Goal: Communication & Community: Share content

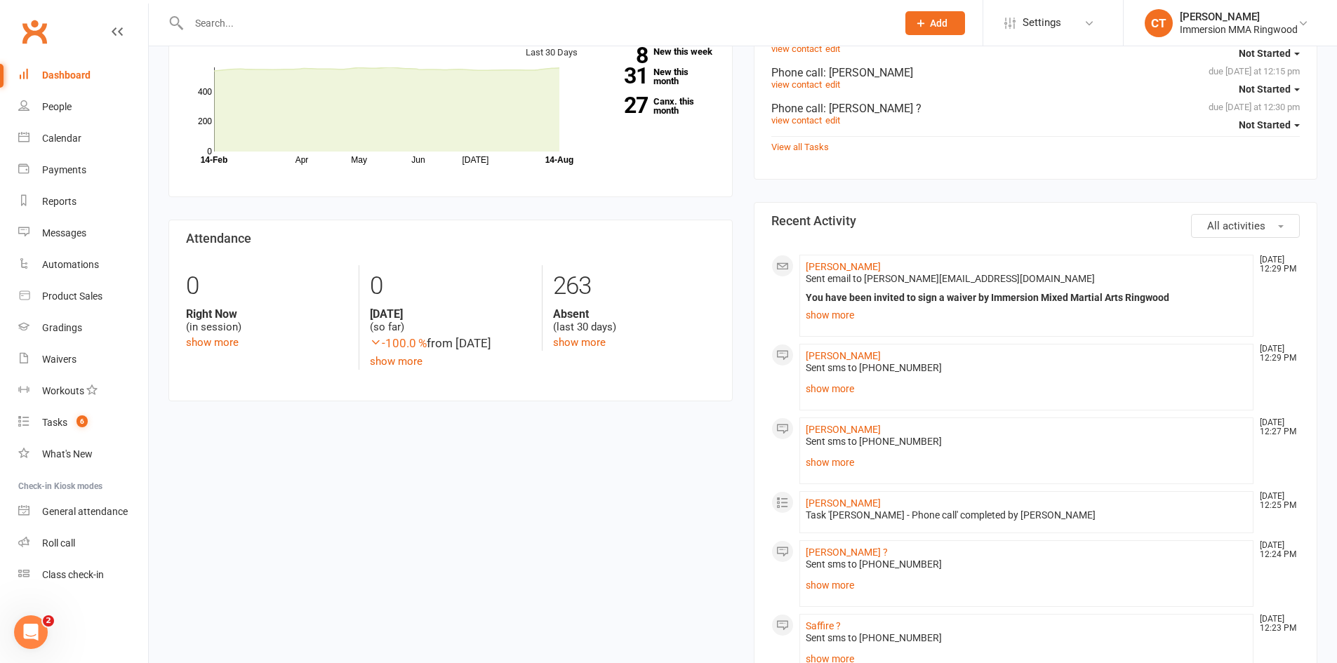
click at [250, 27] on input "text" at bounding box center [536, 23] width 702 height 20
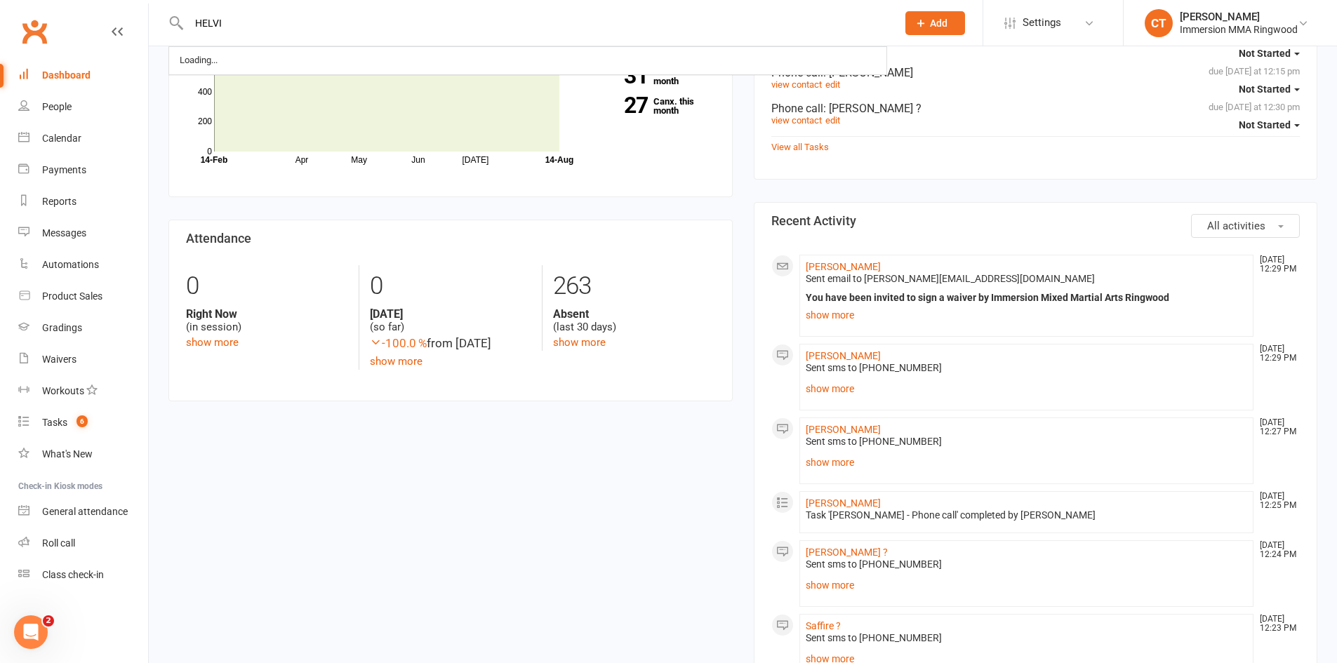
type input "HELVI"
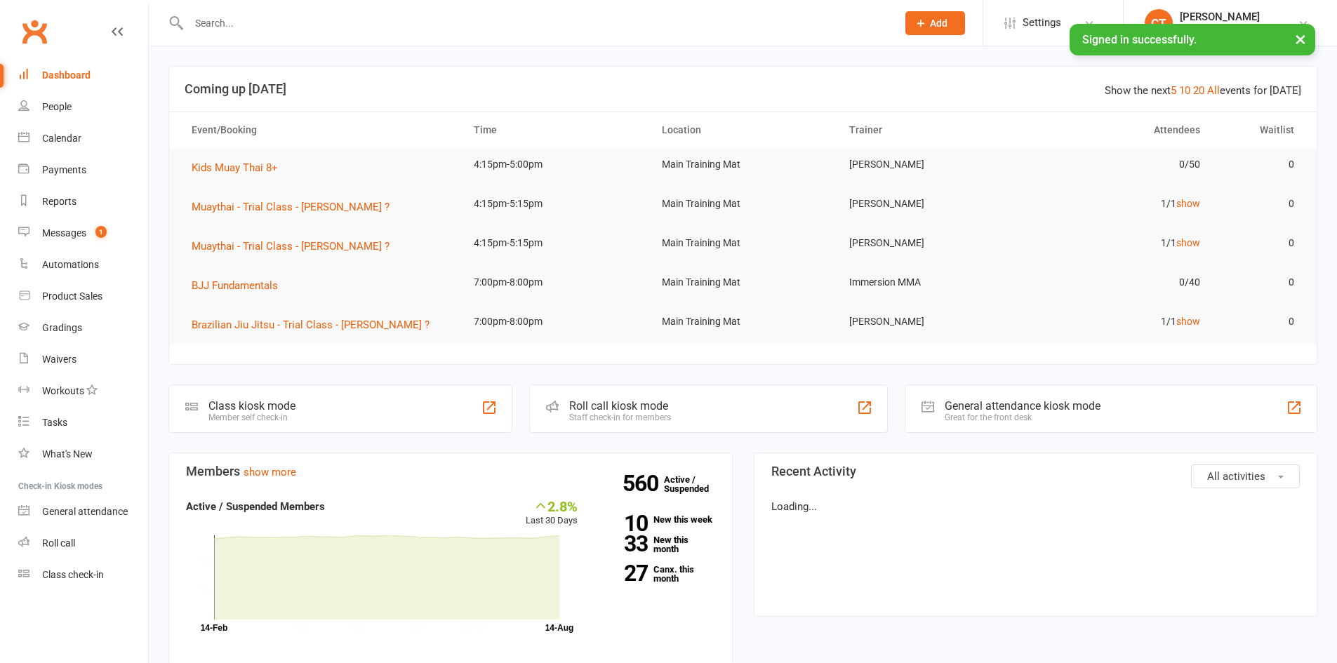
click at [229, 26] on input "text" at bounding box center [536, 23] width 702 height 20
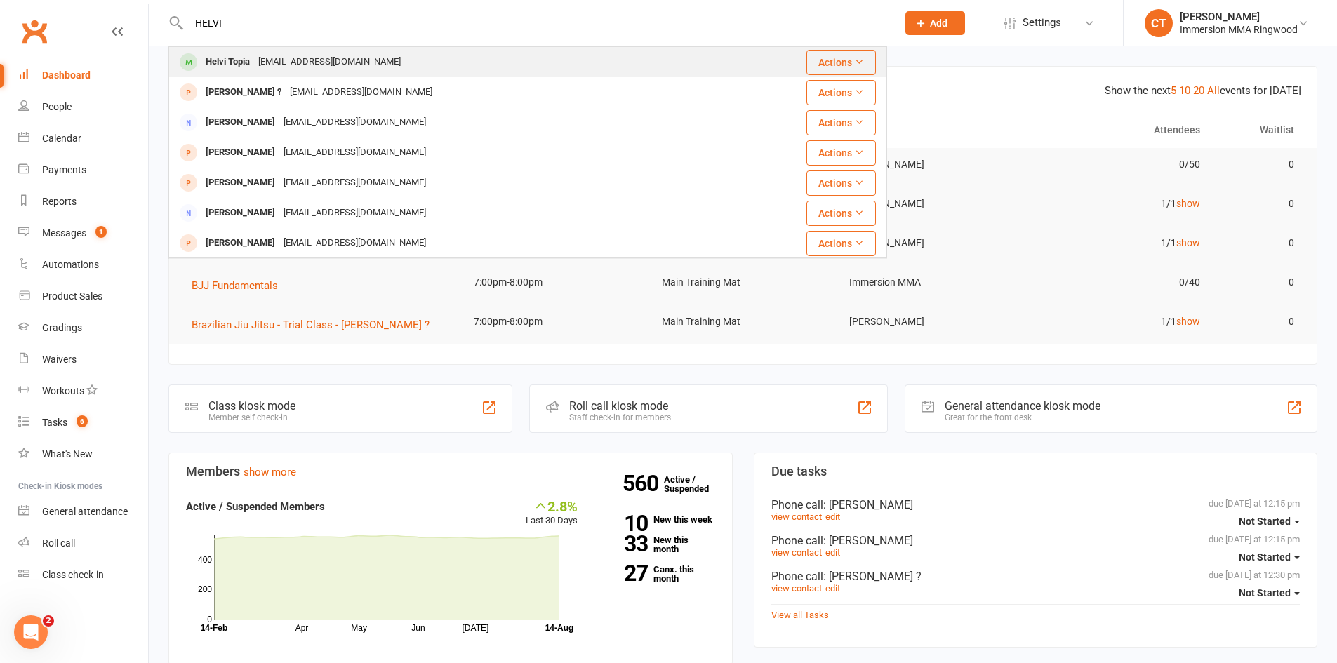
type input "HELVI"
click at [256, 63] on div "tellmewhathurts@outlook.com" at bounding box center [329, 62] width 151 height 20
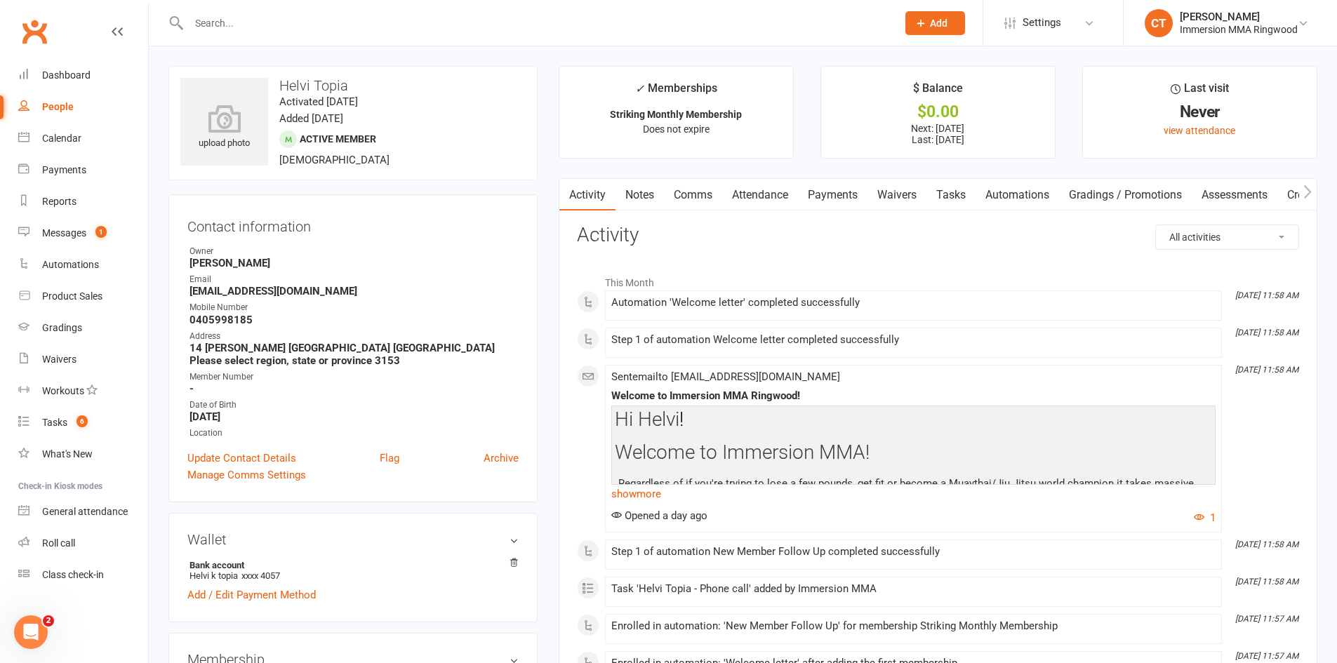
click at [820, 194] on link "Payments" at bounding box center [832, 195] width 69 height 32
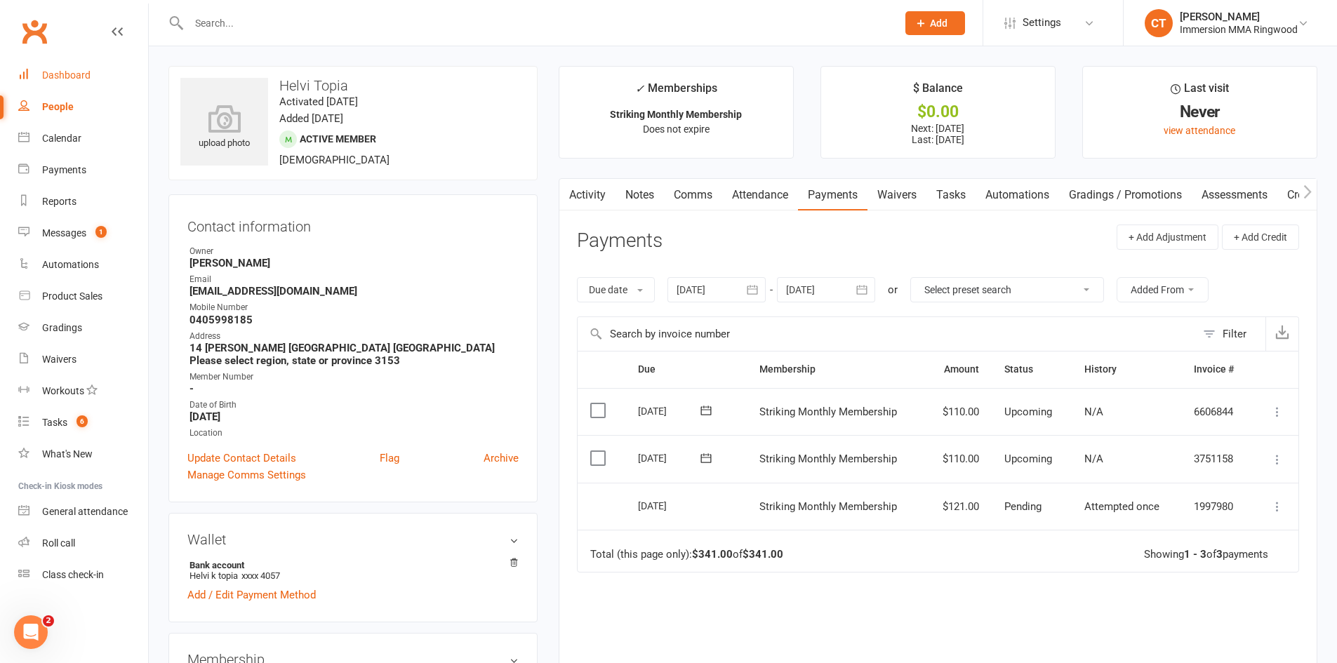
click at [108, 71] on link "Dashboard" at bounding box center [83, 76] width 130 height 32
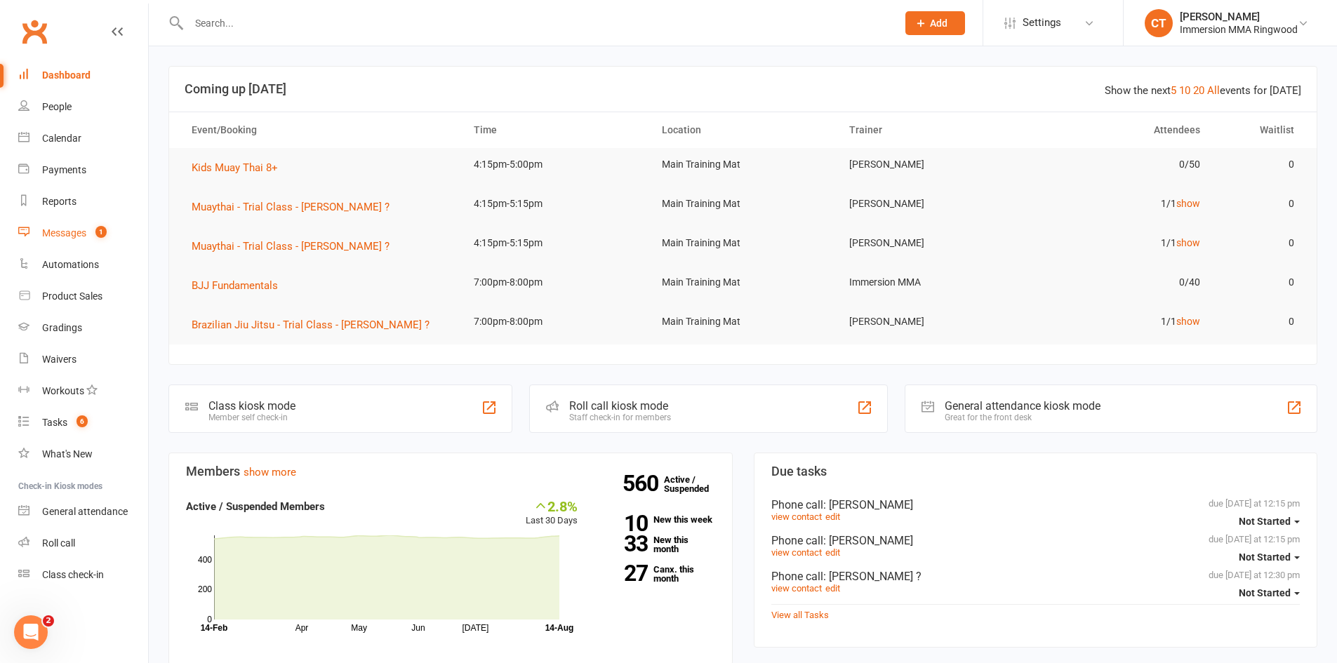
click at [84, 223] on link "Messages 1" at bounding box center [83, 234] width 130 height 32
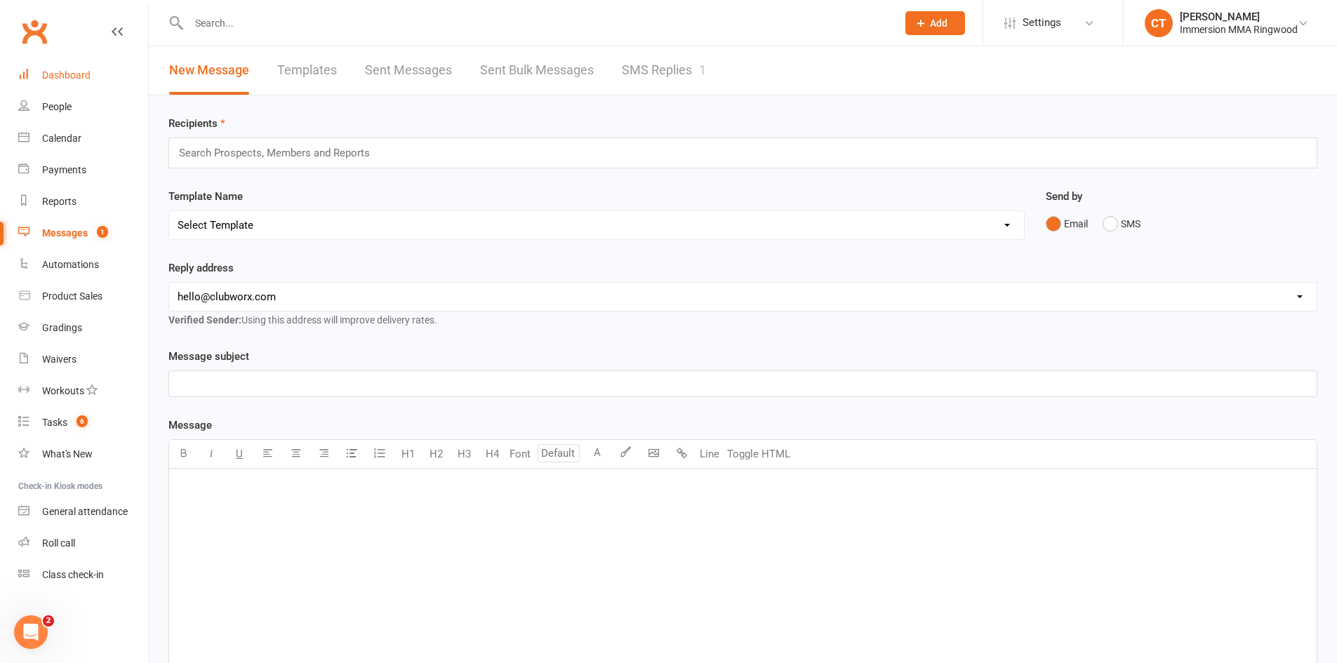
click at [102, 69] on link "Dashboard" at bounding box center [83, 76] width 130 height 32
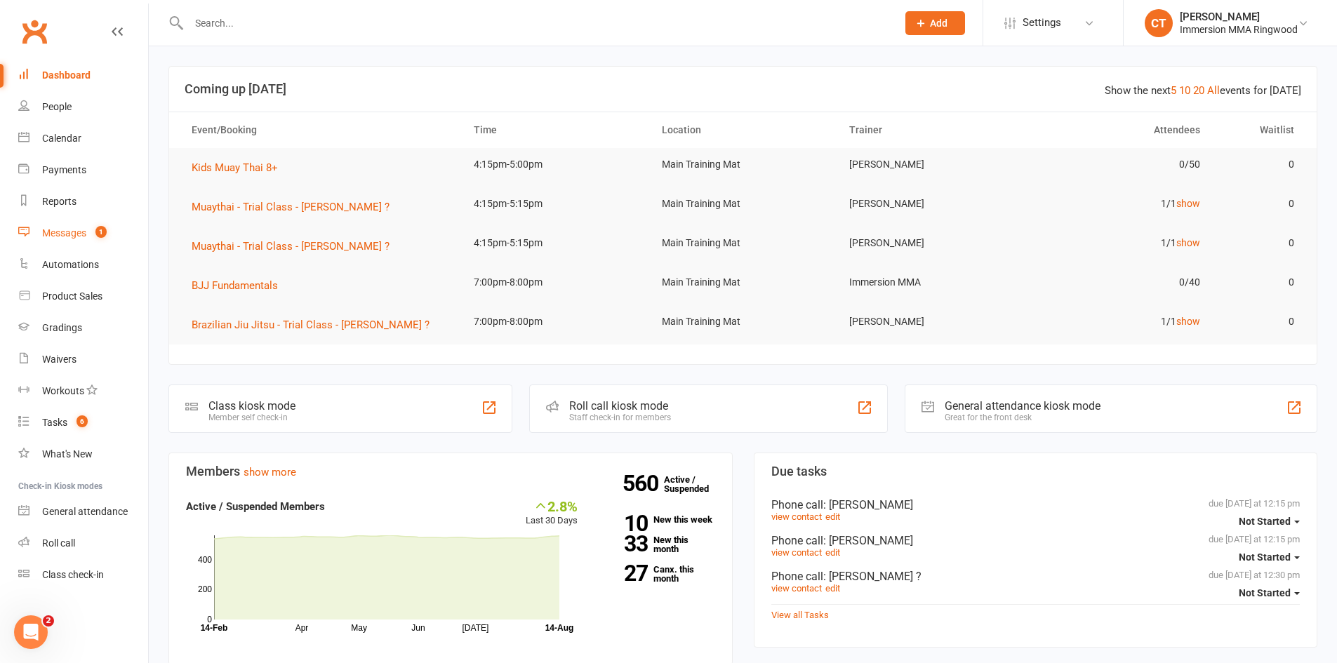
click at [80, 237] on div "Messages" at bounding box center [64, 232] width 44 height 11
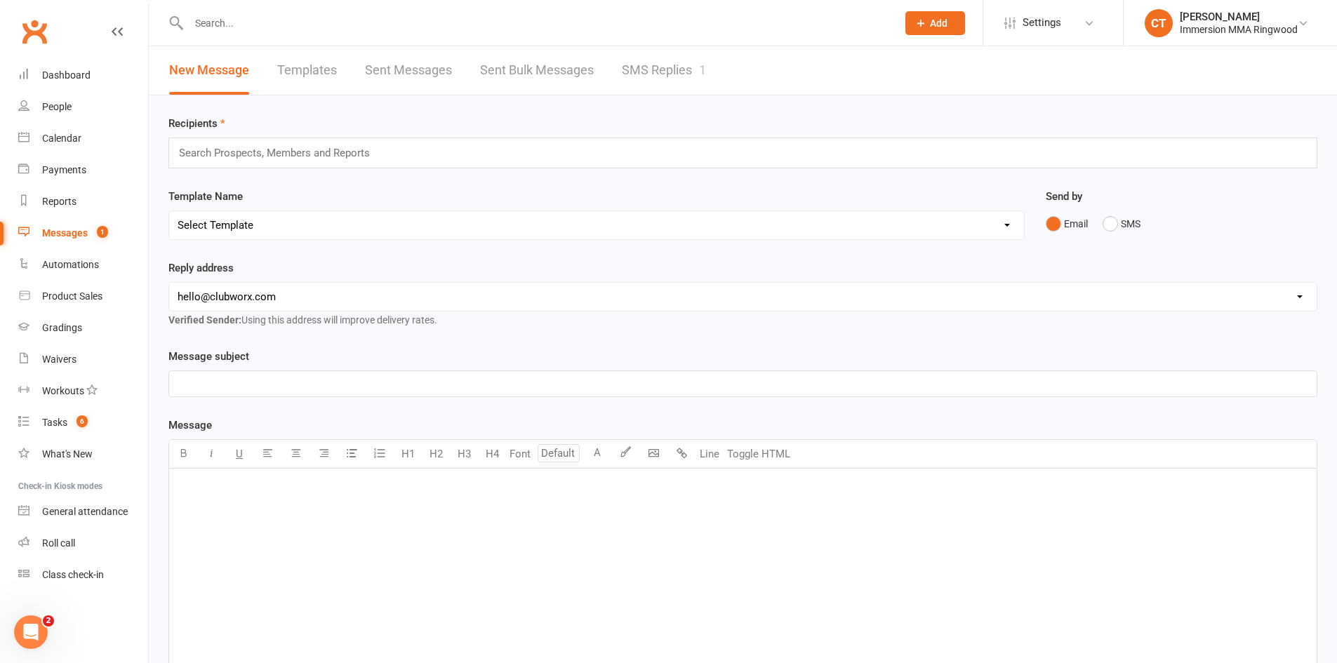
click at [635, 80] on link "SMS Replies 1" at bounding box center [664, 70] width 84 height 48
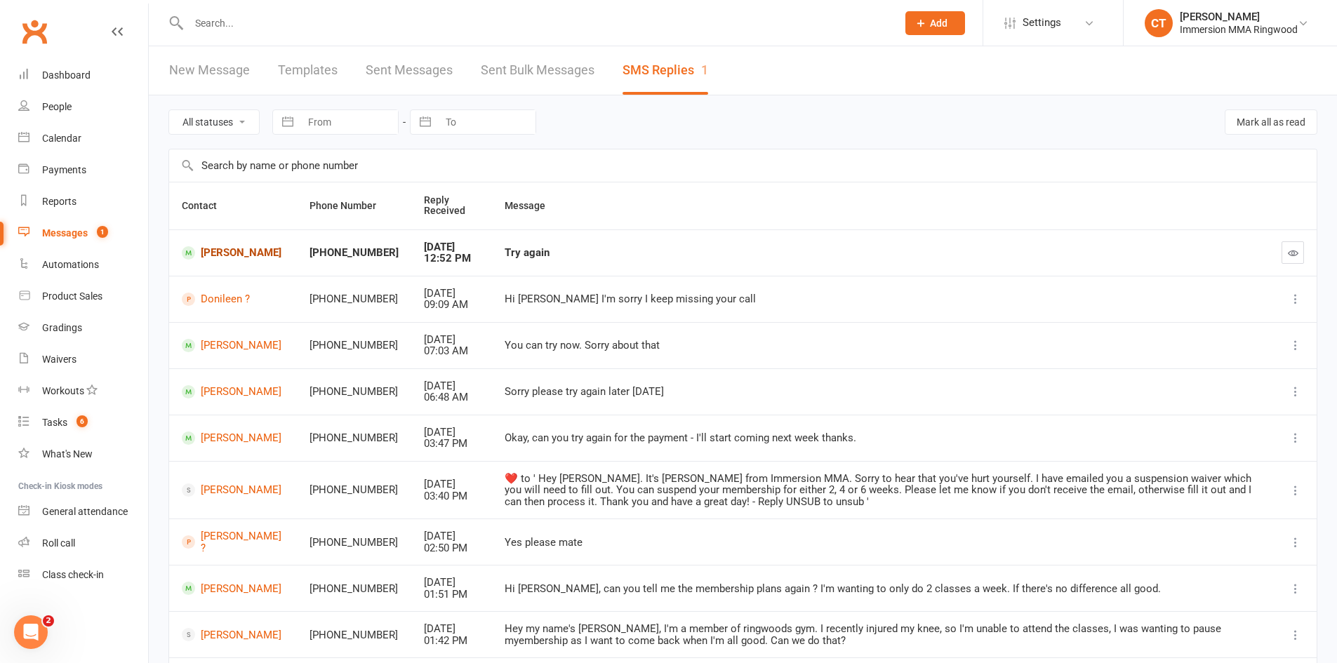
click at [229, 246] on link "Kenaz Bawi" at bounding box center [233, 252] width 102 height 13
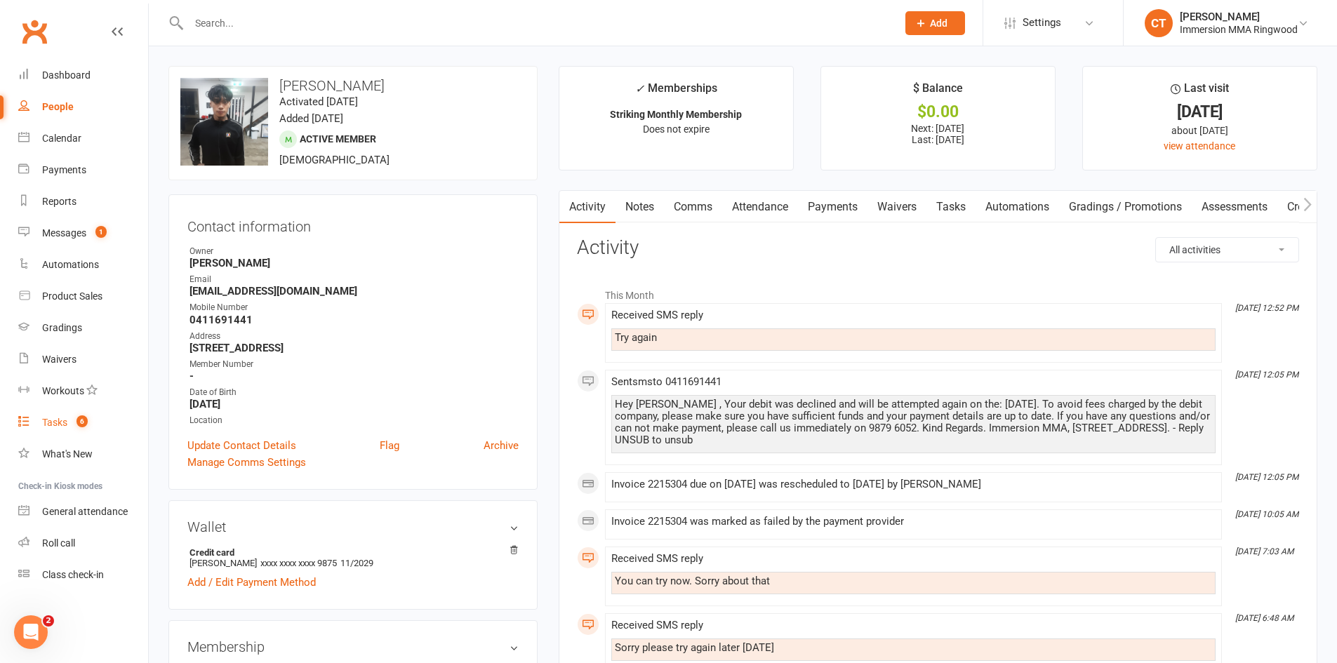
click at [36, 425] on link "Tasks 6" at bounding box center [83, 423] width 130 height 32
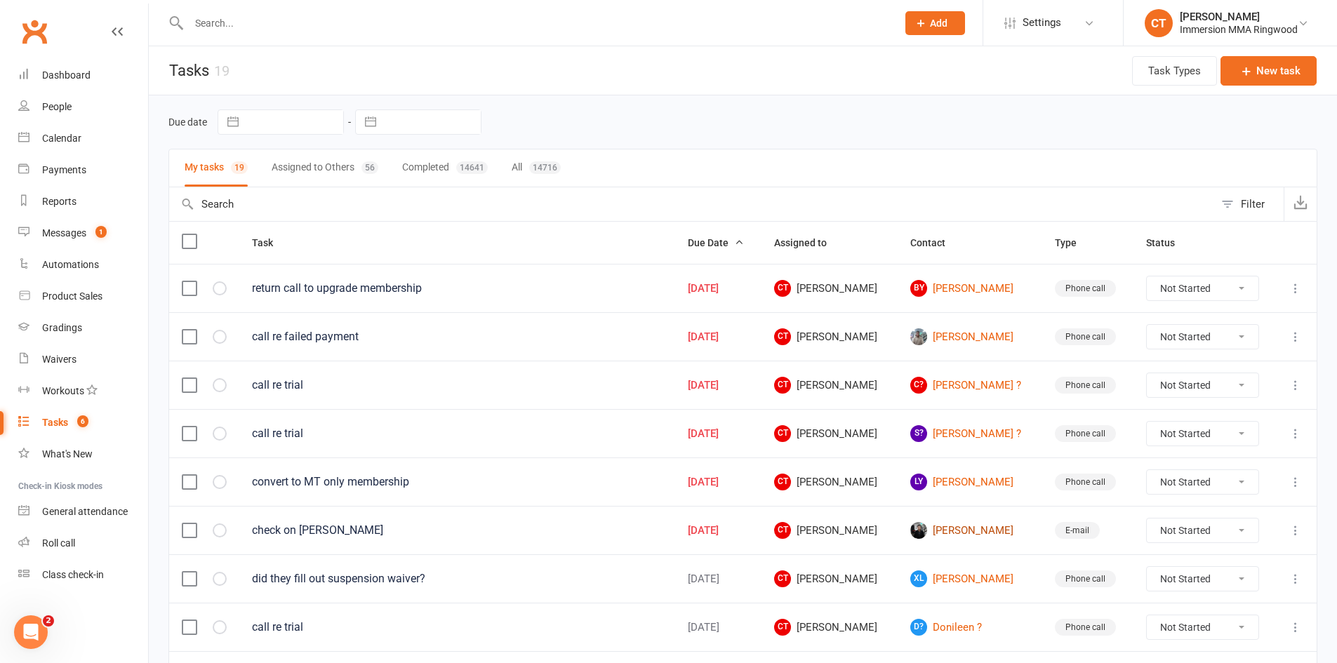
click at [960, 525] on link "Aaron Yang" at bounding box center [969, 530] width 119 height 17
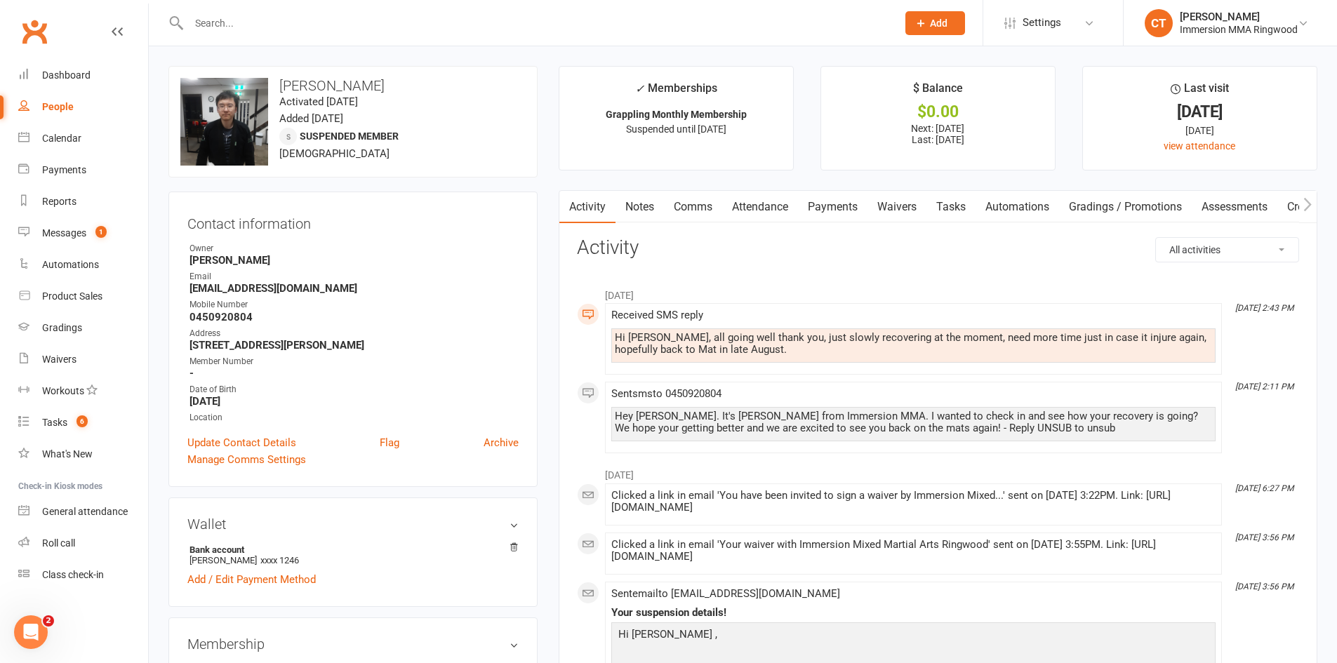
click at [650, 218] on link "Notes" at bounding box center [639, 207] width 48 height 32
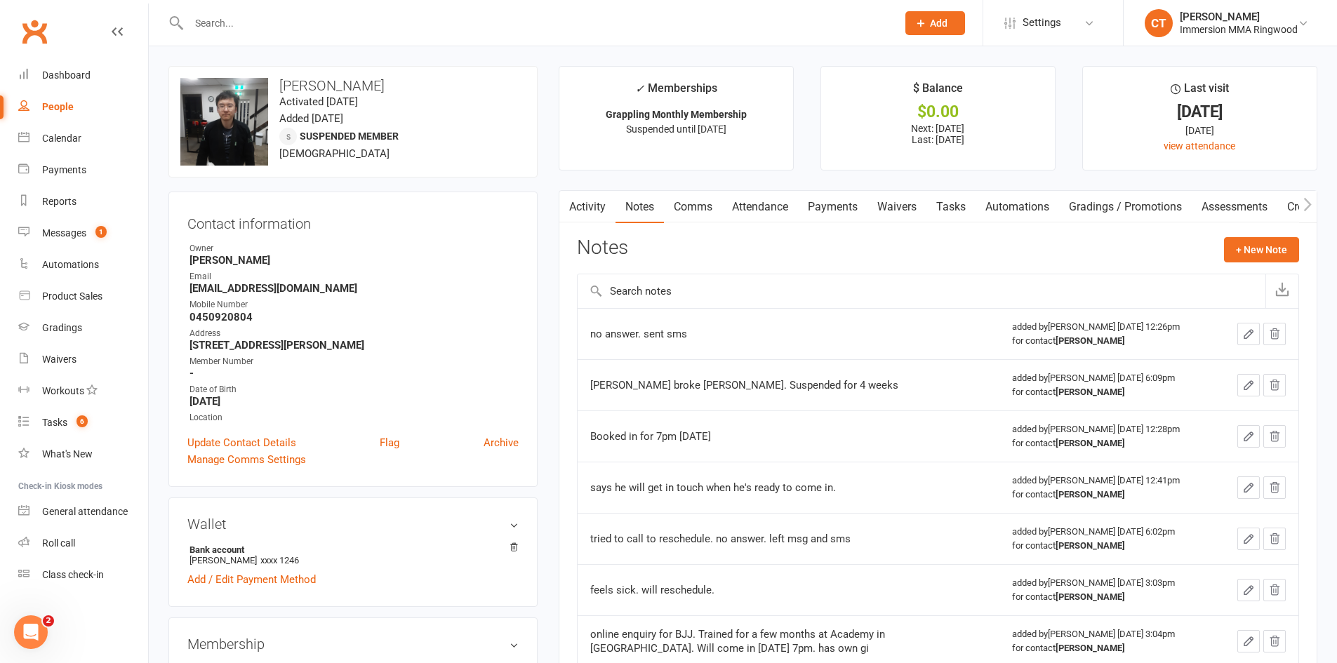
click at [576, 207] on button "button" at bounding box center [568, 207] width 18 height 32
click at [587, 200] on link "Activity" at bounding box center [587, 207] width 56 height 32
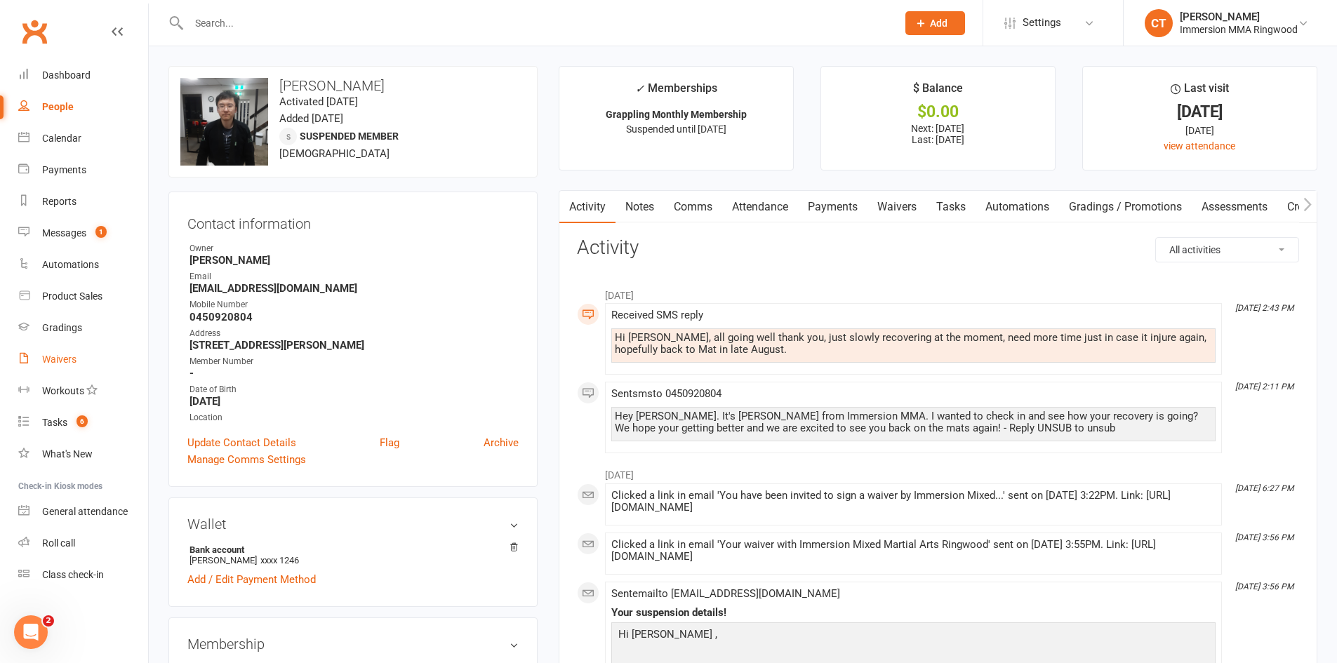
click at [34, 358] on link "Waivers" at bounding box center [83, 360] width 130 height 32
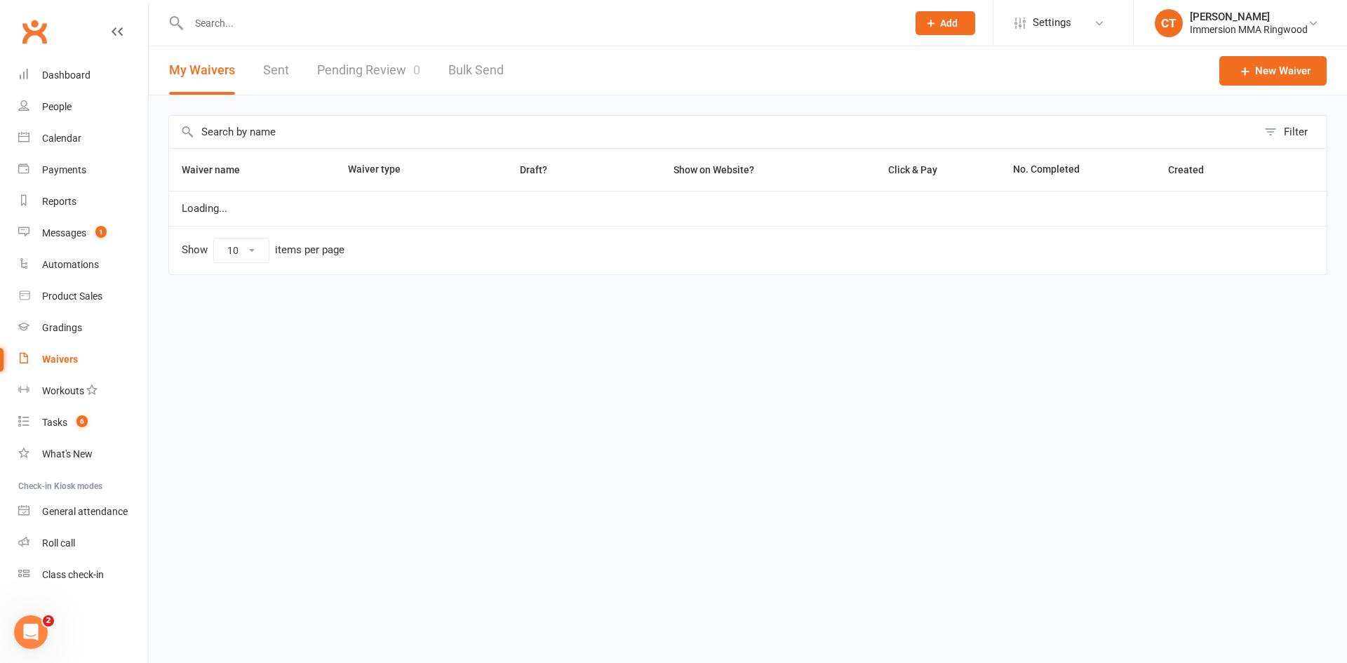
select select "25"
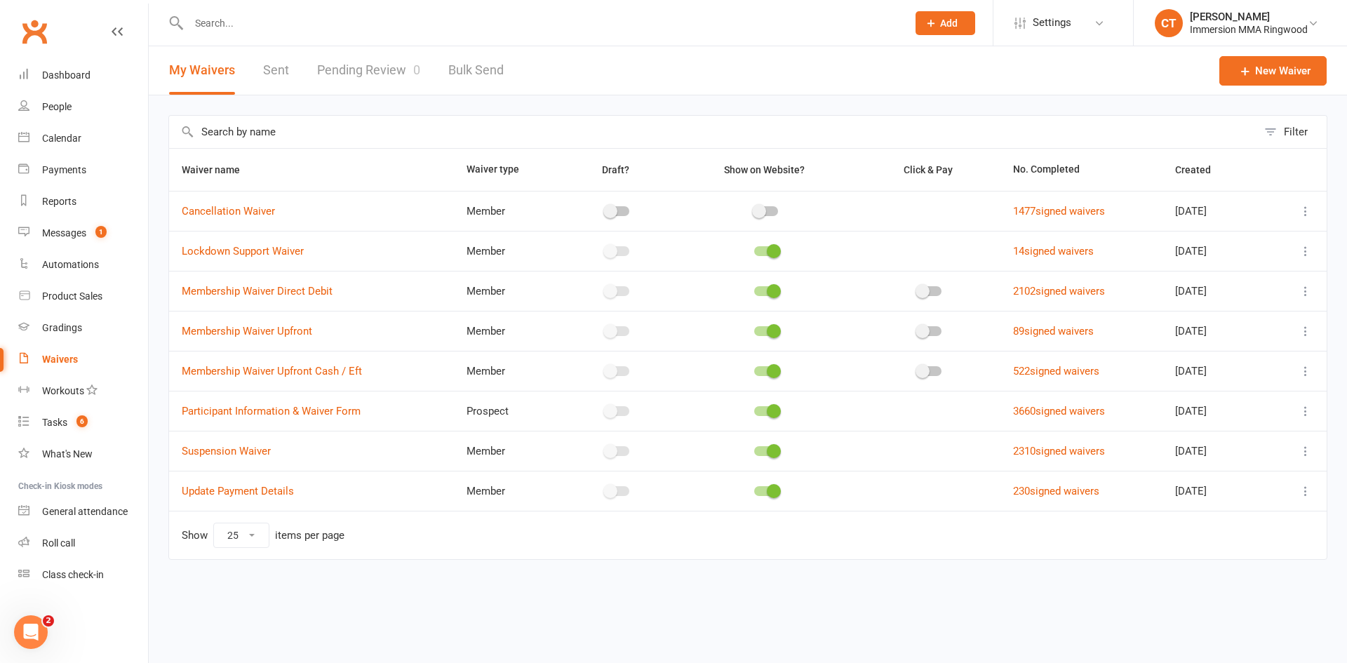
click at [1302, 451] on icon at bounding box center [1306, 451] width 14 height 14
click at [1257, 526] on link "Copy external link to clipboard" at bounding box center [1231, 535] width 165 height 28
click at [48, 79] on div "Dashboard" at bounding box center [66, 74] width 48 height 11
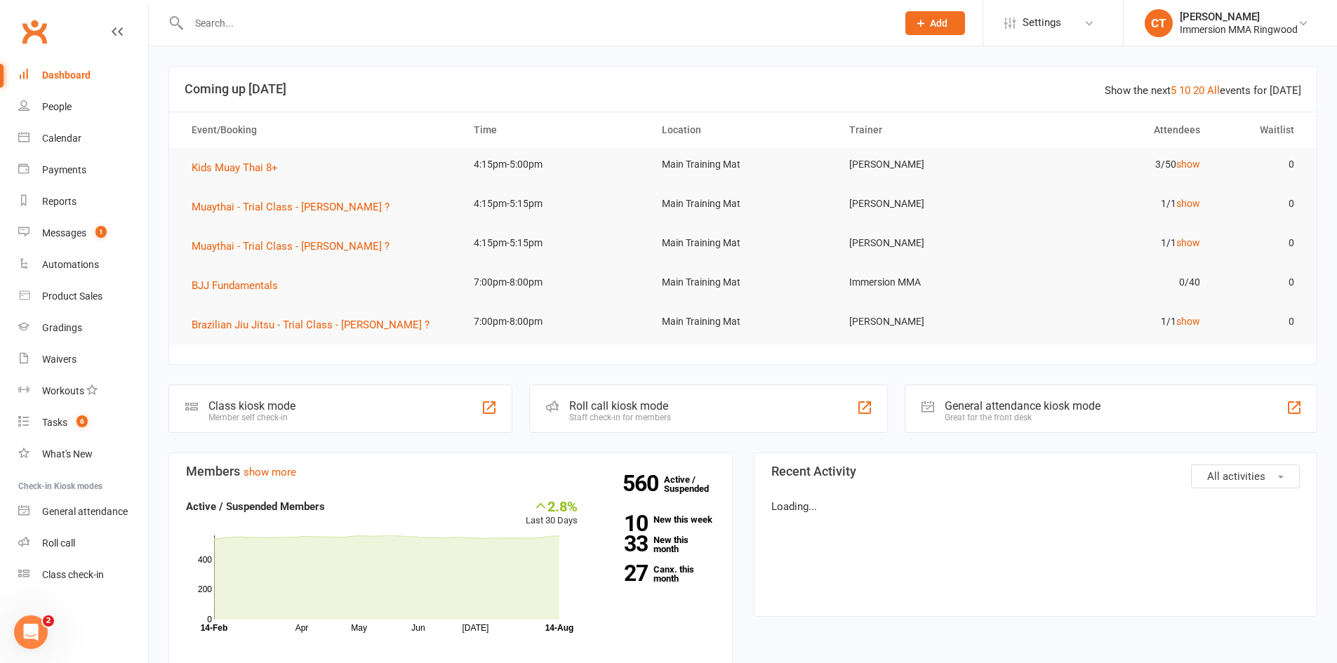
click at [281, 18] on input "text" at bounding box center [536, 23] width 702 height 20
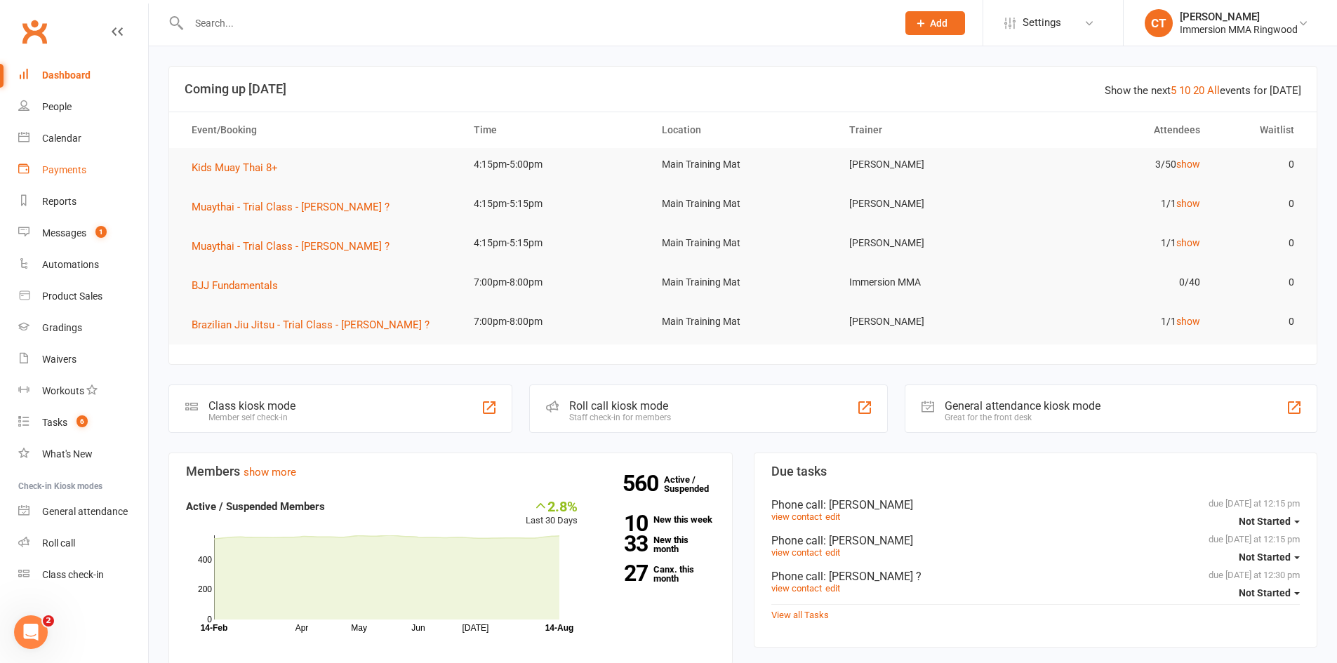
click at [61, 159] on link "Payments" at bounding box center [83, 170] width 130 height 32
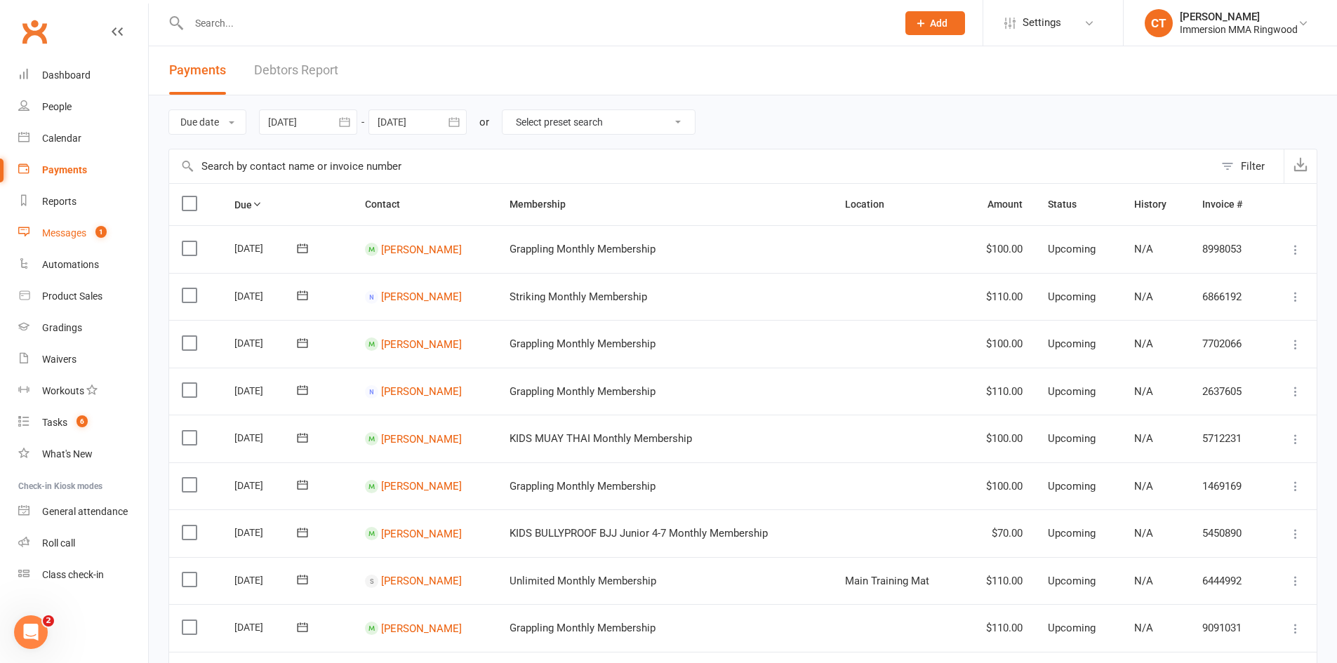
click at [69, 227] on div "Messages" at bounding box center [64, 232] width 44 height 11
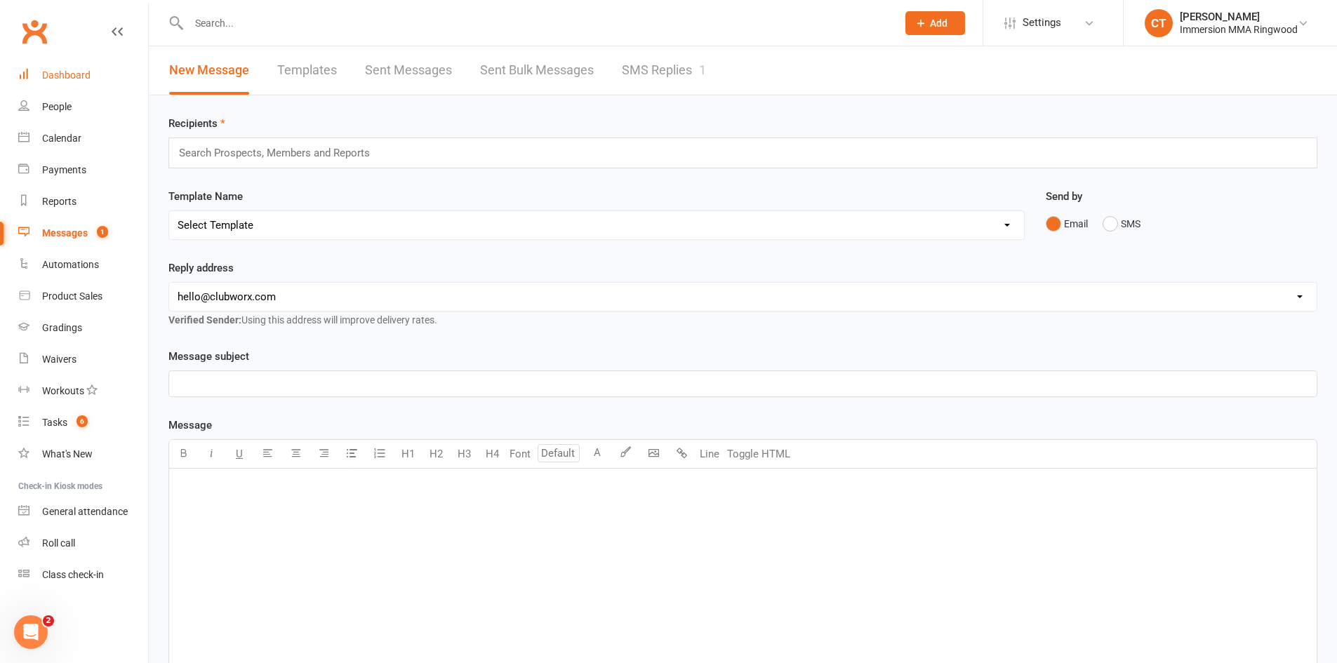
click at [66, 70] on div "Dashboard" at bounding box center [66, 74] width 48 height 11
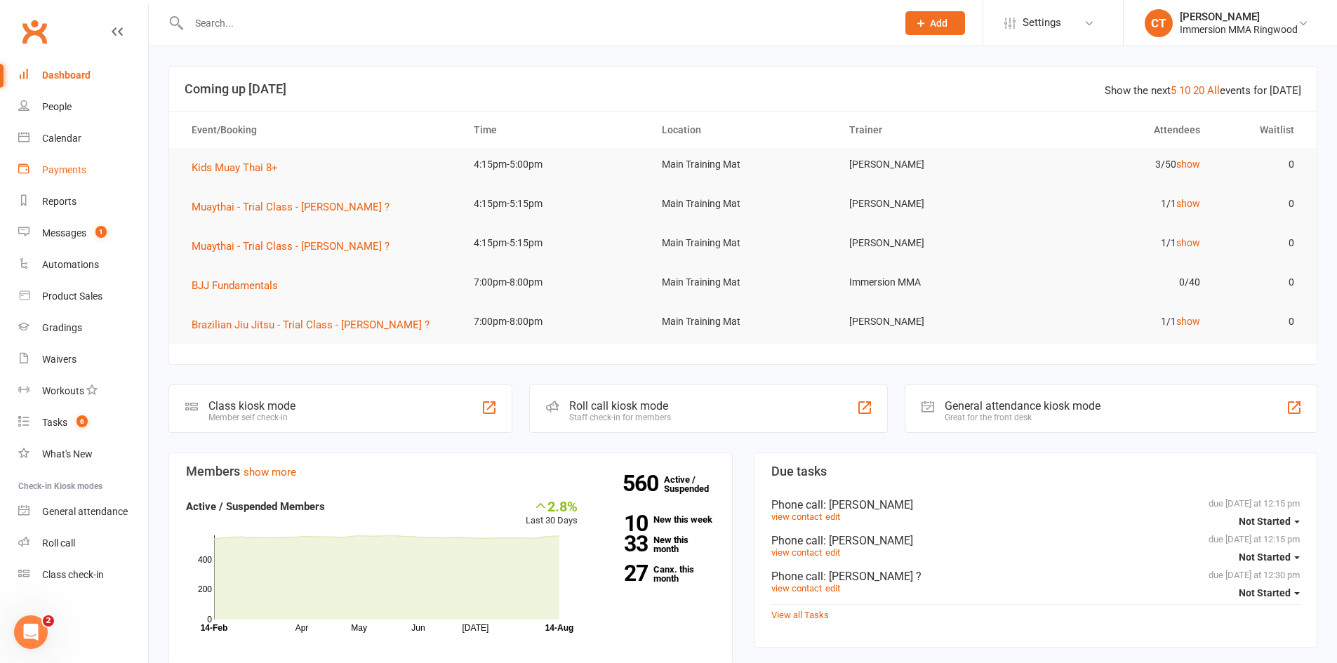
click at [65, 175] on div "Payments" at bounding box center [64, 169] width 44 height 11
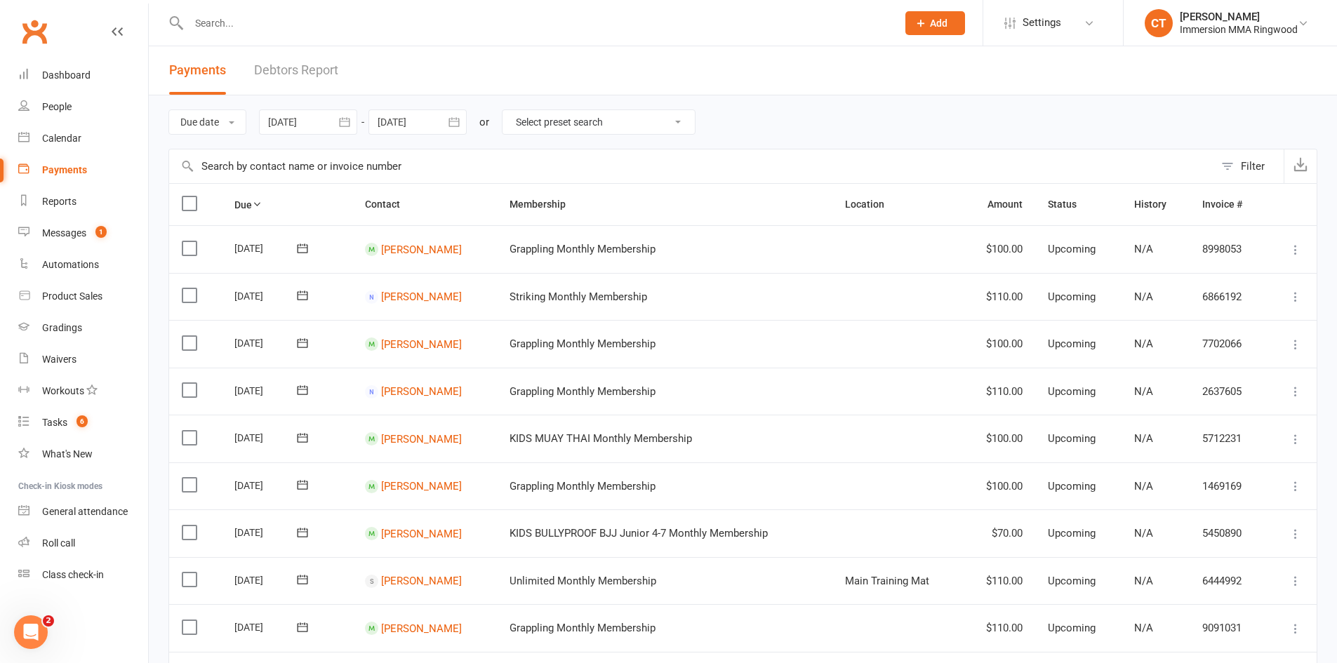
click at [1239, 160] on button "Filter" at bounding box center [1248, 166] width 69 height 34
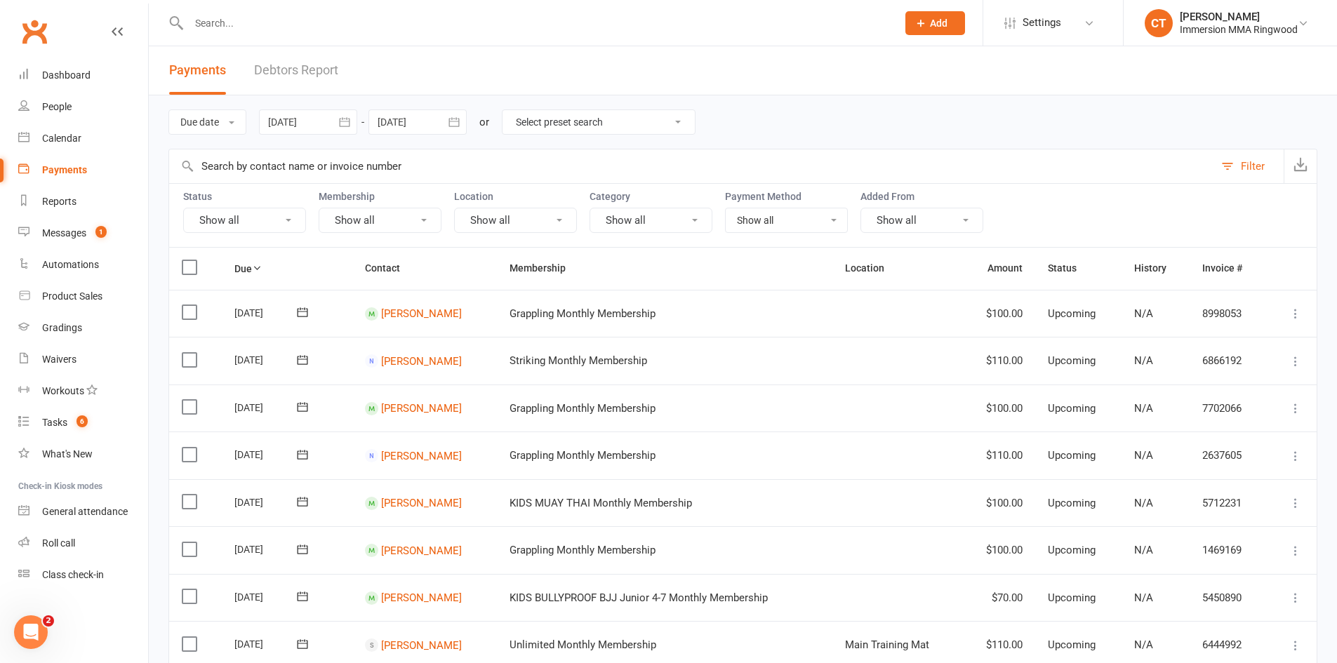
click at [211, 213] on button "Show all" at bounding box center [244, 220] width 123 height 25
click at [241, 359] on link "Failed" at bounding box center [261, 364] width 155 height 28
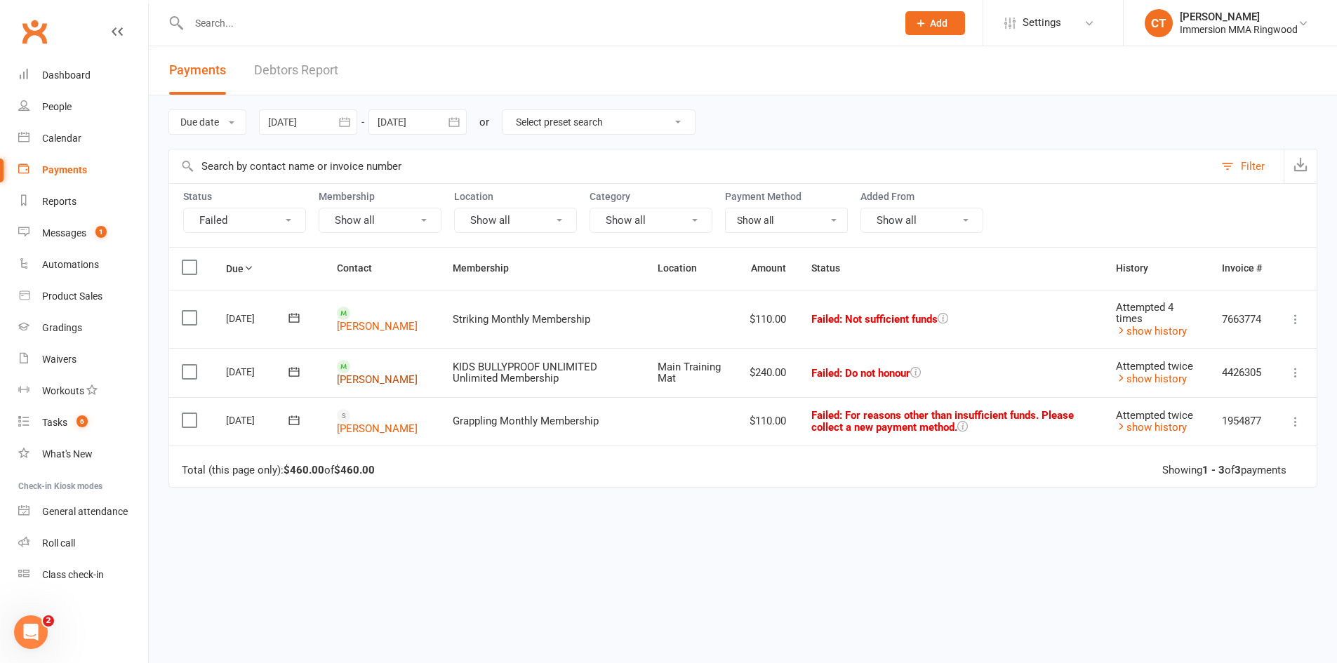
click at [359, 383] on link "Belinda negri" at bounding box center [377, 379] width 81 height 13
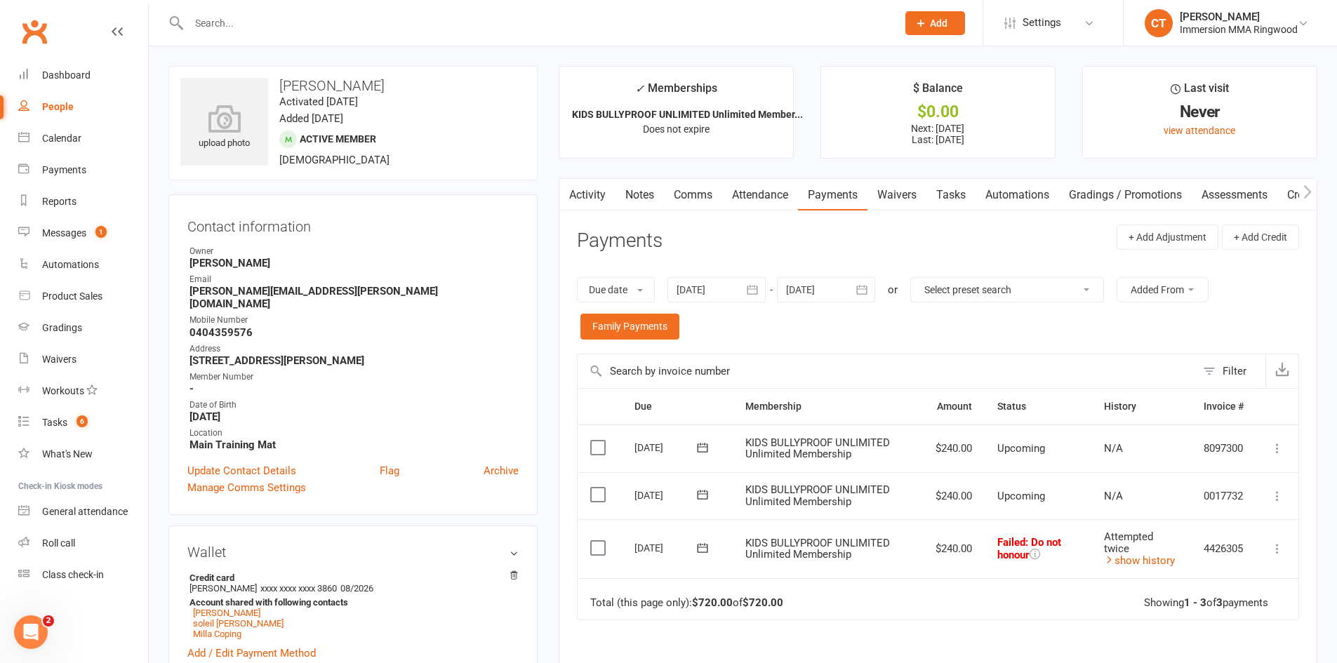
click at [913, 187] on link "Waivers" at bounding box center [896, 195] width 59 height 32
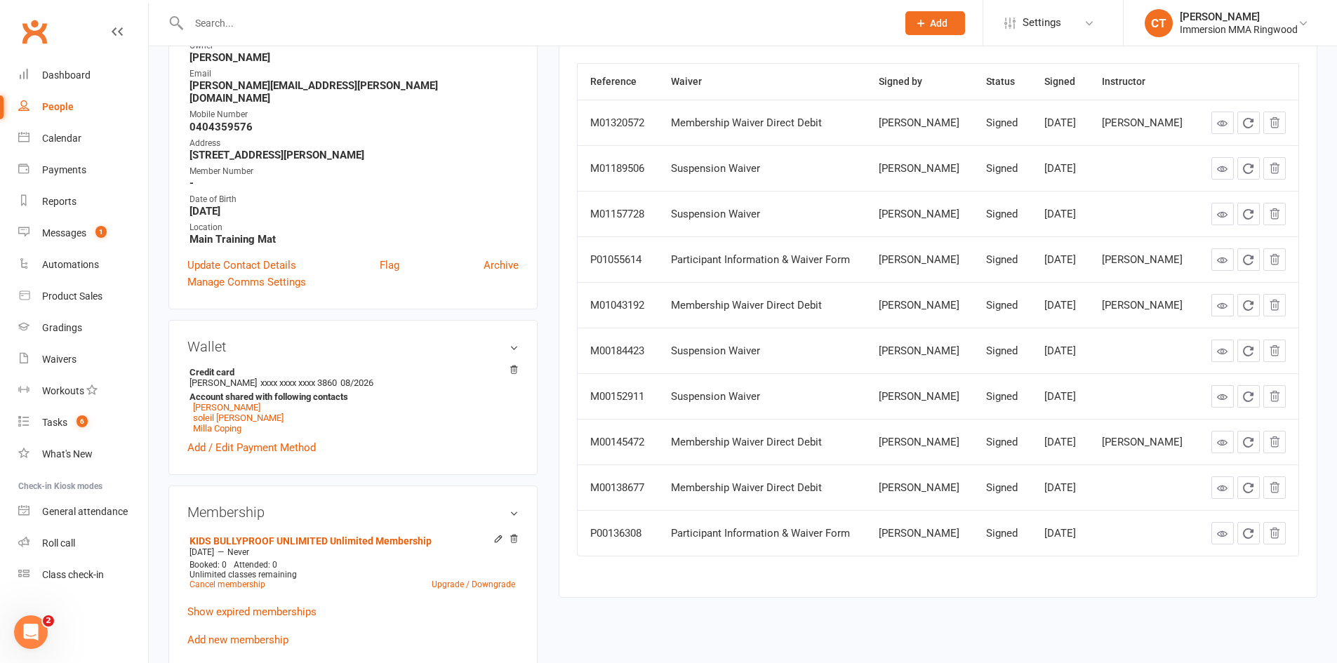
scroll to position [234, 0]
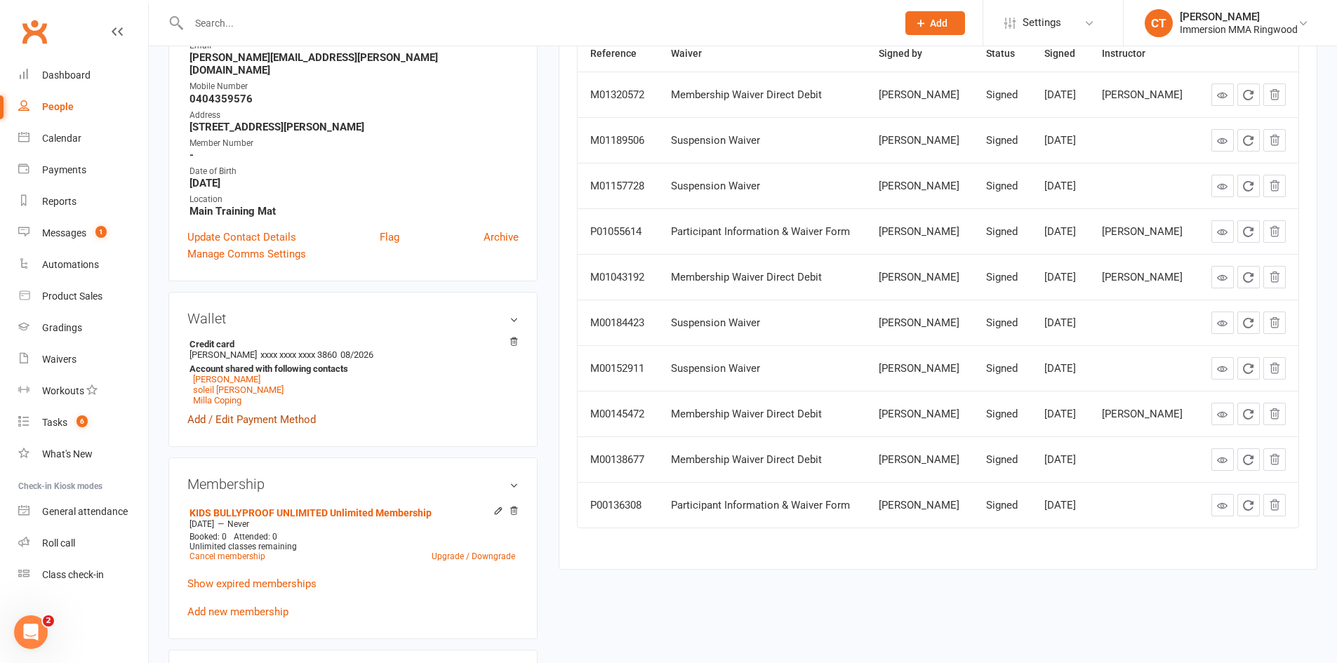
click at [223, 411] on link "Add / Edit Payment Method" at bounding box center [251, 419] width 128 height 17
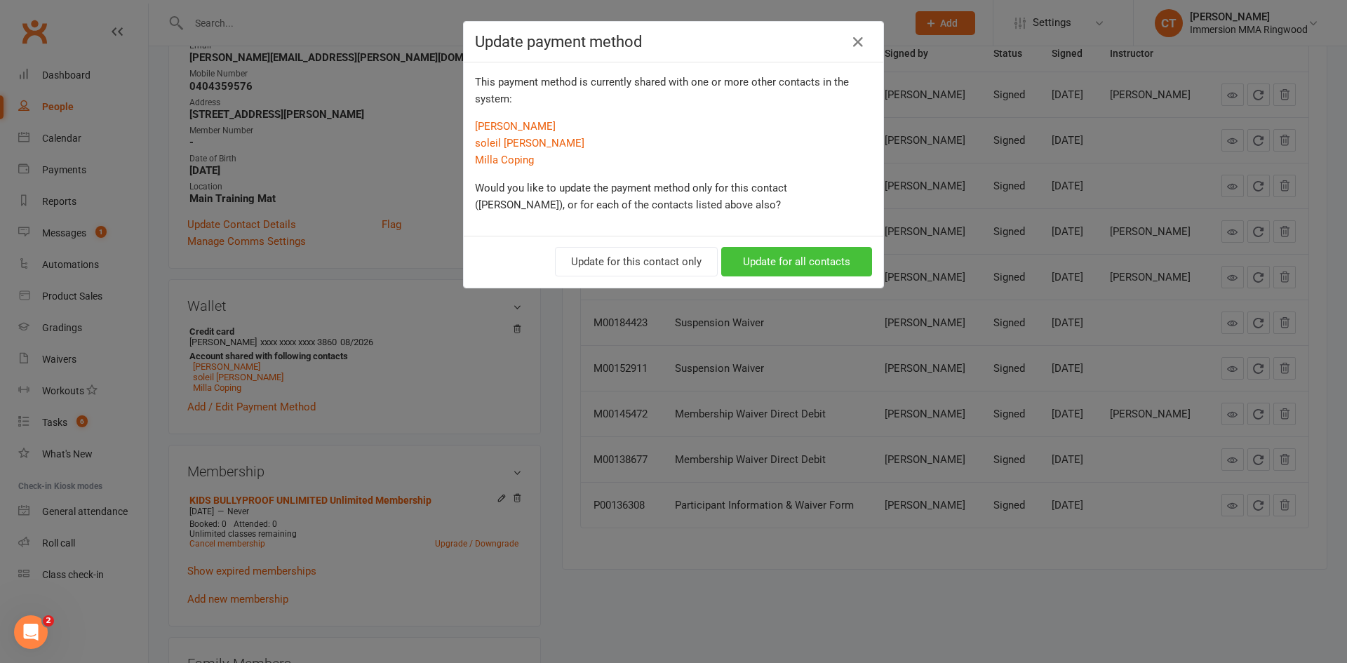
click at [800, 257] on button "Update for all contacts" at bounding box center [796, 261] width 151 height 29
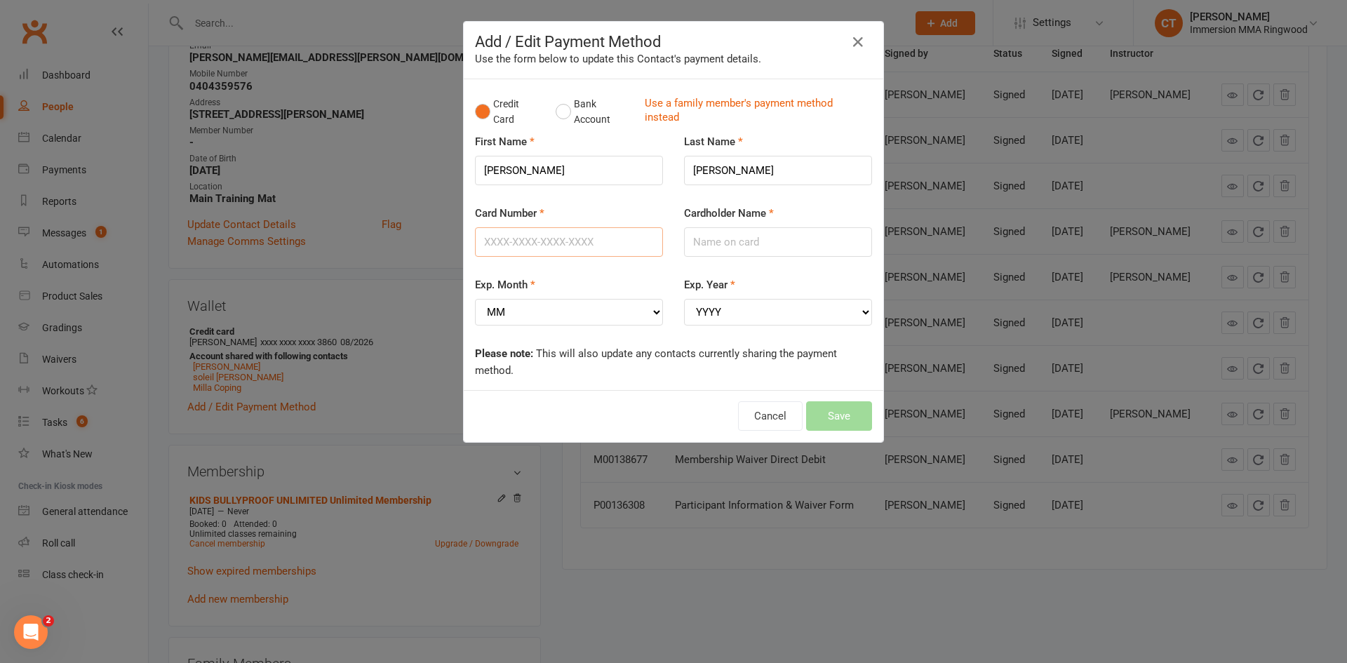
click at [561, 238] on input "Card Number" at bounding box center [569, 241] width 188 height 29
click at [566, 233] on input "Card Number" at bounding box center [569, 241] width 188 height 29
type input "4154360021504869"
click at [550, 322] on select "MM 01 02 03 04 05 06 07 08 09 10 11 12" at bounding box center [569, 312] width 188 height 27
select select "08"
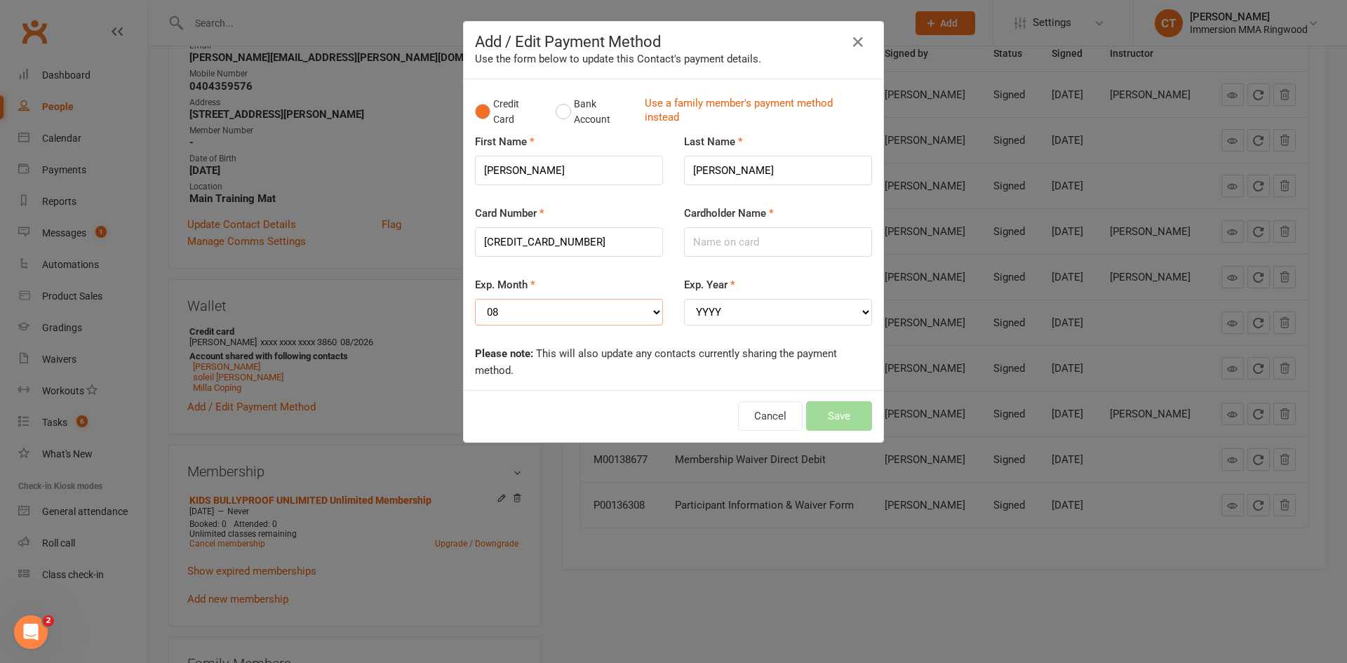
click at [475, 299] on select "MM 01 02 03 04 05 06 07 08 09 10 11 12" at bounding box center [569, 312] width 188 height 27
click at [693, 316] on select "YYYY 2025 2026 2027 2028 2029 2030 2031 2032 2033 2034" at bounding box center [778, 312] width 188 height 27
select select "2028"
click at [684, 299] on select "YYYY 2025 2026 2027 2028 2029 2030 2031 2032 2033 2034" at bounding box center [778, 312] width 188 height 27
click at [731, 236] on input "Cardholder Name" at bounding box center [778, 241] width 188 height 29
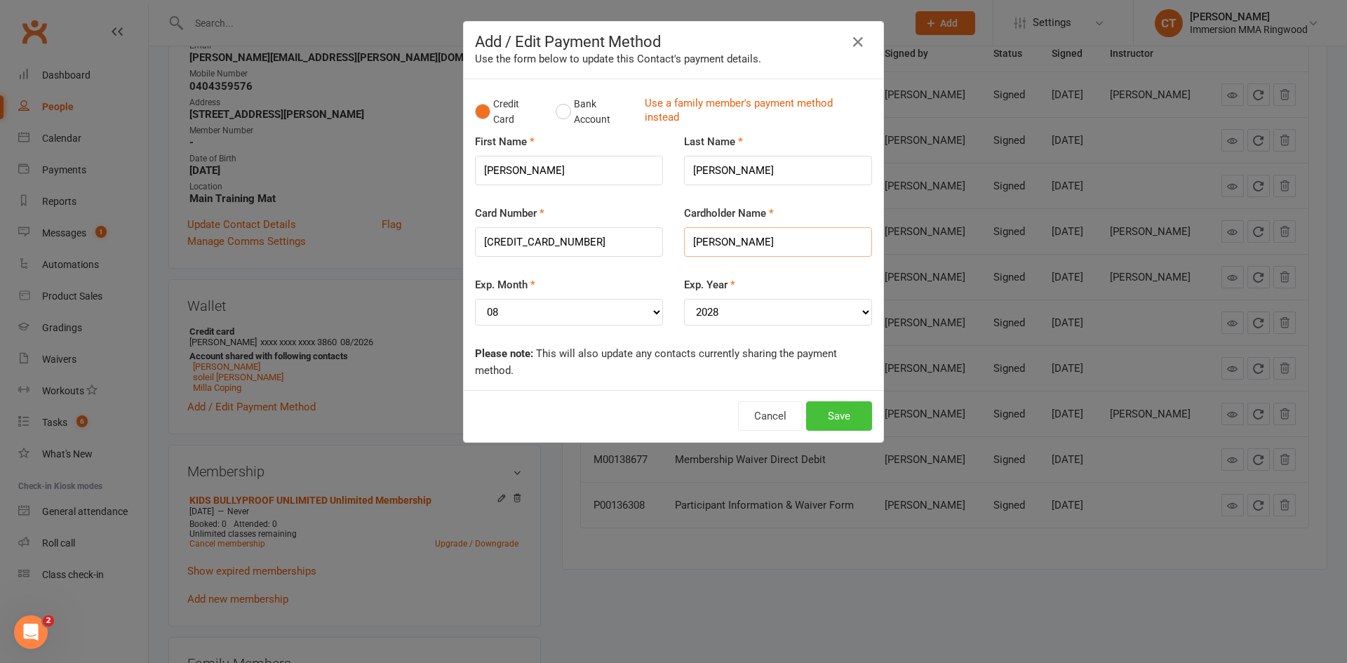
type input "Belinda Negri"
click at [835, 408] on button "Save" at bounding box center [839, 415] width 66 height 29
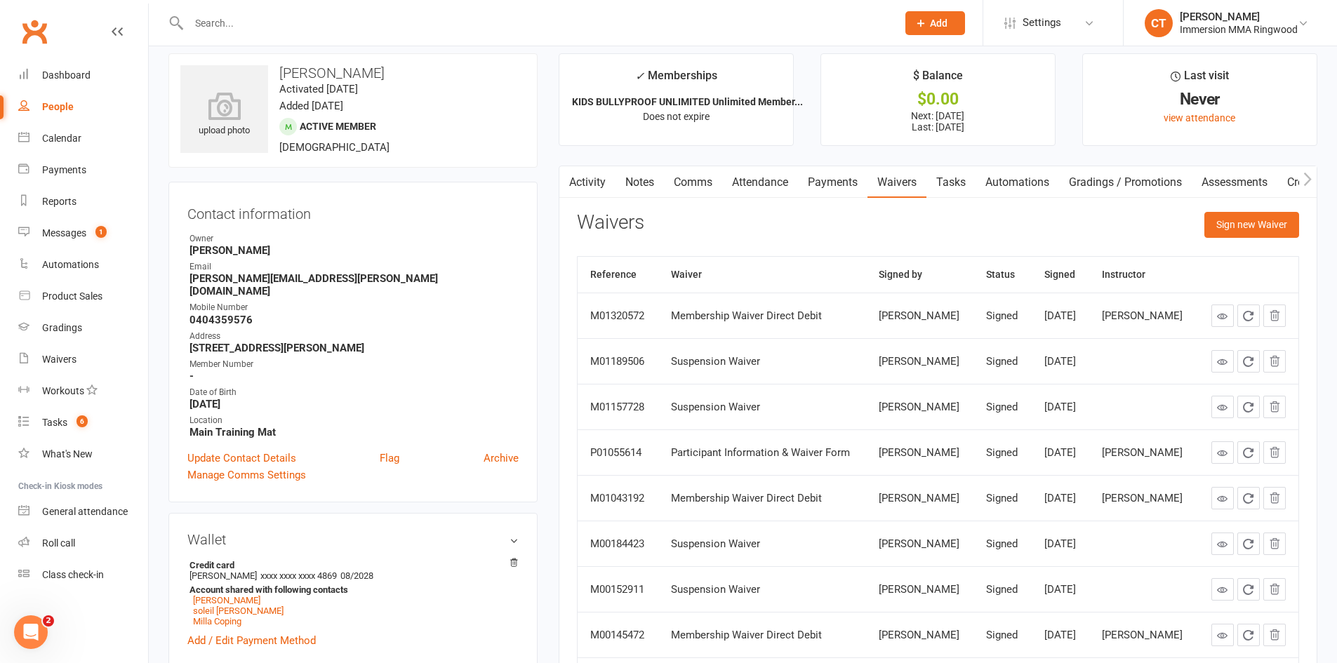
scroll to position [0, 0]
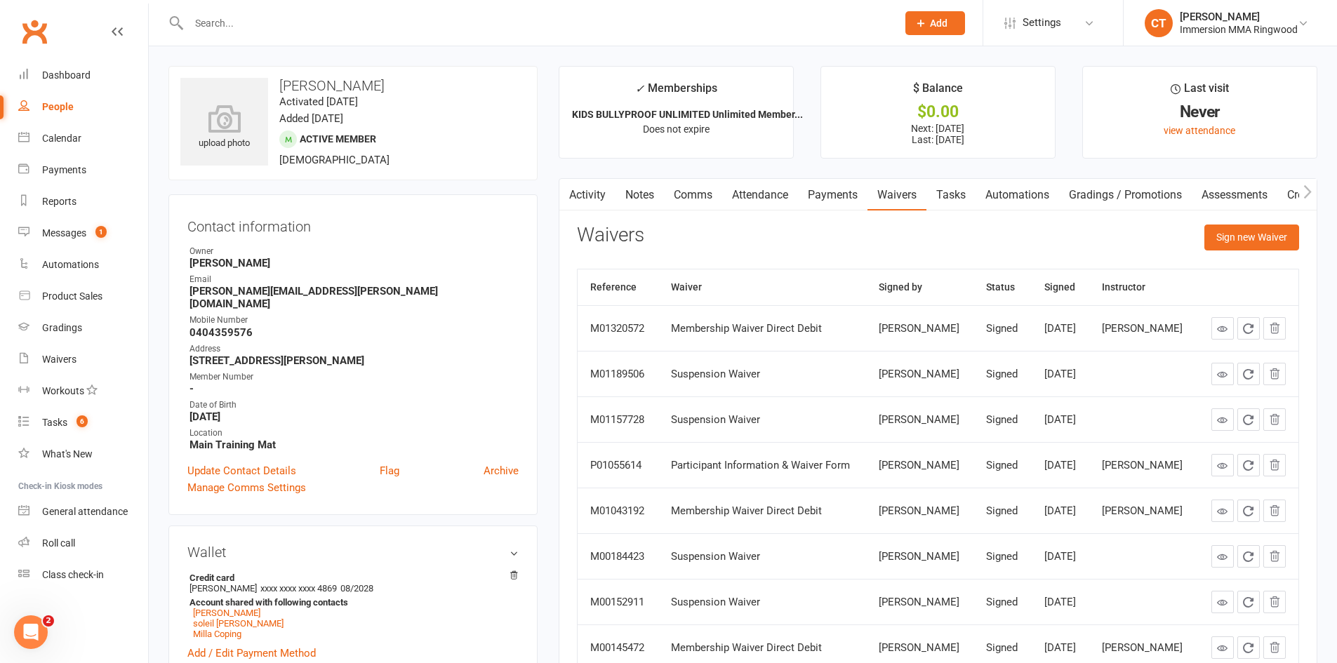
click at [845, 186] on link "Payments" at bounding box center [832, 195] width 69 height 32
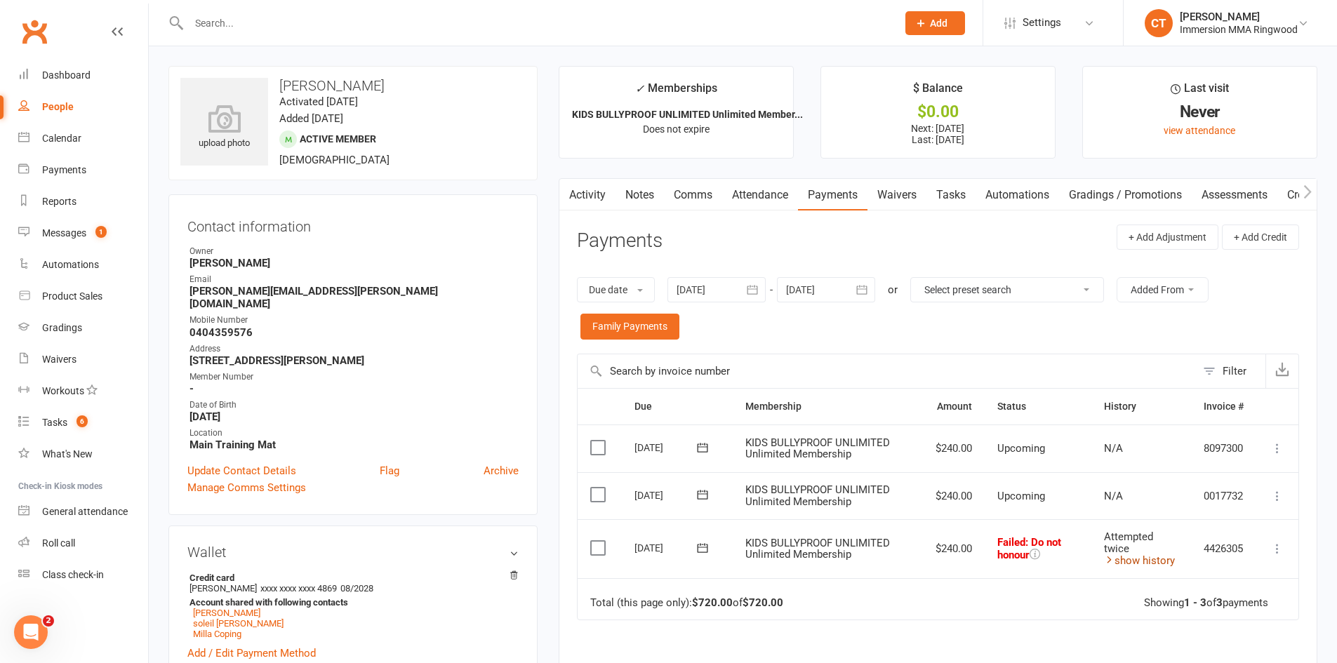
click at [1130, 563] on link "show history" at bounding box center [1139, 560] width 71 height 13
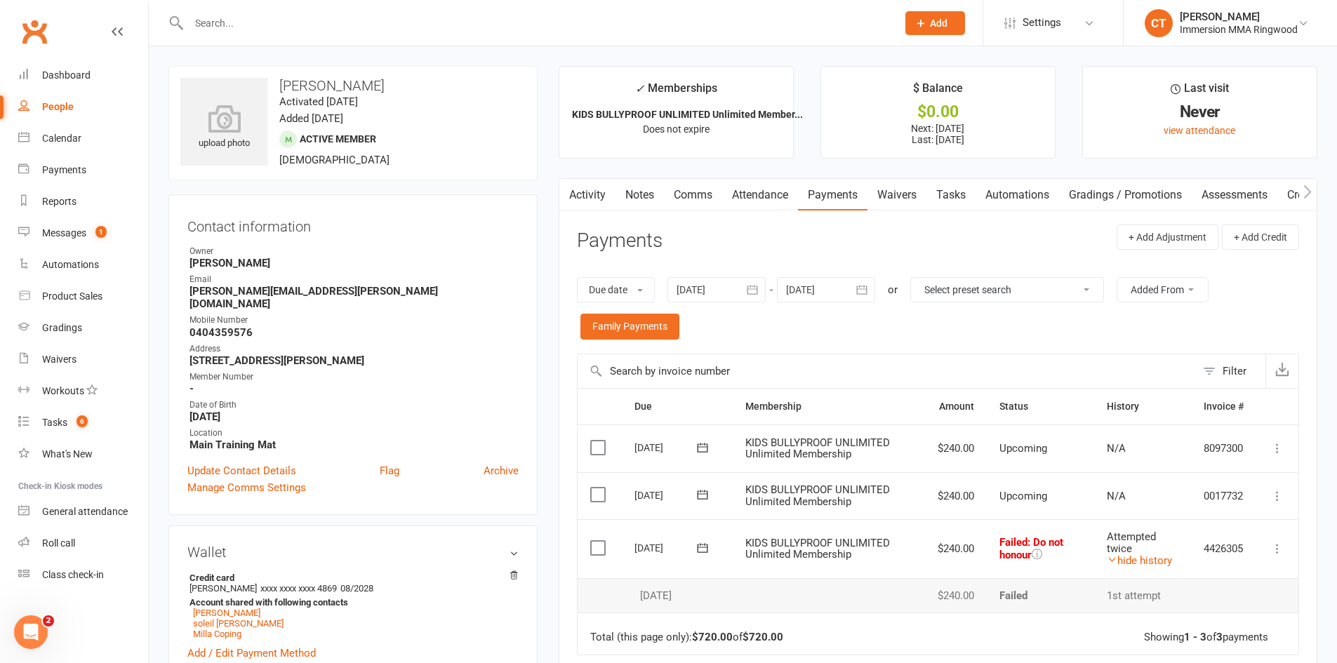
click at [897, 200] on link "Waivers" at bounding box center [896, 195] width 59 height 32
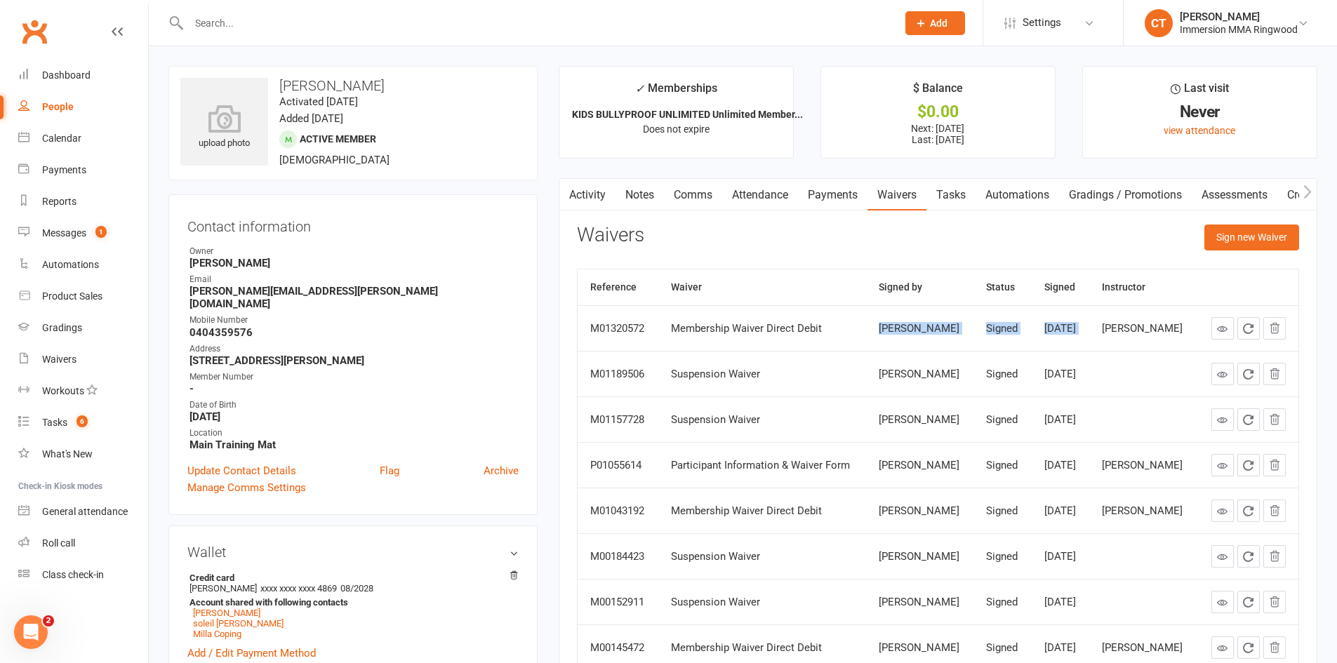
drag, startPoint x: 1095, startPoint y: 327, endPoint x: 834, endPoint y: 326, distance: 261.0
click at [834, 326] on tr "M01320572 Membership Waiver Direct Debit Belinda negri Signed Aug 2, 2025 Nikki…" at bounding box center [938, 328] width 721 height 46
click at [548, 331] on main "✓ Memberships KIDS BULLYPROOF UNLIMITED Unlimited Member... Does not expire $ B…" at bounding box center [938, 442] width 780 height 752
click at [818, 194] on link "Payments" at bounding box center [832, 195] width 69 height 32
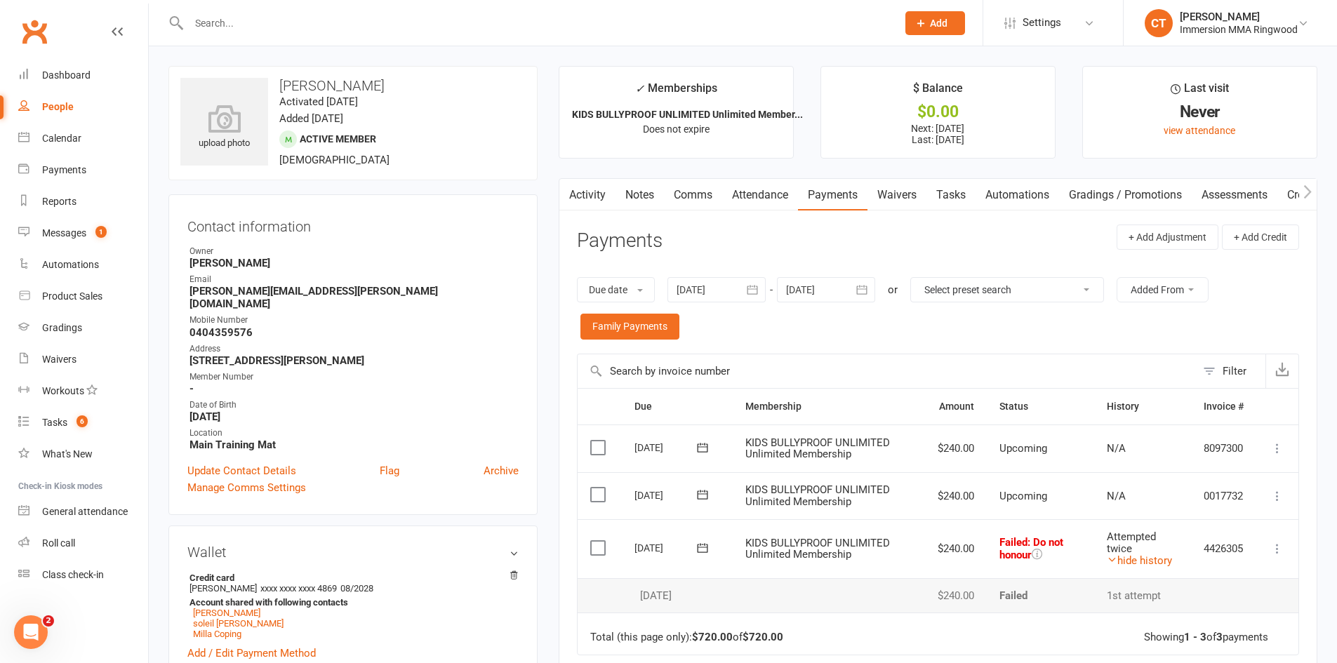
click at [768, 194] on link "Attendance" at bounding box center [760, 195] width 76 height 32
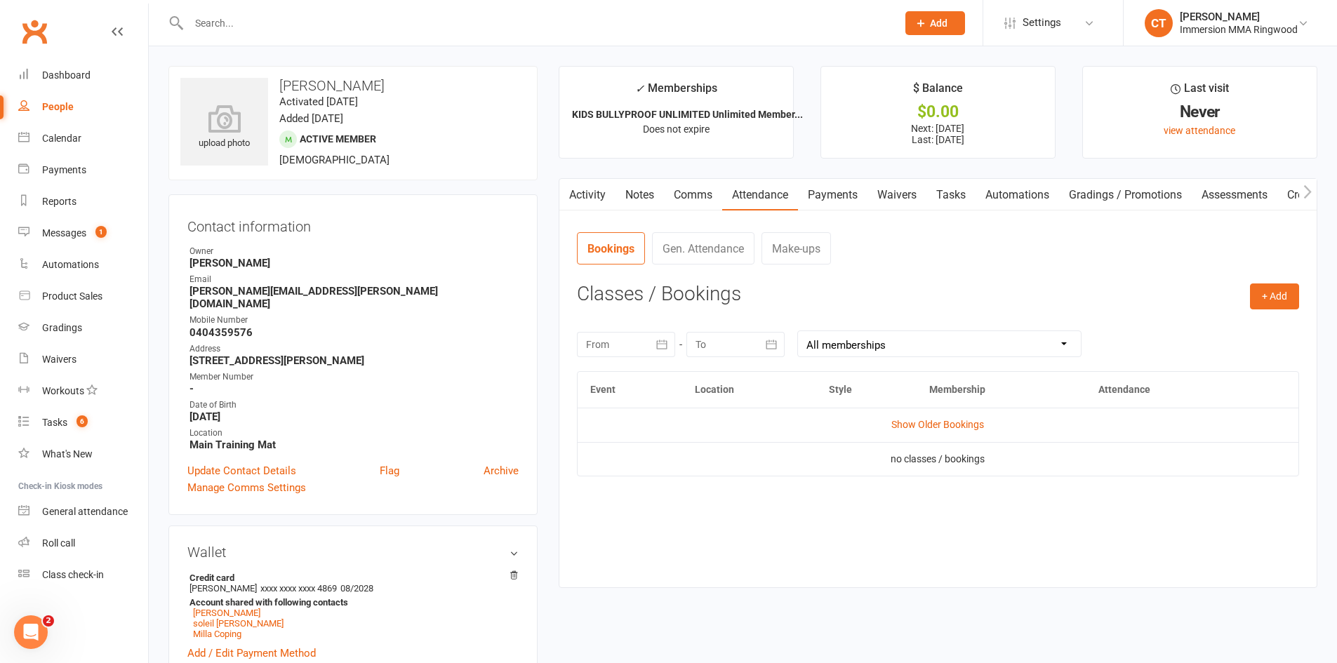
click at [822, 192] on link "Payments" at bounding box center [832, 195] width 69 height 32
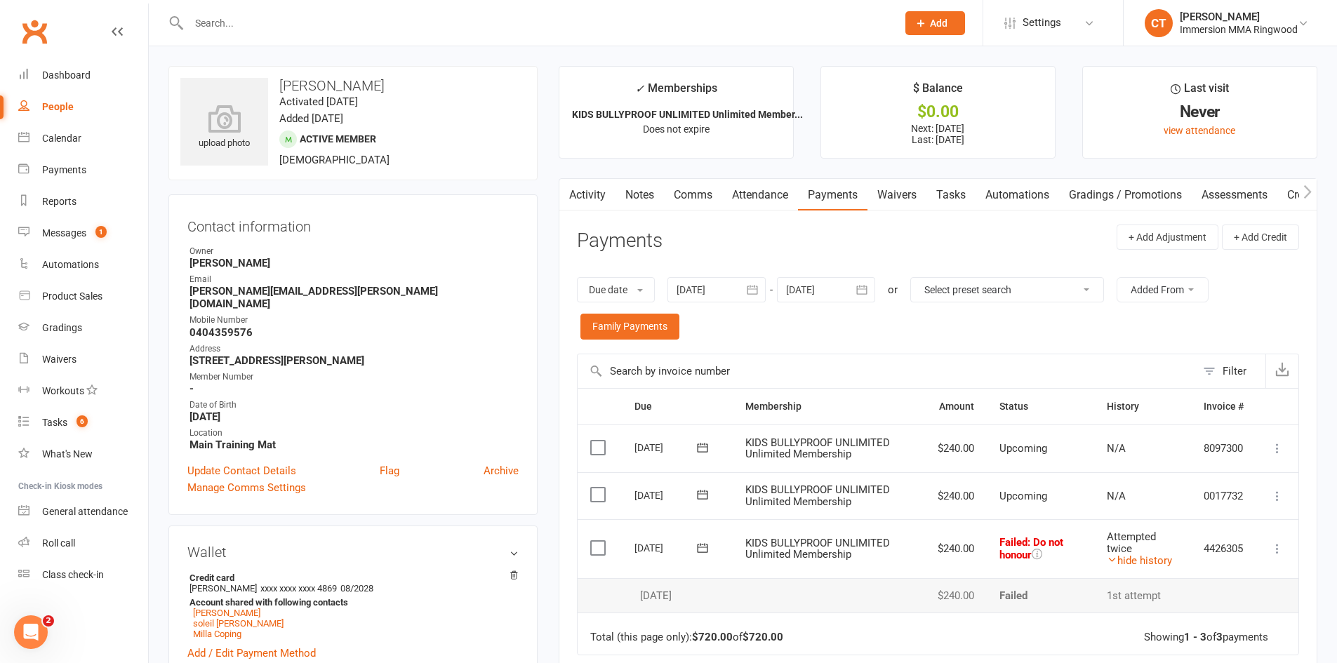
click at [1276, 492] on icon at bounding box center [1277, 496] width 14 height 14
click at [1307, 480] on div "Activity Notes Comms Attendance Payments Waivers Tasks Automations Gradings / P…" at bounding box center [938, 518] width 759 height 680
click at [556, 535] on main "✓ Memberships KIDS BULLYPROOF UNLIMITED Unlimited Member... Does not expire $ B…" at bounding box center [938, 469] width 780 height 806
click at [1280, 498] on icon at bounding box center [1277, 496] width 14 height 14
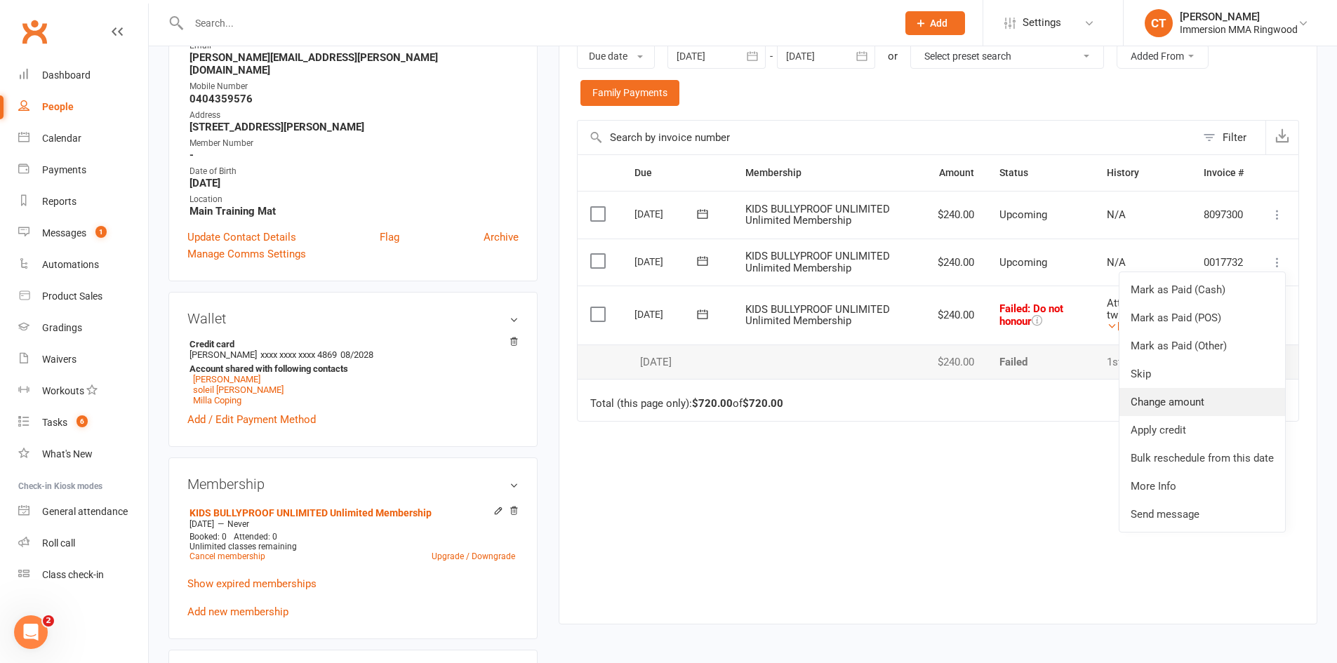
click at [1179, 409] on link "Change amount" at bounding box center [1202, 402] width 166 height 28
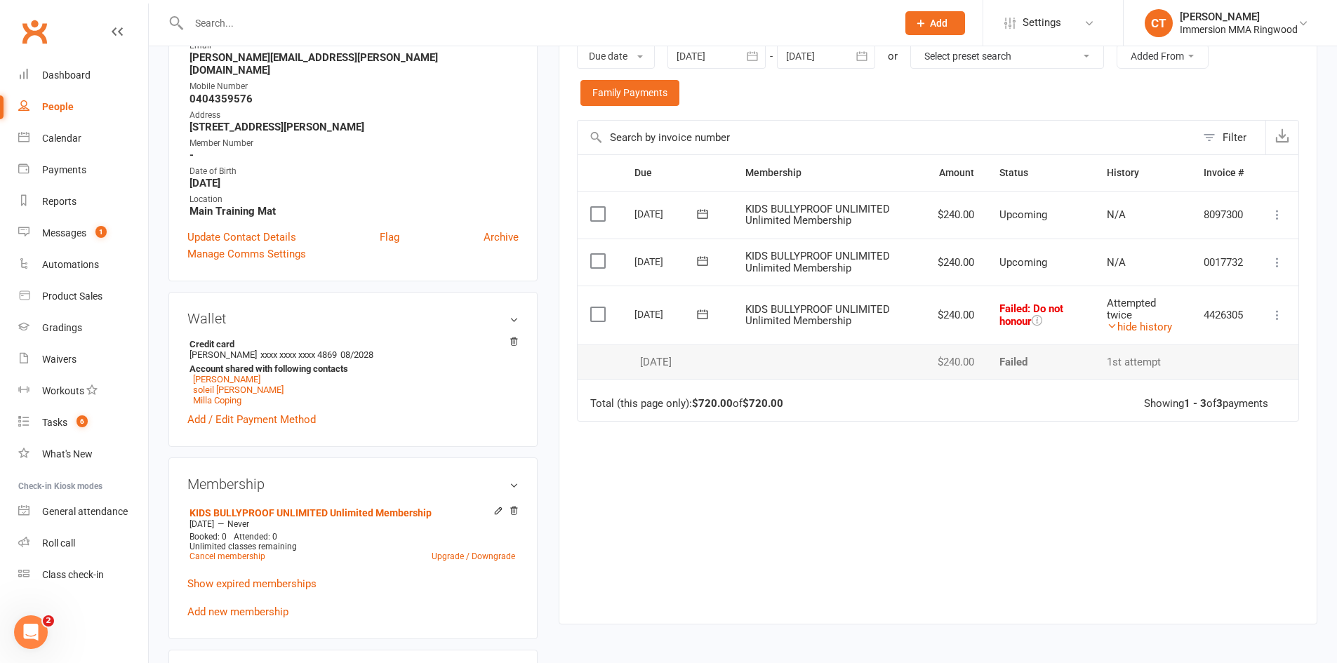
click at [1277, 319] on icon at bounding box center [1277, 315] width 14 height 14
click at [1273, 259] on icon at bounding box center [1277, 262] width 14 height 14
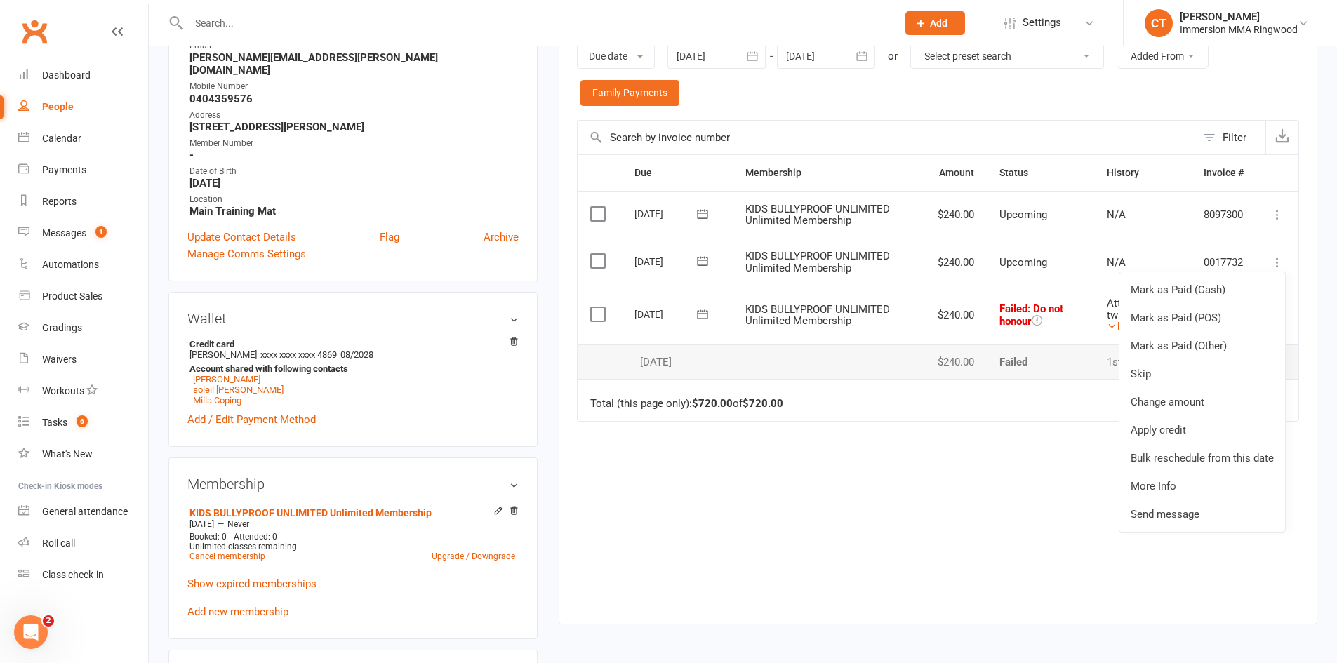
click at [893, 441] on div "Due Contact Membership Amount Status History Invoice # Select this 30 Aug 2025 …" at bounding box center [938, 378] width 722 height 448
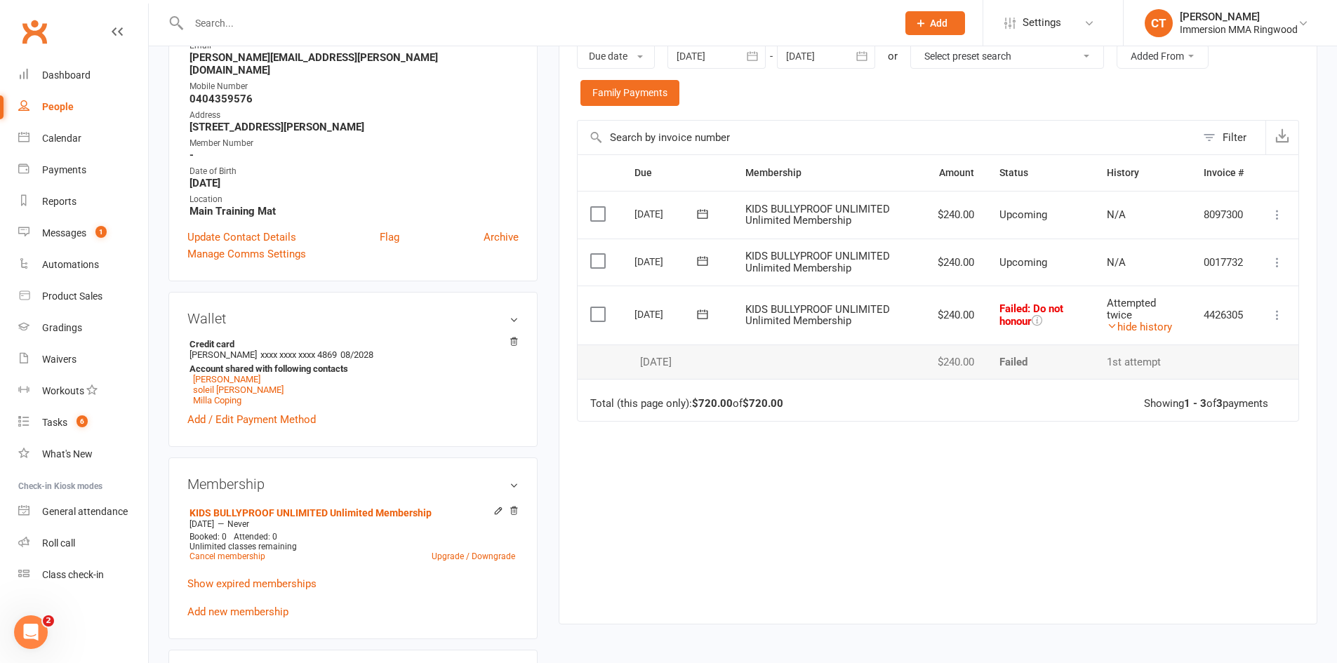
click at [700, 317] on icon at bounding box center [702, 314] width 14 height 14
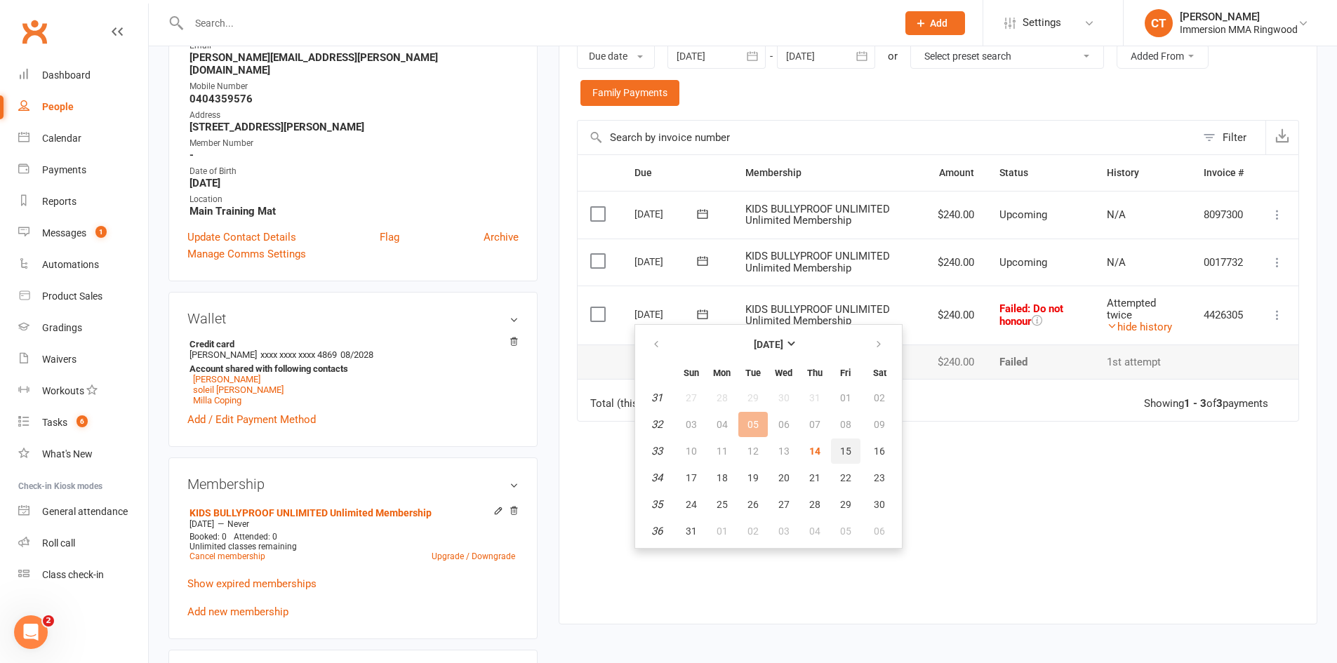
click at [844, 457] on span "15" at bounding box center [845, 451] width 11 height 11
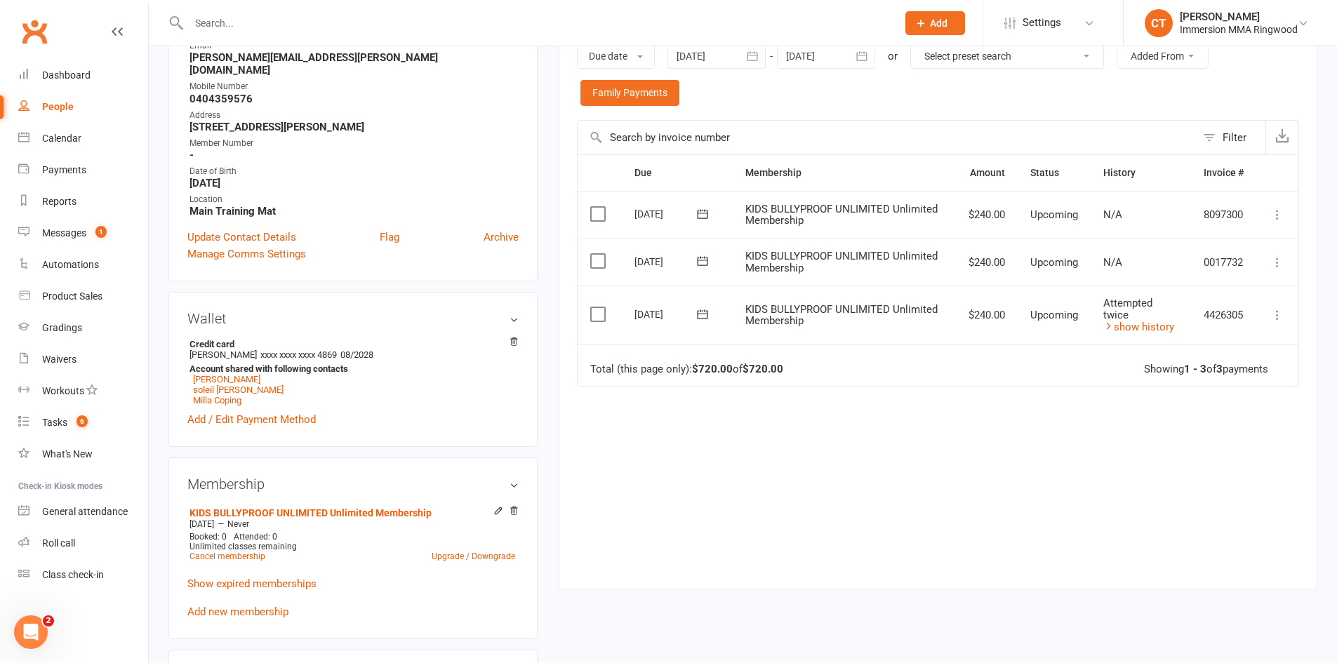
click at [1273, 260] on icon at bounding box center [1277, 262] width 14 height 14
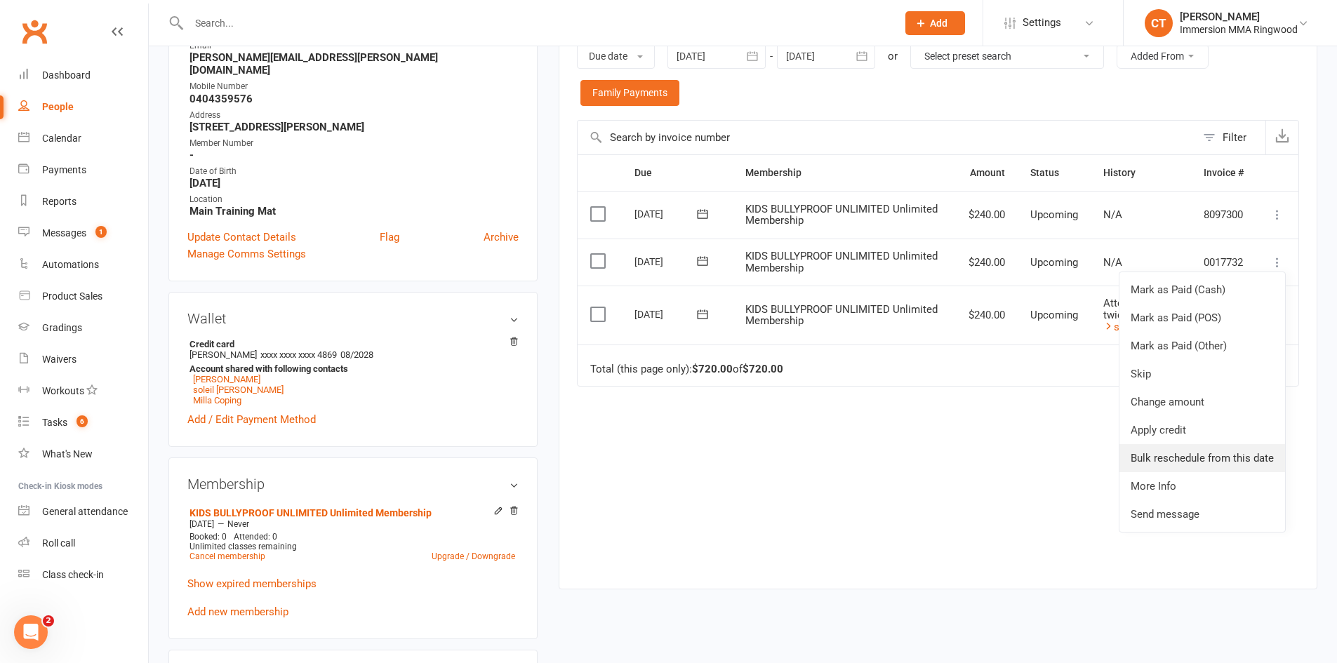
click at [1217, 458] on link "Bulk reschedule from this date" at bounding box center [1202, 458] width 166 height 28
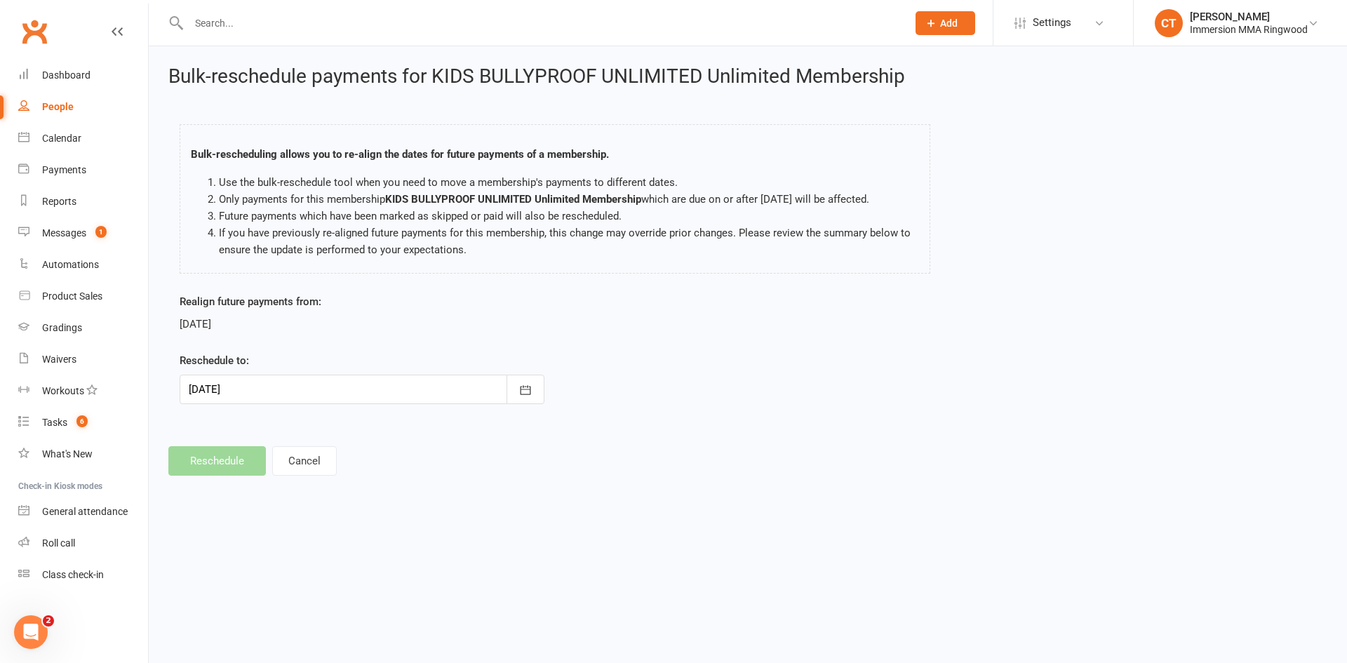
click at [408, 394] on div at bounding box center [362, 389] width 365 height 29
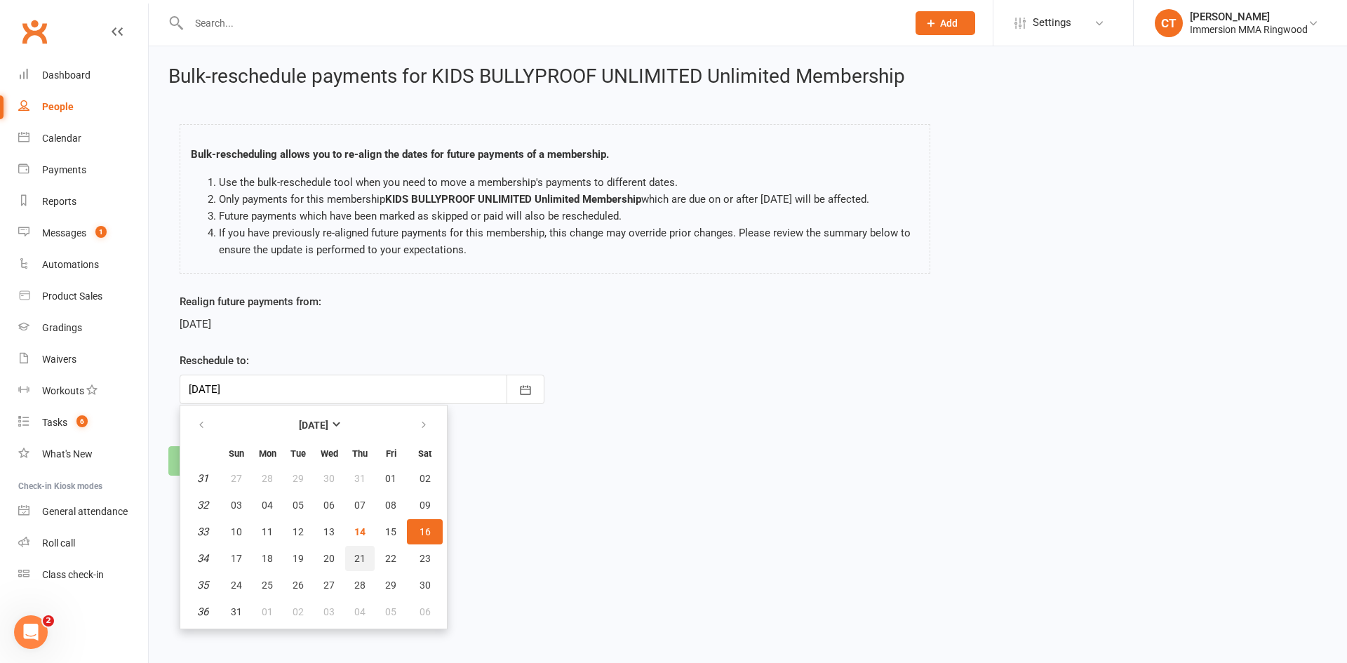
click at [363, 561] on span "21" at bounding box center [359, 558] width 11 height 11
type input "21 Aug 2025"
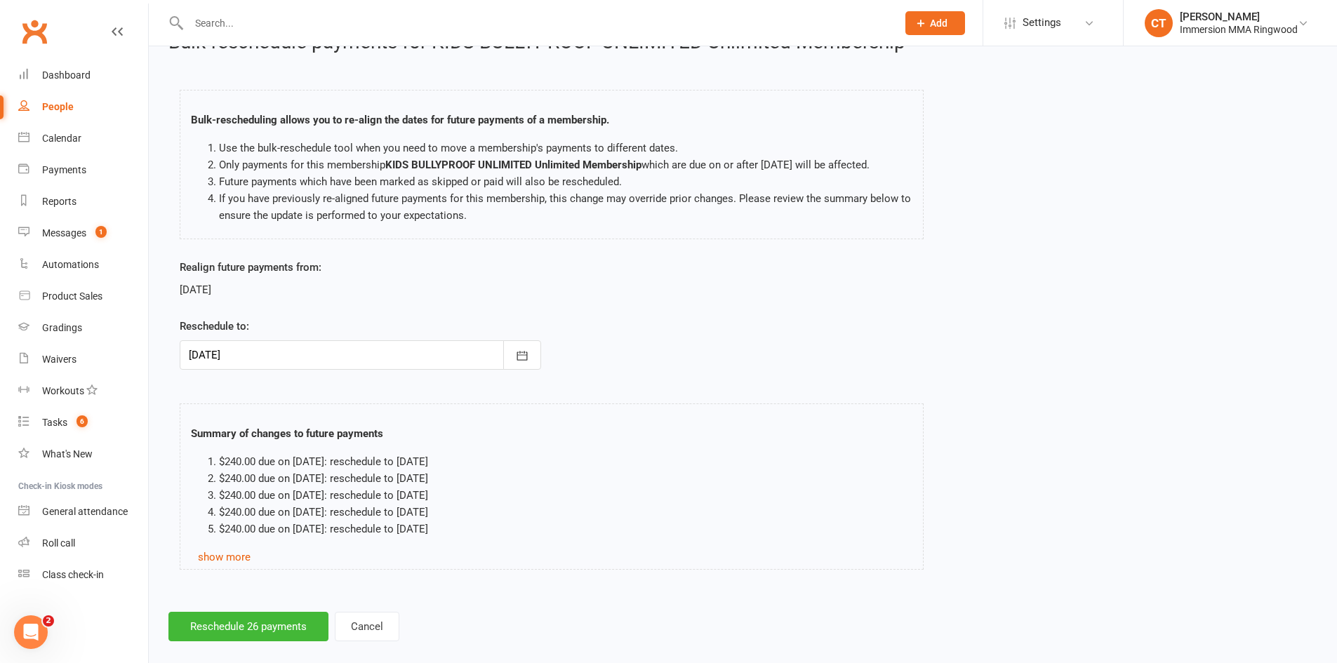
scroll to position [53, 0]
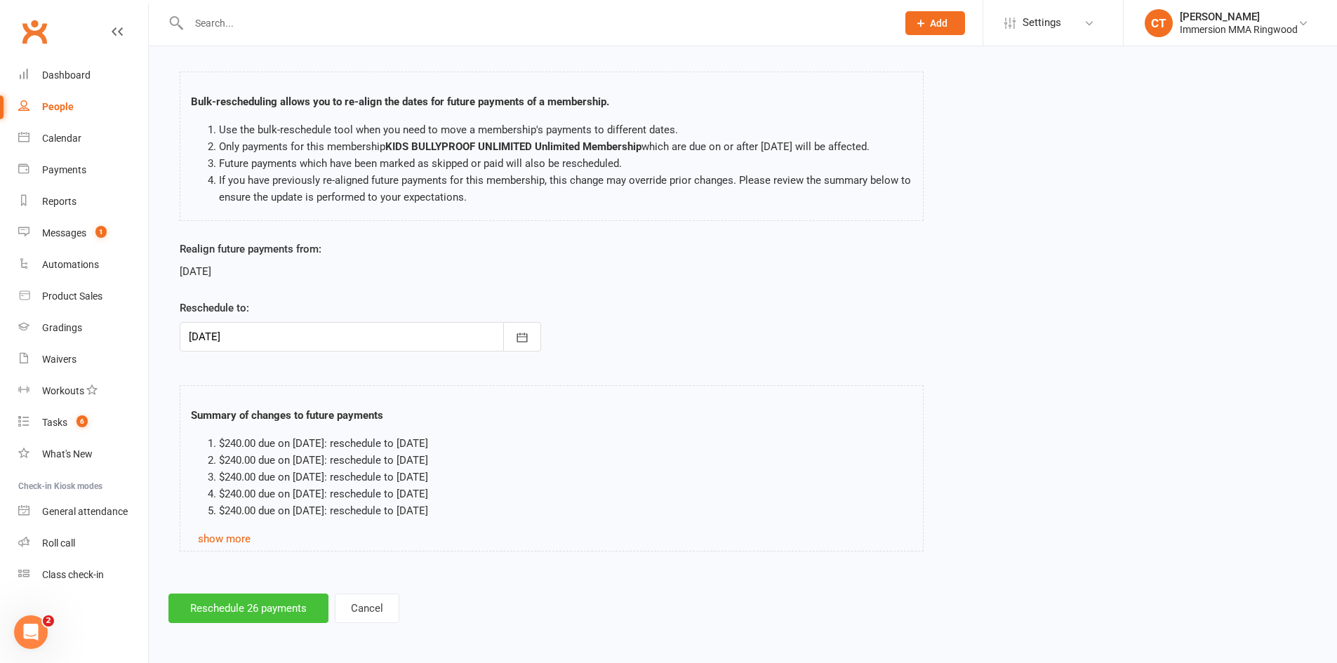
click at [273, 613] on button "Reschedule 26 payments" at bounding box center [248, 608] width 160 height 29
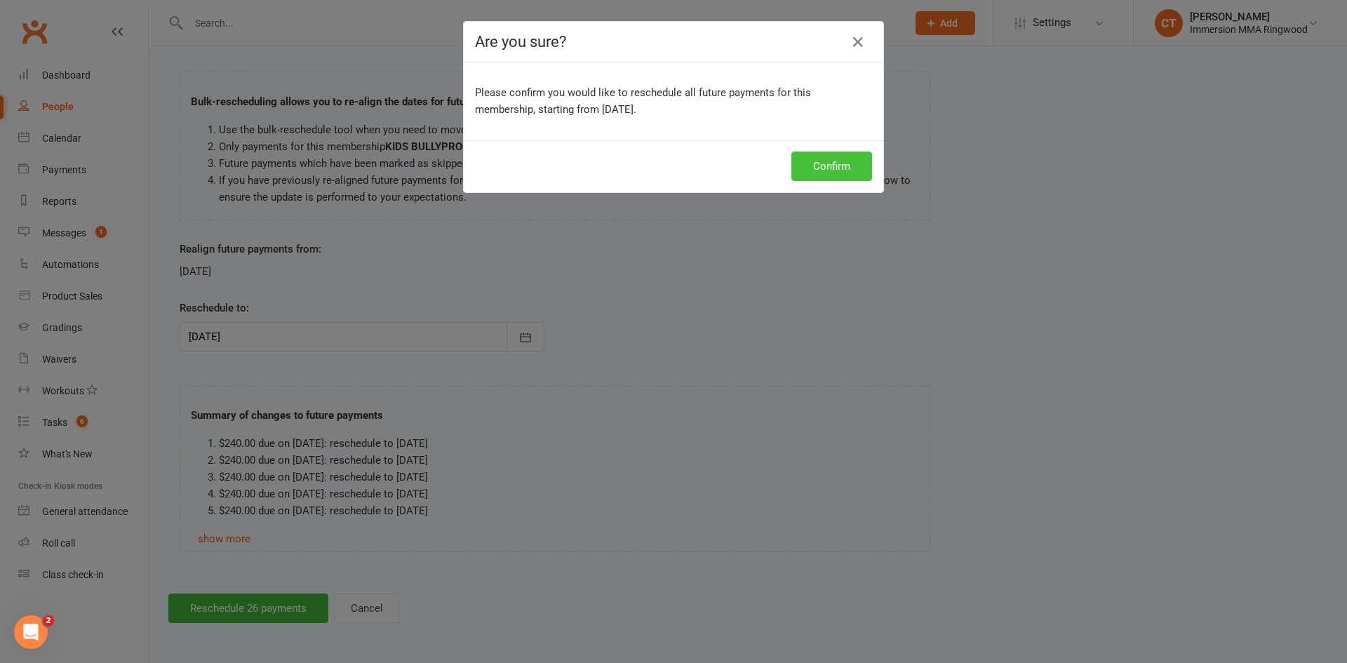
click at [807, 171] on button "Confirm" at bounding box center [832, 166] width 81 height 29
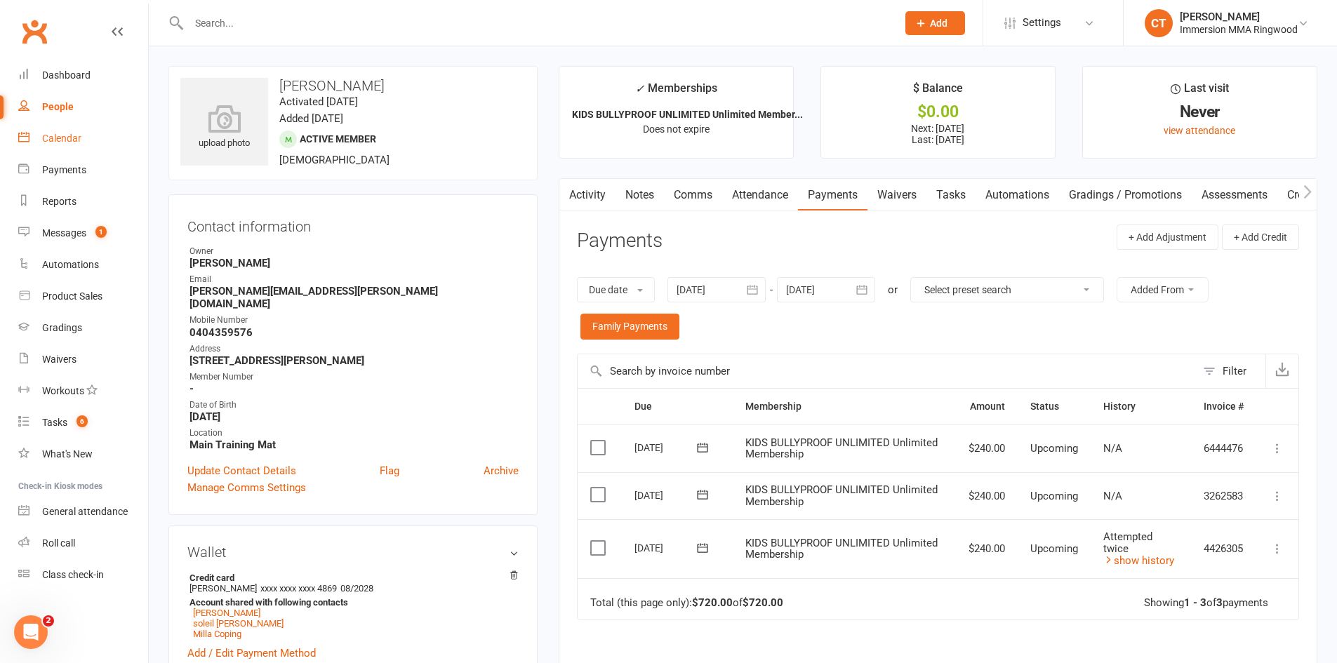
click at [70, 138] on div "Calendar" at bounding box center [61, 138] width 39 height 11
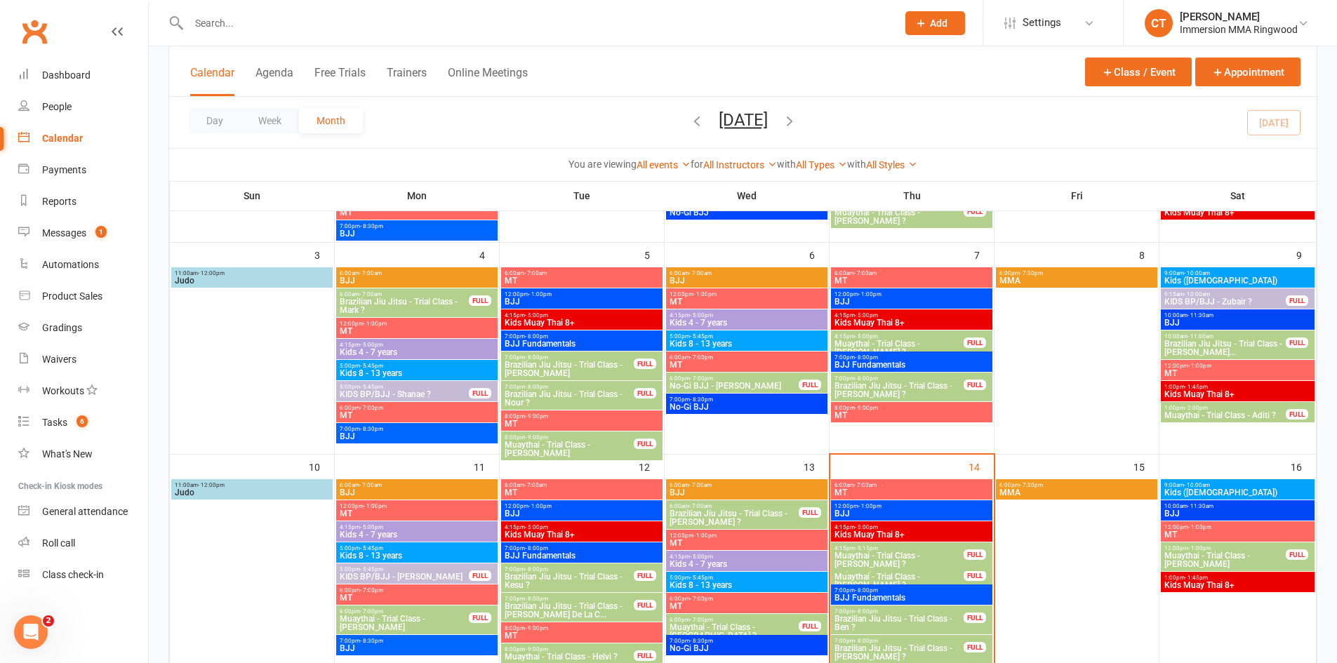
scroll to position [234, 0]
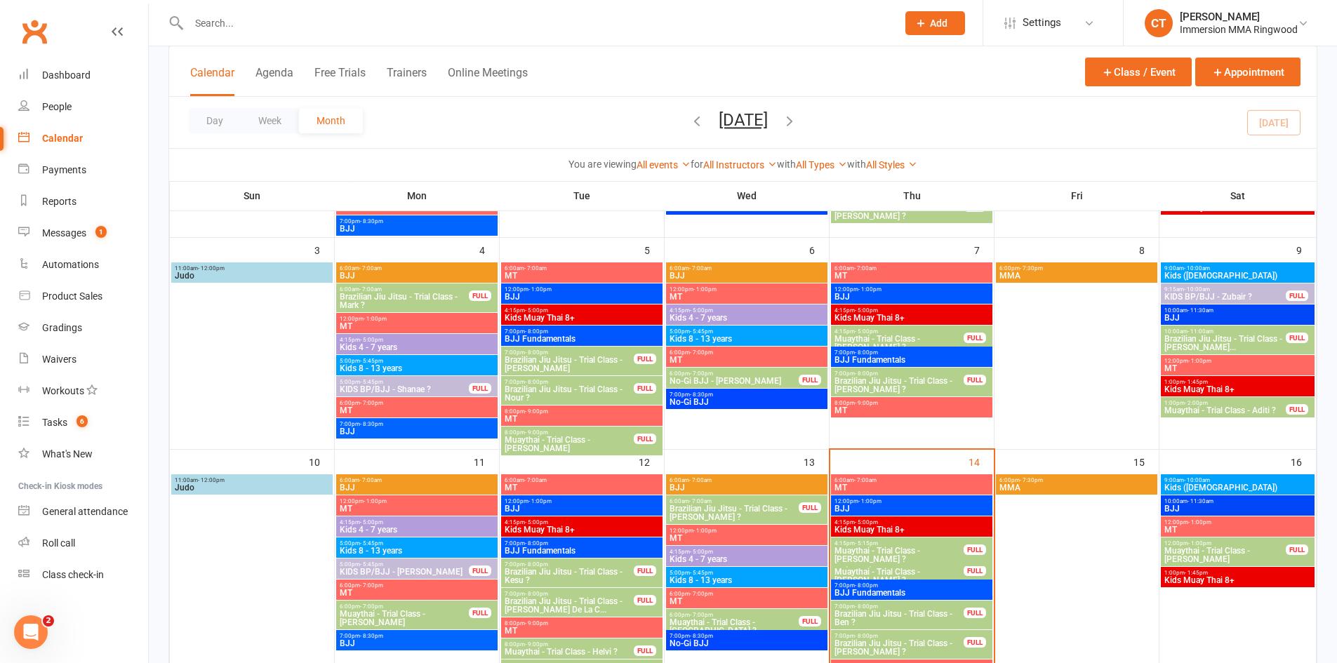
click at [888, 545] on span "4:15pm - 5:15pm" at bounding box center [899, 543] width 131 height 6
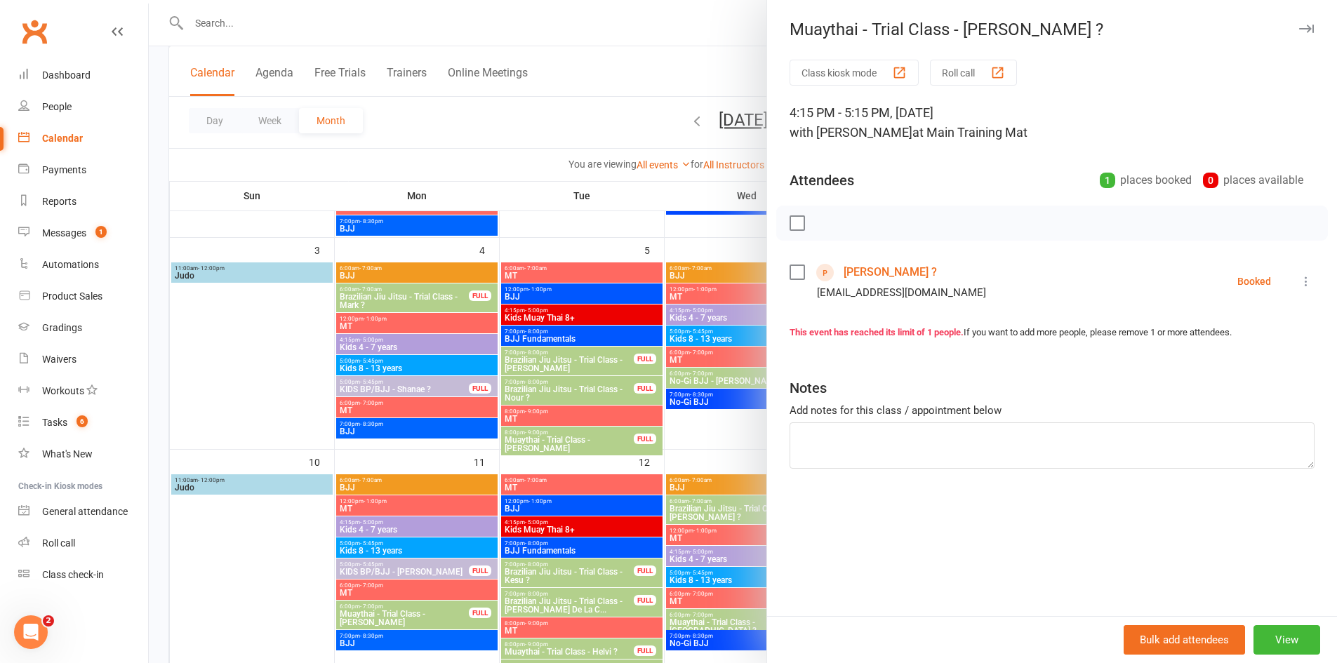
click at [855, 270] on link "Jacinta ?" at bounding box center [889, 272] width 93 height 22
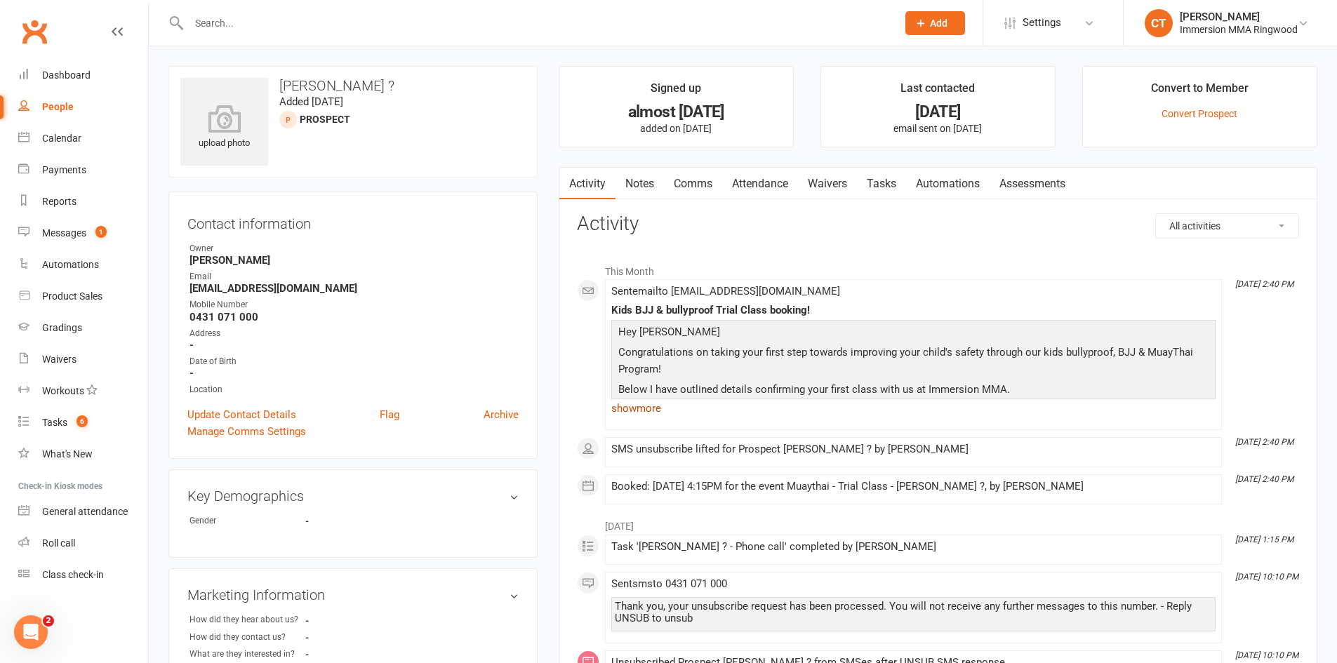
click at [654, 405] on link "show more" at bounding box center [913, 409] width 604 height 20
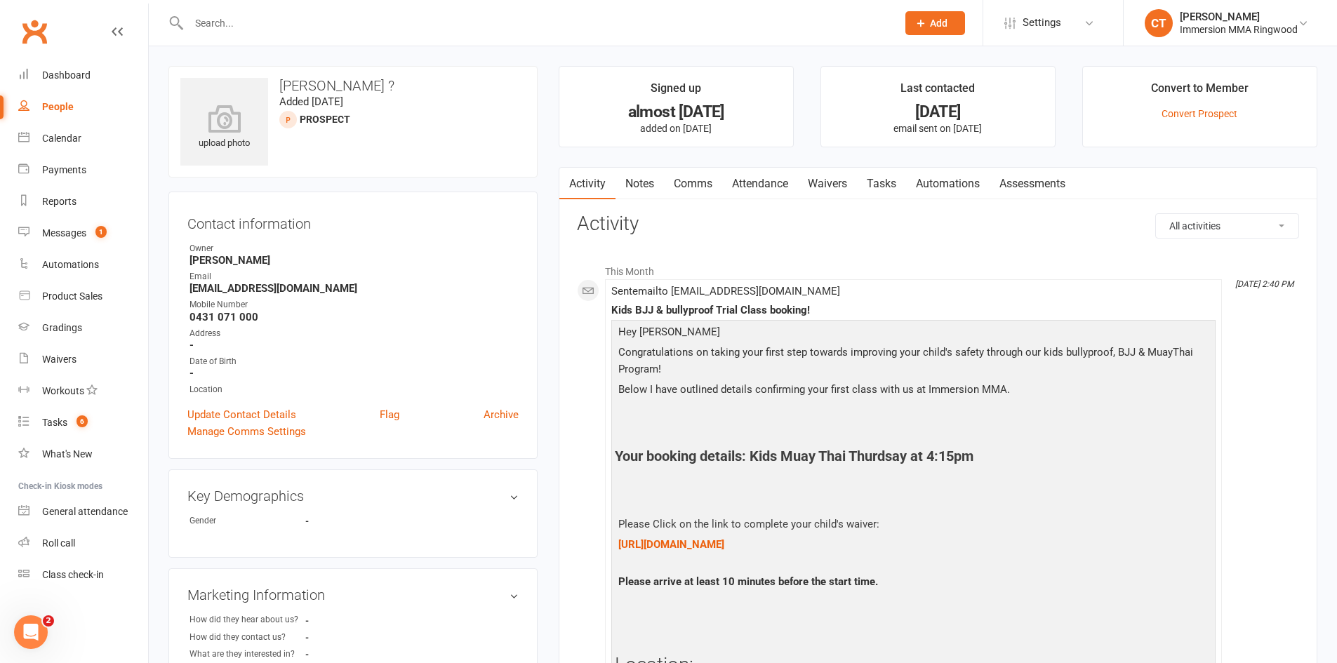
click at [835, 182] on link "Waivers" at bounding box center [827, 184] width 59 height 32
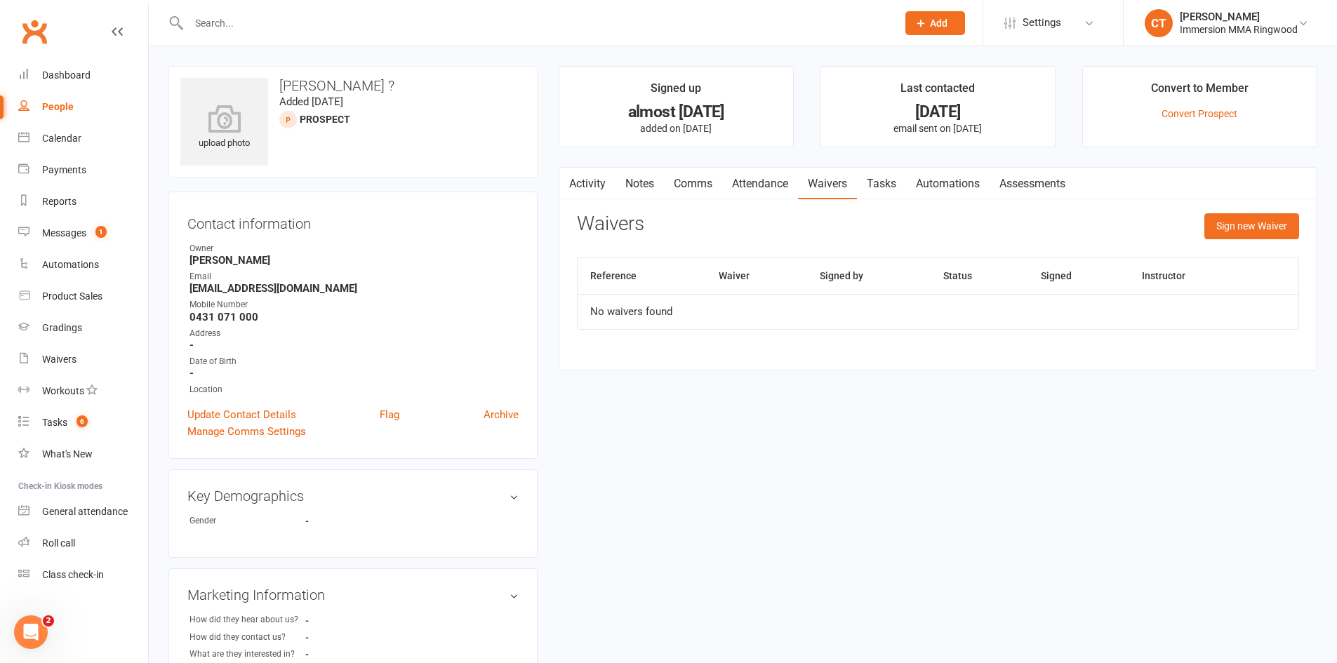
click at [626, 190] on link "Notes" at bounding box center [639, 184] width 48 height 32
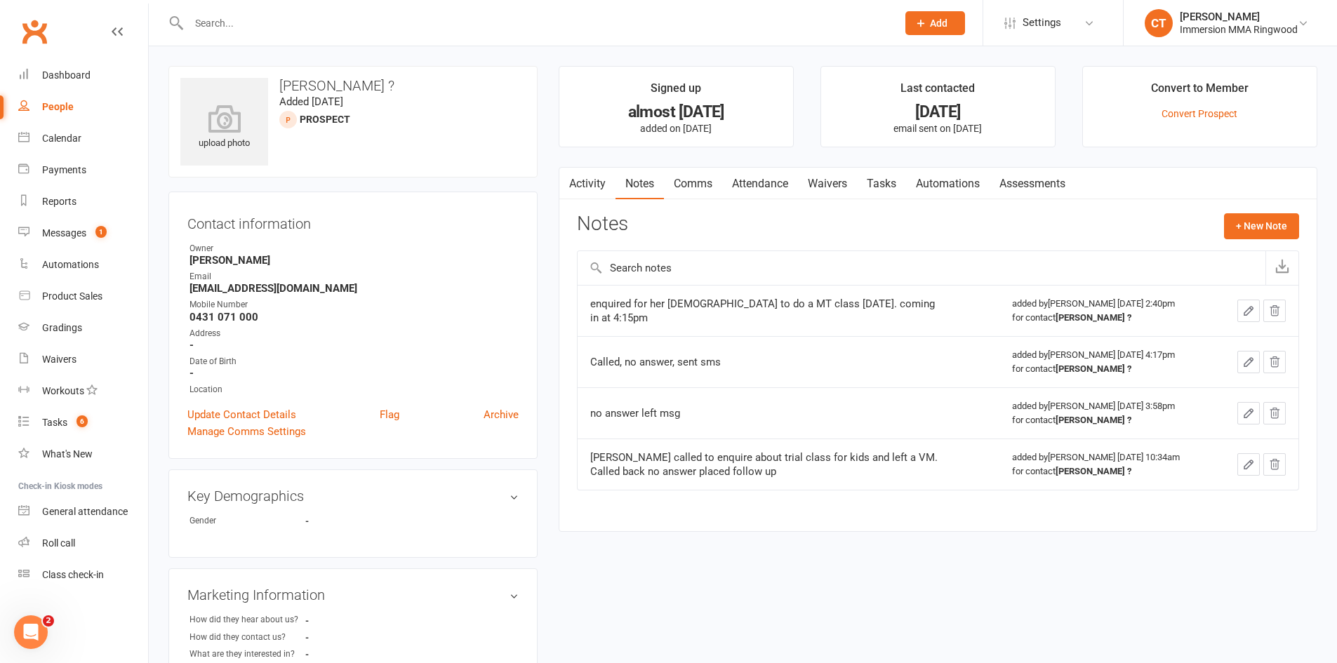
click at [605, 196] on link "Activity" at bounding box center [587, 184] width 56 height 32
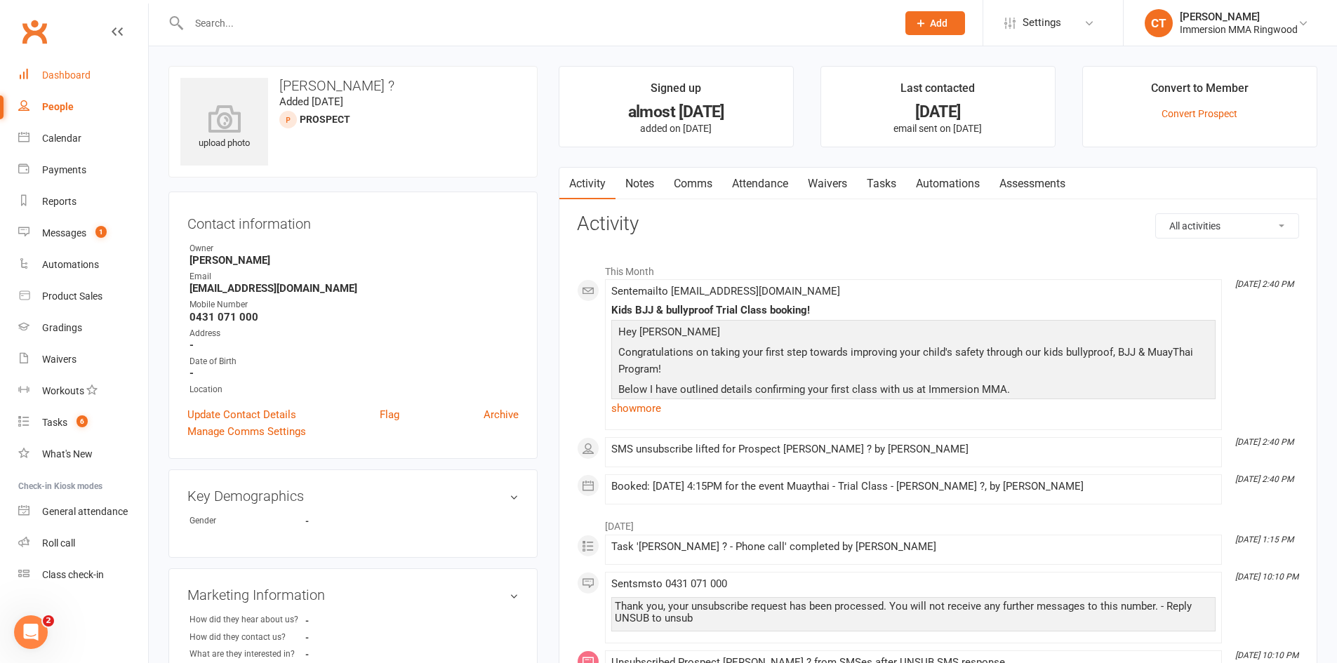
click at [67, 83] on link "Dashboard" at bounding box center [83, 76] width 130 height 32
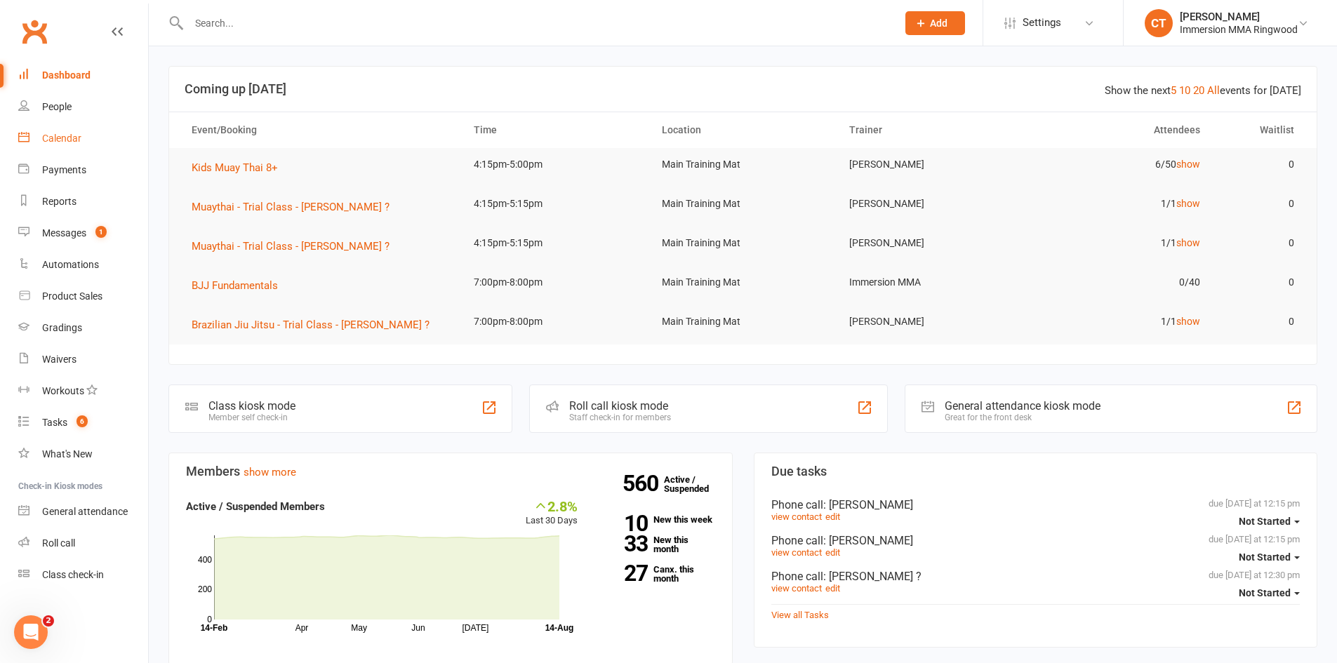
click at [91, 128] on link "Calendar" at bounding box center [83, 139] width 130 height 32
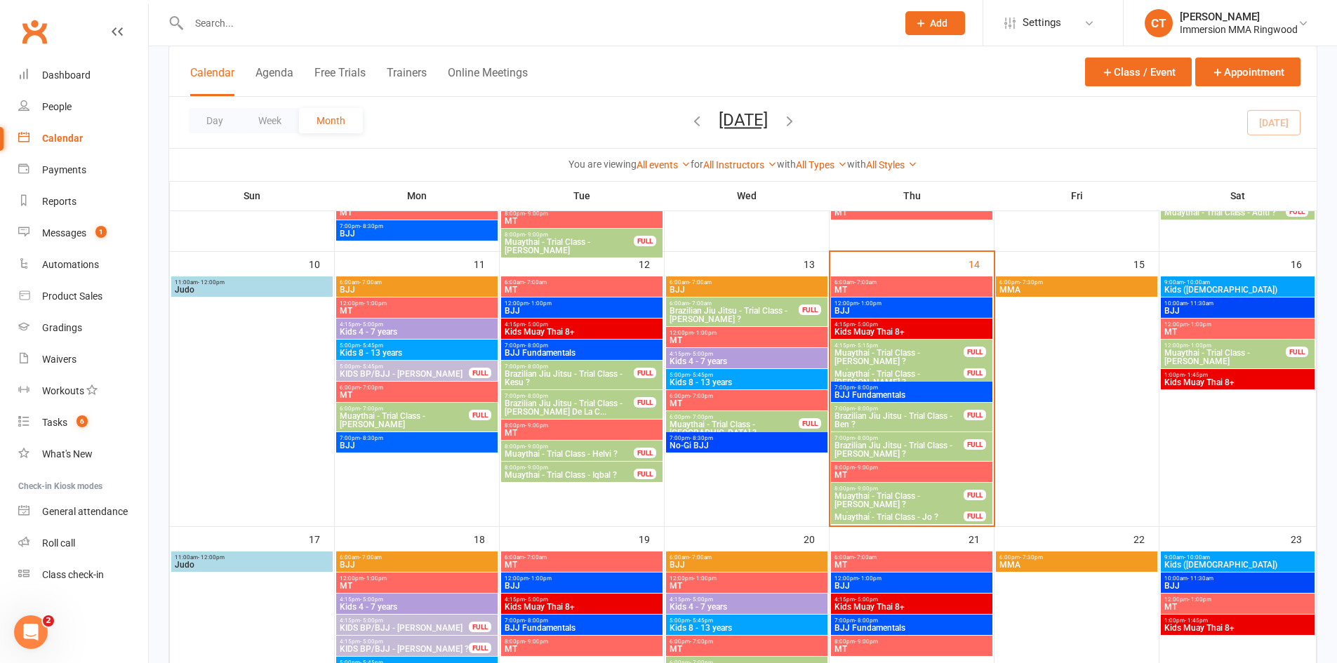
scroll to position [468, 0]
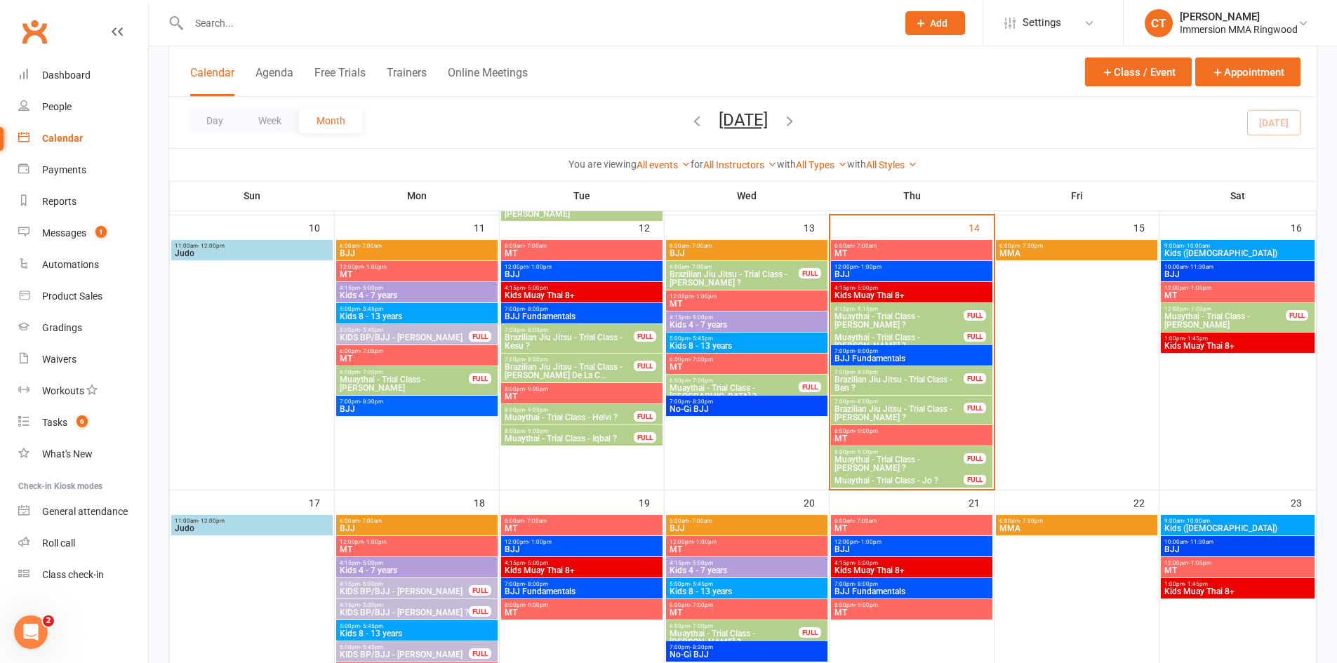
click at [952, 312] on span "Muaythai - Trial Class - [PERSON_NAME] ?" at bounding box center [899, 320] width 131 height 17
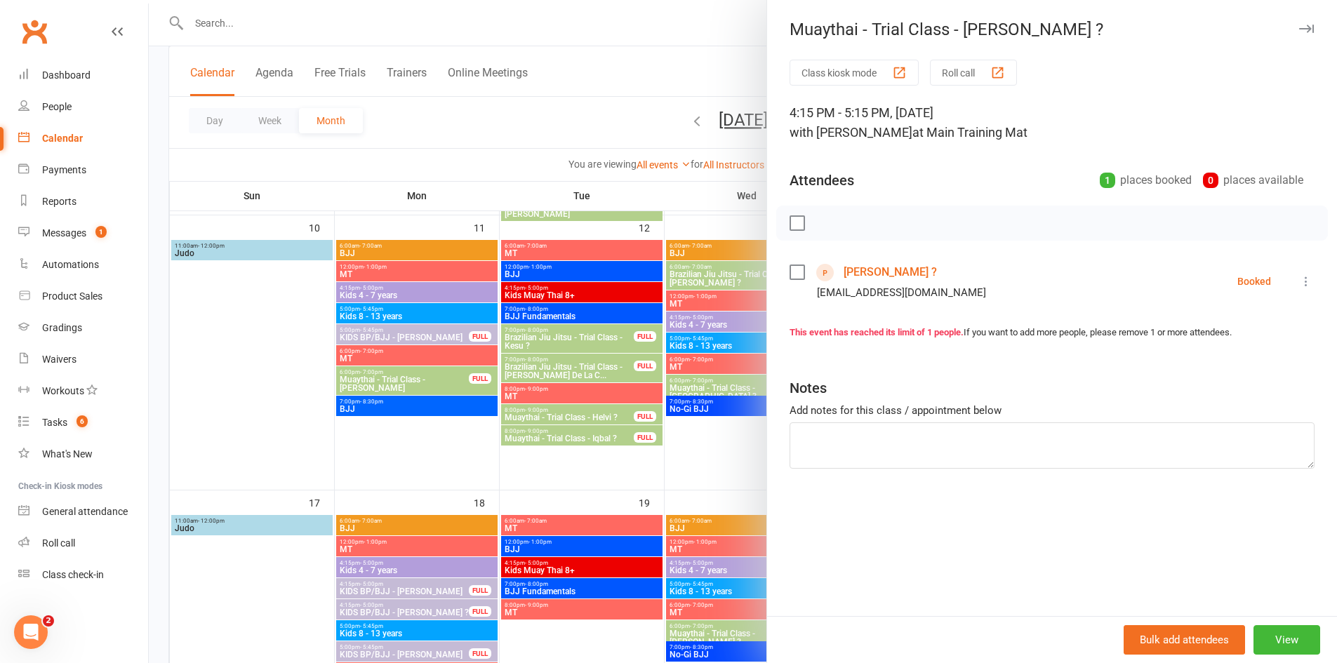
click at [870, 272] on link "Jacinta ?" at bounding box center [889, 272] width 93 height 22
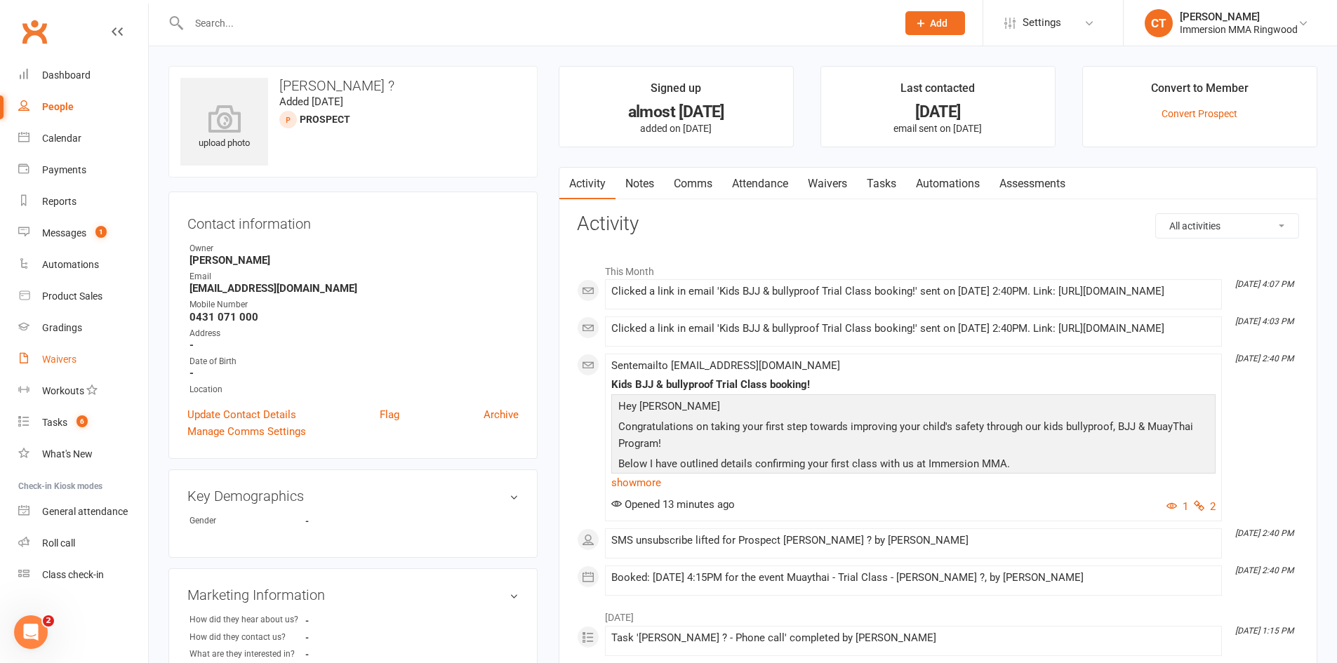
click at [64, 360] on div "Waivers" at bounding box center [59, 359] width 34 height 11
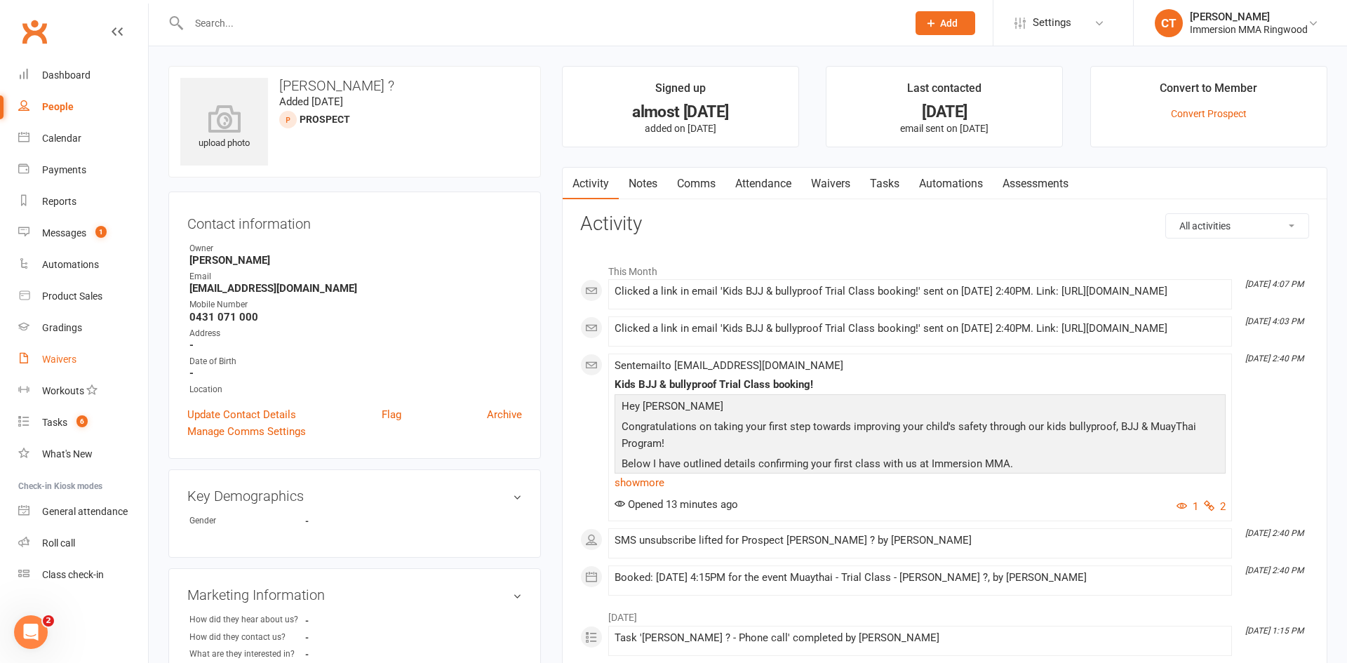
select select "25"
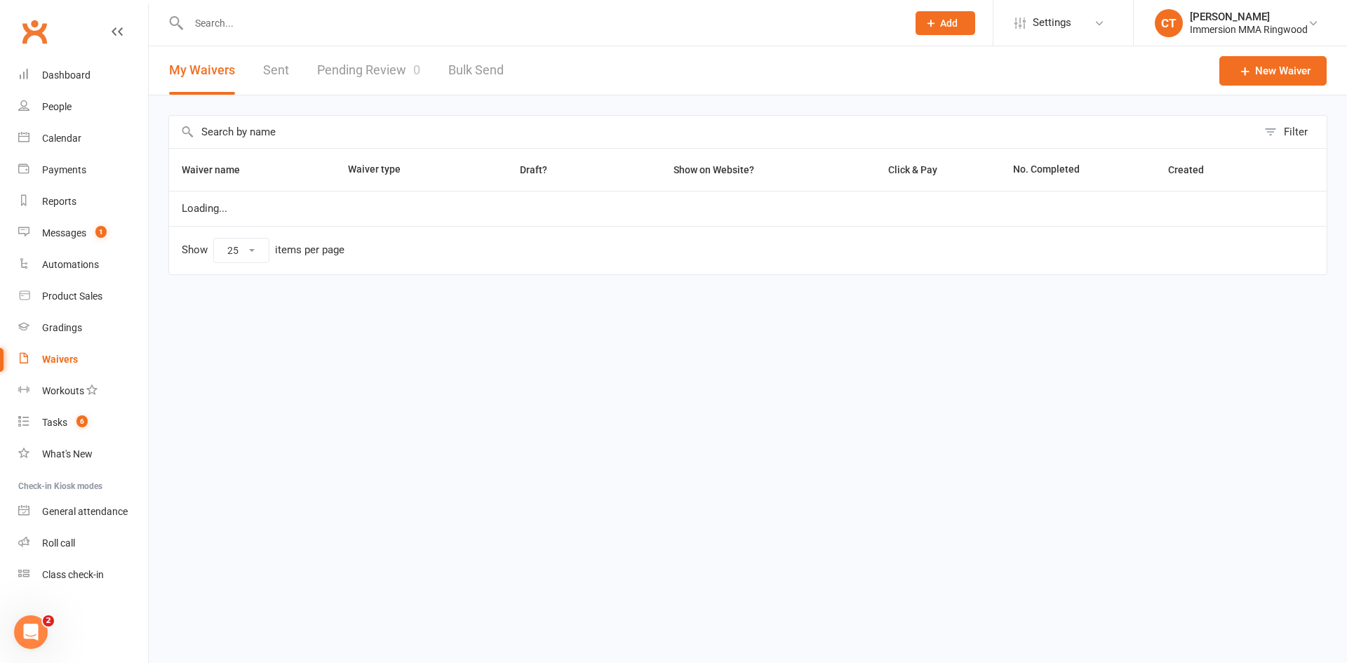
click at [345, 67] on link "Pending Review 0" at bounding box center [368, 70] width 103 height 48
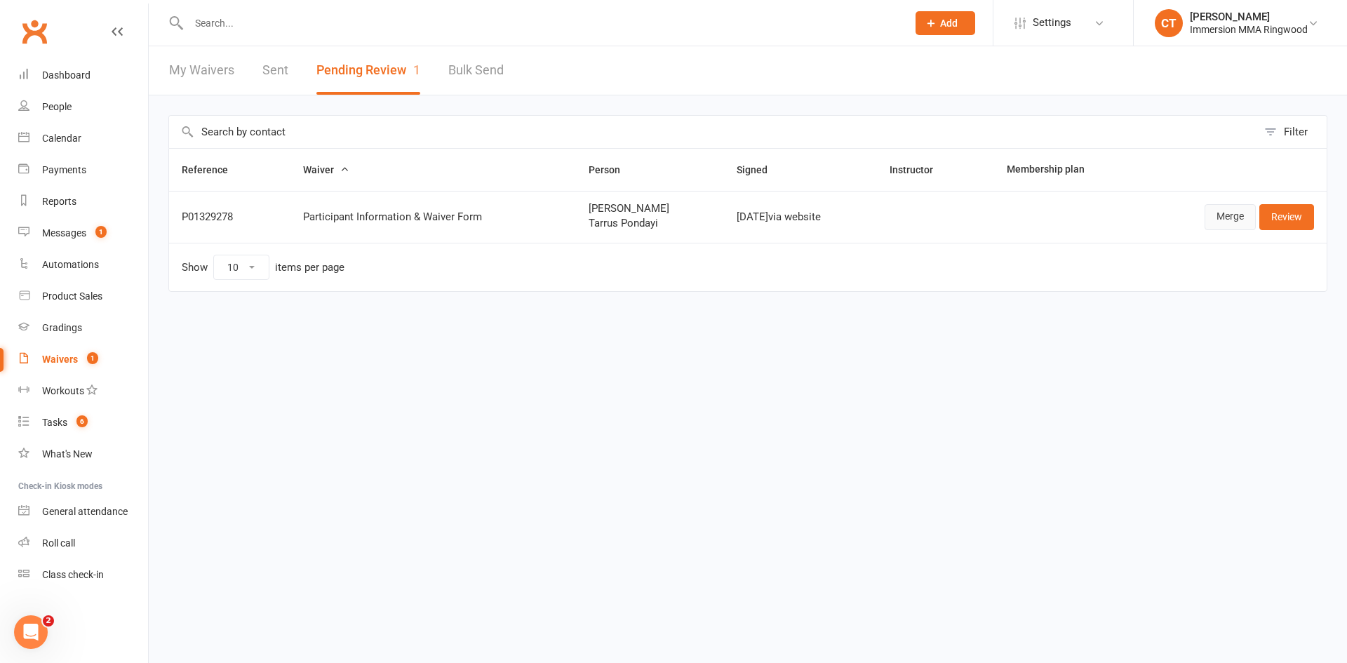
click at [1228, 220] on link "Merge" at bounding box center [1230, 216] width 51 height 25
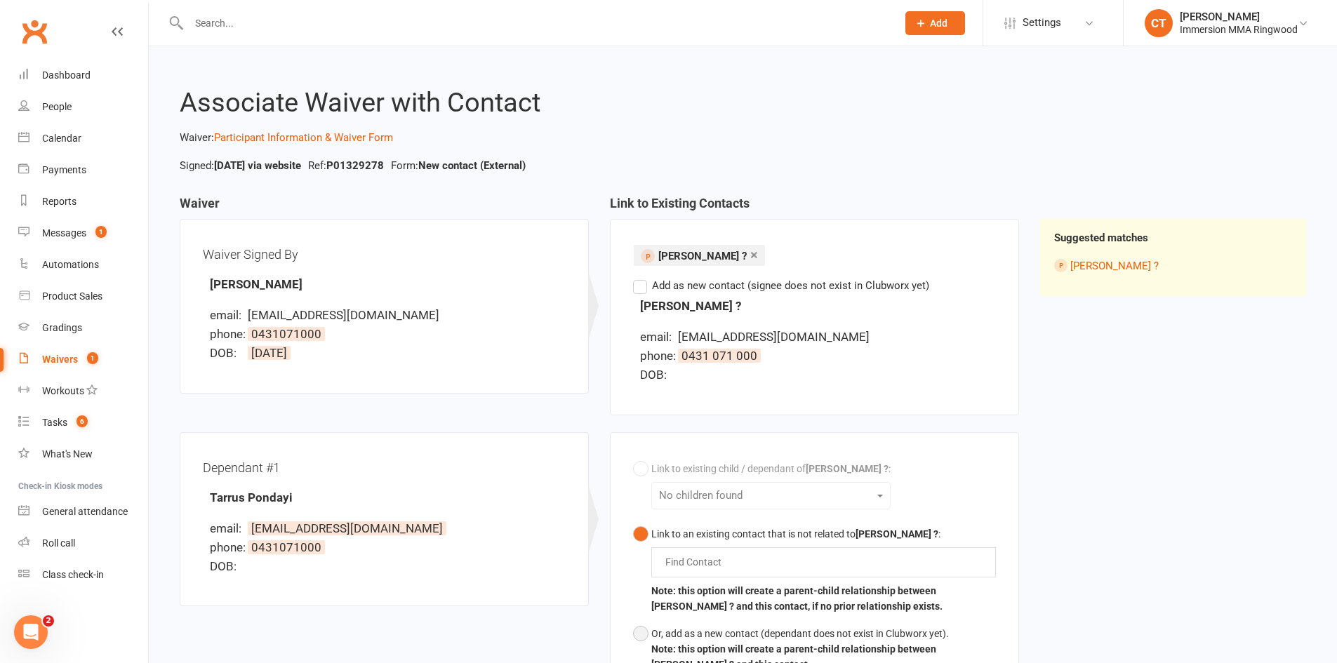
click at [639, 639] on button "Or, add as a new contact (dependant does not exist in Clubworx yet). Note: this…" at bounding box center [814, 649] width 363 height 58
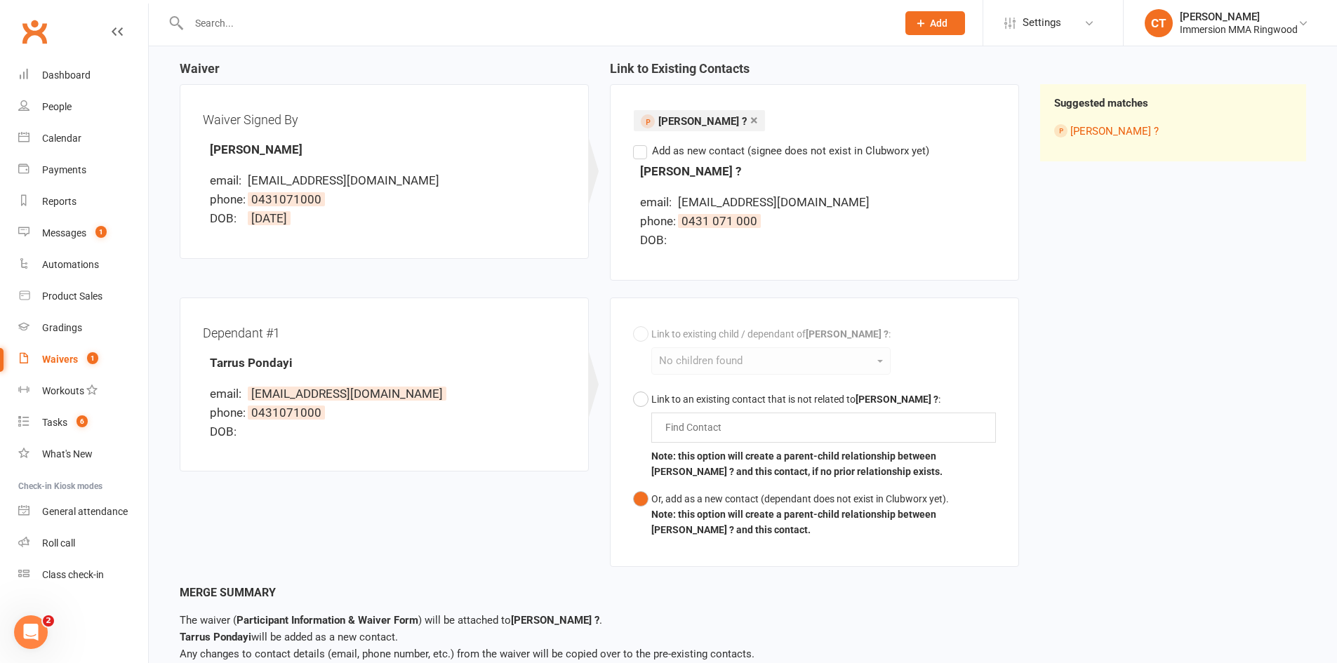
scroll to position [218, 0]
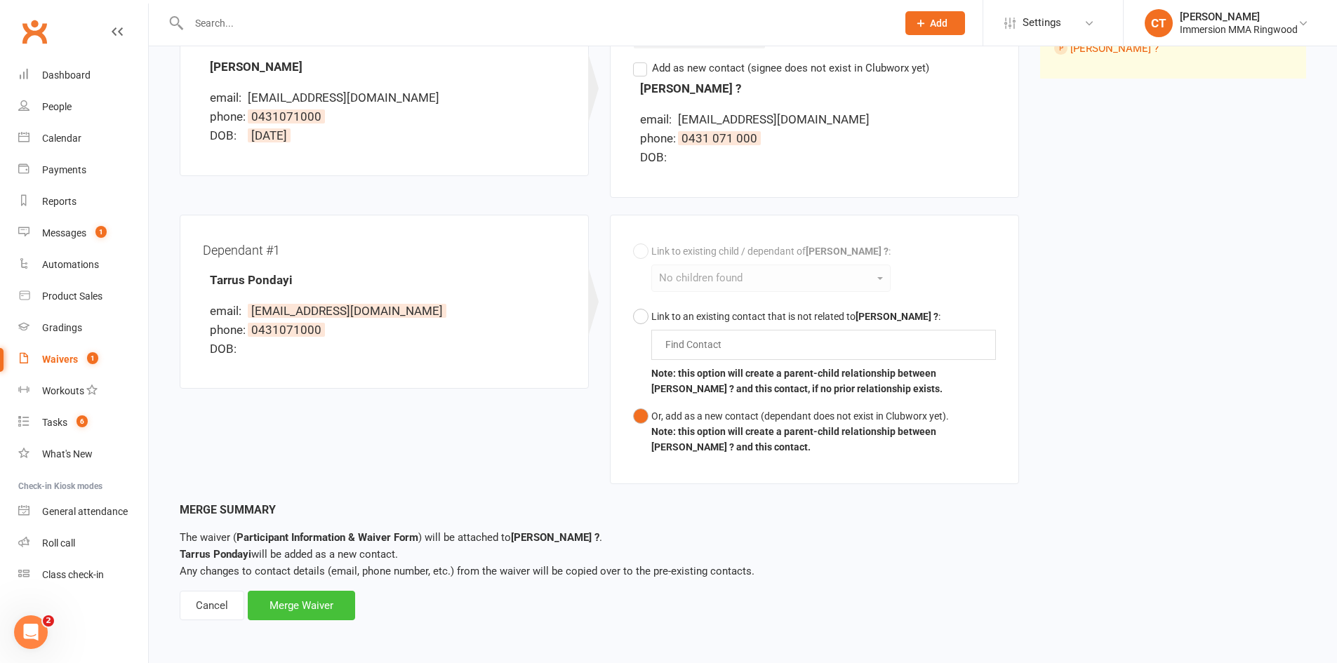
click at [316, 598] on div "Merge Waiver" at bounding box center [301, 605] width 107 height 29
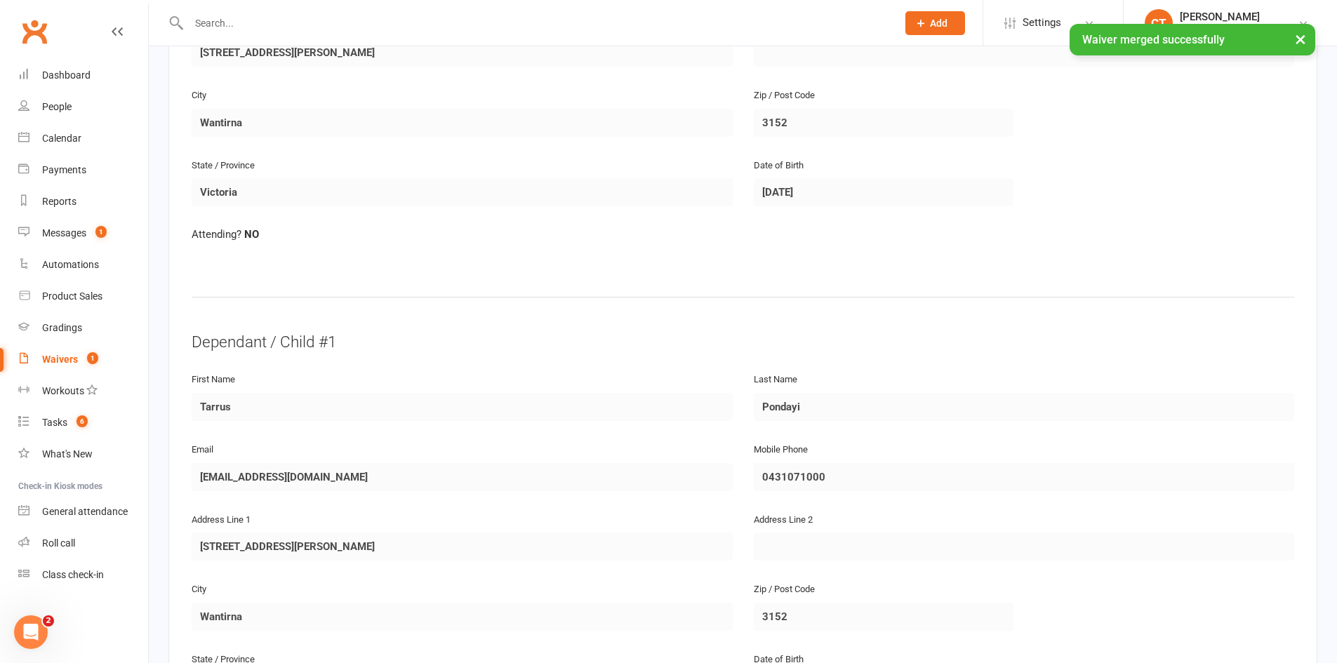
scroll to position [1138, 0]
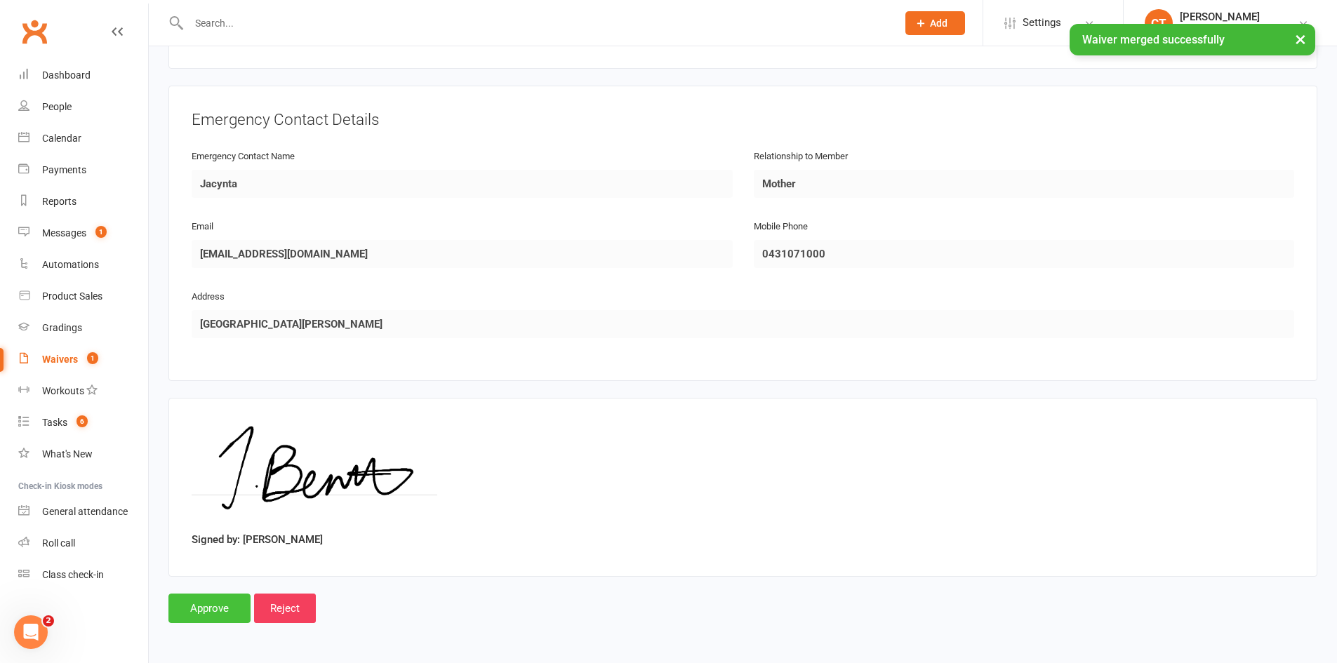
click at [195, 616] on input "Approve" at bounding box center [209, 608] width 82 height 29
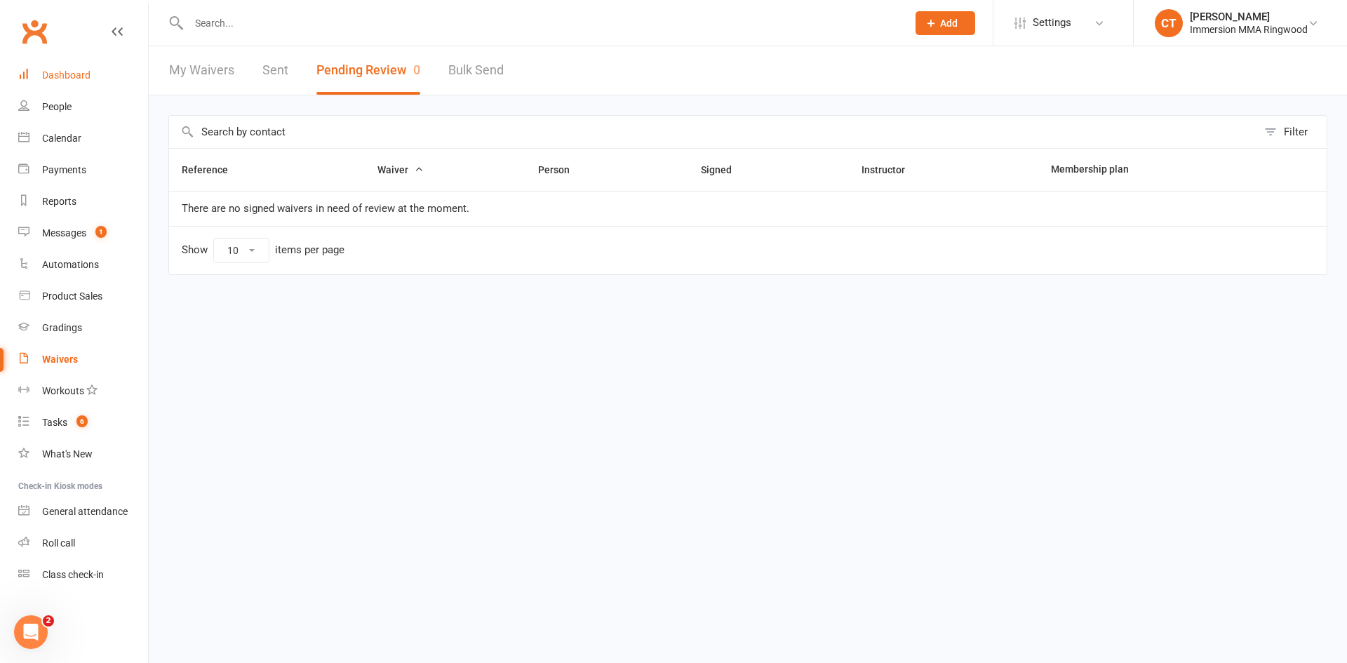
click at [56, 78] on div "Dashboard" at bounding box center [66, 74] width 48 height 11
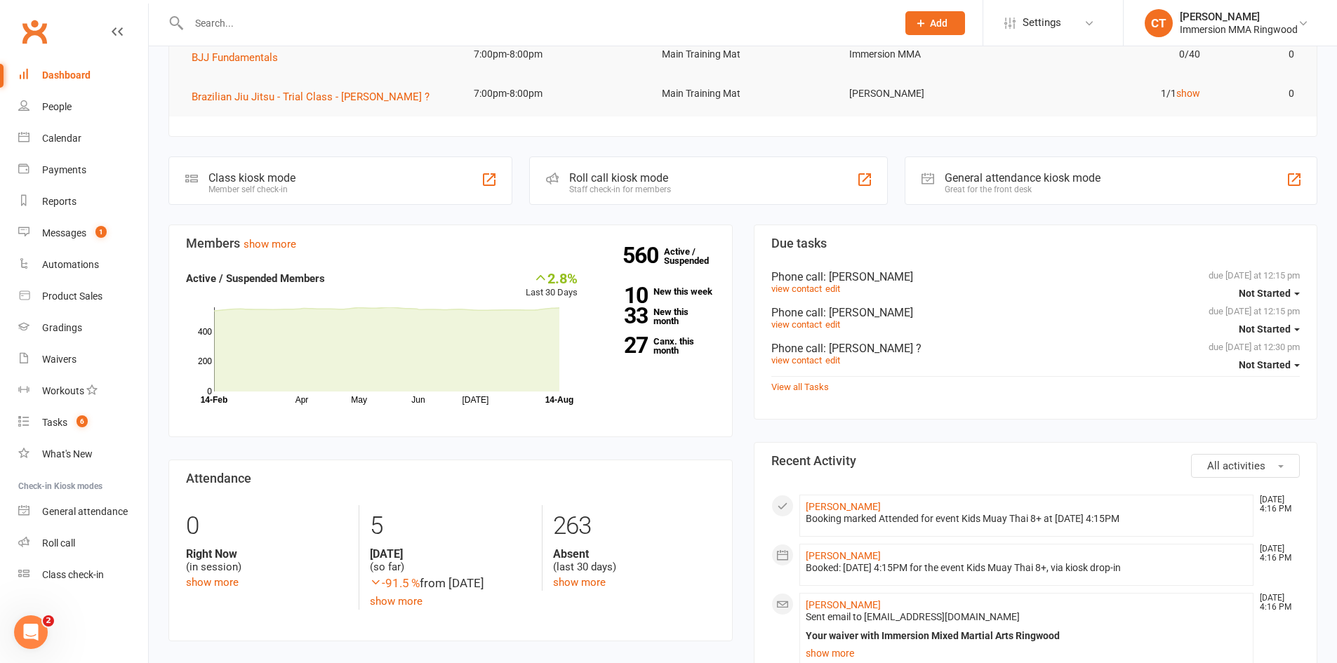
scroll to position [468, 0]
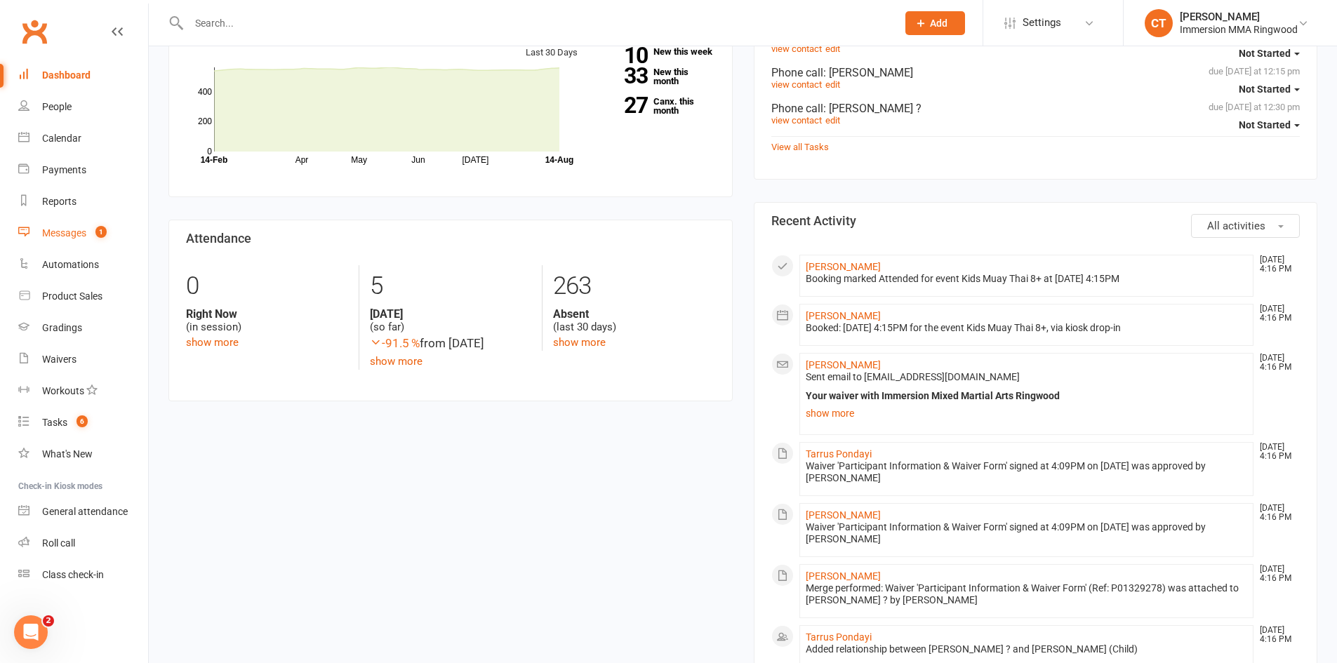
click at [59, 229] on div "Messages" at bounding box center [64, 232] width 44 height 11
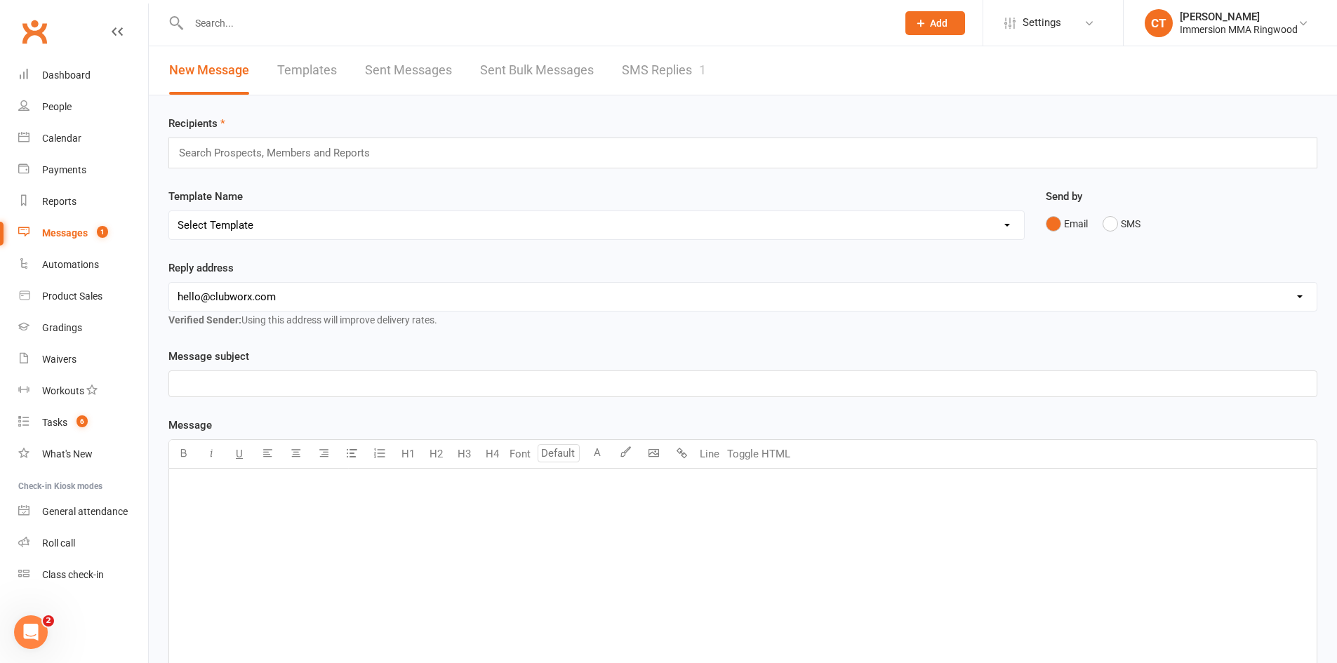
click at [696, 69] on link "SMS Replies 1" at bounding box center [664, 70] width 84 height 48
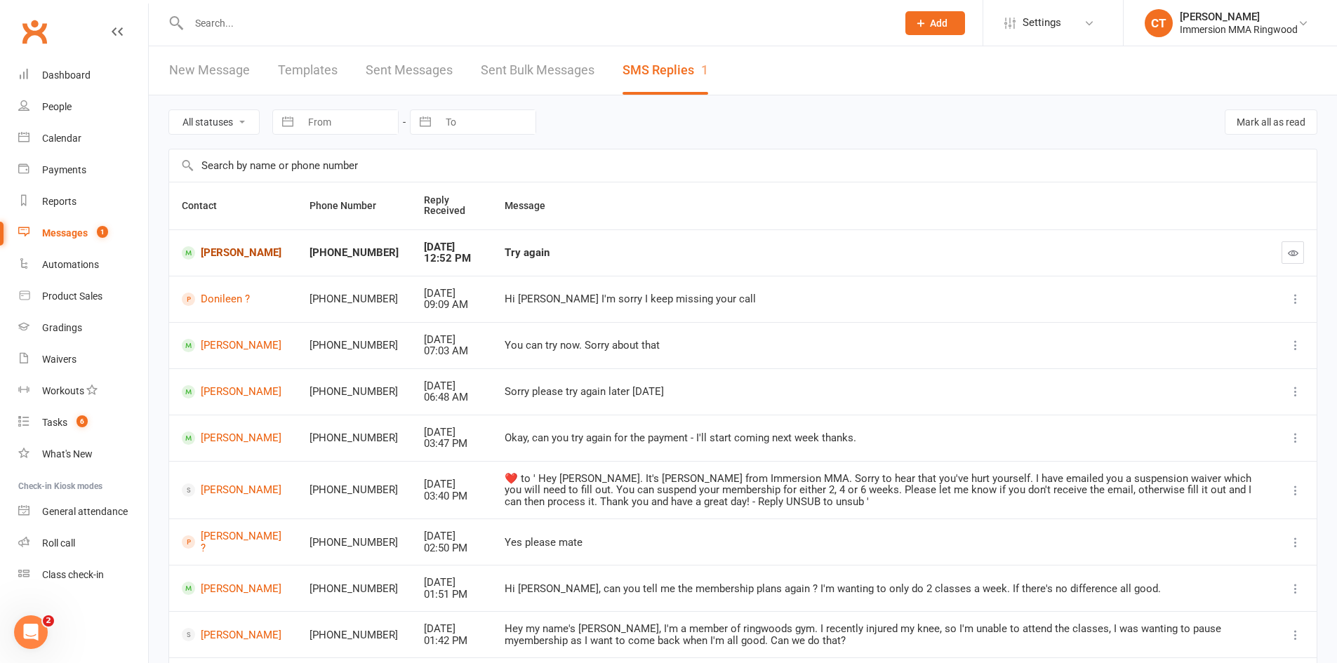
click at [223, 255] on link "Kenaz Bawi" at bounding box center [233, 252] width 102 height 13
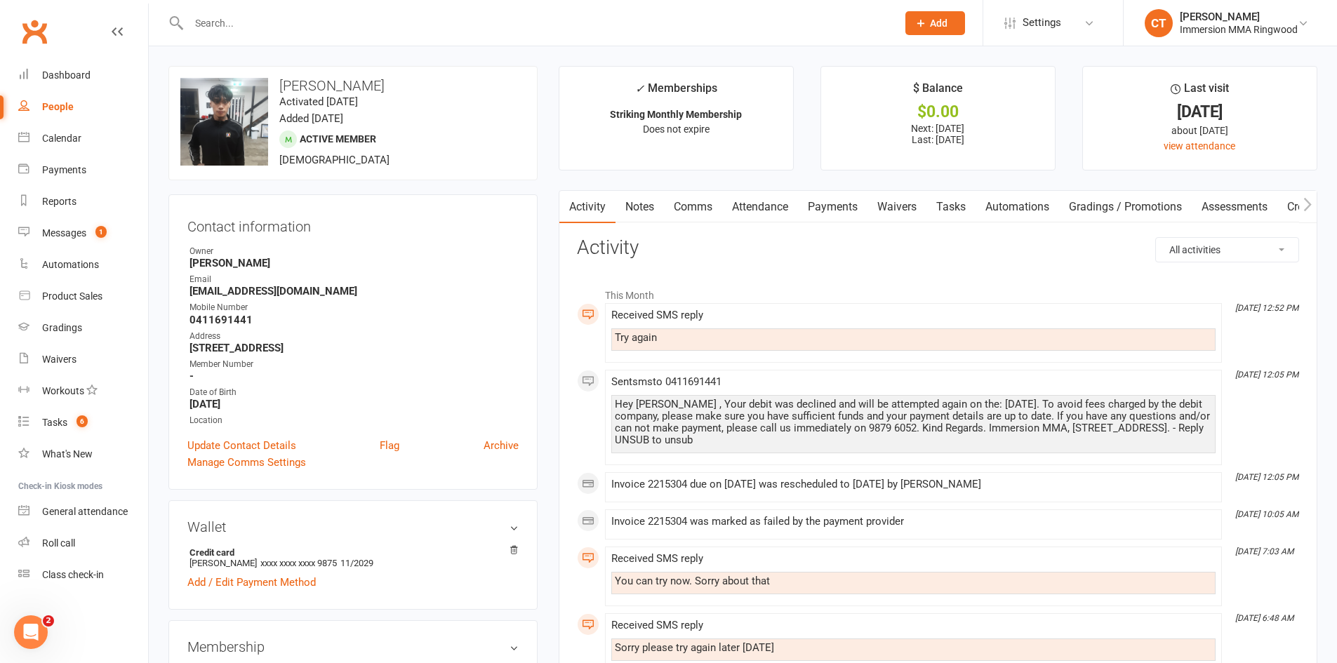
click at [705, 206] on link "Comms" at bounding box center [693, 207] width 58 height 32
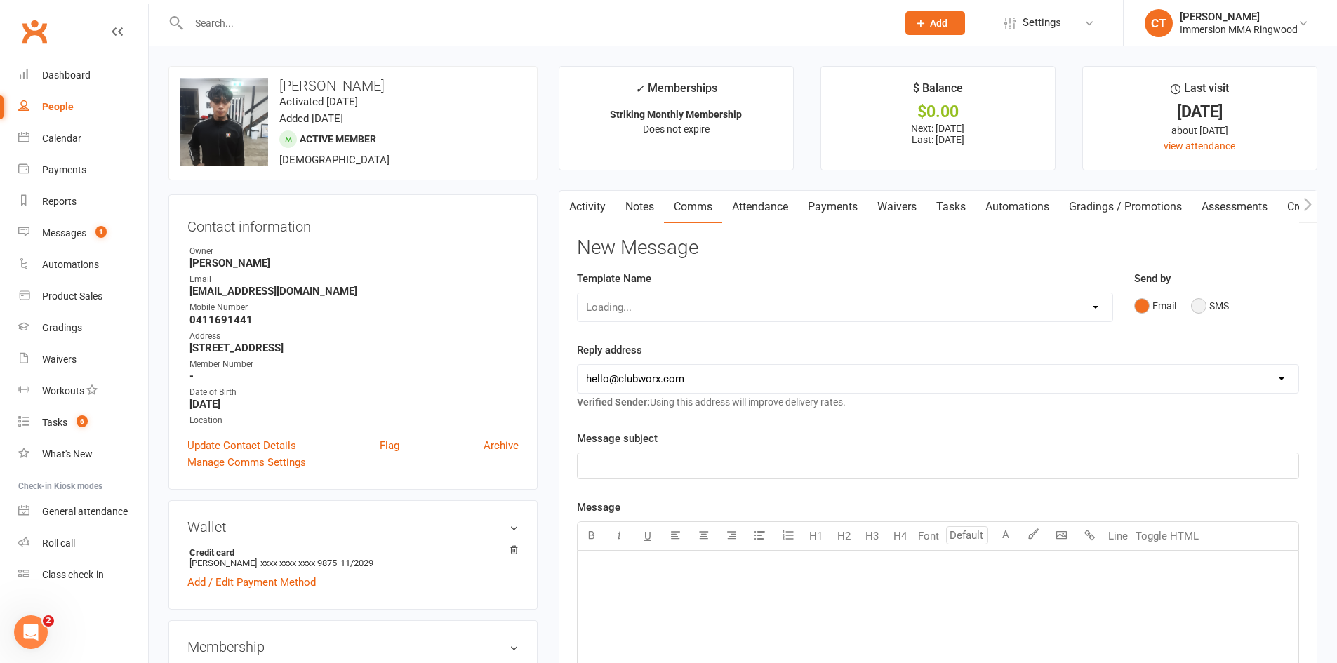
click at [1199, 312] on button "SMS" at bounding box center [1210, 306] width 38 height 27
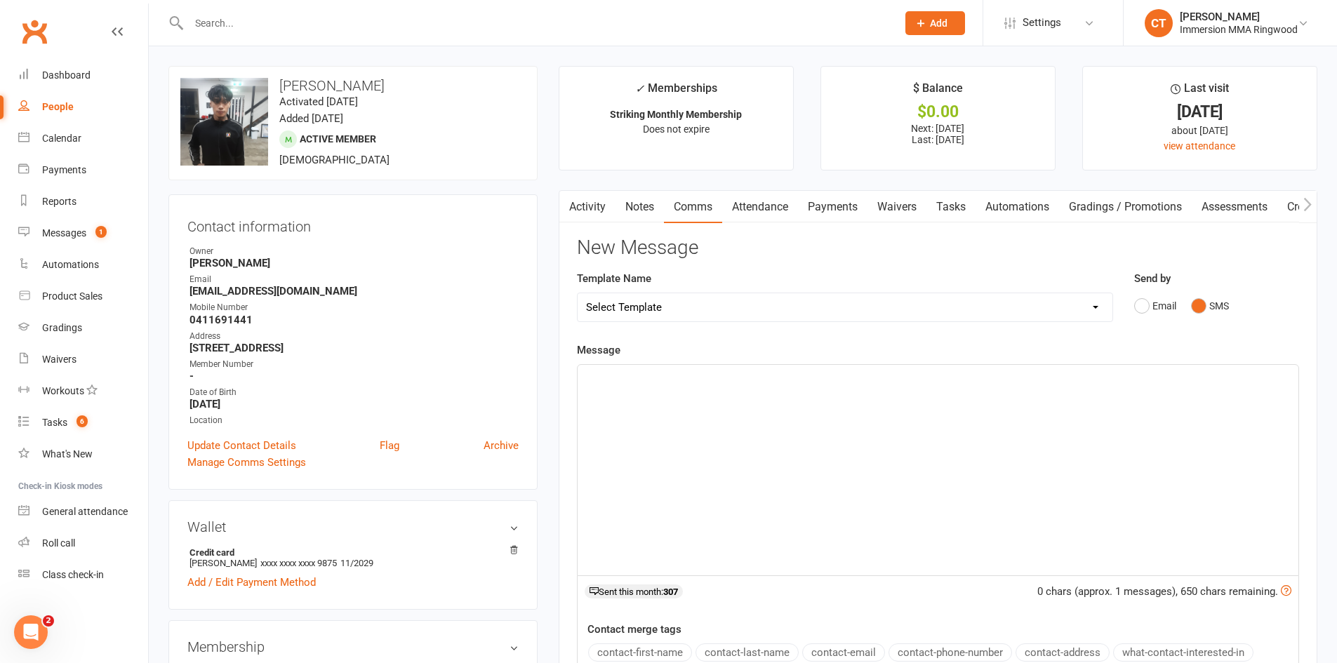
click at [1205, 413] on div "﻿" at bounding box center [938, 470] width 721 height 211
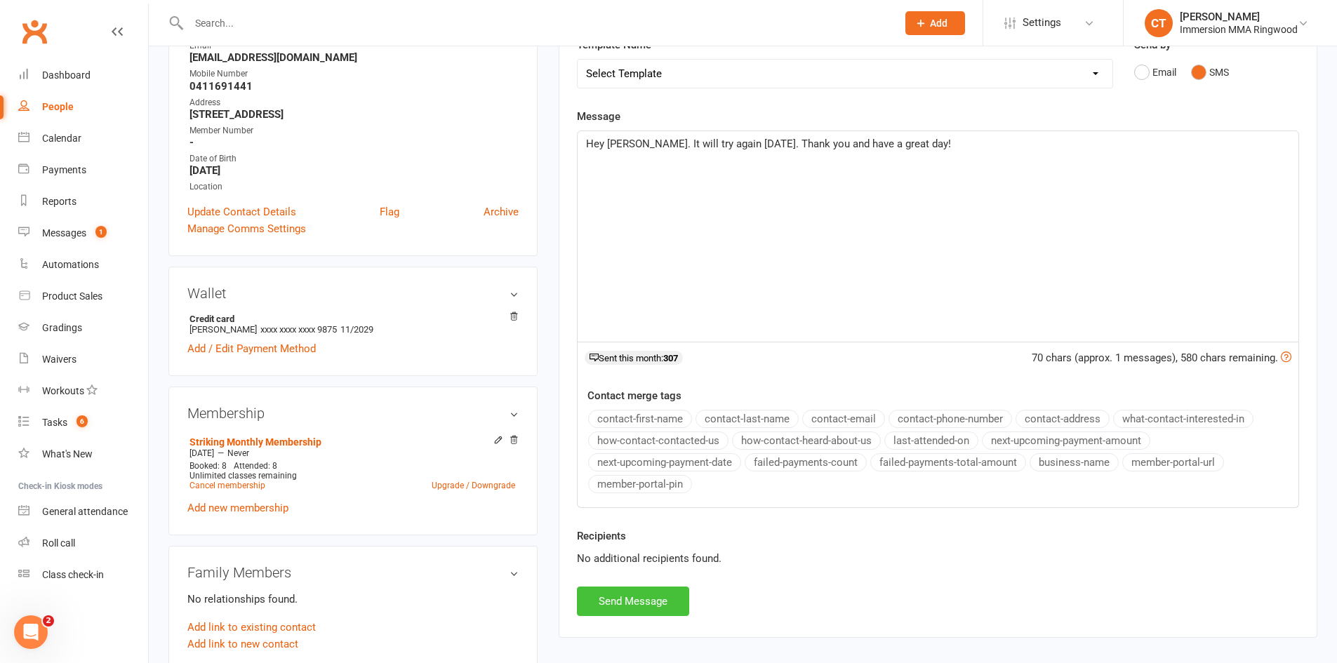
click at [644, 592] on button "Send Message" at bounding box center [633, 601] width 112 height 29
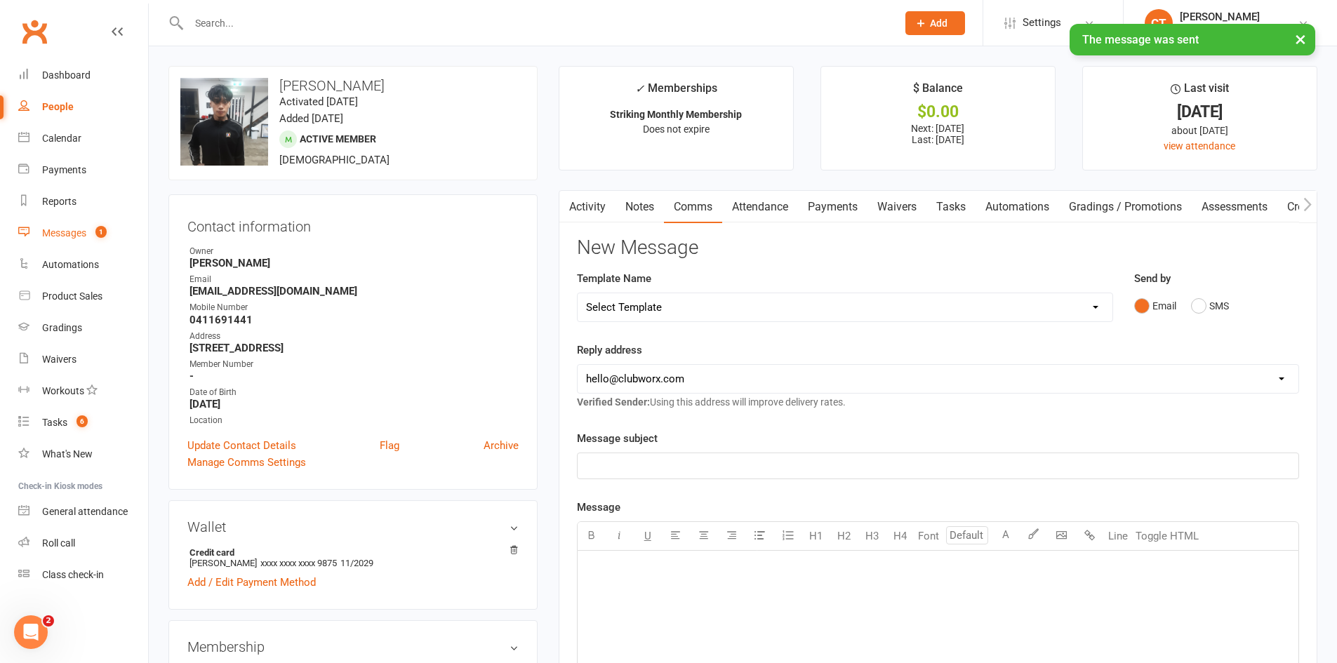
click at [115, 241] on link "Messages 1" at bounding box center [83, 234] width 130 height 32
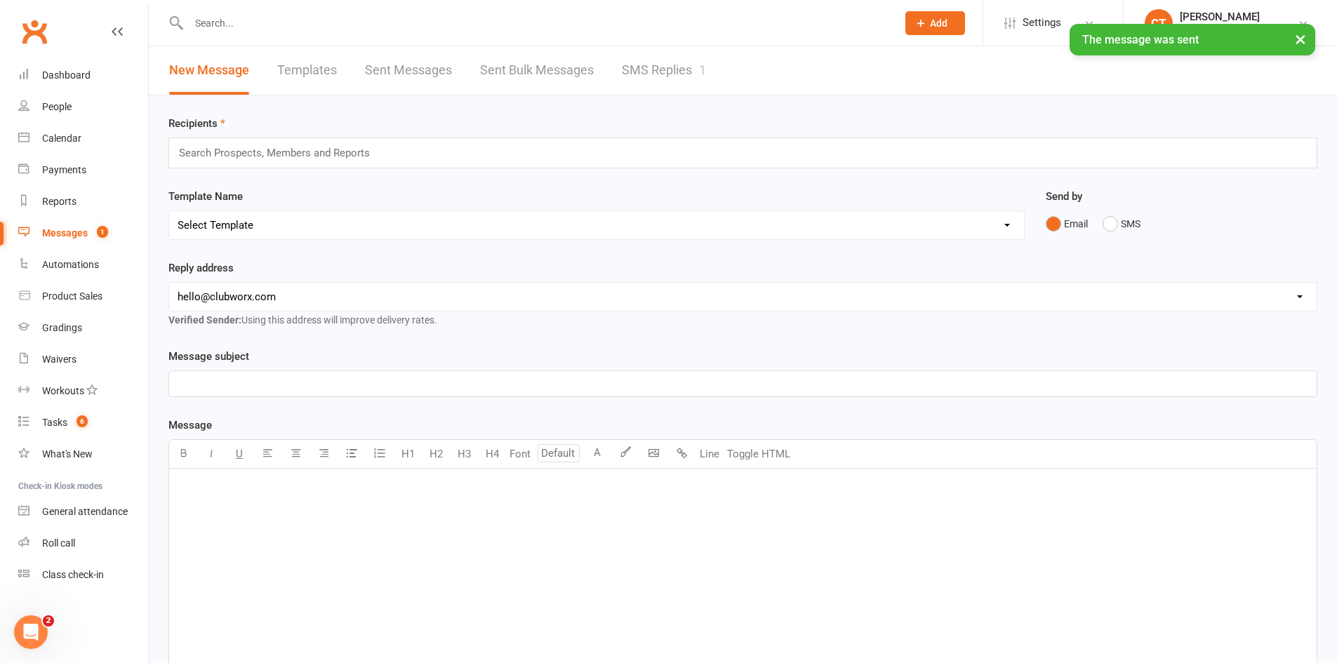
click at [627, 62] on link "SMS Replies 1" at bounding box center [664, 70] width 84 height 48
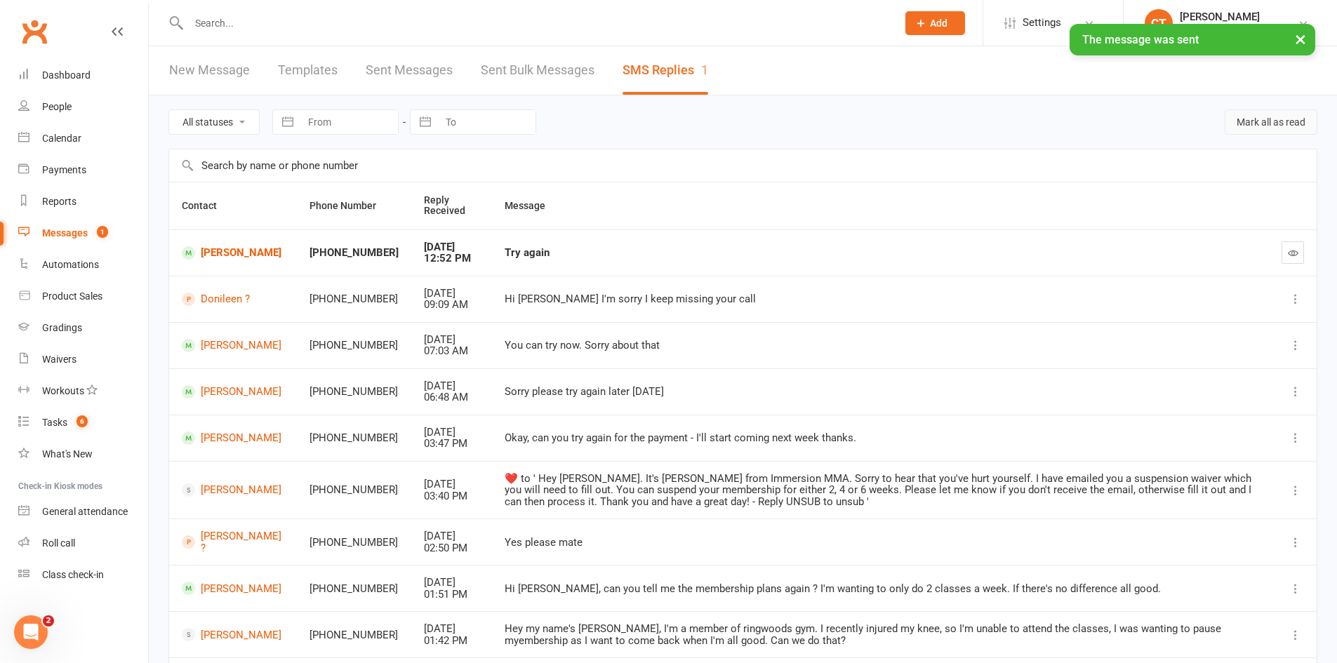
click at [1297, 124] on button "Mark all as read" at bounding box center [1271, 121] width 93 height 25
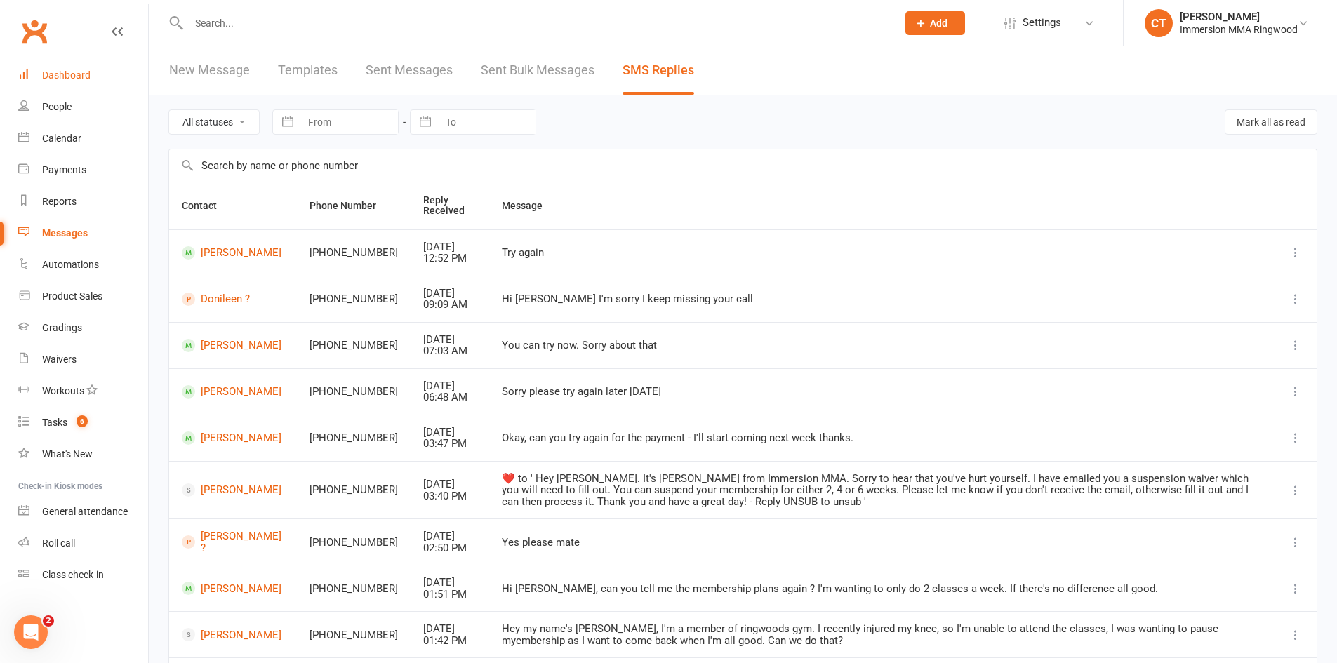
click at [91, 83] on link "Dashboard" at bounding box center [83, 76] width 130 height 32
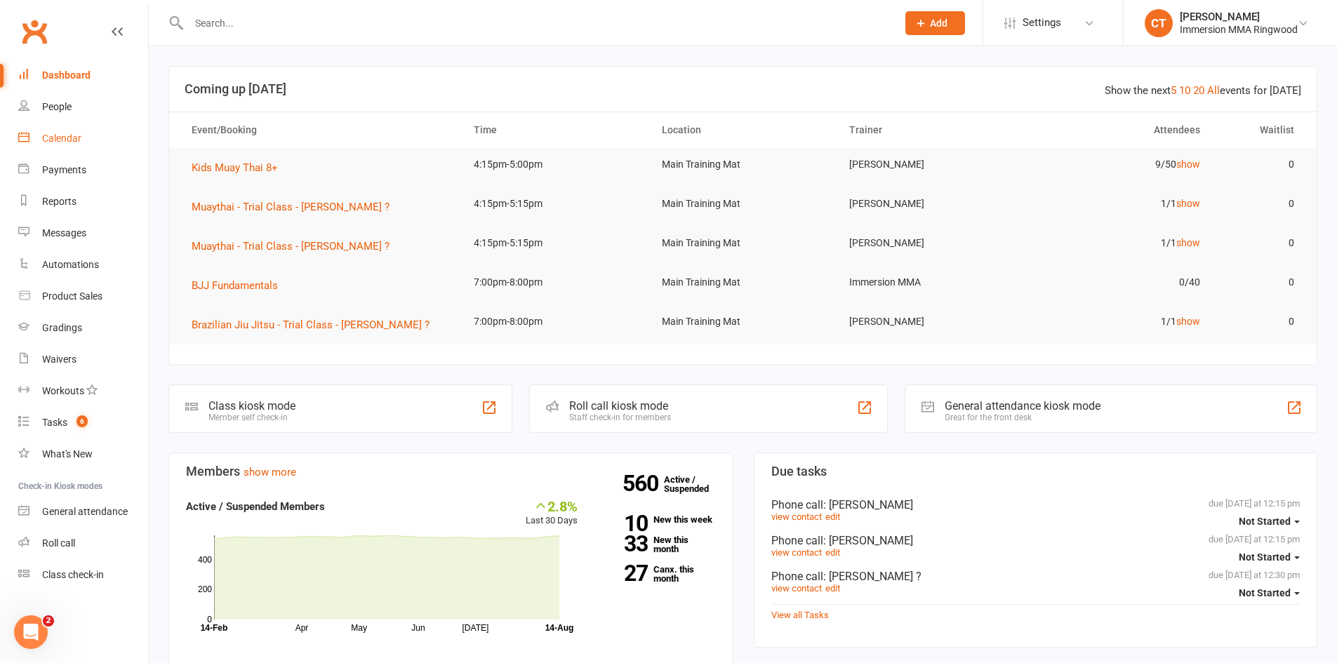
click at [48, 142] on div "Calendar" at bounding box center [61, 138] width 39 height 11
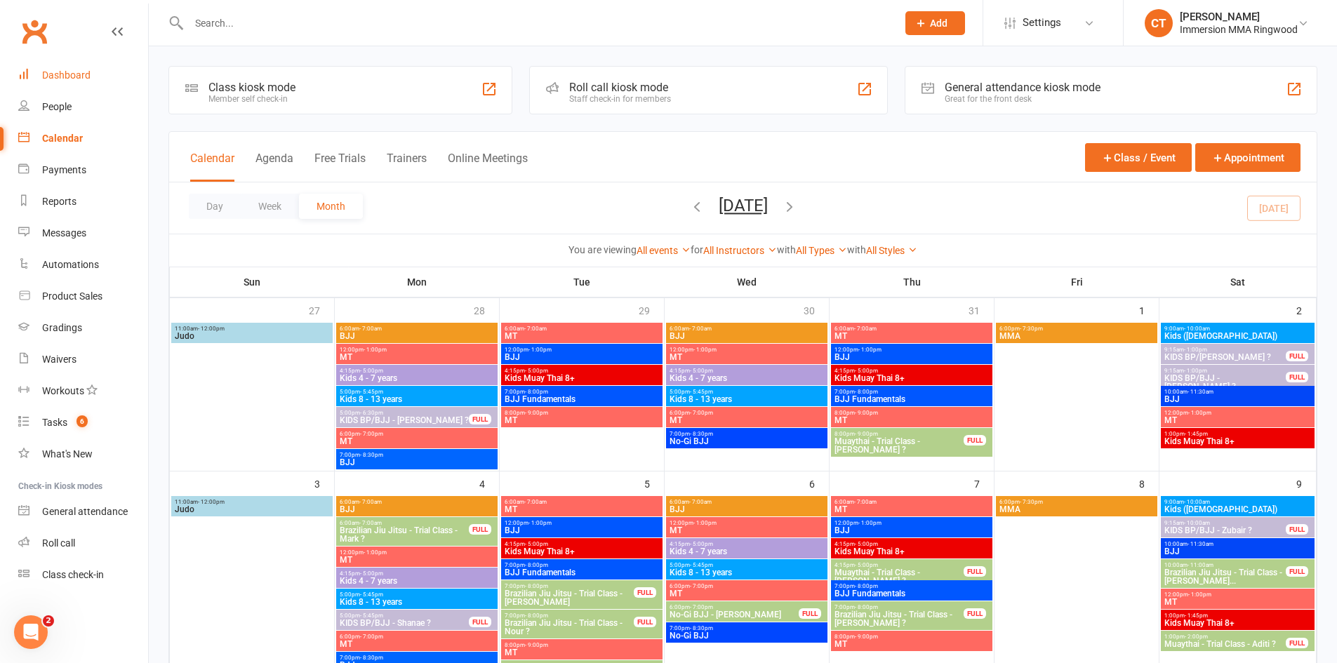
click at [41, 80] on link "Dashboard" at bounding box center [83, 76] width 130 height 32
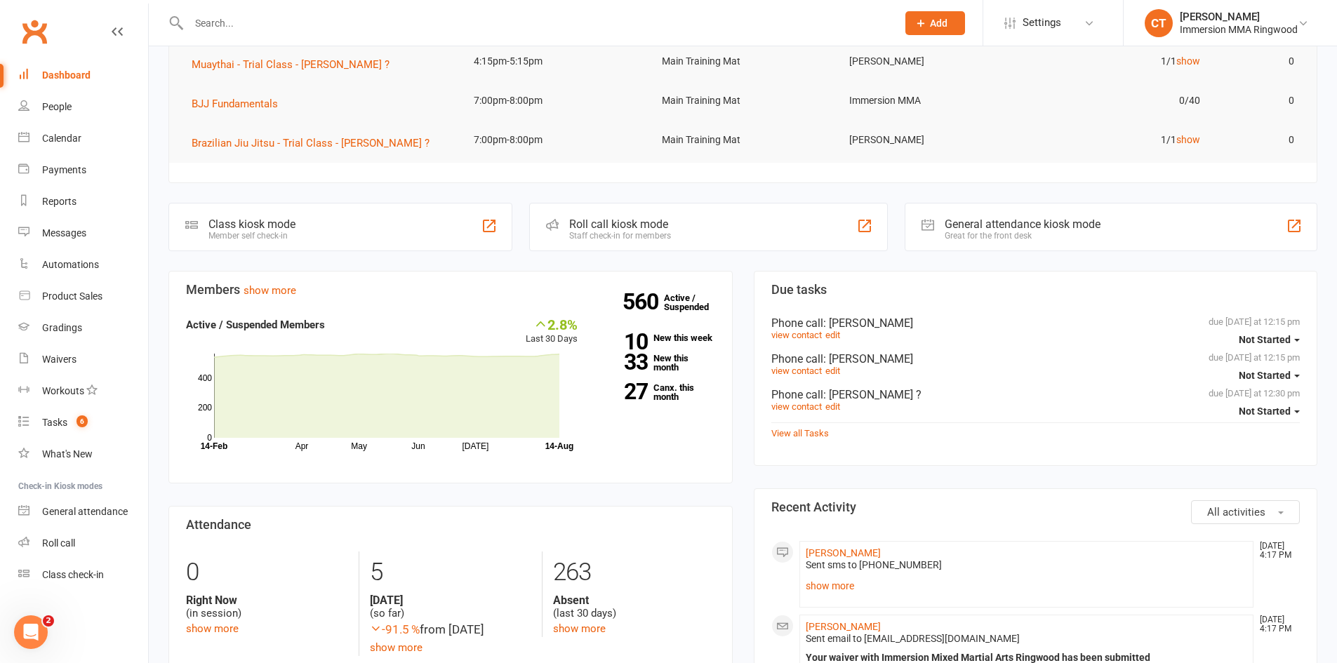
scroll to position [468, 0]
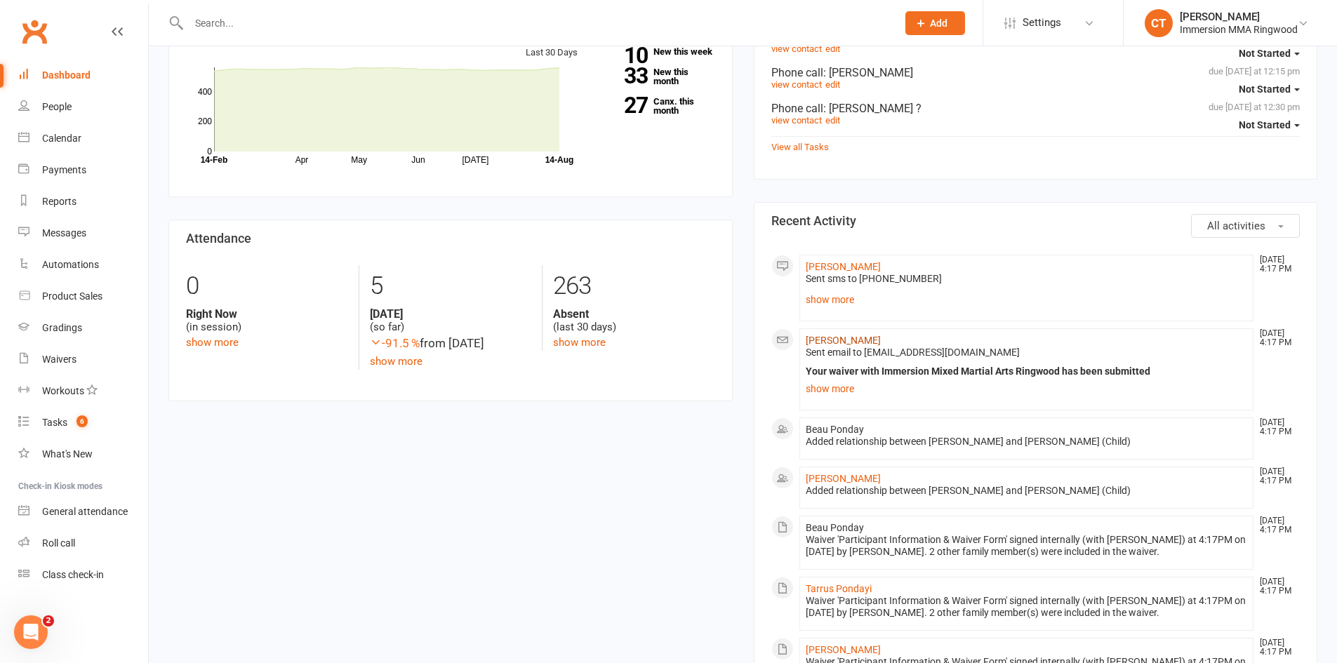
click at [872, 342] on link "Jacynta Bennett" at bounding box center [843, 340] width 75 height 11
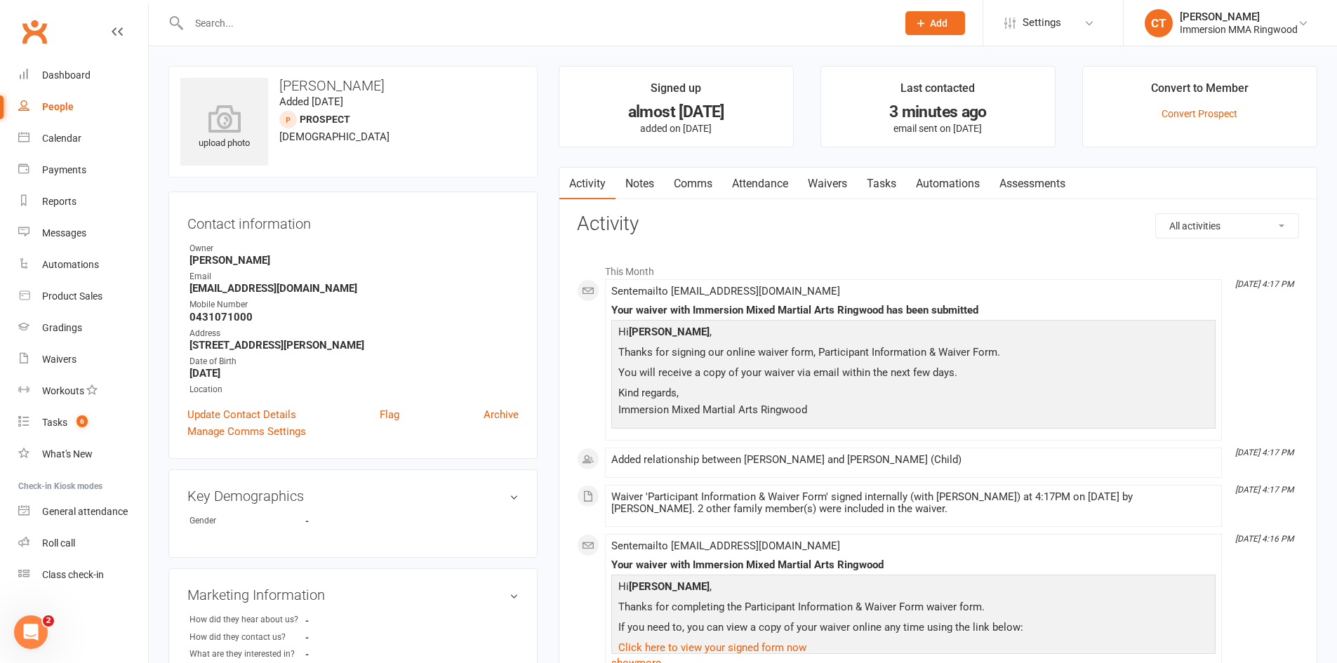
click at [837, 185] on link "Waivers" at bounding box center [827, 184] width 59 height 32
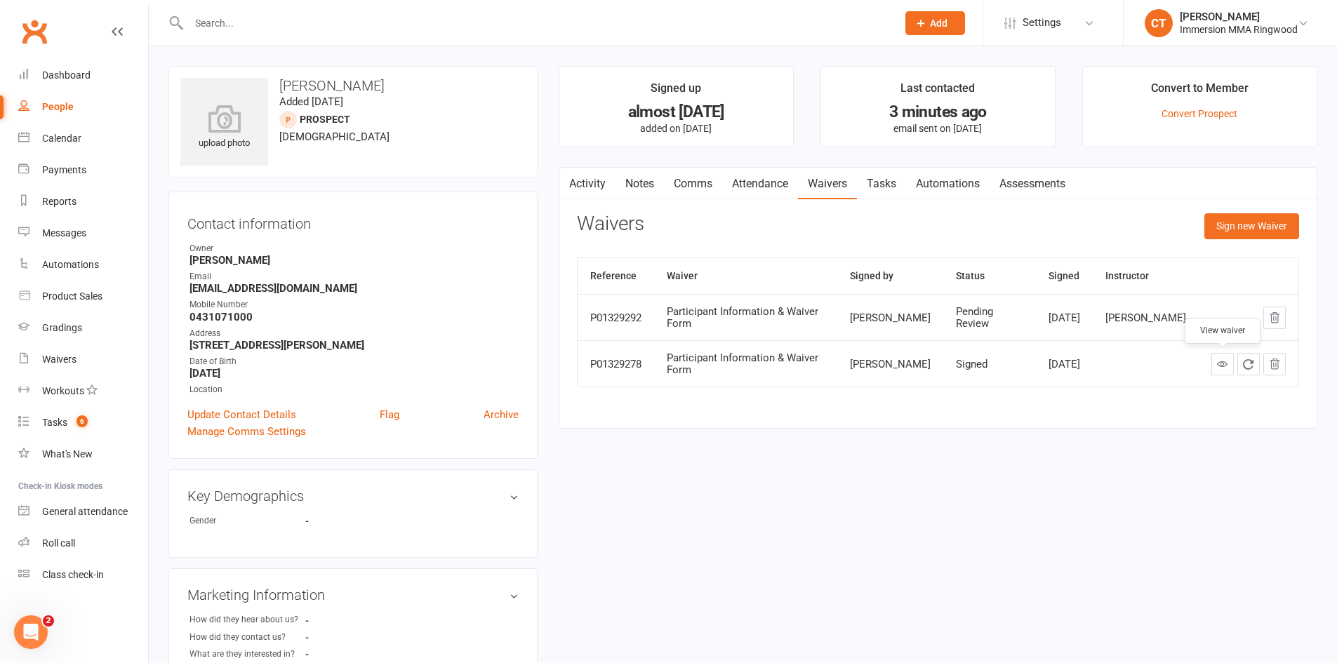
click at [1215, 363] on link at bounding box center [1222, 364] width 22 height 22
click at [46, 62] on link "Dashboard" at bounding box center [83, 76] width 130 height 32
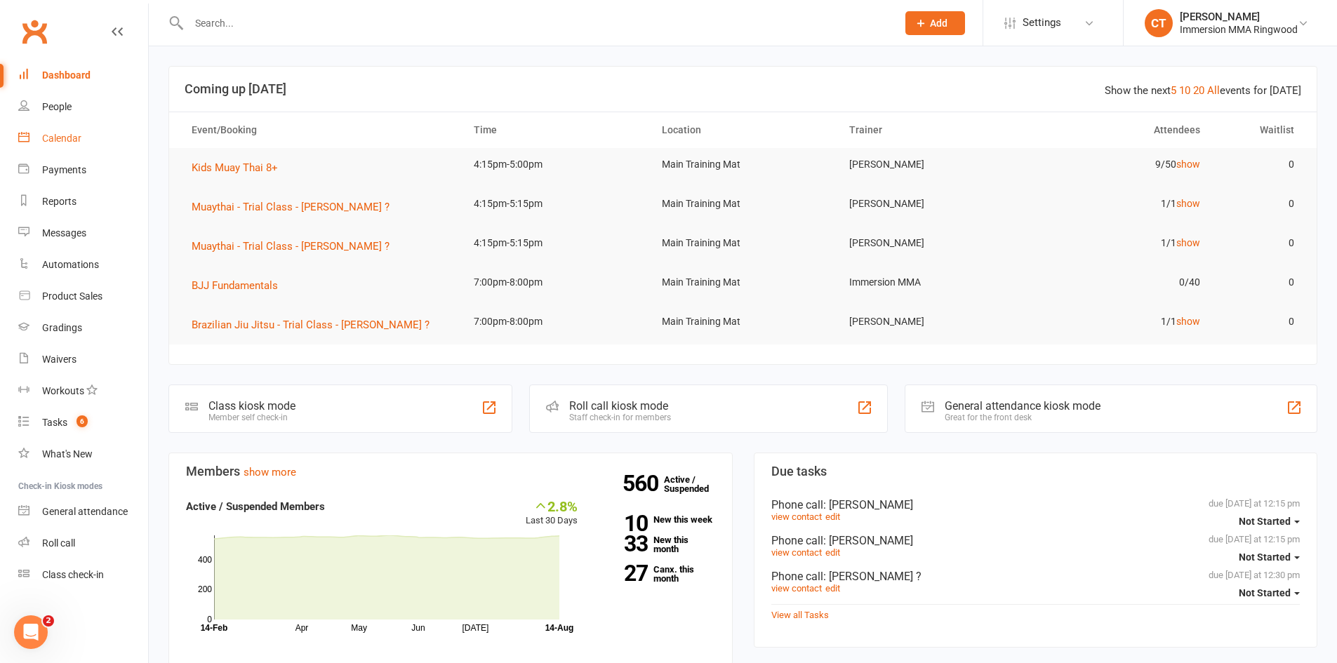
click at [63, 138] on div "Calendar" at bounding box center [61, 138] width 39 height 11
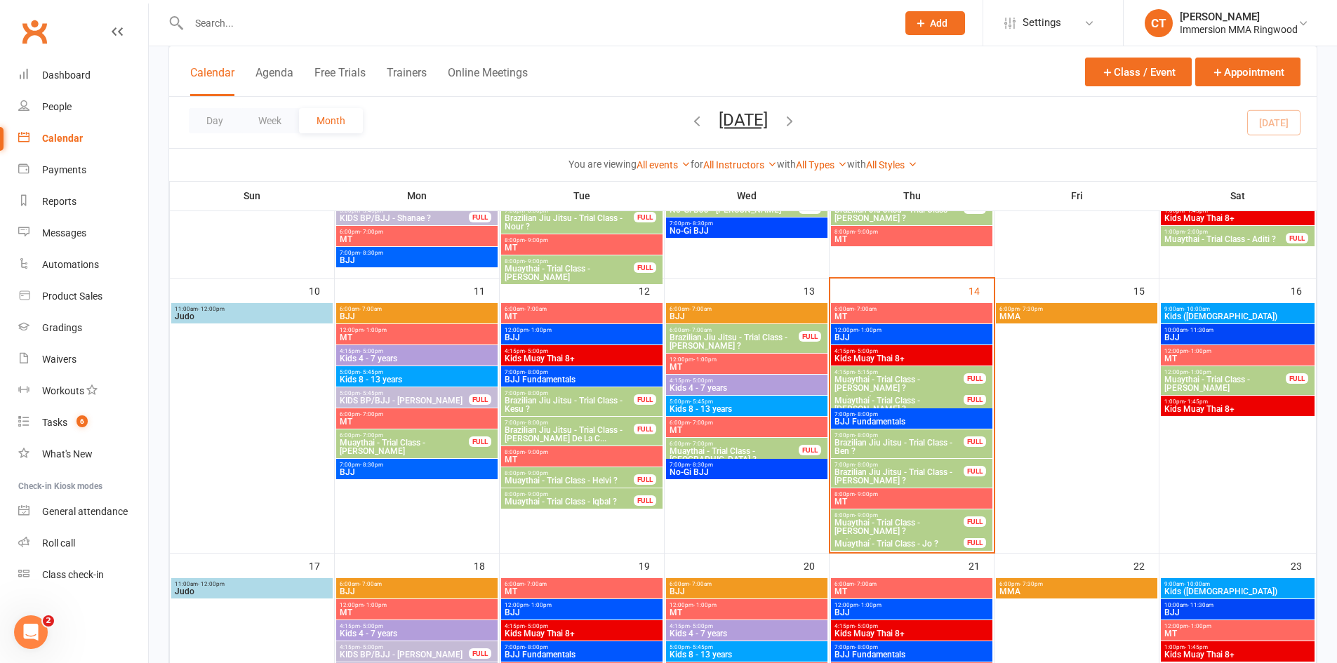
scroll to position [468, 0]
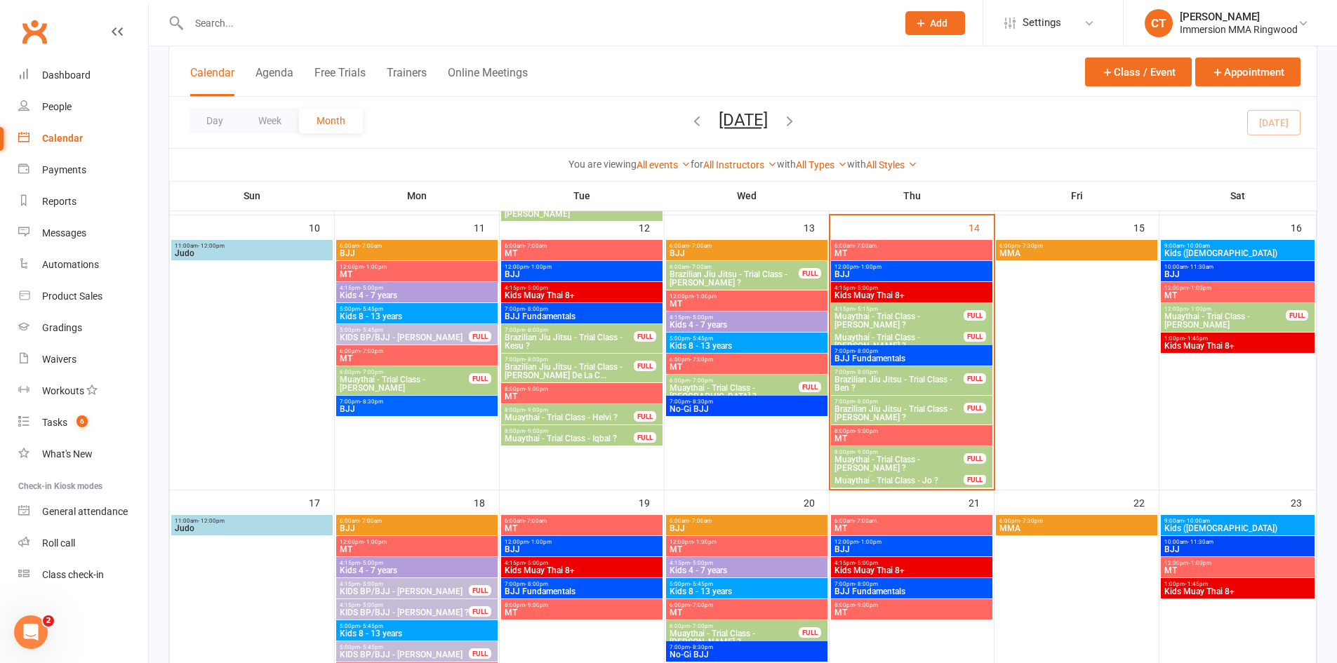
click at [912, 337] on span "Muaythai - Trial Class - [PERSON_NAME] ?" at bounding box center [899, 341] width 131 height 17
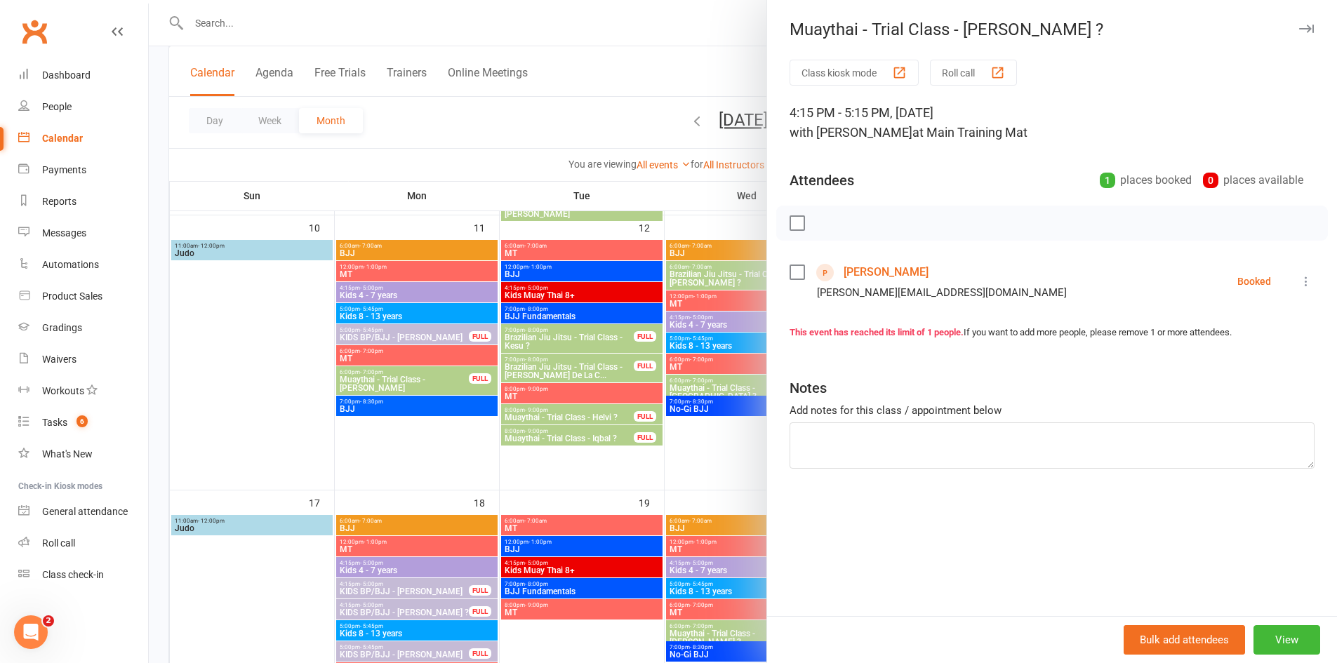
click at [866, 274] on link "Khoi Tran" at bounding box center [885, 272] width 85 height 22
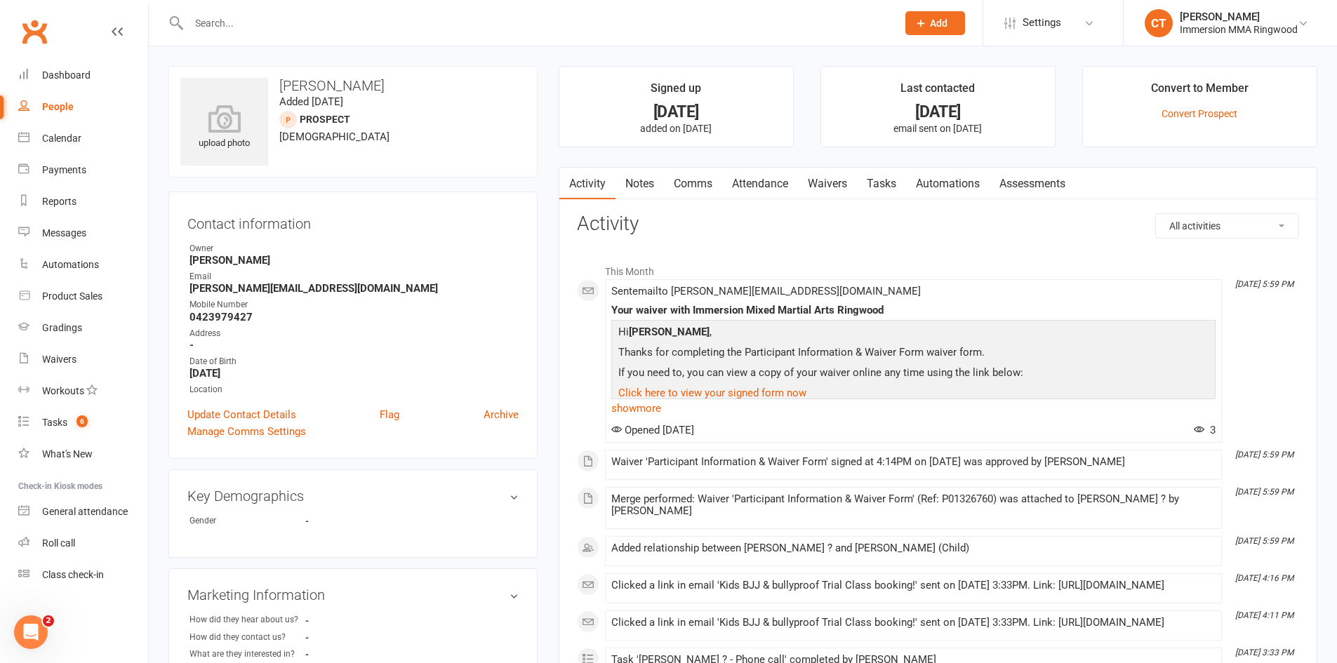
click at [647, 183] on link "Notes" at bounding box center [639, 184] width 48 height 32
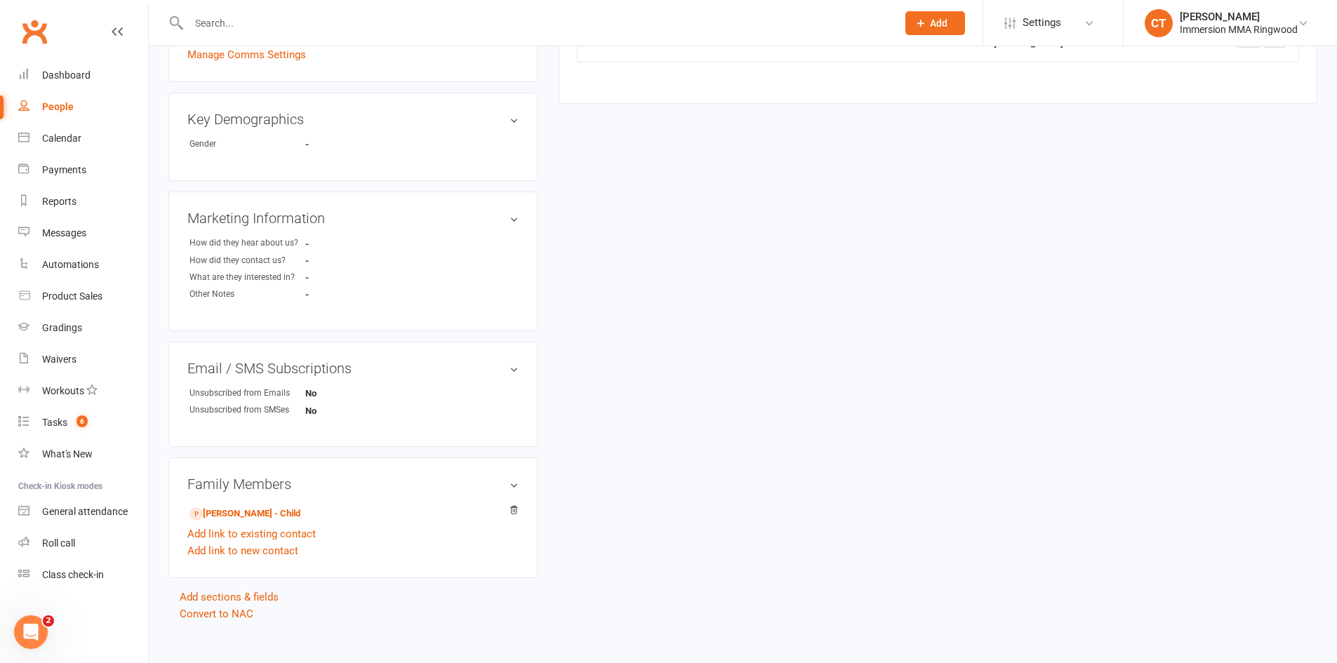
scroll to position [392, 0]
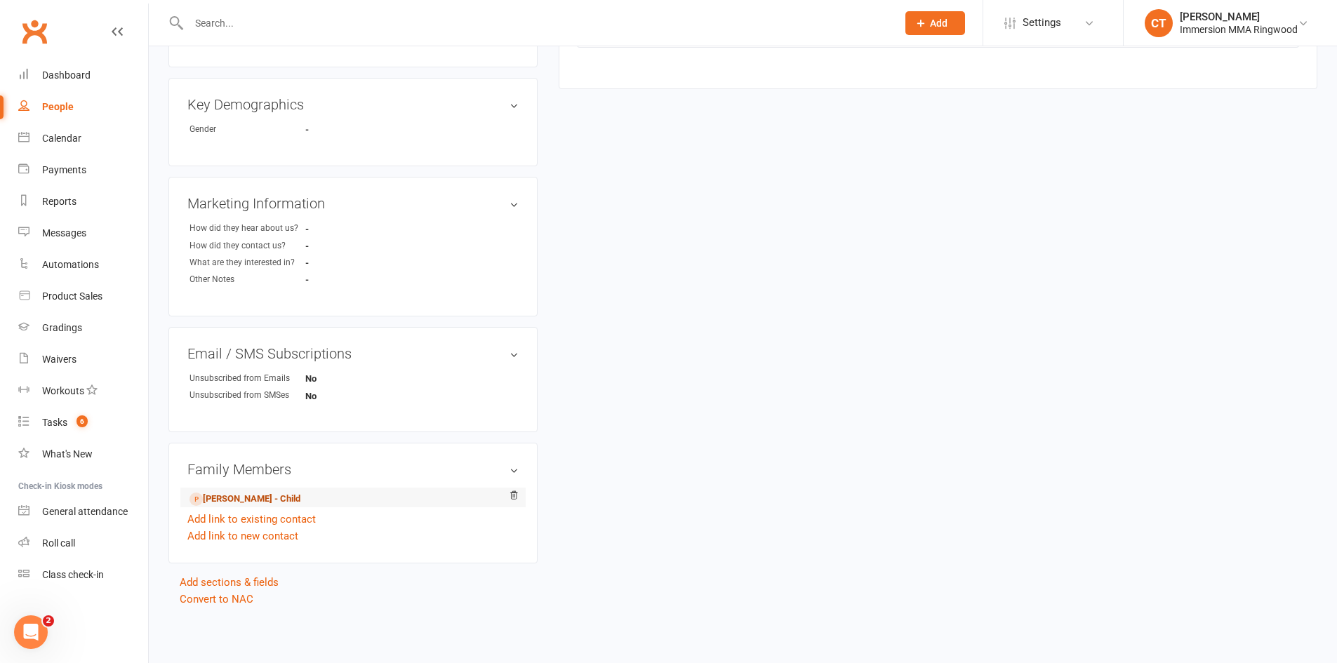
click at [233, 504] on link "Tyler Tran - Child" at bounding box center [244, 499] width 111 height 15
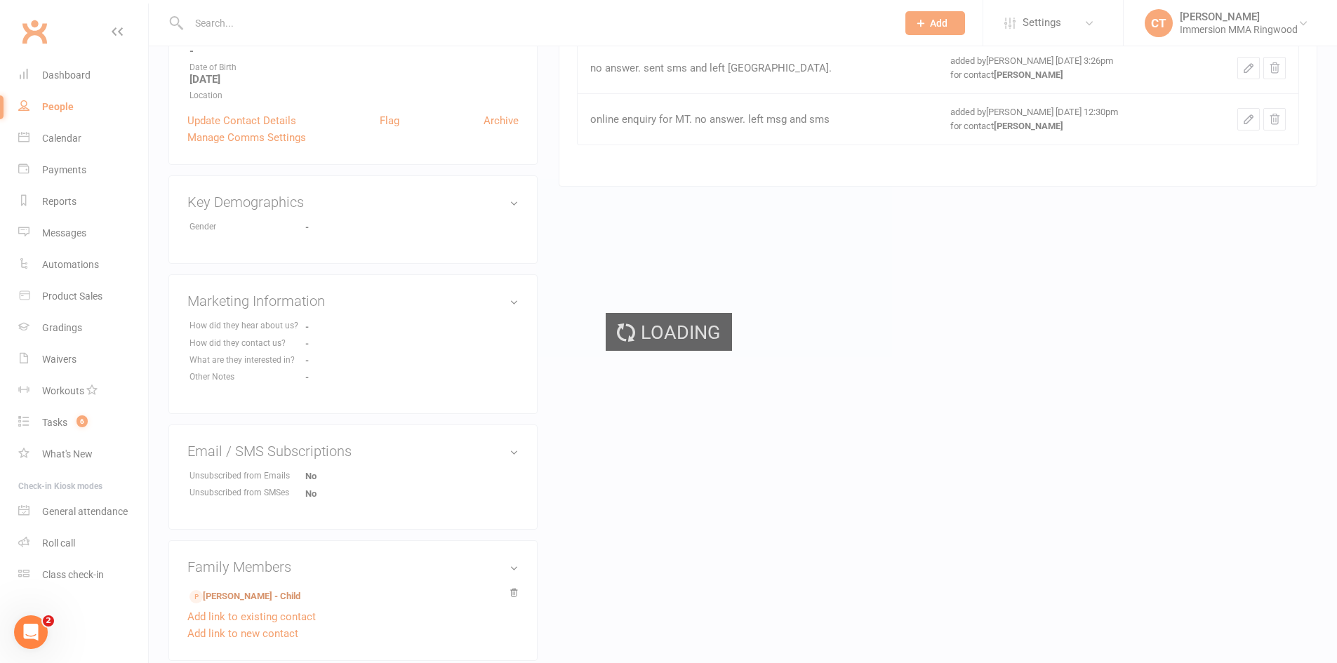
scroll to position [0, 0]
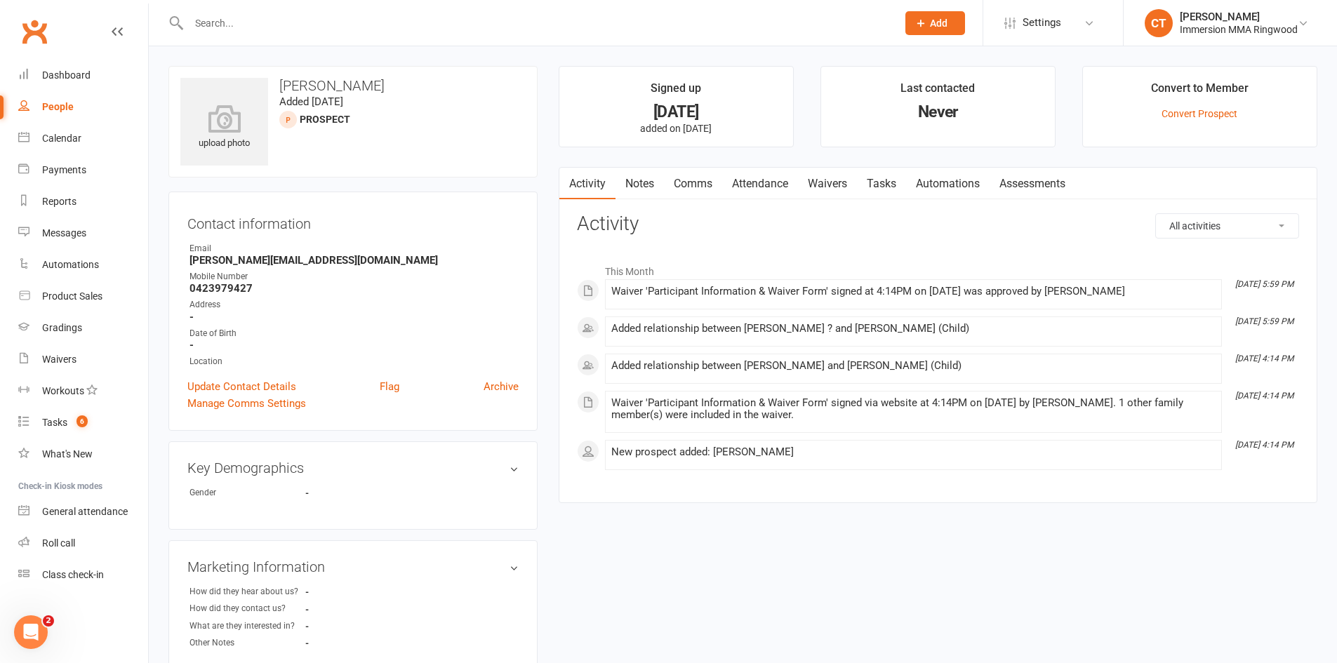
click at [649, 189] on link "Notes" at bounding box center [639, 184] width 48 height 32
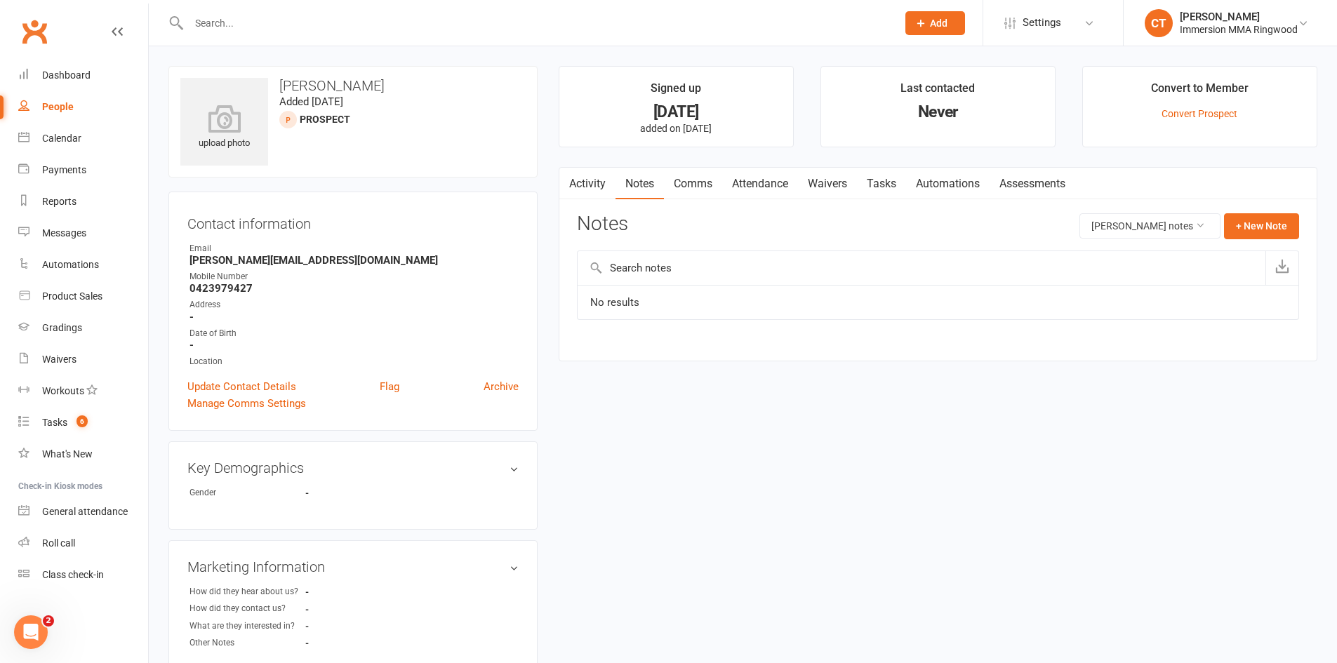
click at [601, 182] on link "Activity" at bounding box center [587, 184] width 56 height 32
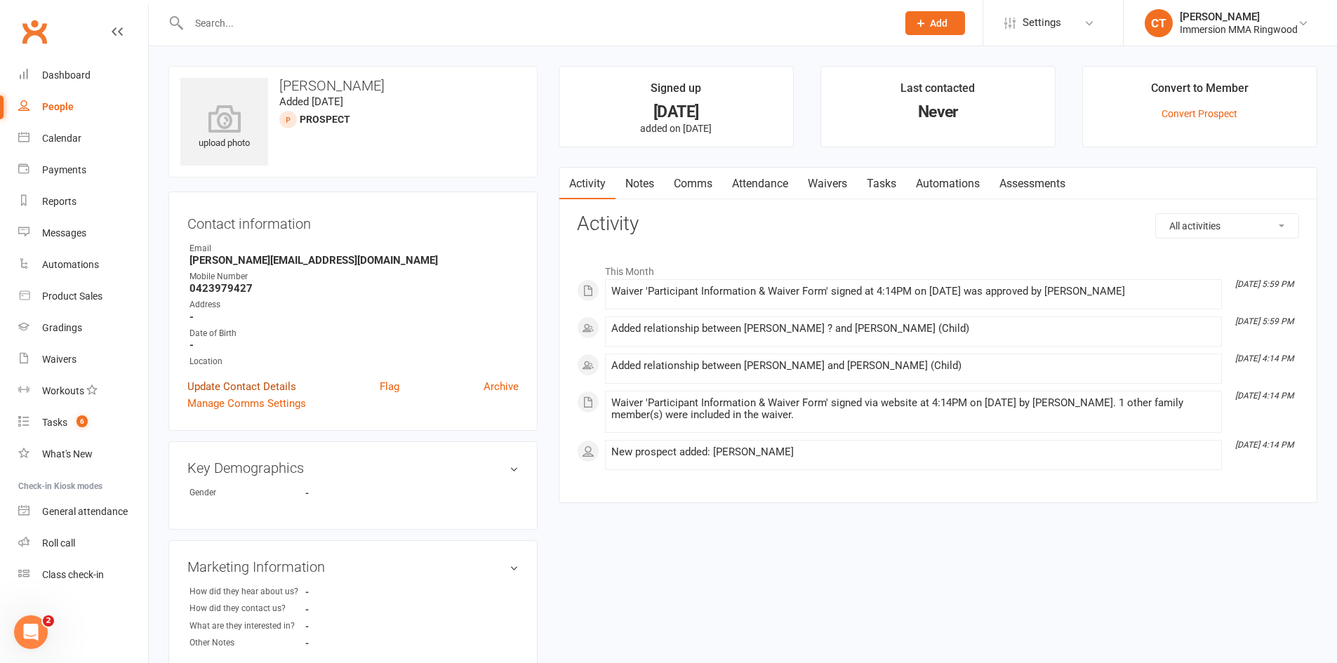
click at [238, 386] on link "Update Contact Details" at bounding box center [241, 386] width 109 height 17
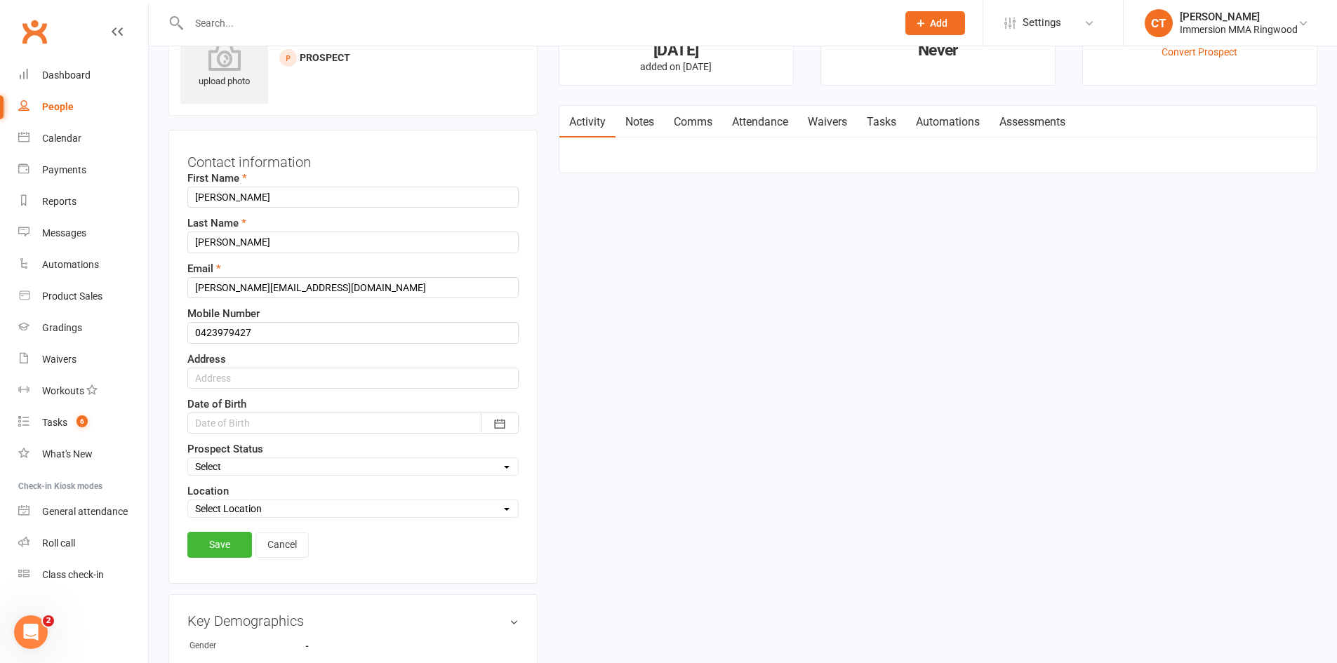
scroll to position [66, 0]
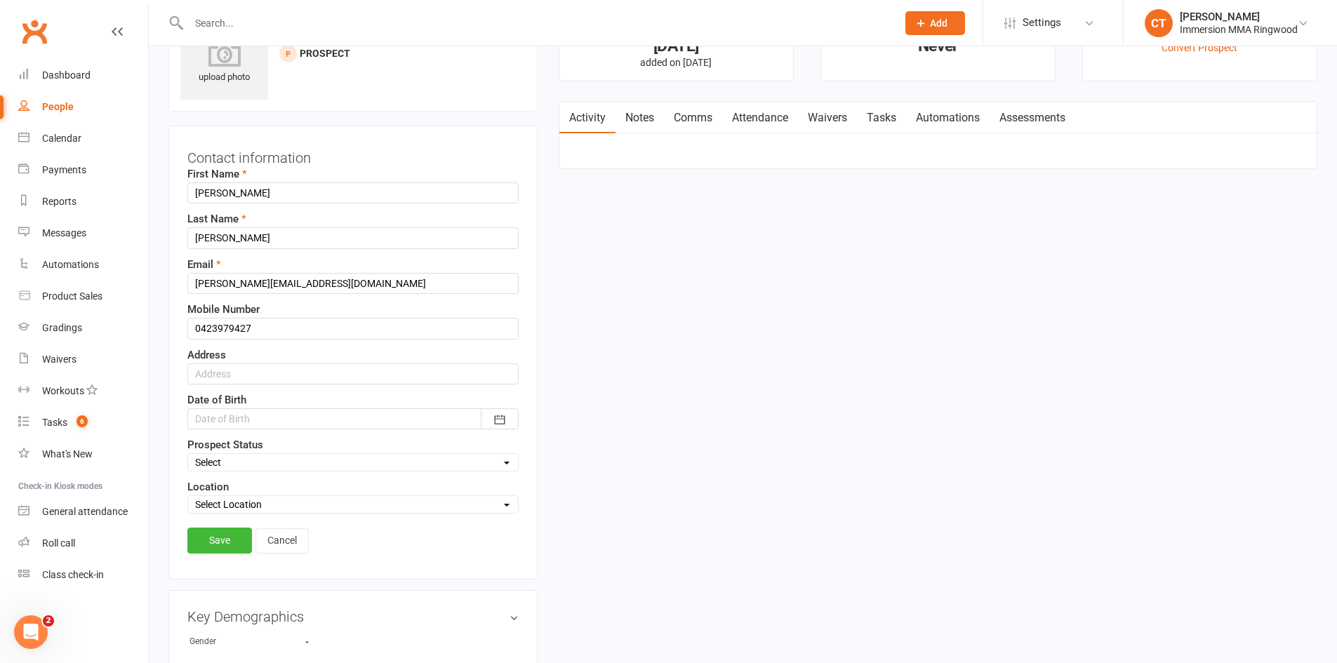
drag, startPoint x: 268, startPoint y: 419, endPoint x: 293, endPoint y: 417, distance: 25.3
click at [268, 418] on div at bounding box center [352, 418] width 331 height 21
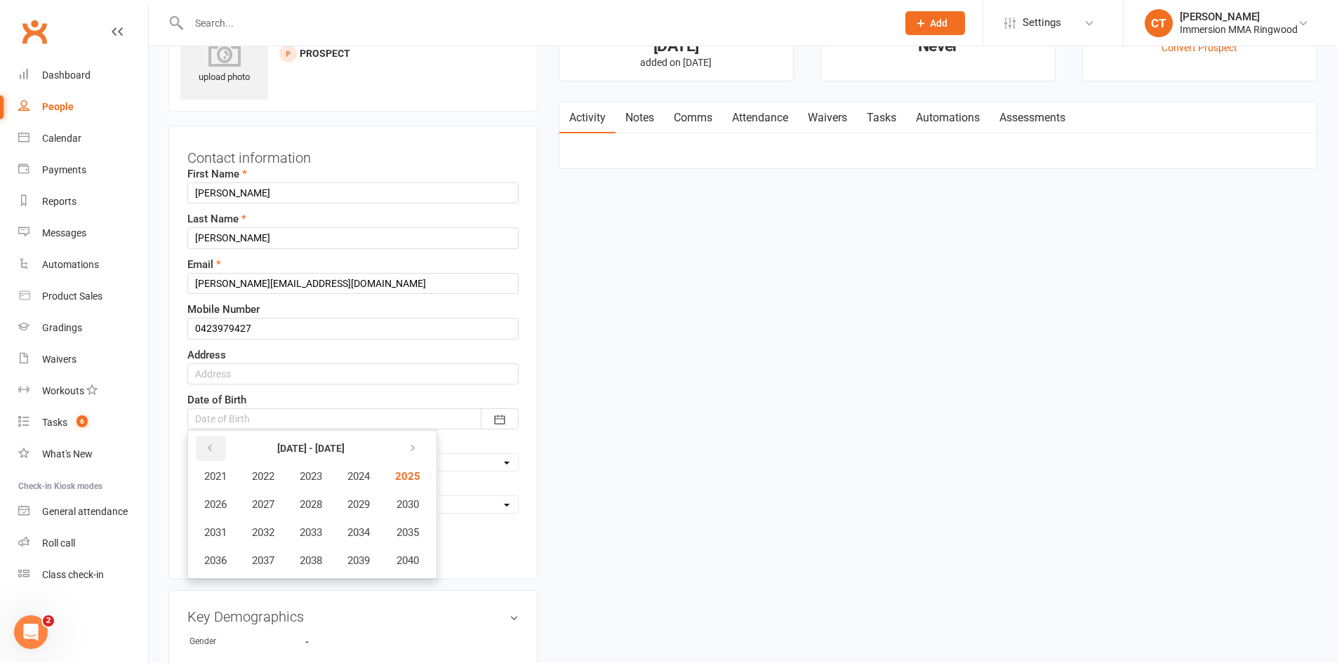
click at [211, 449] on icon "button" at bounding box center [210, 448] width 10 height 11
click at [307, 566] on span "2018" at bounding box center [311, 560] width 22 height 13
click at [232, 539] on span "July" at bounding box center [222, 532] width 19 height 13
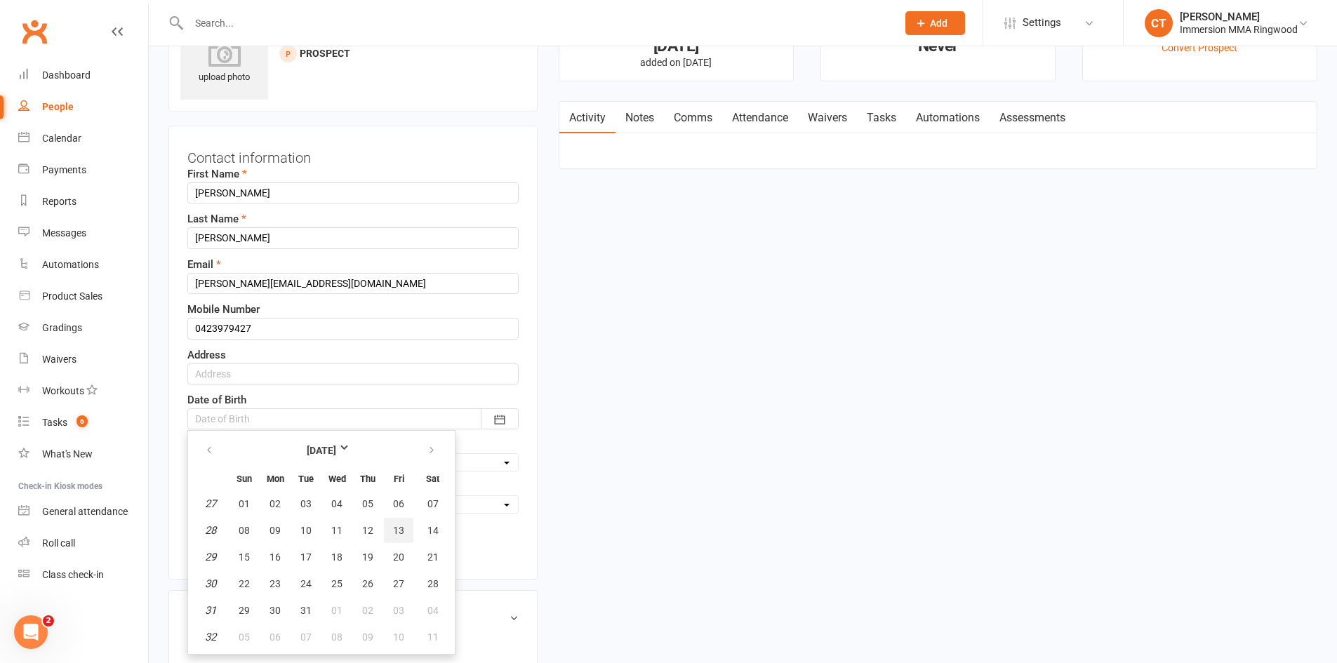
click at [394, 532] on span "13" at bounding box center [398, 530] width 11 height 11
type input "13 Jul 2018"
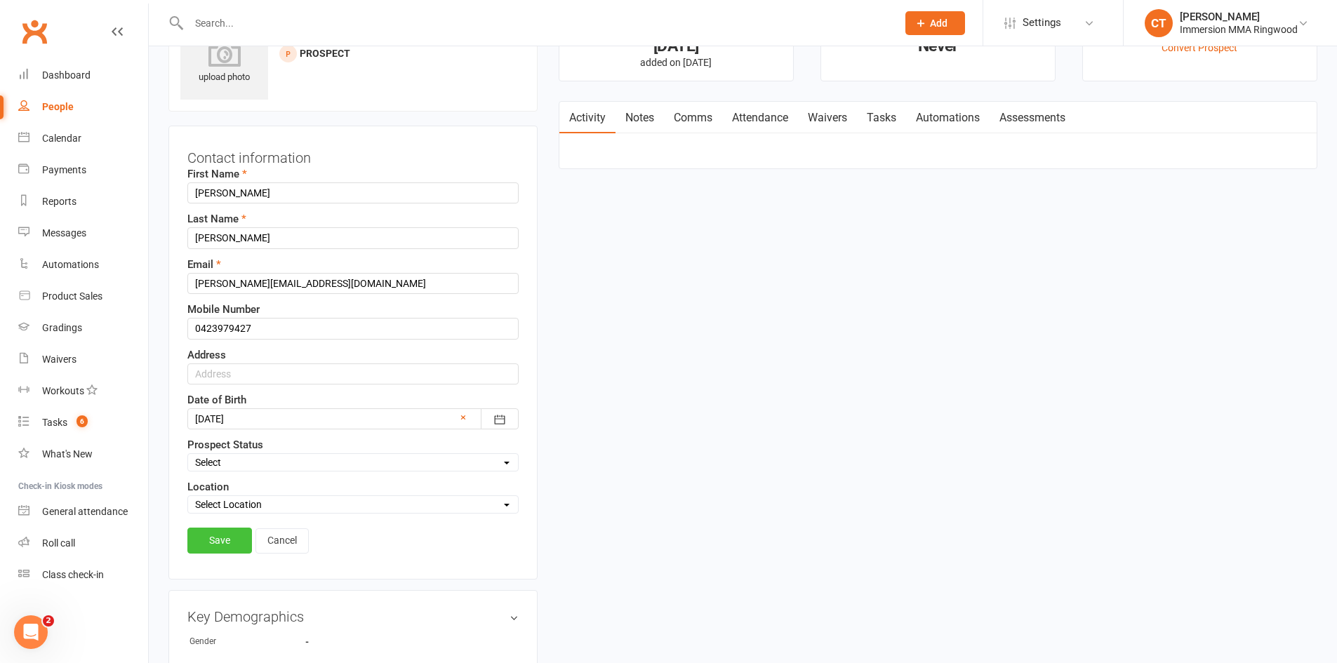
click at [227, 543] on link "Save" at bounding box center [219, 540] width 65 height 25
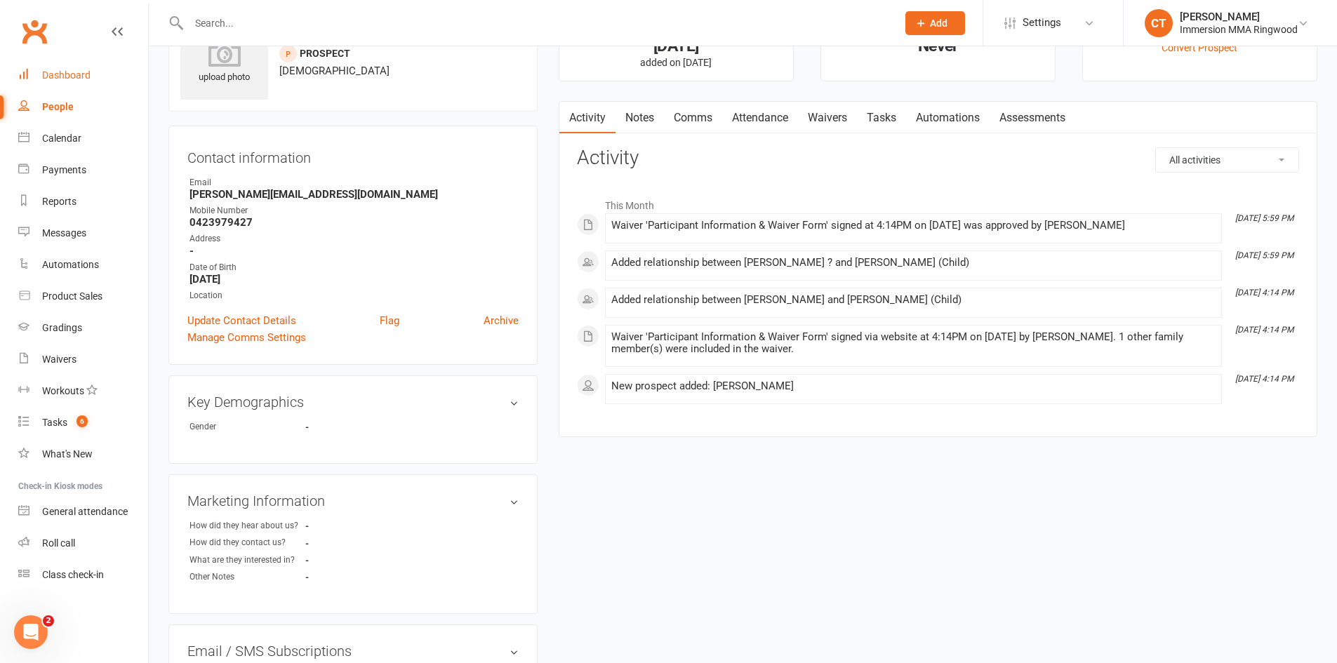
click at [86, 81] on link "Dashboard" at bounding box center [83, 76] width 130 height 32
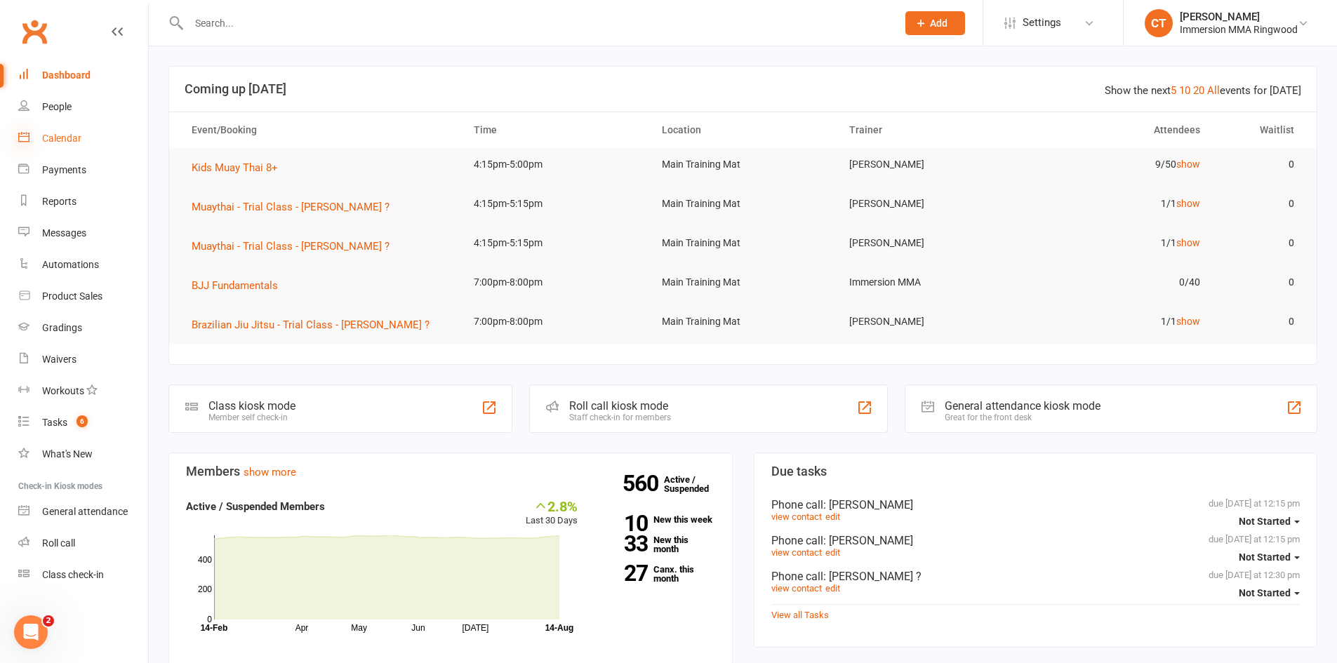
click at [28, 137] on icon at bounding box center [23, 136] width 11 height 11
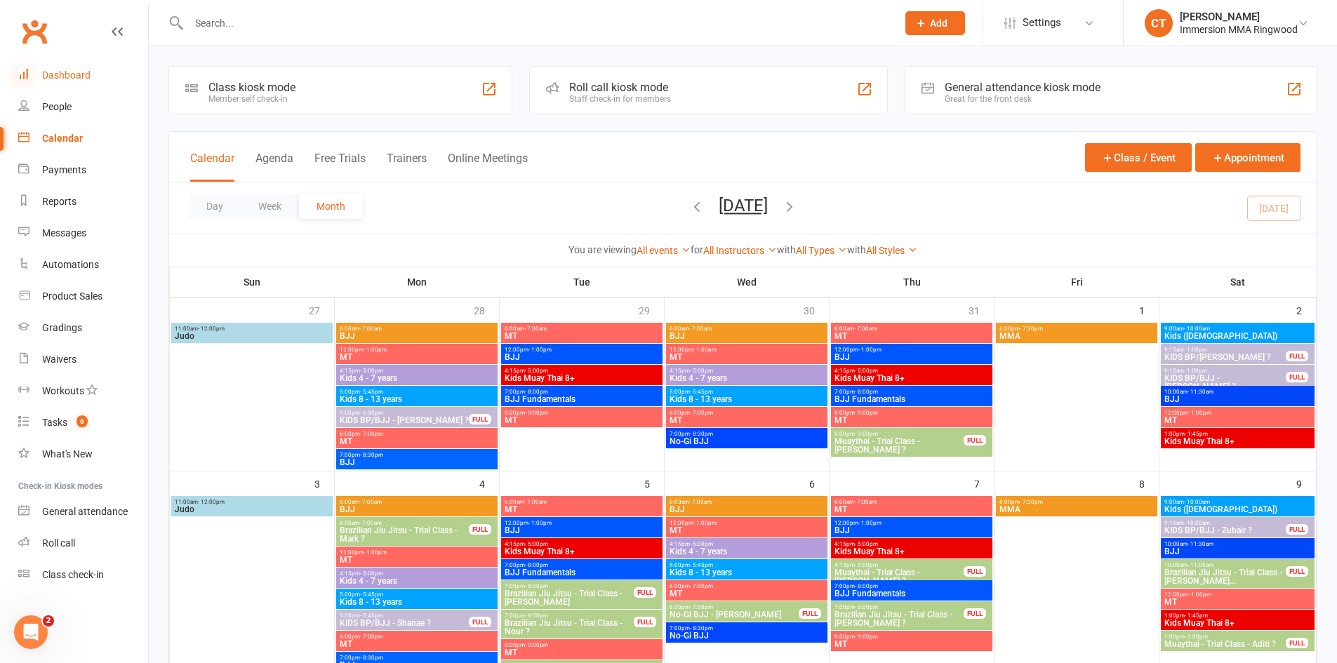
click at [28, 74] on icon at bounding box center [23, 73] width 11 height 11
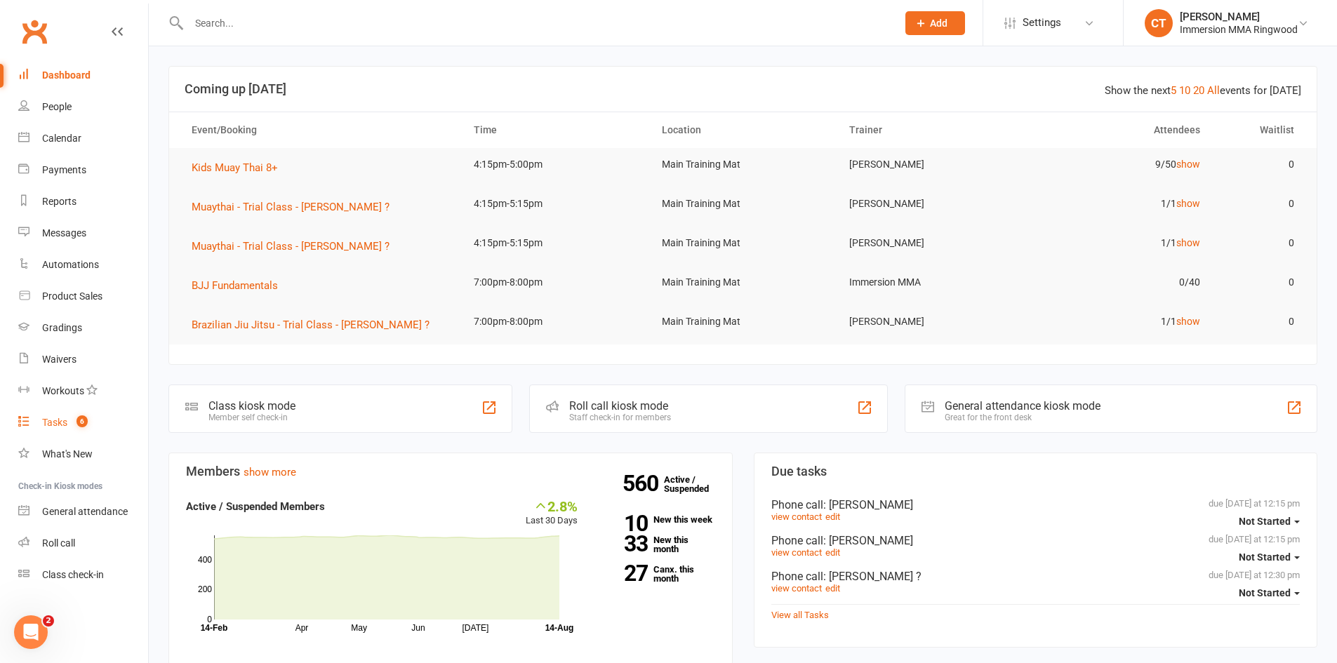
click at [44, 435] on link "Tasks 6" at bounding box center [83, 423] width 130 height 32
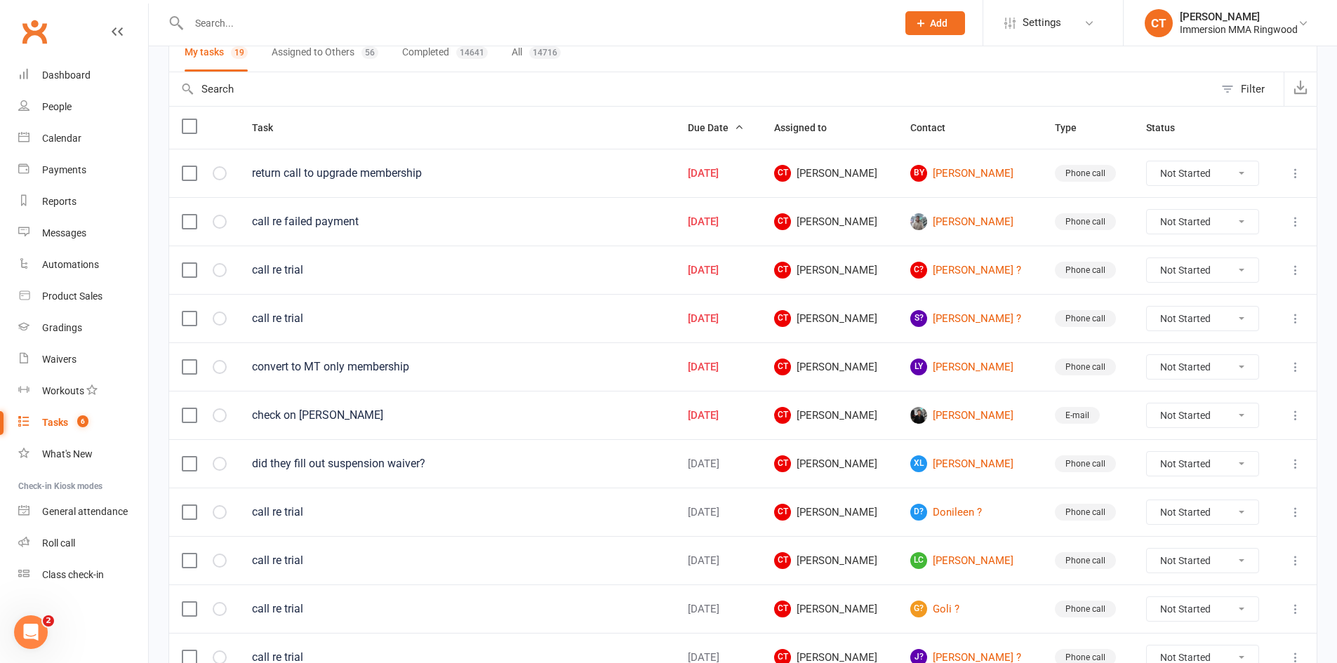
scroll to position [135, 0]
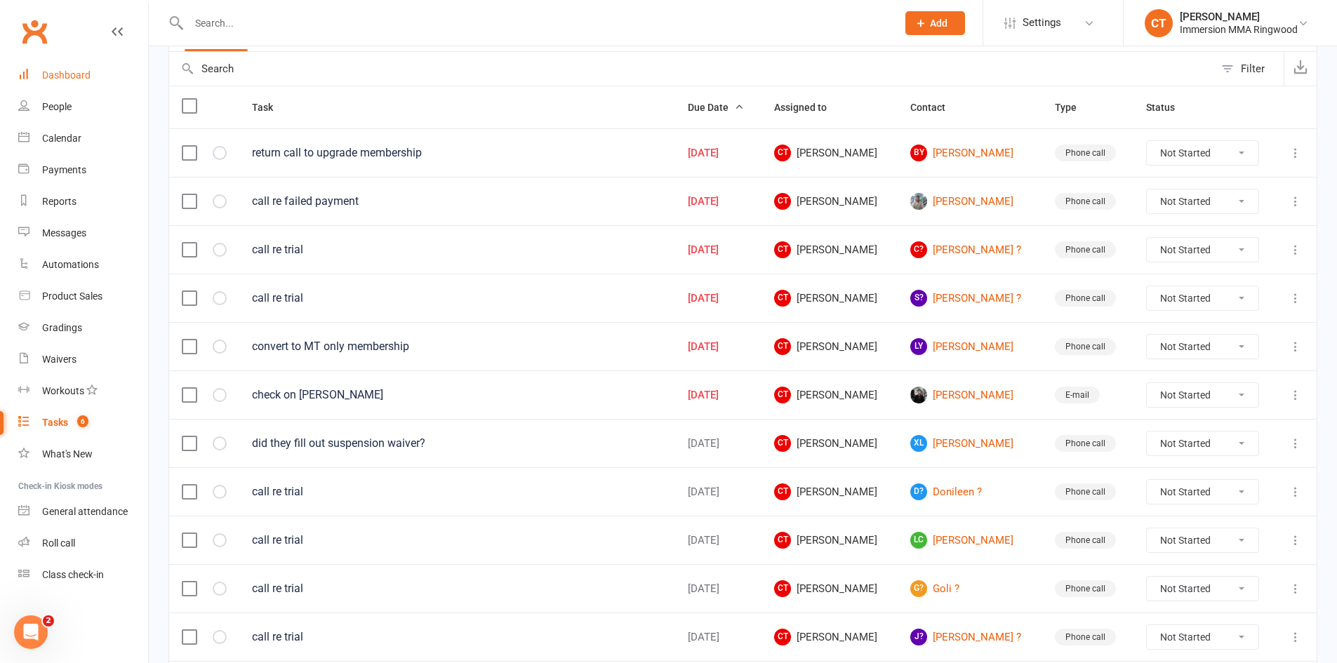
click at [44, 84] on link "Dashboard" at bounding box center [83, 76] width 130 height 32
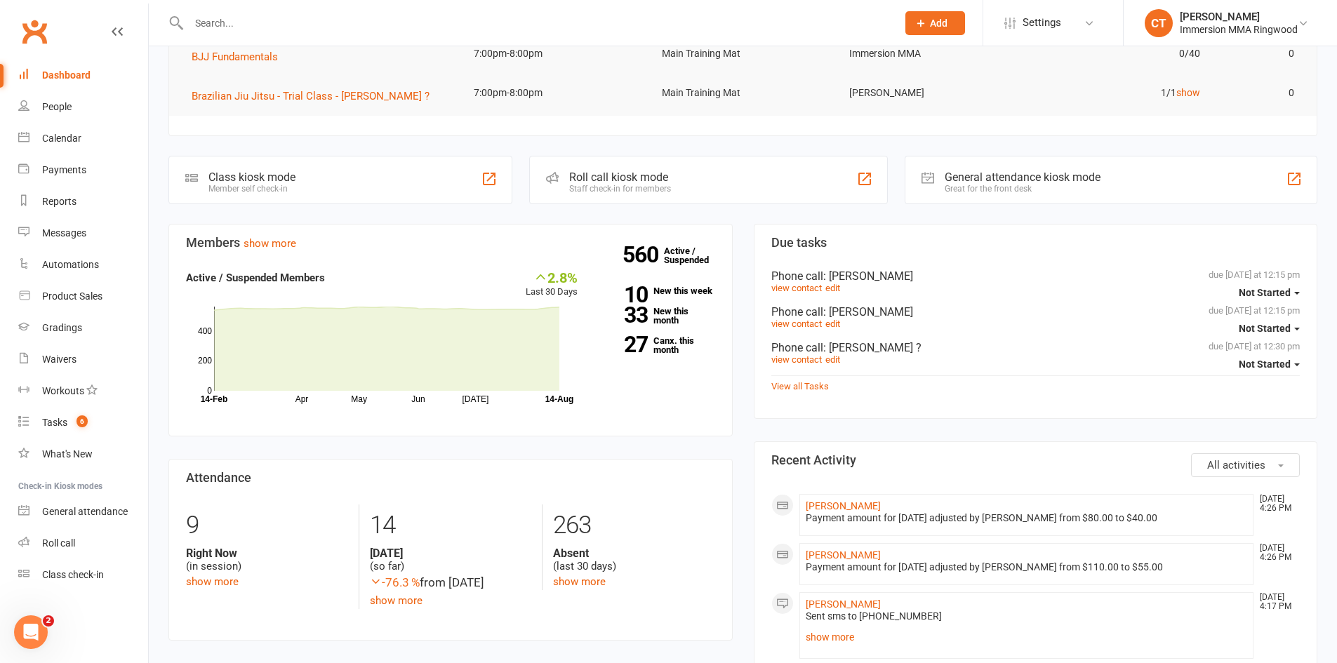
scroll to position [234, 0]
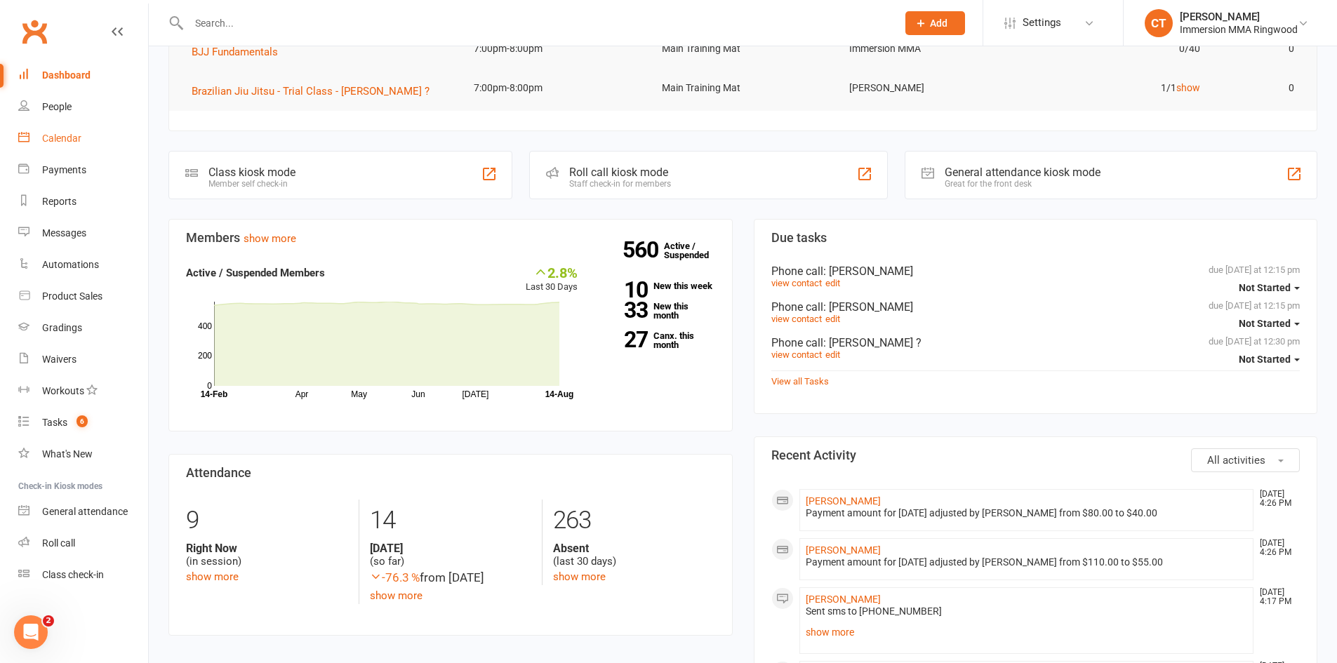
click at [58, 140] on div "Calendar" at bounding box center [61, 138] width 39 height 11
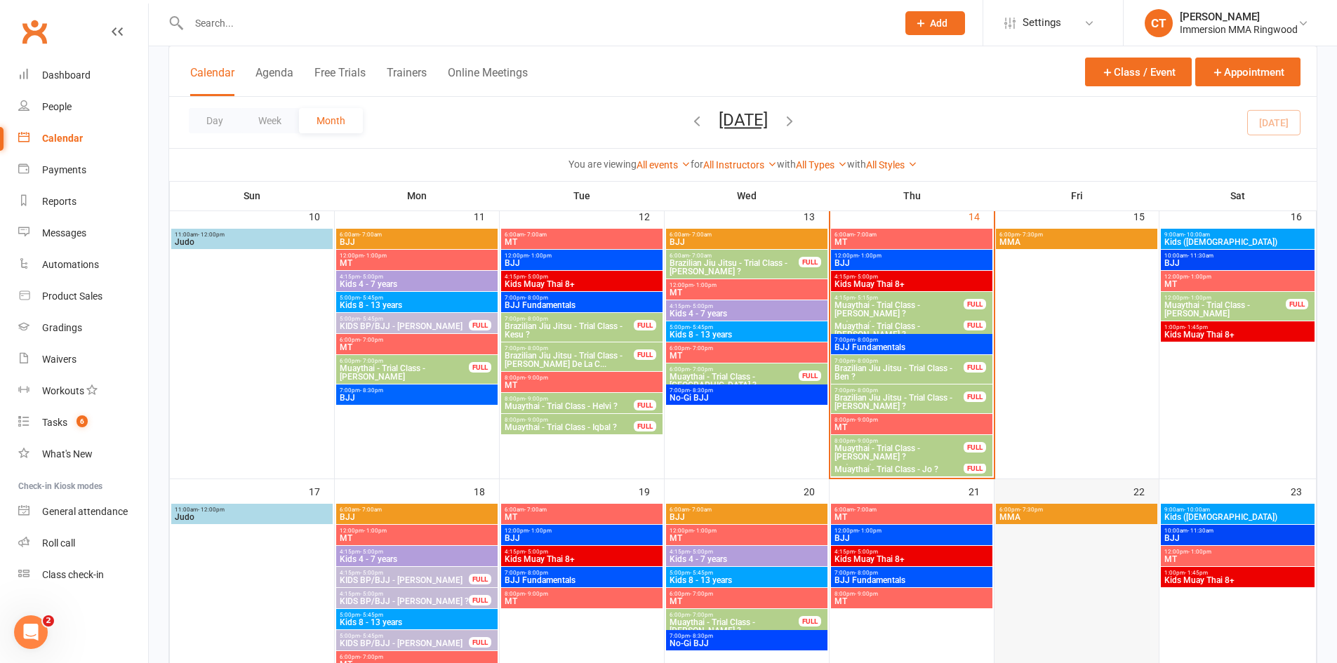
scroll to position [468, 0]
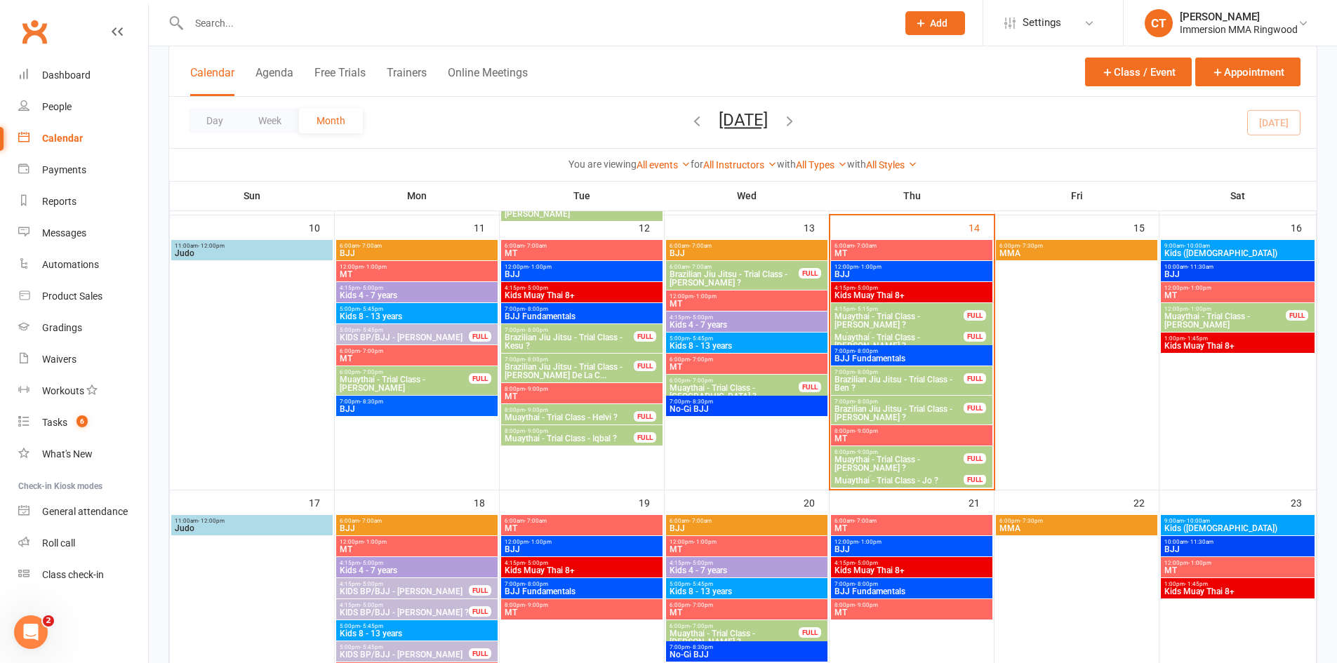
click at [881, 293] on span "Kids Muay Thai 8+" at bounding box center [912, 295] width 156 height 8
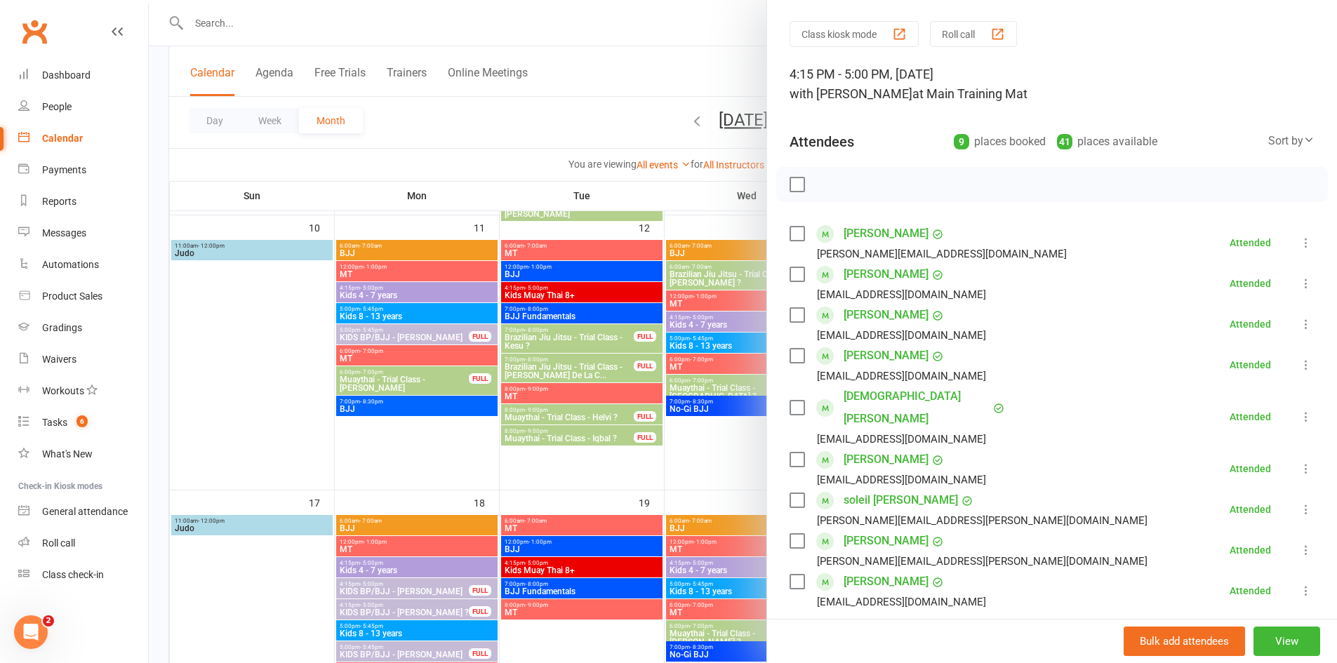
scroll to position [0, 0]
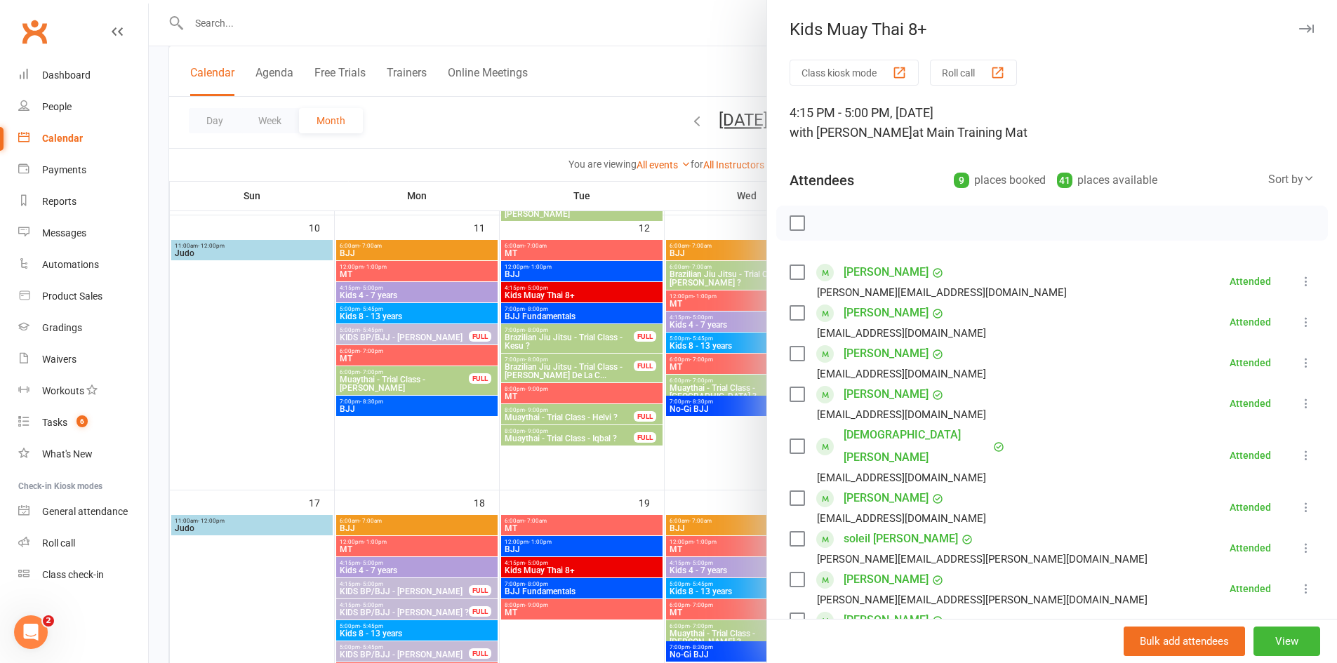
click at [1297, 34] on button "button" at bounding box center [1305, 28] width 17 height 17
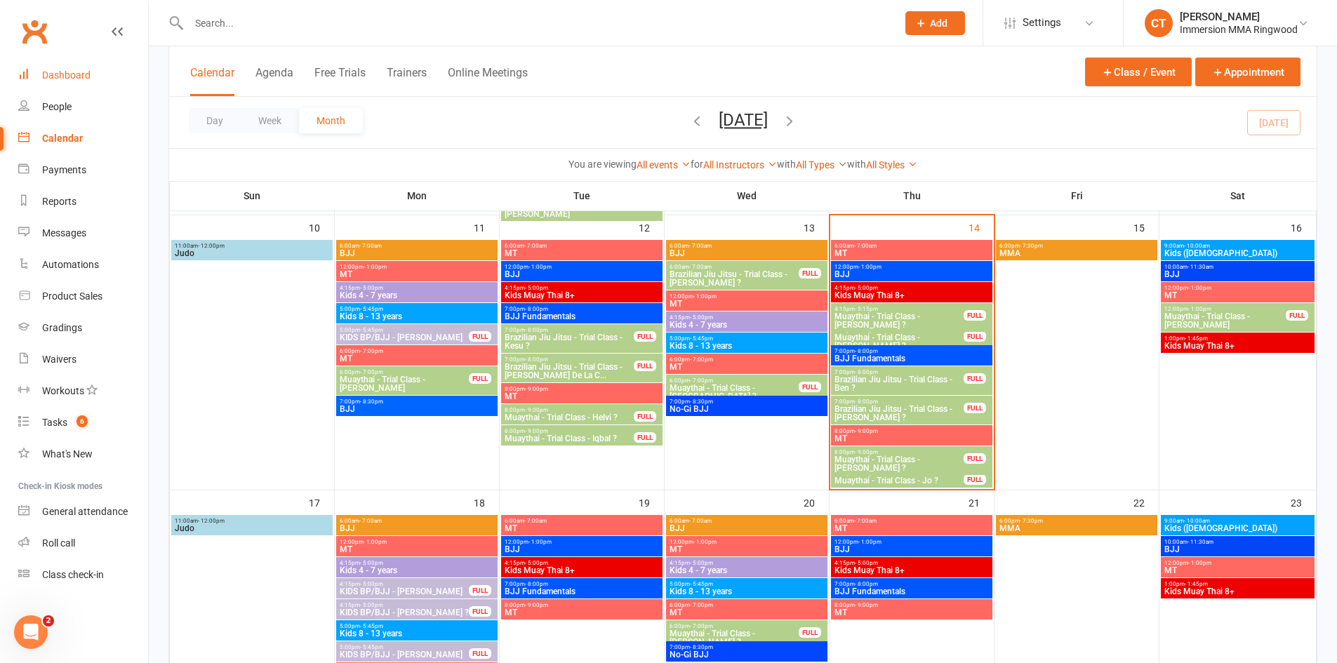
click at [57, 74] on div "Dashboard" at bounding box center [66, 74] width 48 height 11
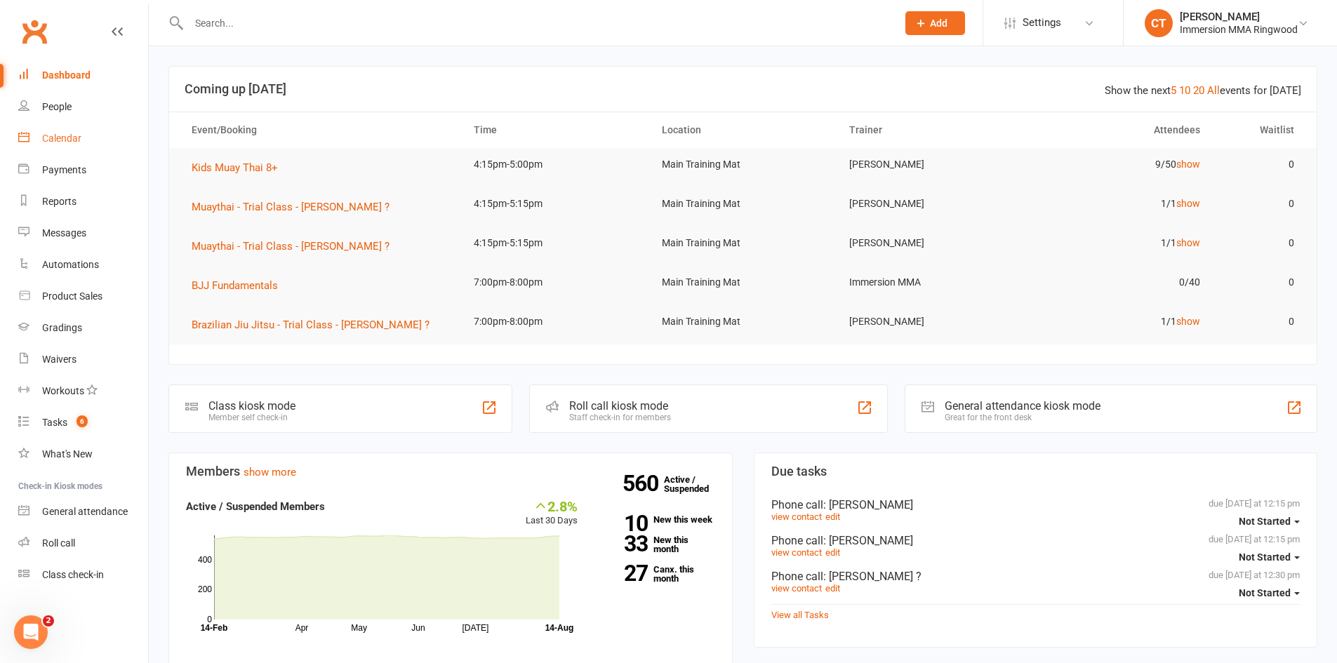
click at [67, 131] on link "Calendar" at bounding box center [83, 139] width 130 height 32
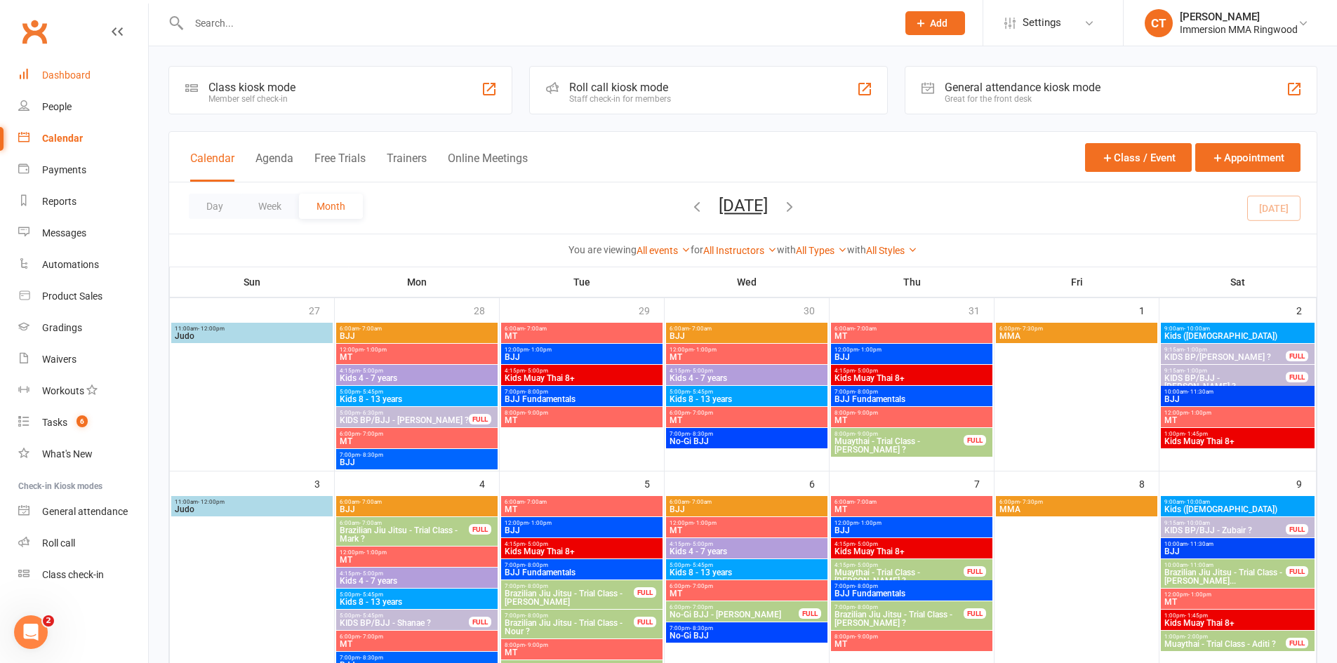
click at [64, 79] on div "Dashboard" at bounding box center [66, 74] width 48 height 11
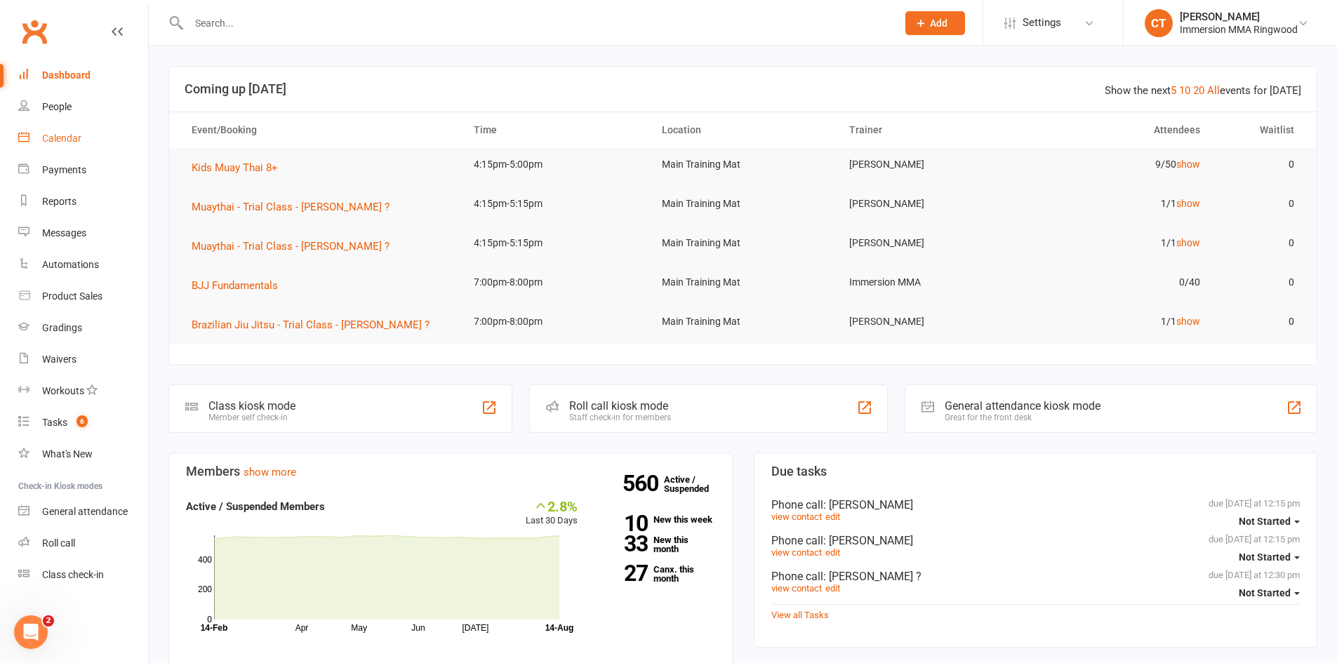
click at [74, 124] on link "Calendar" at bounding box center [83, 139] width 130 height 32
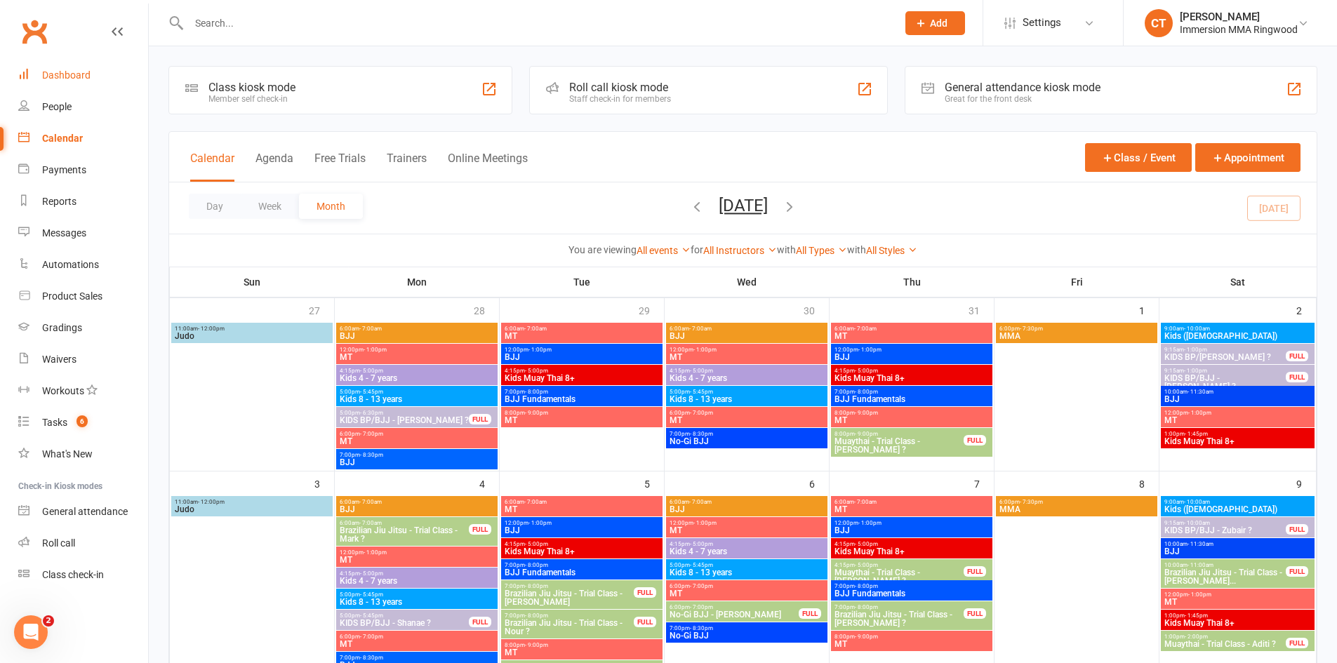
click at [53, 69] on div "Dashboard" at bounding box center [66, 74] width 48 height 11
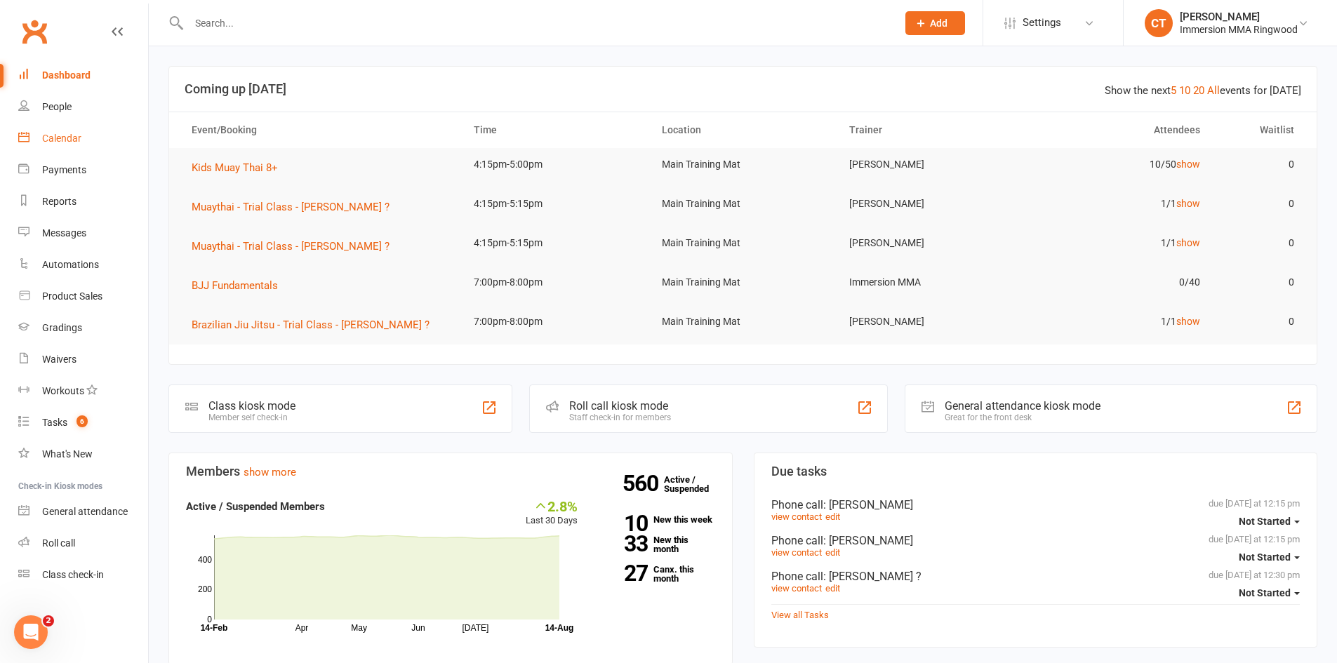
click at [104, 138] on link "Calendar" at bounding box center [83, 139] width 130 height 32
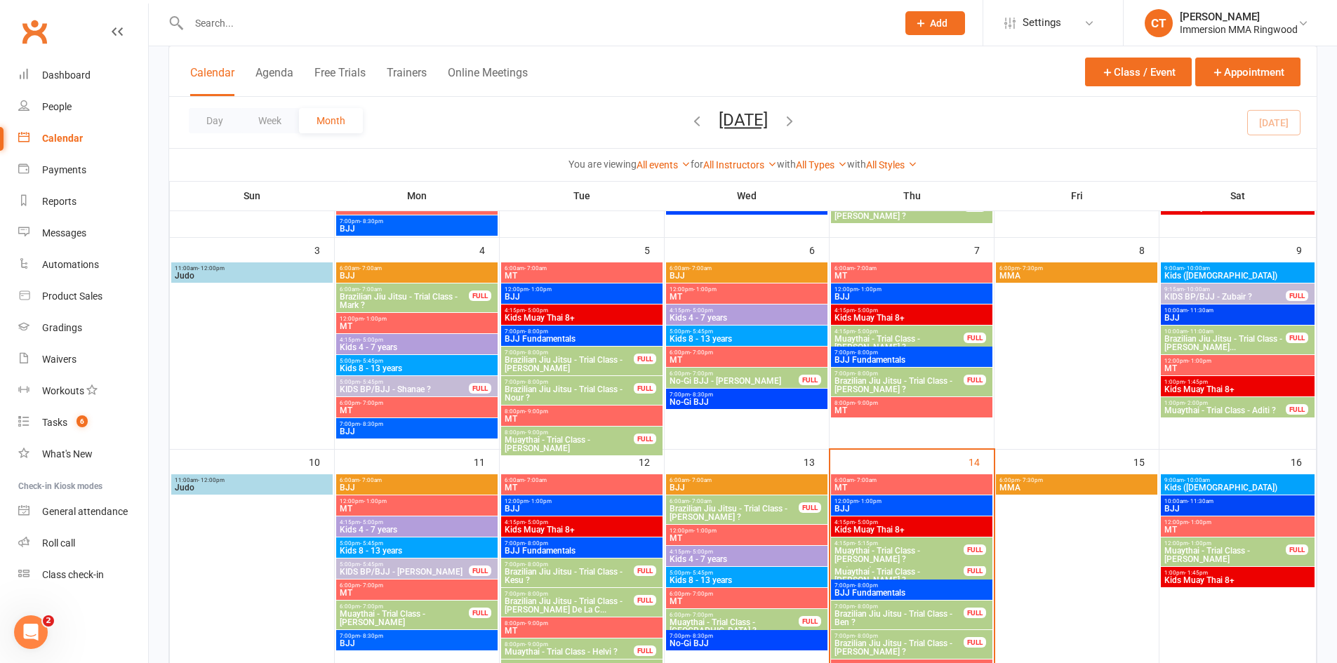
scroll to position [468, 0]
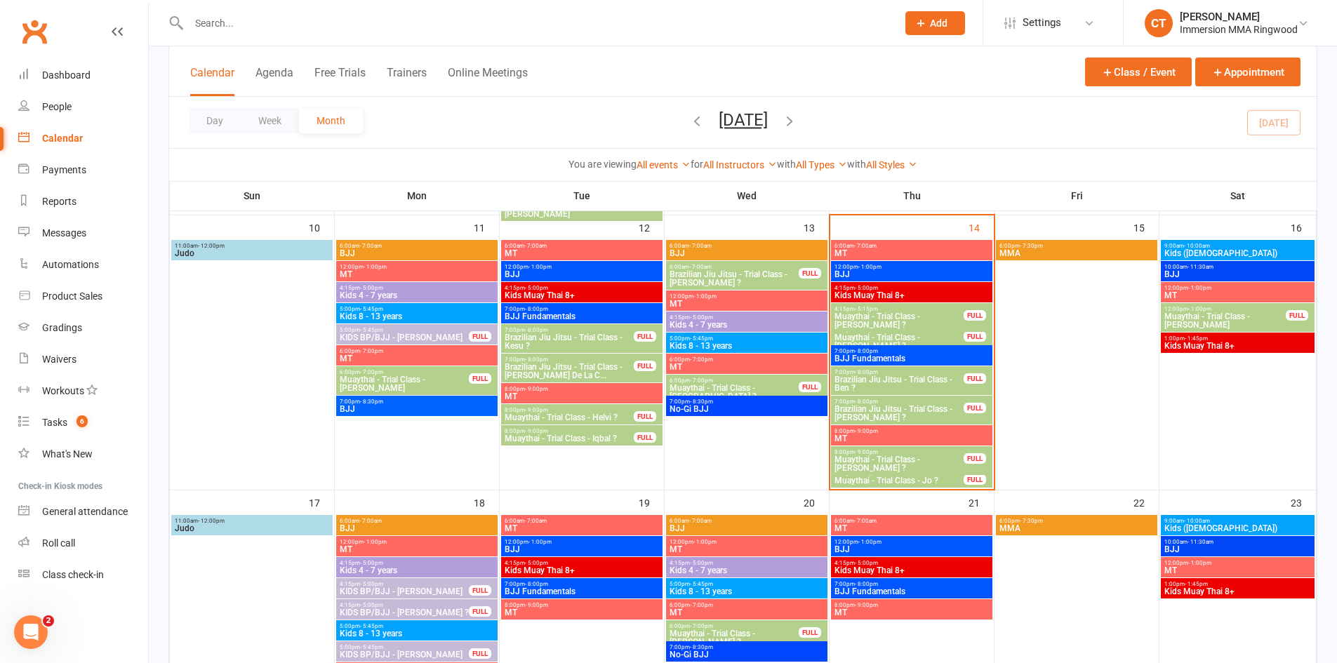
click at [929, 329] on span "4:15pm - 5:15pm" at bounding box center [899, 330] width 131 height 6
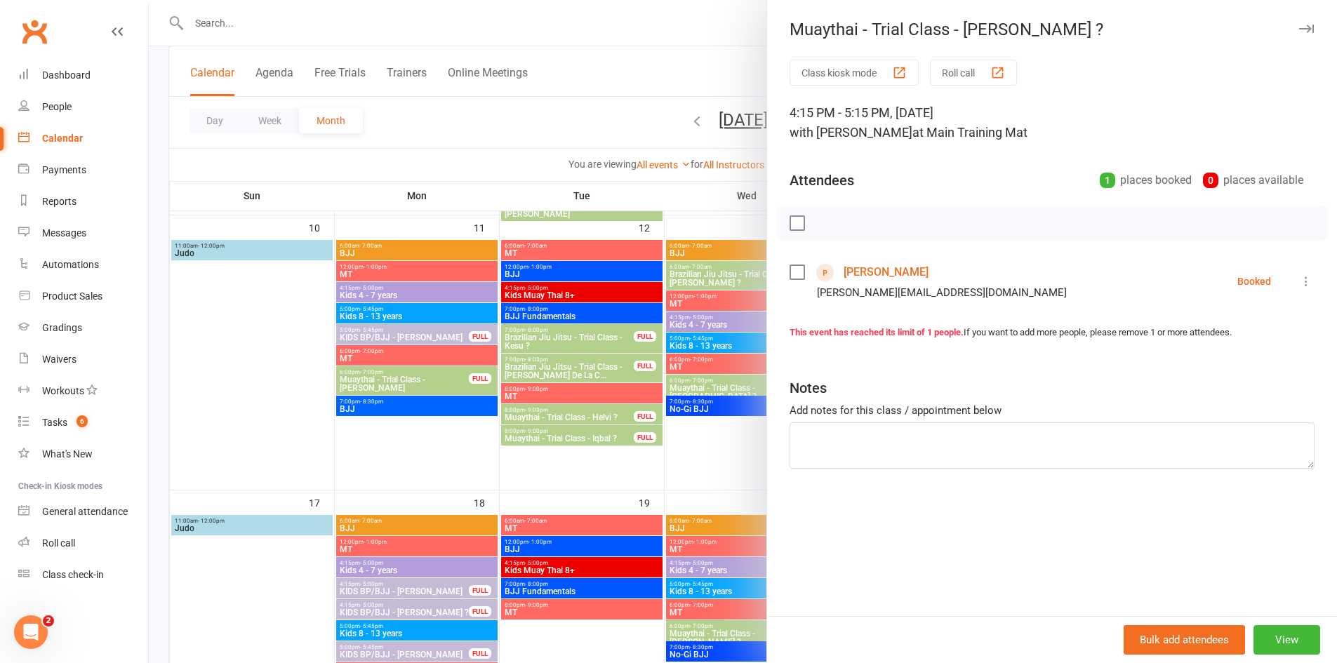
click at [843, 270] on link "Khoi Tran" at bounding box center [885, 272] width 85 height 22
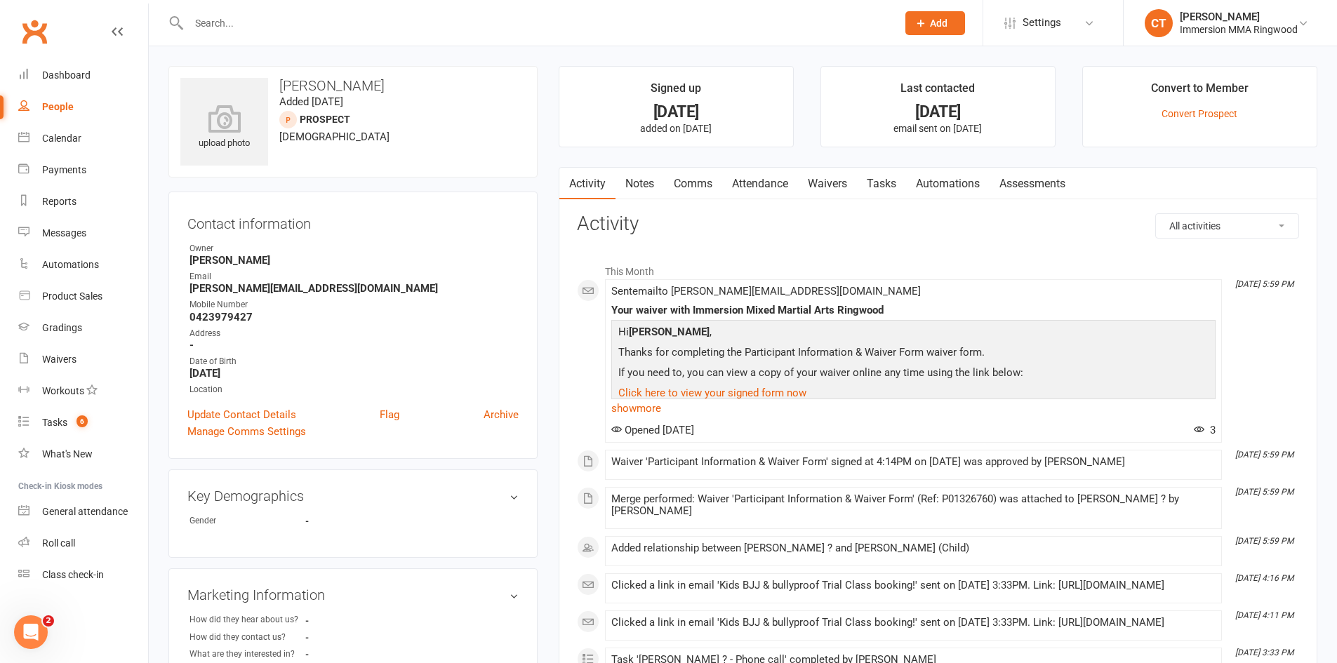
click at [634, 180] on link "Notes" at bounding box center [639, 184] width 48 height 32
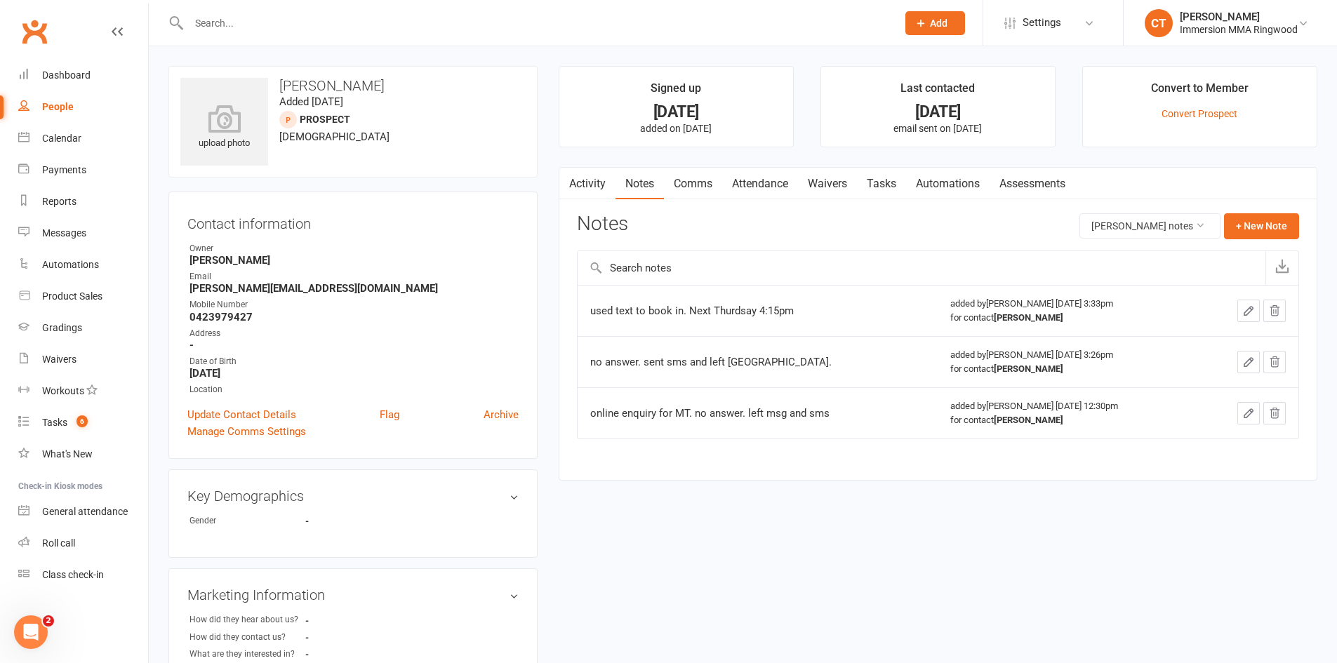
click at [588, 187] on link "Activity" at bounding box center [587, 184] width 56 height 32
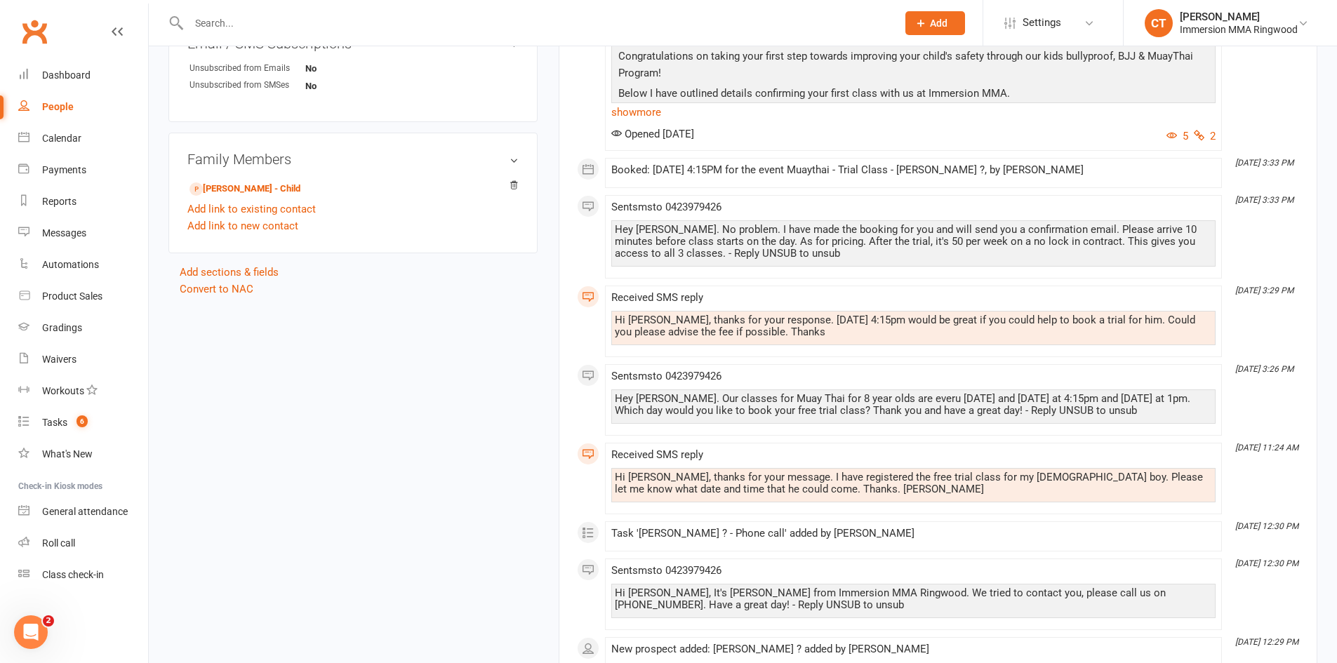
scroll to position [468, 0]
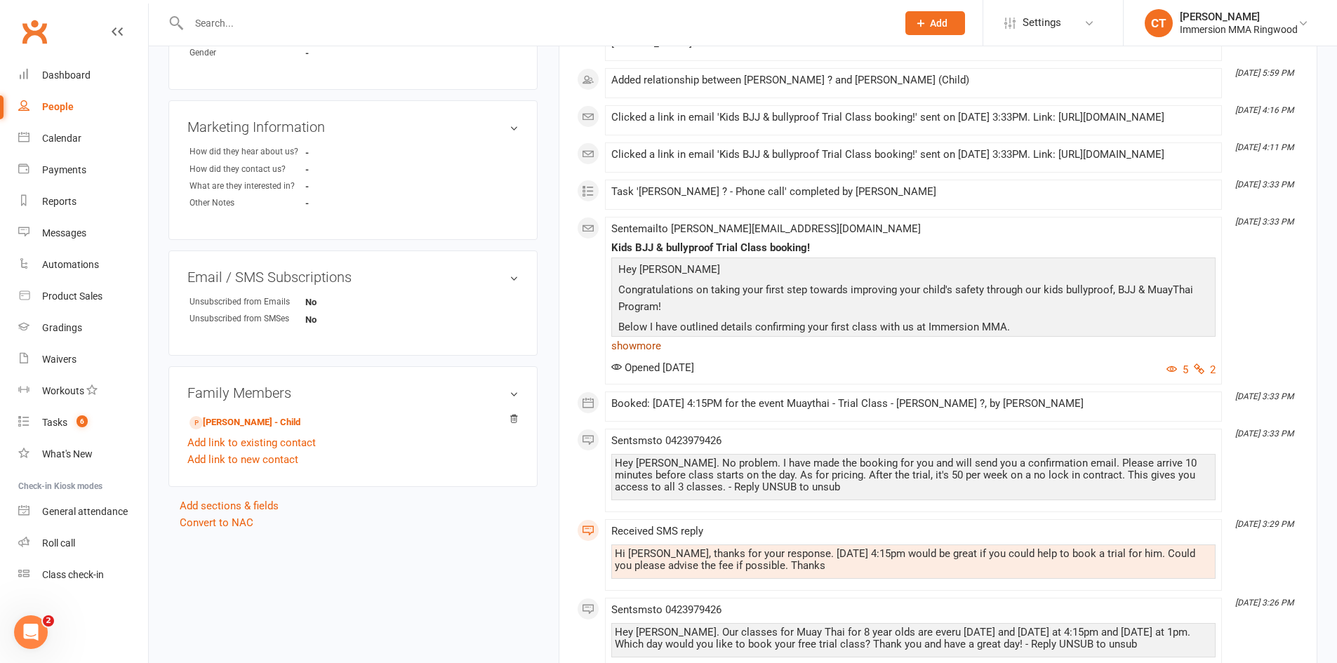
click at [641, 356] on link "show more" at bounding box center [913, 346] width 604 height 20
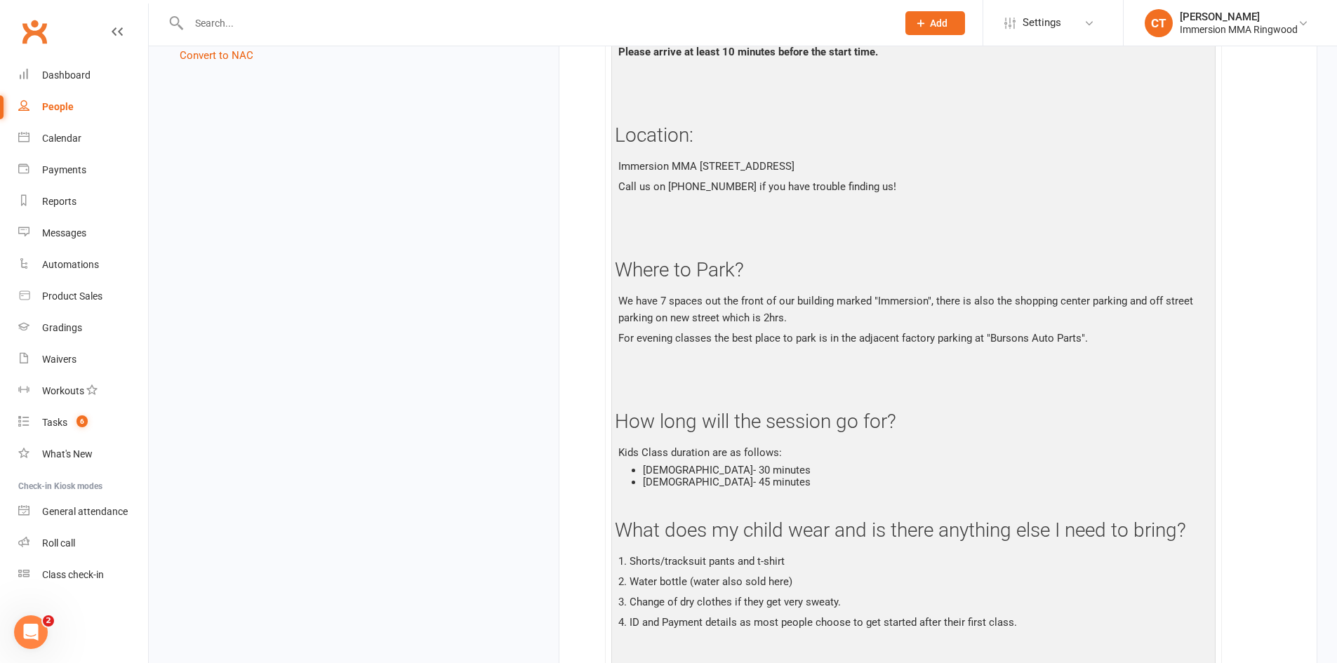
scroll to position [1170, 0]
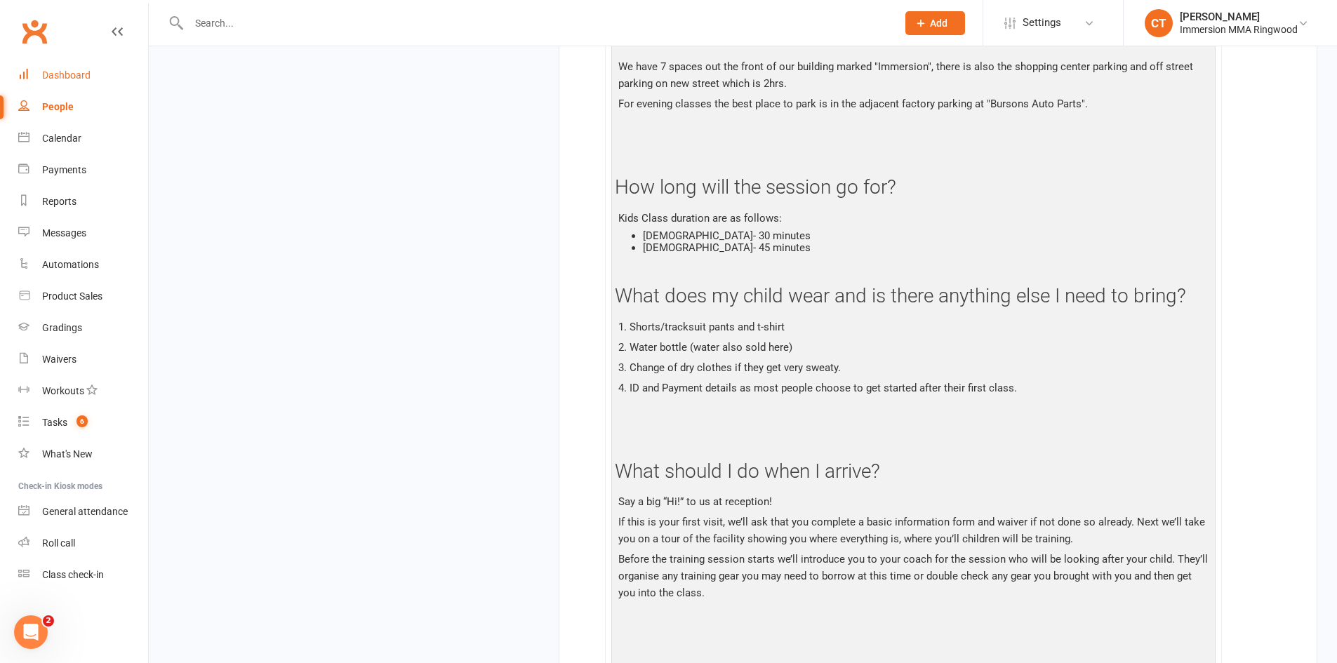
click at [75, 81] on div "Dashboard" at bounding box center [66, 74] width 48 height 11
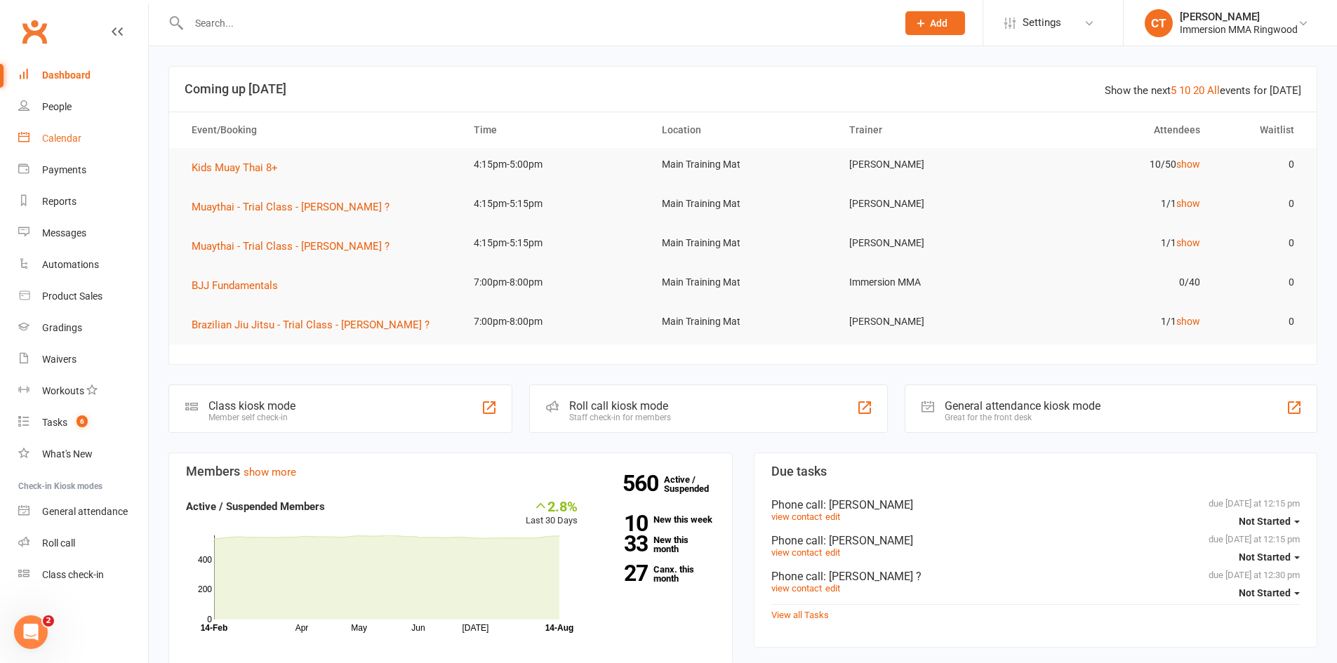
click at [54, 142] on div "Calendar" at bounding box center [61, 138] width 39 height 11
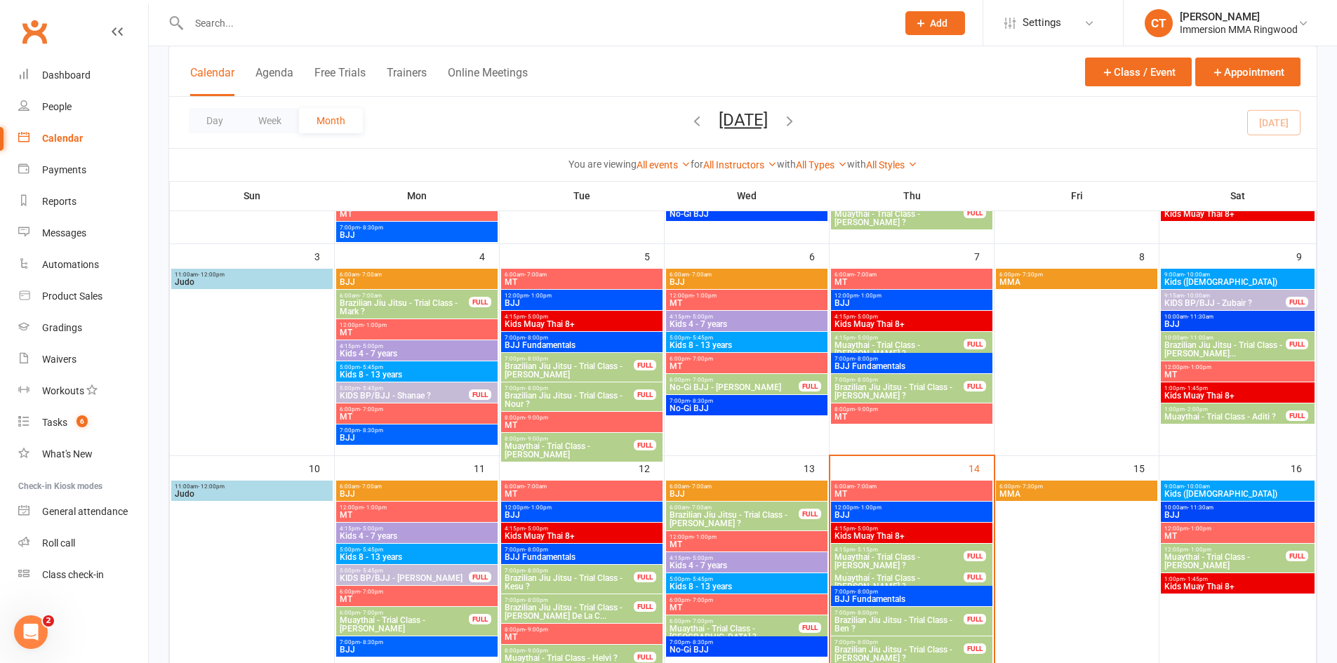
scroll to position [234, 0]
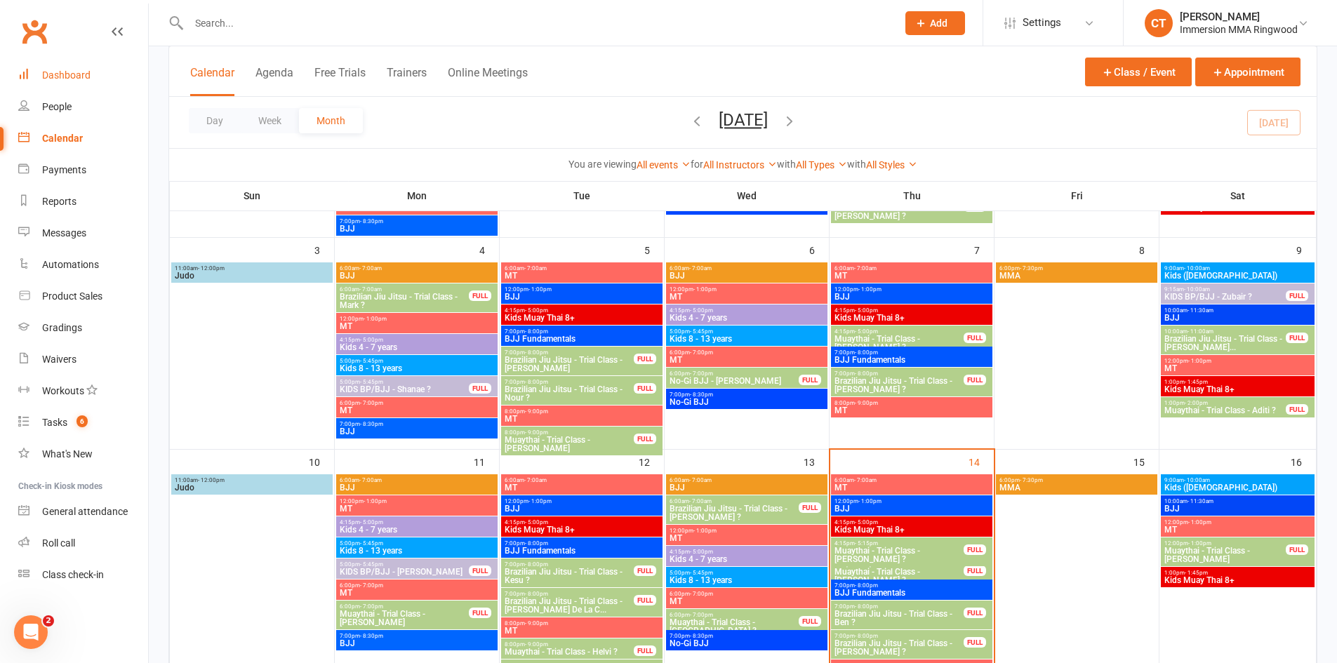
click at [36, 77] on link "Dashboard" at bounding box center [83, 76] width 130 height 32
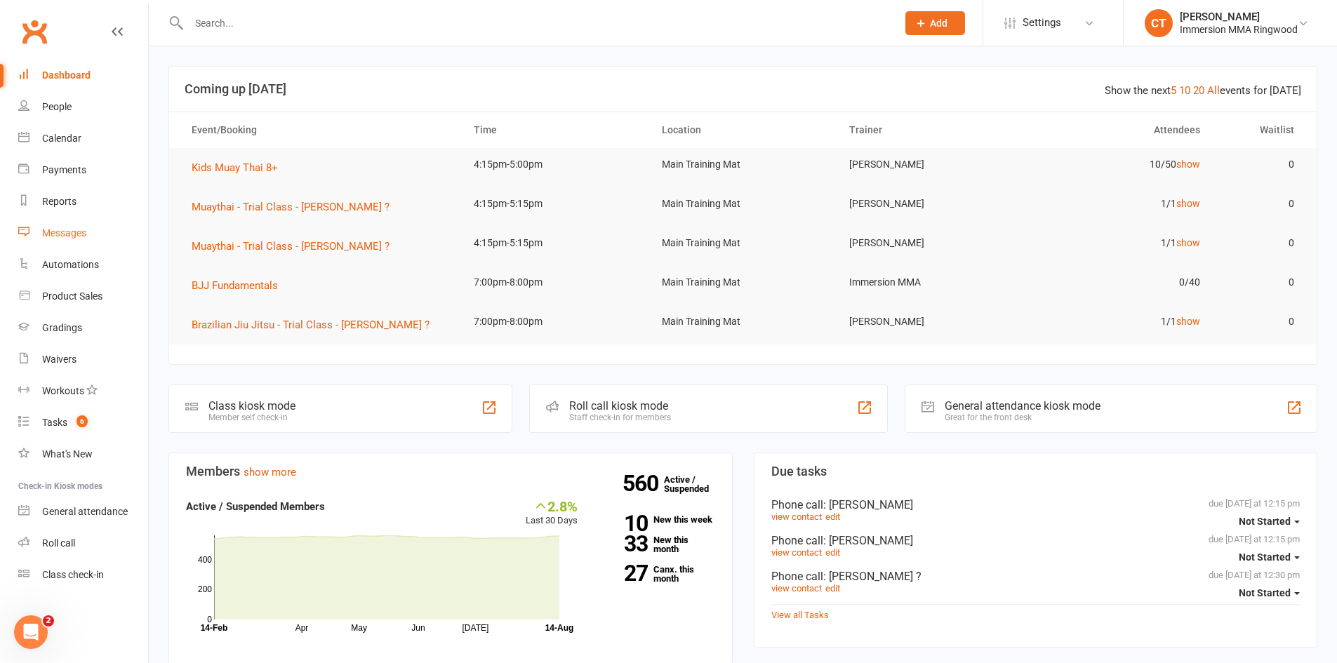
click at [73, 237] on div "Messages" at bounding box center [64, 232] width 44 height 11
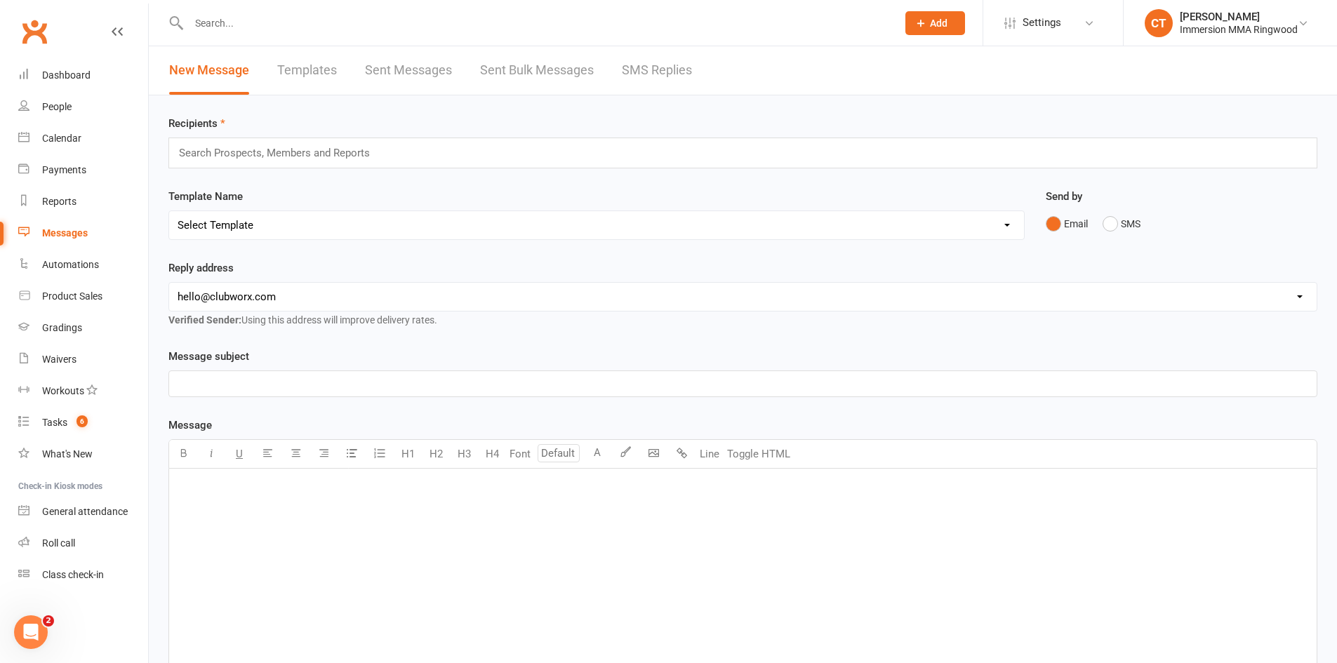
click at [274, 230] on select "Select Template [SMS] Chris - Call back message [SMS] Mark- Call back message […" at bounding box center [596, 225] width 855 height 28
click at [220, 234] on select "Select Template [SMS] Chris - Call back message [SMS] Mark- Call back message […" at bounding box center [596, 225] width 855 height 28
select select "11"
click at [169, 211] on select "Select Template [SMS] Chris - Call back message [SMS] Mark- Call back message […" at bounding box center [596, 225] width 855 height 28
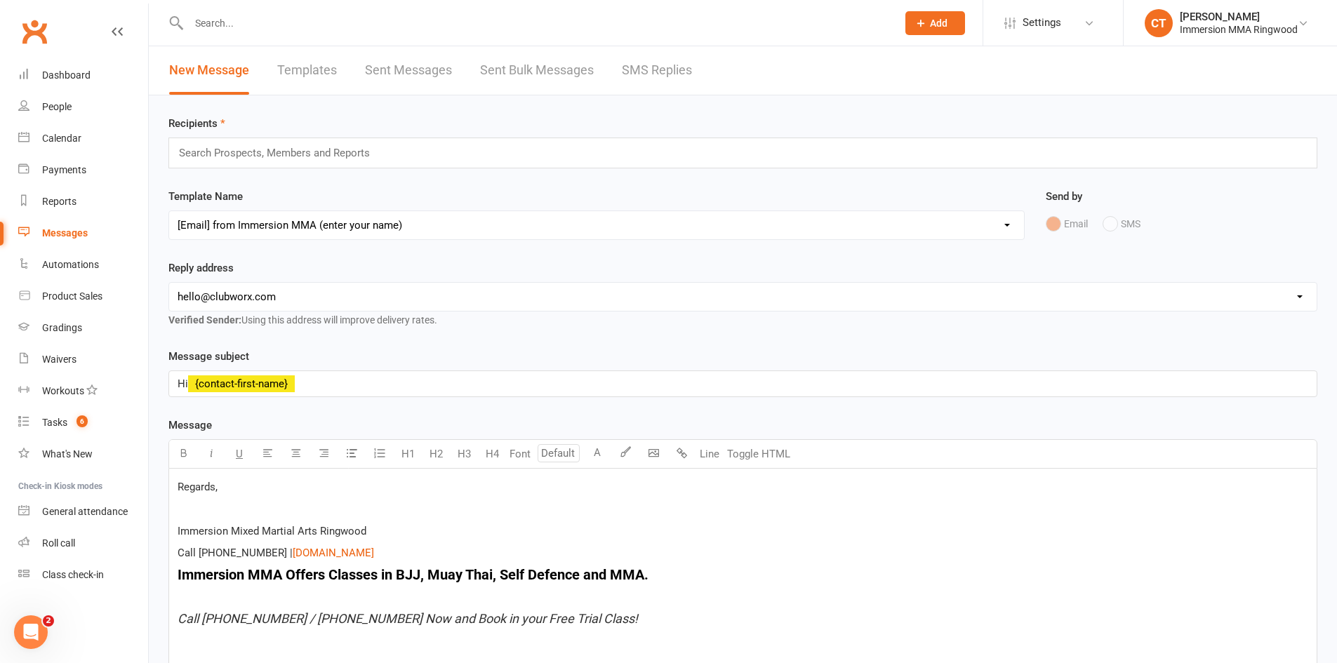
click at [198, 302] on select "hello@clubworx.com ringwood@immersionmma.com.au david@immersionmma.com.au lee@i…" at bounding box center [742, 297] width 1147 height 28
select select "1"
click at [169, 283] on select "hello@clubworx.com ringwood@immersionmma.com.au david@immersionmma.com.au lee@i…" at bounding box center [742, 297] width 1147 height 28
click at [180, 483] on span "Regards," at bounding box center [198, 487] width 40 height 13
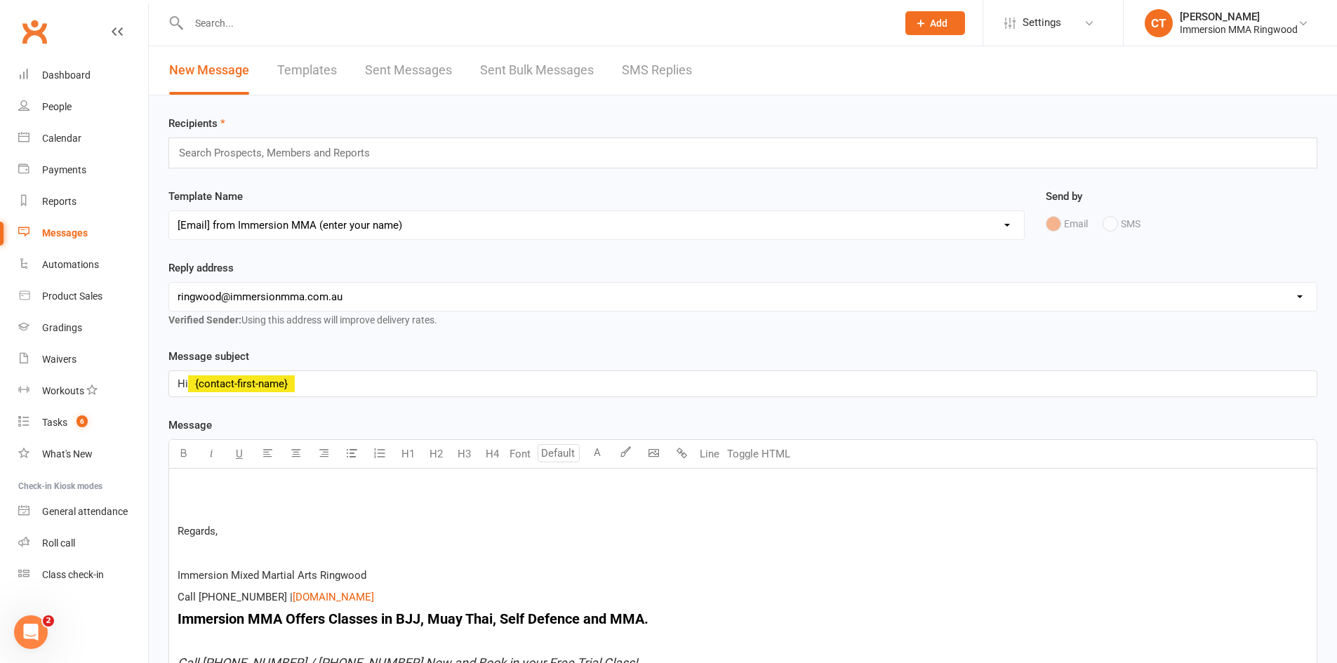
click at [243, 481] on p "﻿" at bounding box center [743, 487] width 1130 height 17
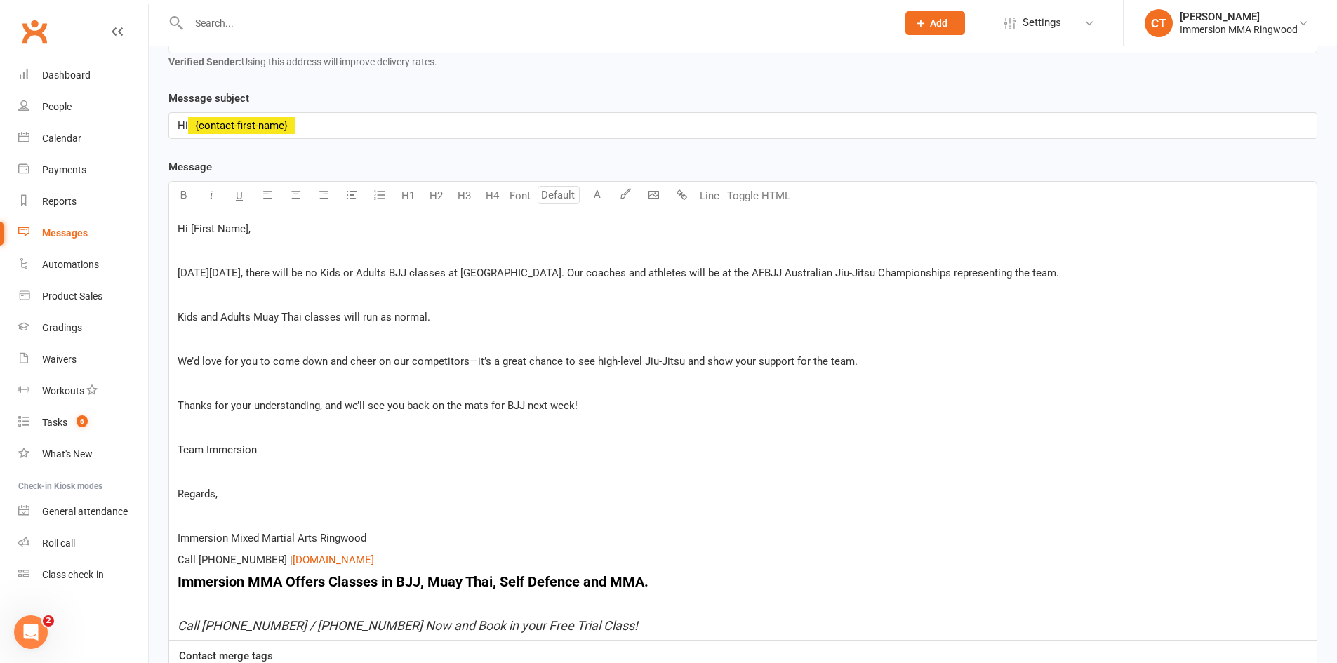
scroll to position [142, 0]
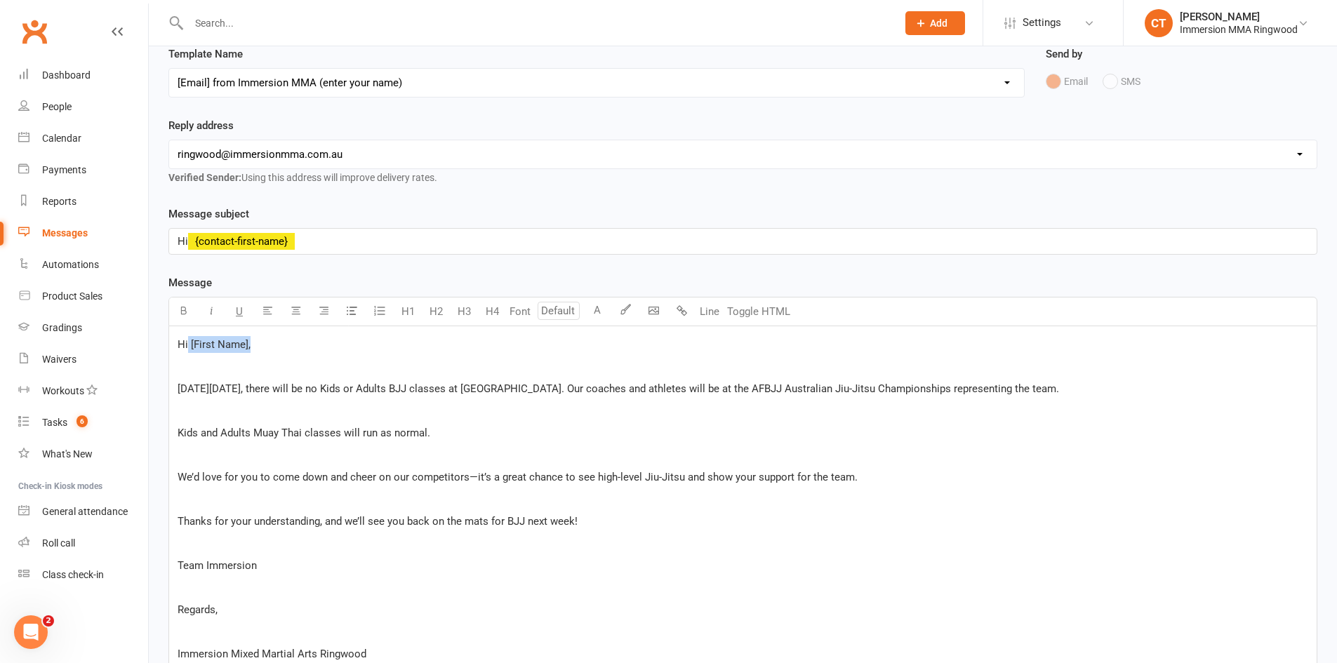
drag, startPoint x: 189, startPoint y: 350, endPoint x: 262, endPoint y: 340, distance: 73.7
click at [262, 340] on p "Hi [First Name]," at bounding box center [743, 344] width 1130 height 17
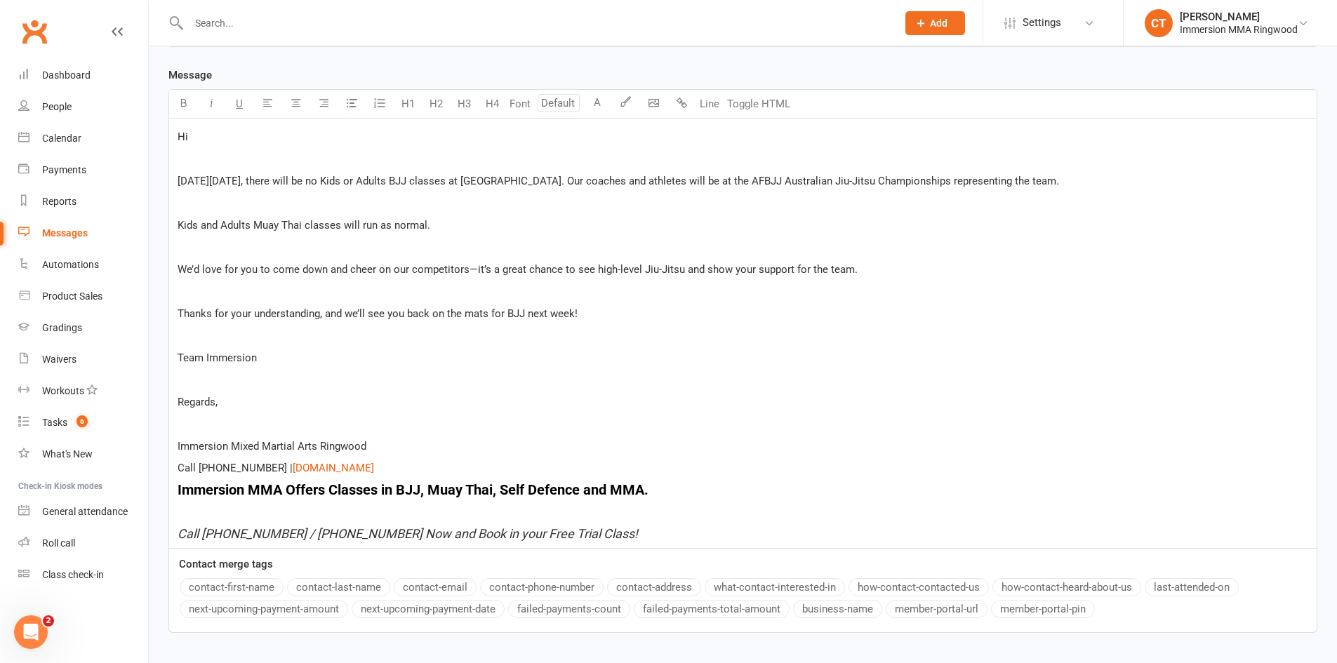
scroll to position [446, 0]
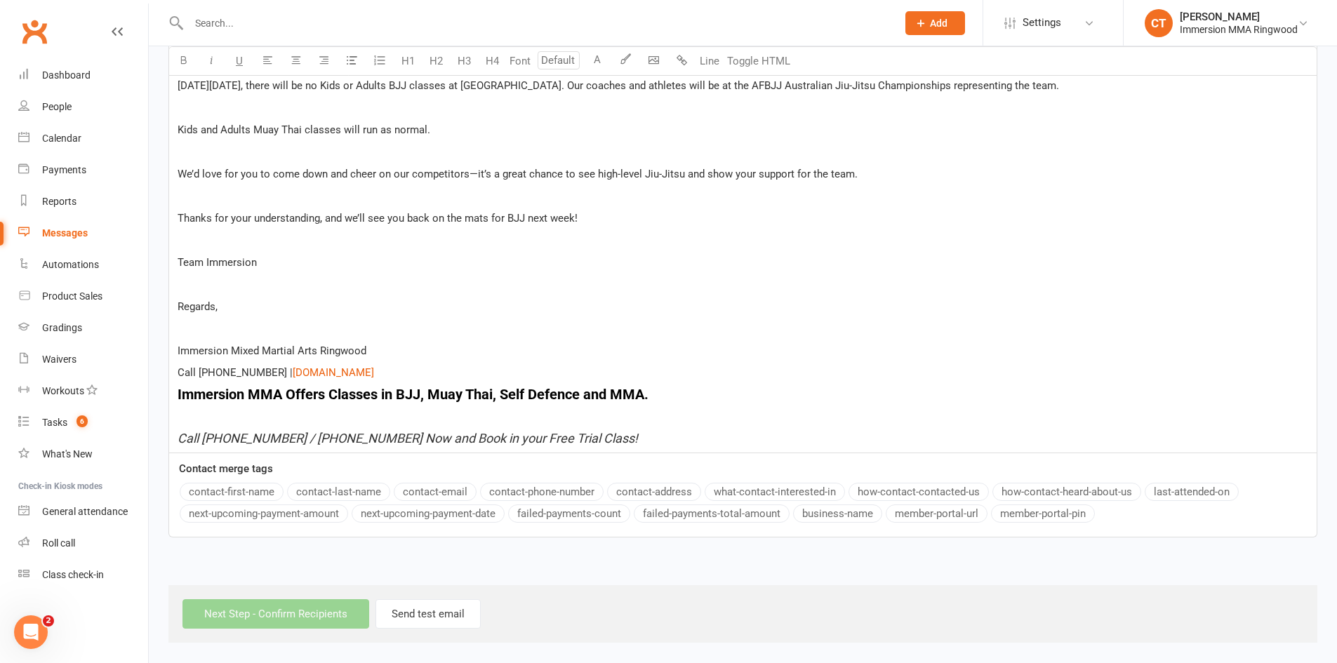
click at [240, 491] on button "contact-first-name" at bounding box center [232, 492] width 104 height 18
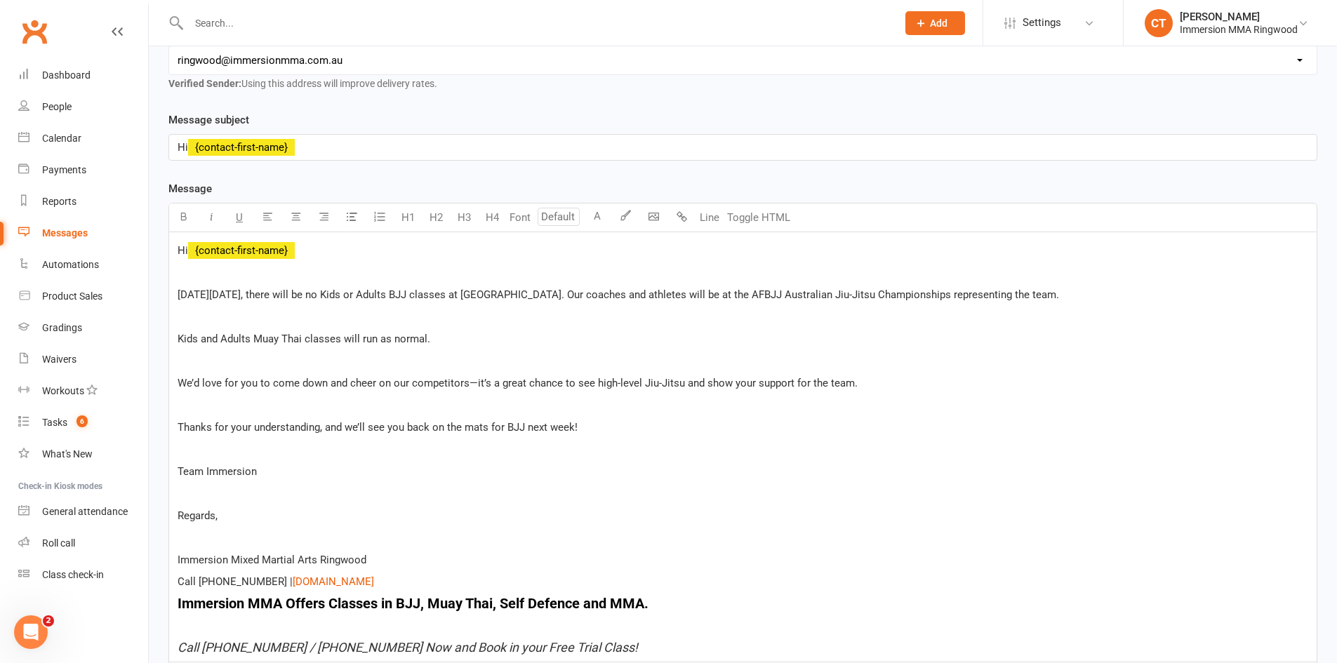
scroll to position [213, 0]
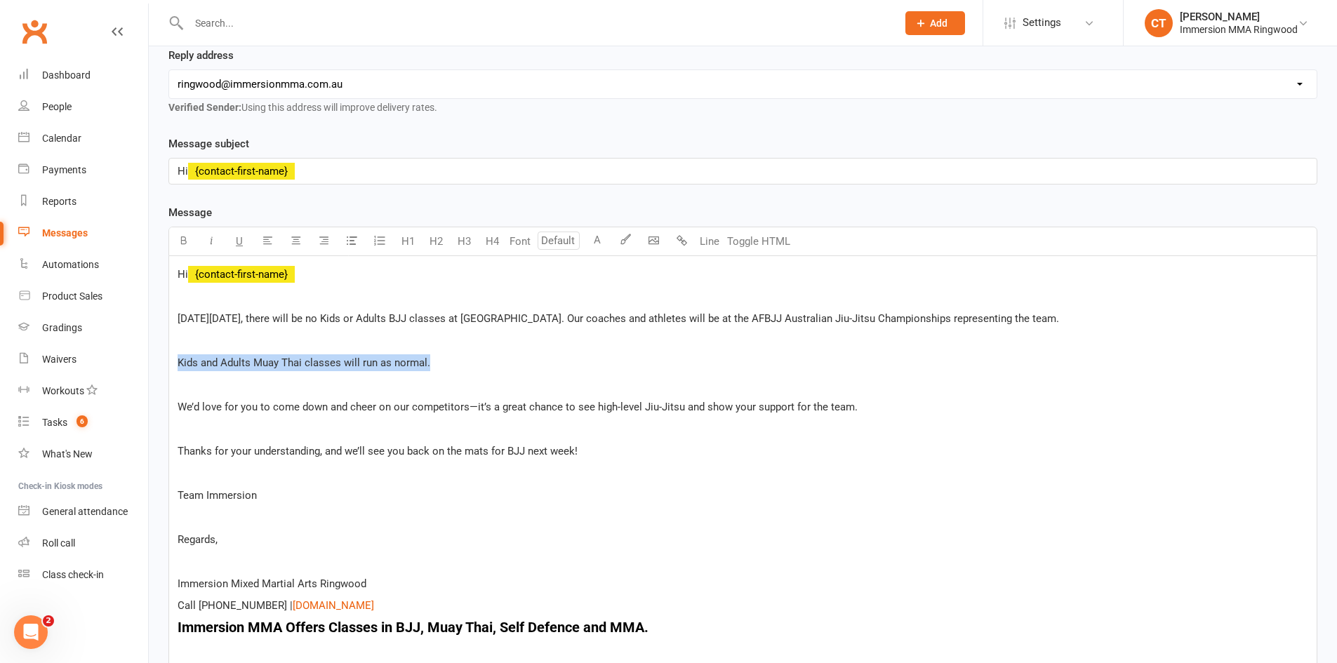
drag, startPoint x: 458, startPoint y: 365, endPoint x: 154, endPoint y: 365, distance: 303.8
click at [154, 365] on div "Recipients Search Prospects, Members and Reports Template Name Select Template …" at bounding box center [743, 379] width 1188 height 993
click at [178, 240] on icon "button" at bounding box center [183, 240] width 11 height 11
click at [272, 403] on span "We’d love for you to come down and cheer on our competitors—it’s a great chance…" at bounding box center [518, 407] width 680 height 13
click at [575, 315] on span "This Saturday, 16th August, there will be no Kids or Adults BJJ classes at Imme…" at bounding box center [618, 318] width 881 height 13
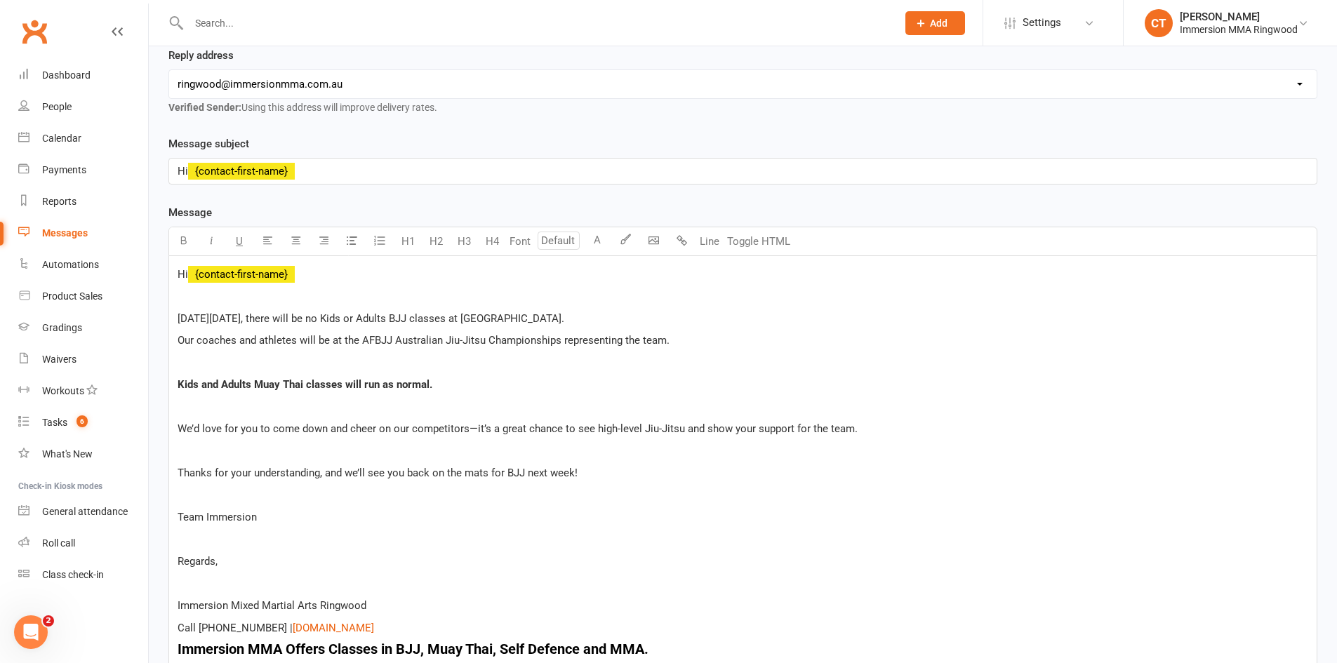
click at [472, 431] on span "We’d love for you to come down and cheer on our competitors—it’s a great chance…" at bounding box center [518, 428] width 680 height 13
click at [613, 429] on span "We’d love for you to come down and cheer on our competitors, it’s a great chanc…" at bounding box center [516, 428] width 676 height 13
drag, startPoint x: 272, startPoint y: 528, endPoint x: 169, endPoint y: 524, distance: 103.2
click at [169, 524] on div "Hi ﻿ {contact-first-name} ﻿ This Saturday, 16th August, there will be no Kids o…" at bounding box center [742, 482] width 1147 height 452
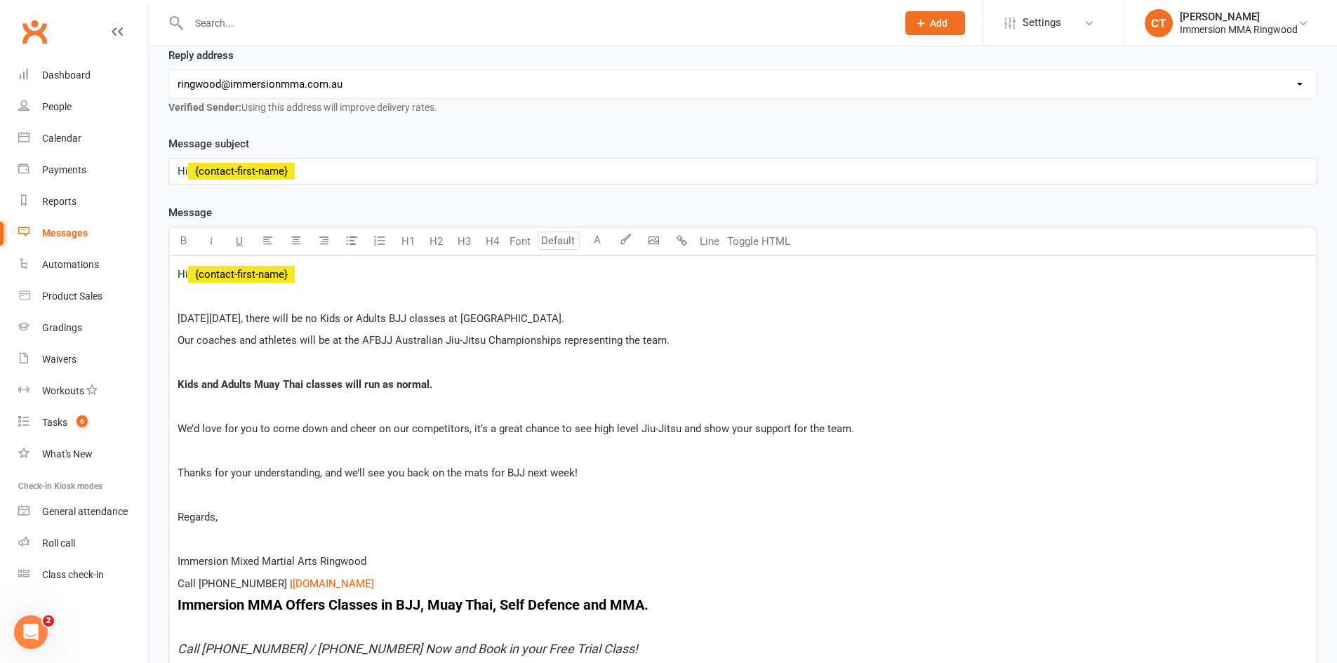
click at [229, 519] on p "Regards," at bounding box center [743, 517] width 1130 height 17
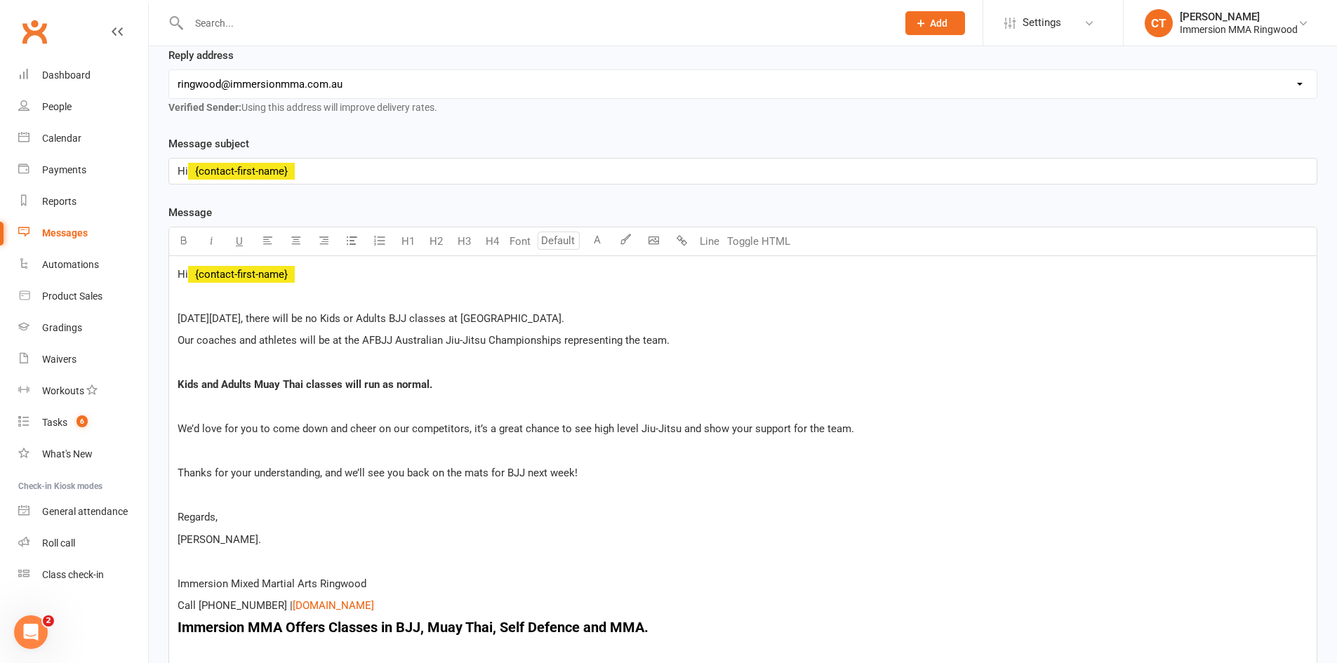
click at [583, 474] on p "Thanks for your understanding, and we’ll see you back on the mats for BJJ next …" at bounding box center [743, 473] width 1130 height 17
click at [854, 430] on p "We’d love for you to come down and cheer on our competitors, it’s a great chanc…" at bounding box center [743, 428] width 1130 height 17
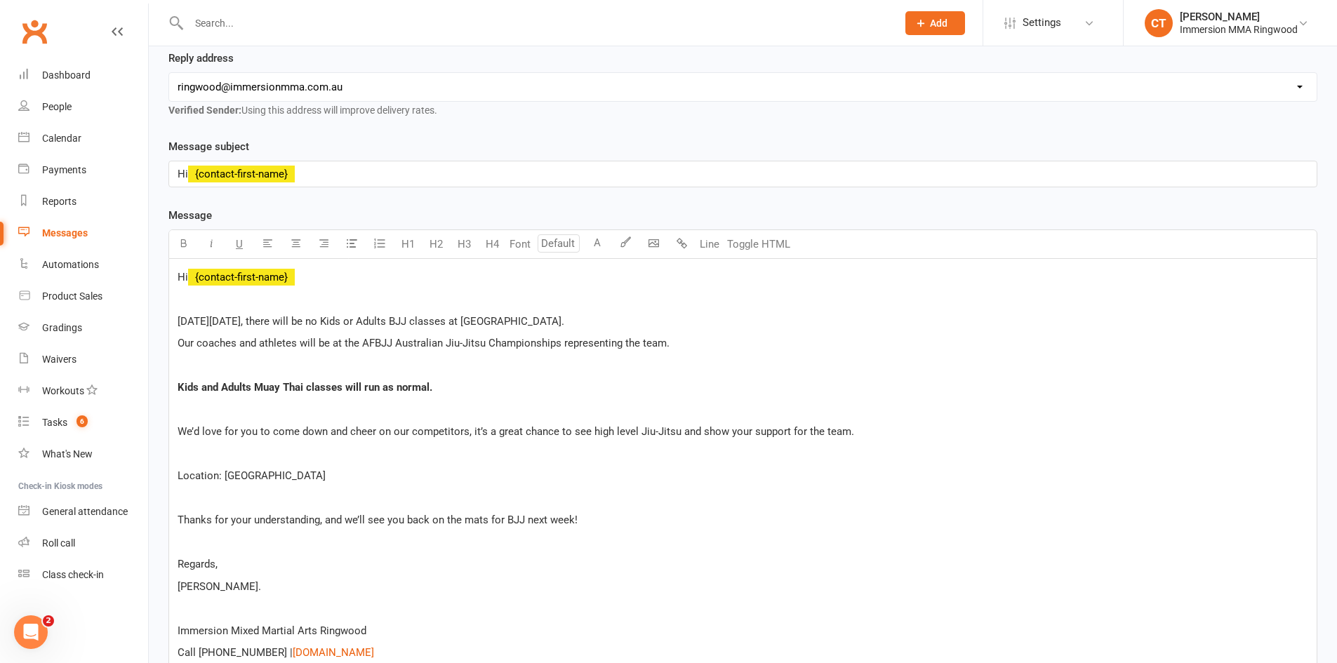
scroll to position [234, 0]
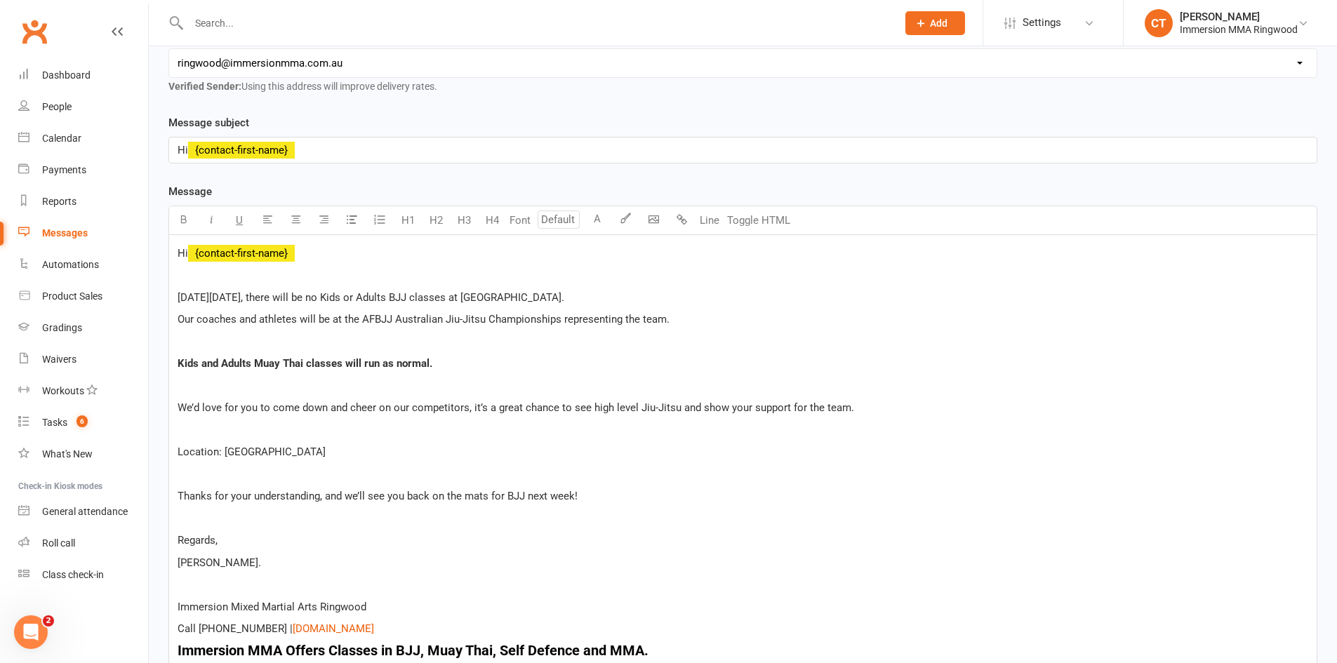
drag, startPoint x: 385, startPoint y: 453, endPoint x: 377, endPoint y: 453, distance: 7.7
click at [326, 453] on span "Location: Melbourne Sports Aquatics Center" at bounding box center [252, 452] width 148 height 13
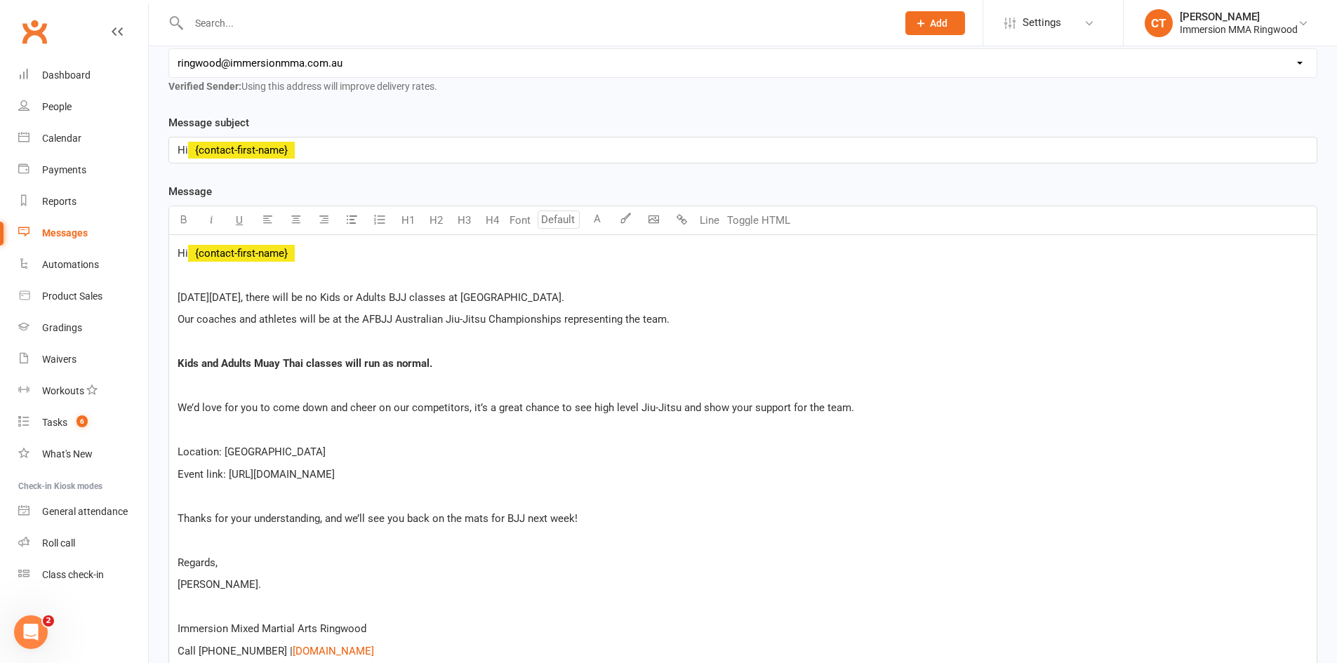
click at [564, 295] on span "This Saturday, 16th August, there will be no Kids or Adults BJJ classes at Imme…" at bounding box center [371, 297] width 387 height 13
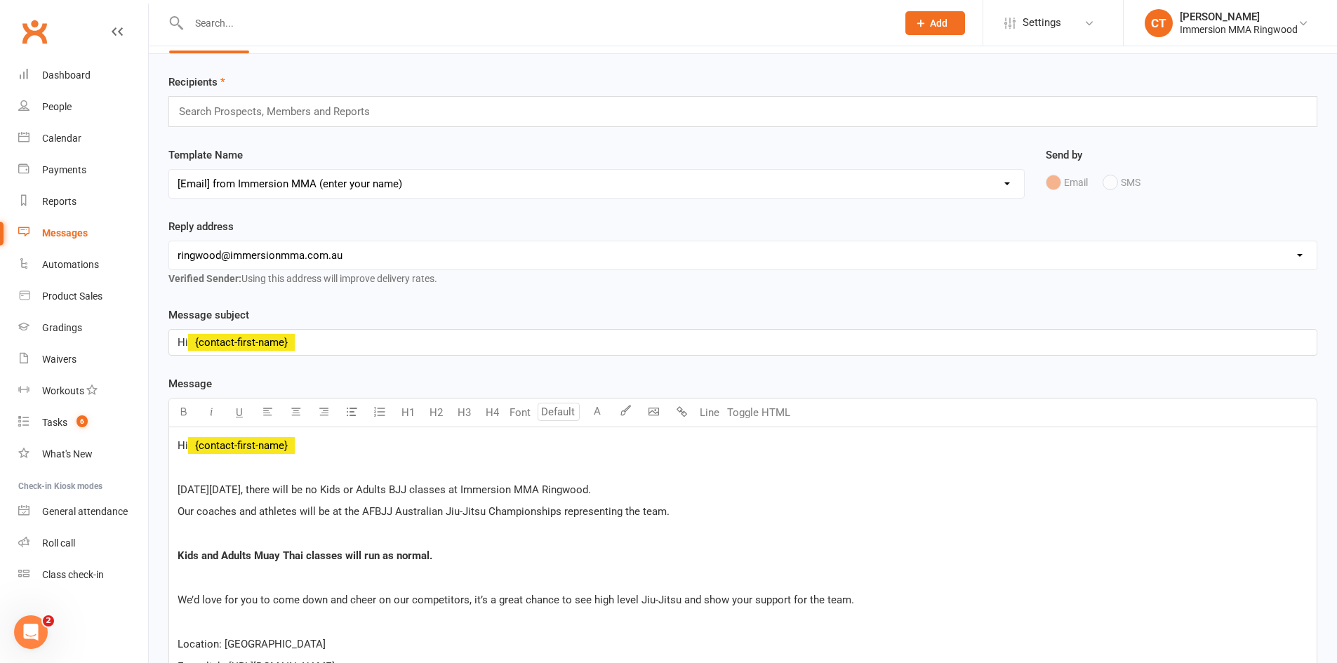
scroll to position [0, 0]
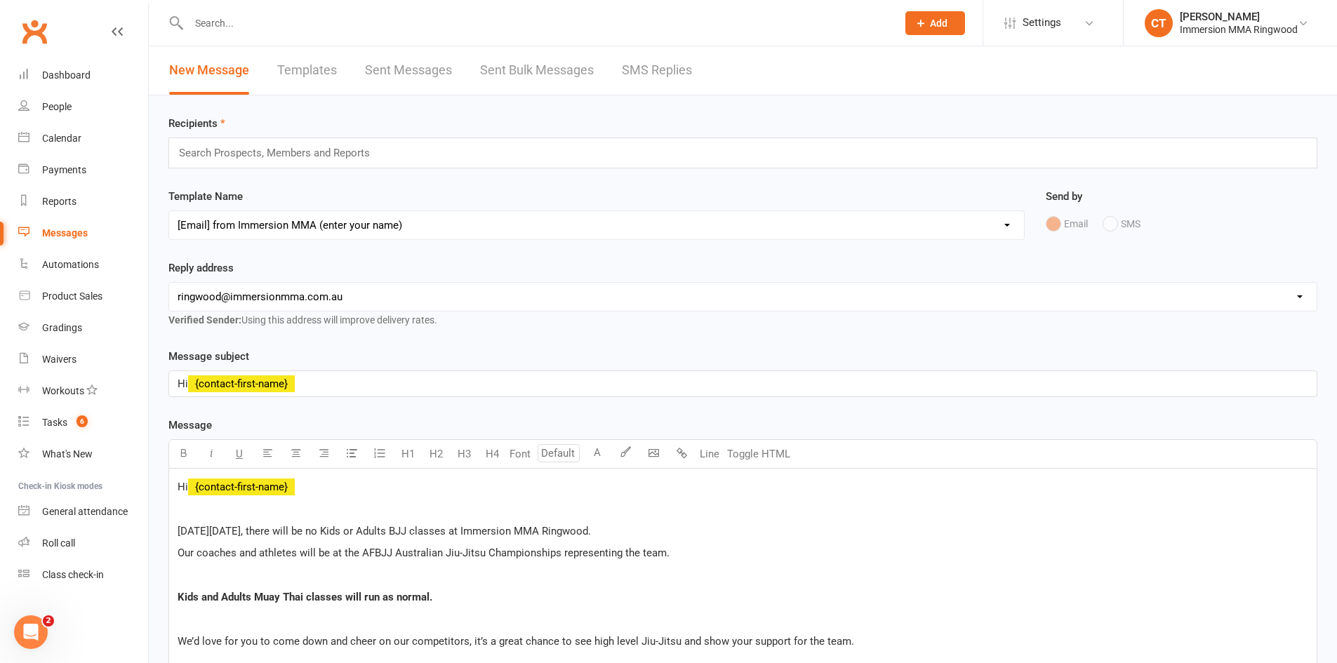
click at [244, 161] on input "text" at bounding box center [281, 153] width 206 height 18
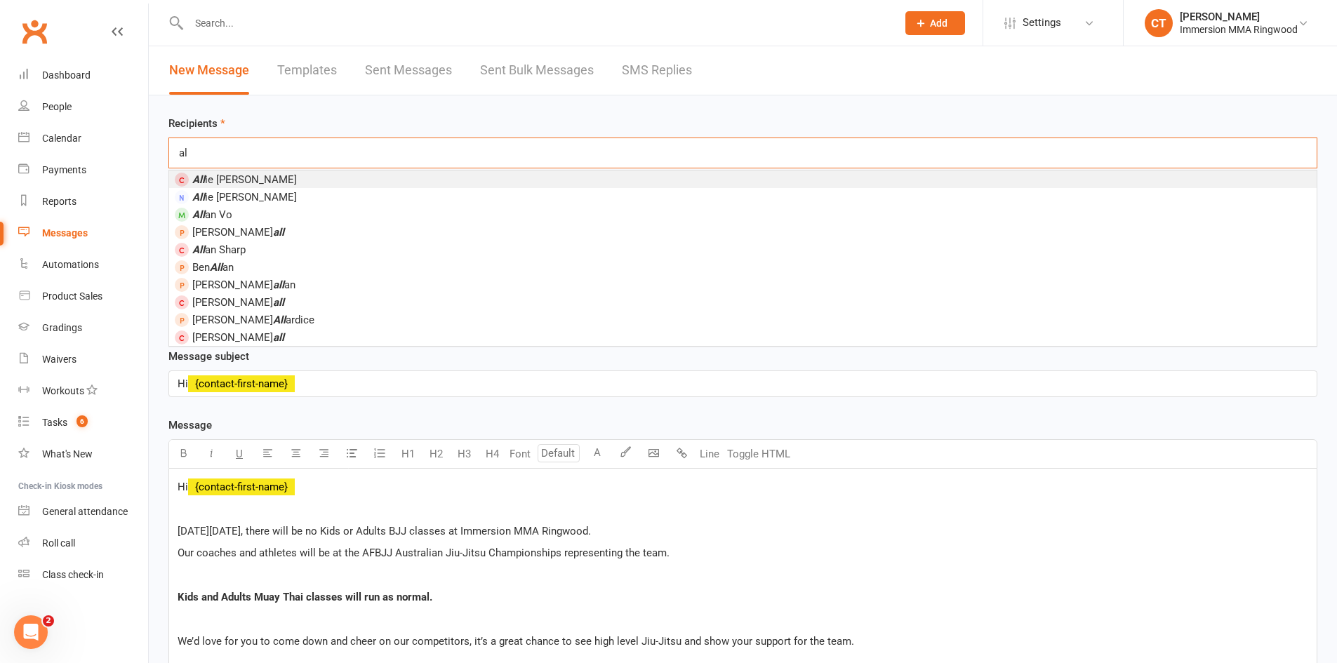
type input "a"
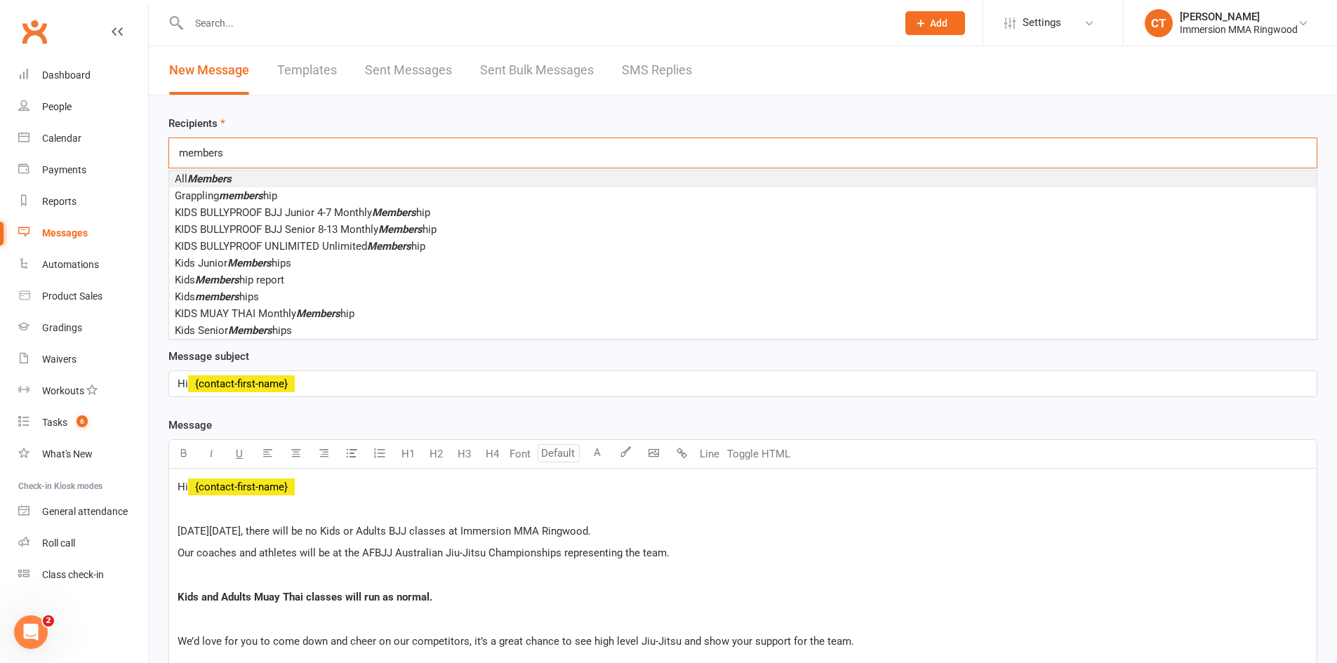
type input "members"
click at [231, 173] on em "Members" at bounding box center [209, 179] width 44 height 13
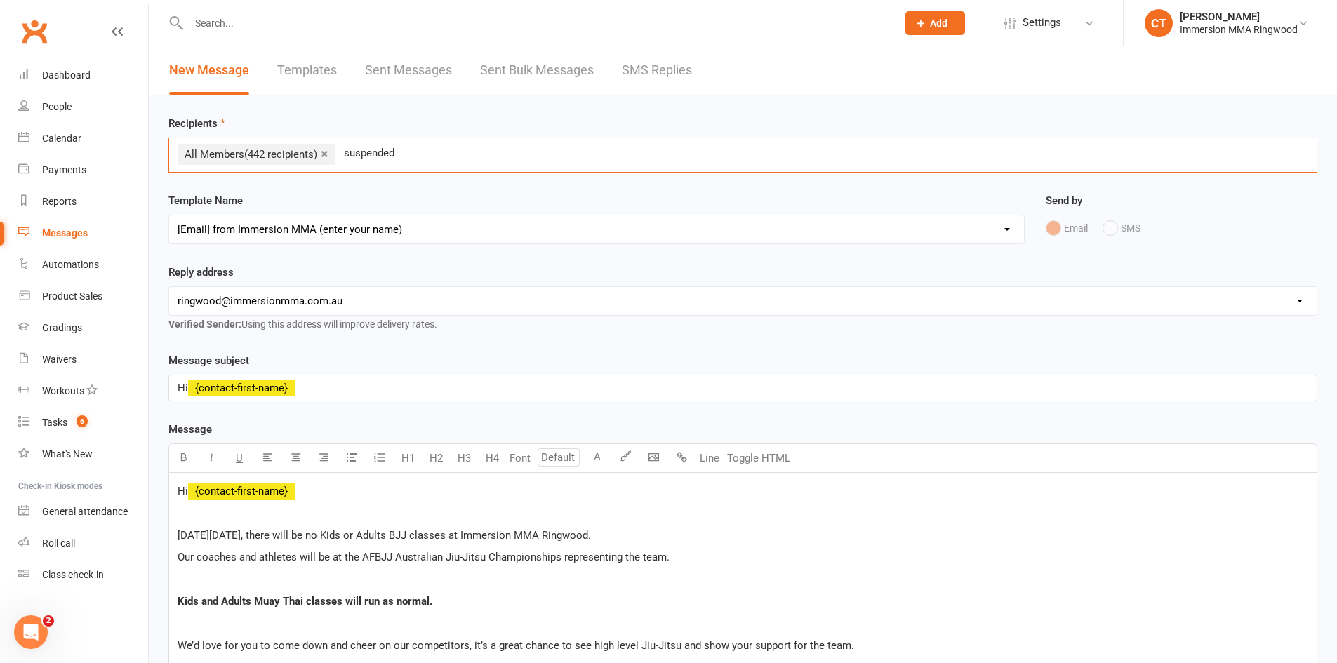
click at [396, 159] on input "suspended" at bounding box center [370, 153] width 57 height 18
click at [382, 154] on input "suspended" at bounding box center [370, 153] width 57 height 18
type input "s"
type input "a"
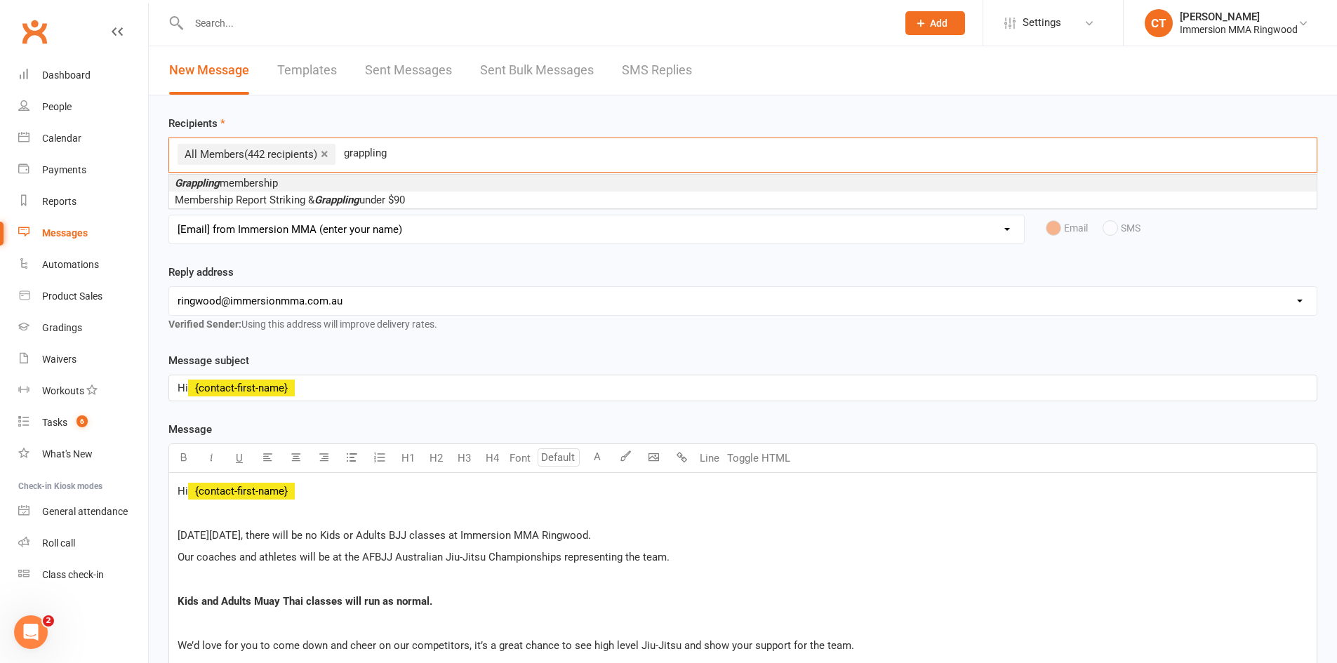
type input "grappling"
click at [229, 186] on span "Grappling membership" at bounding box center [226, 183] width 103 height 13
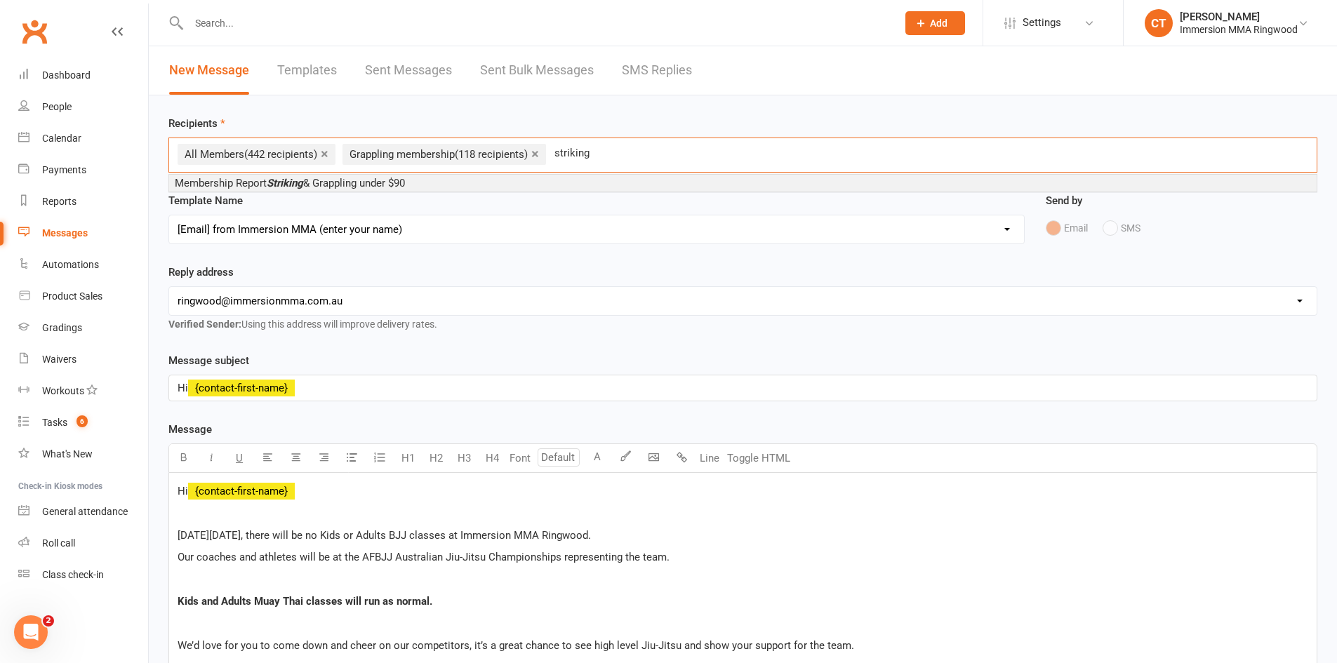
type input "striking"
click at [283, 183] on em "Striking" at bounding box center [285, 183] width 36 height 13
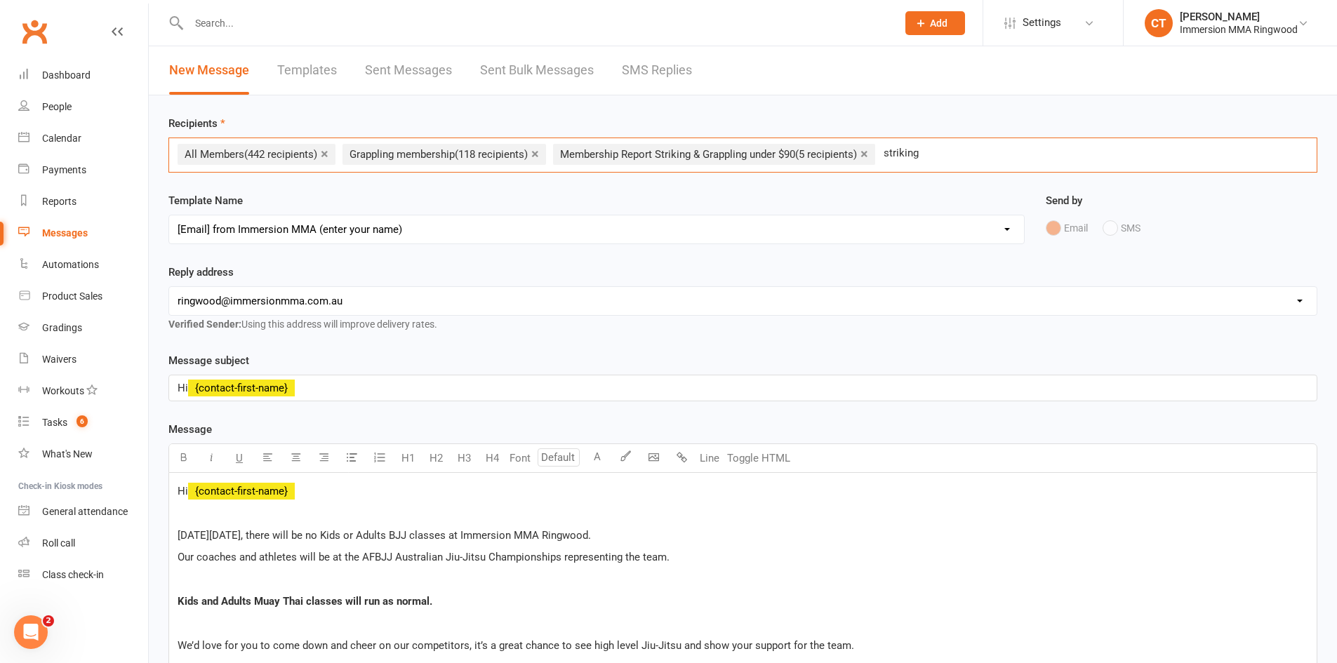
click at [928, 147] on input "striking" at bounding box center [906, 153] width 48 height 18
type input "striking"
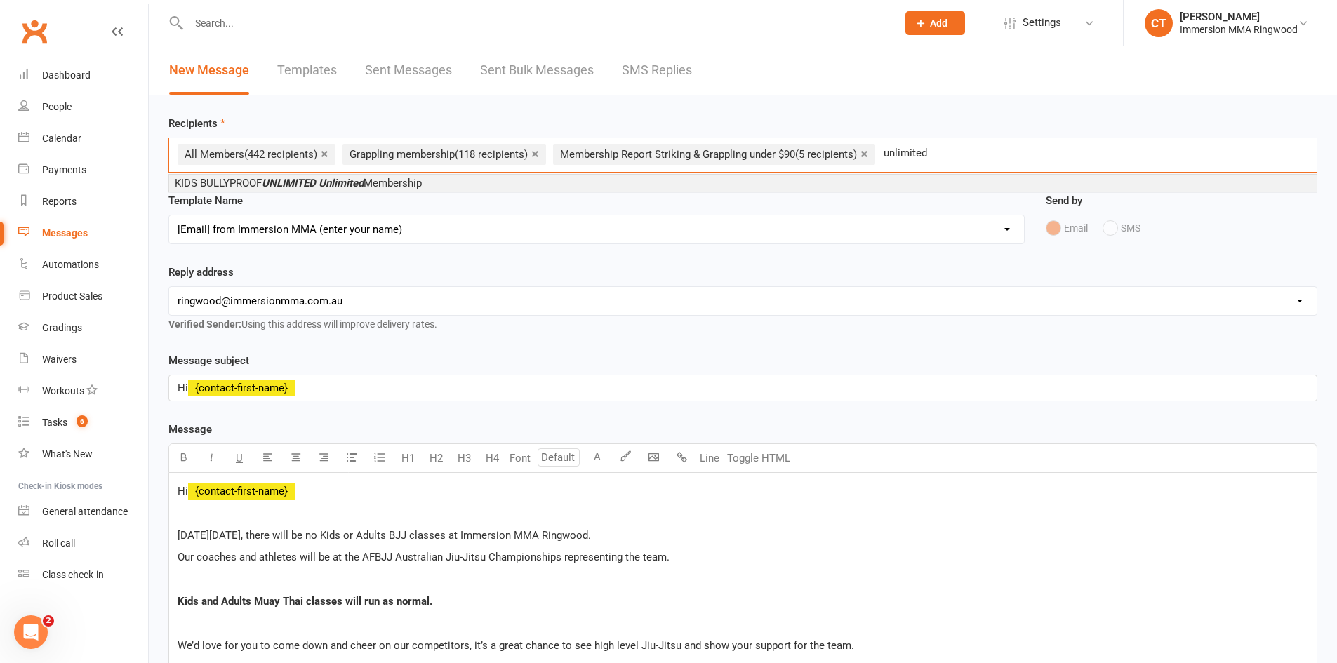
type input "unlimited"
click at [307, 182] on em "UNLIMITED" at bounding box center [289, 183] width 54 height 13
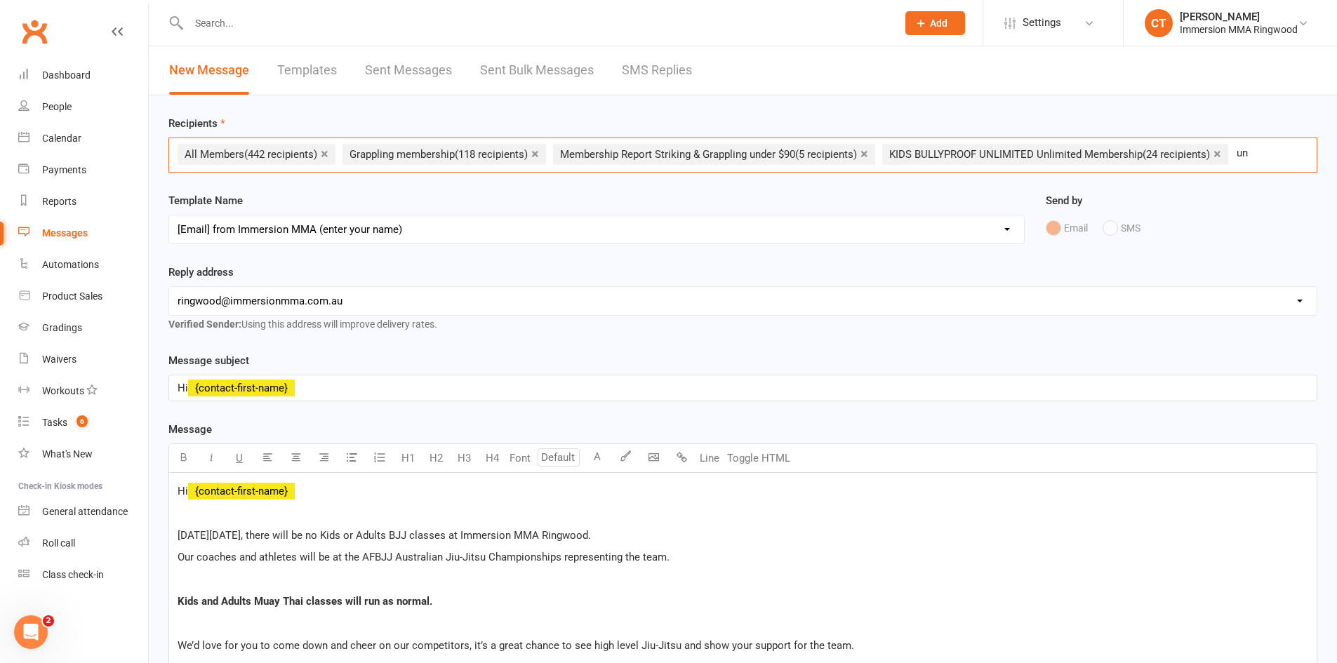
type input "u"
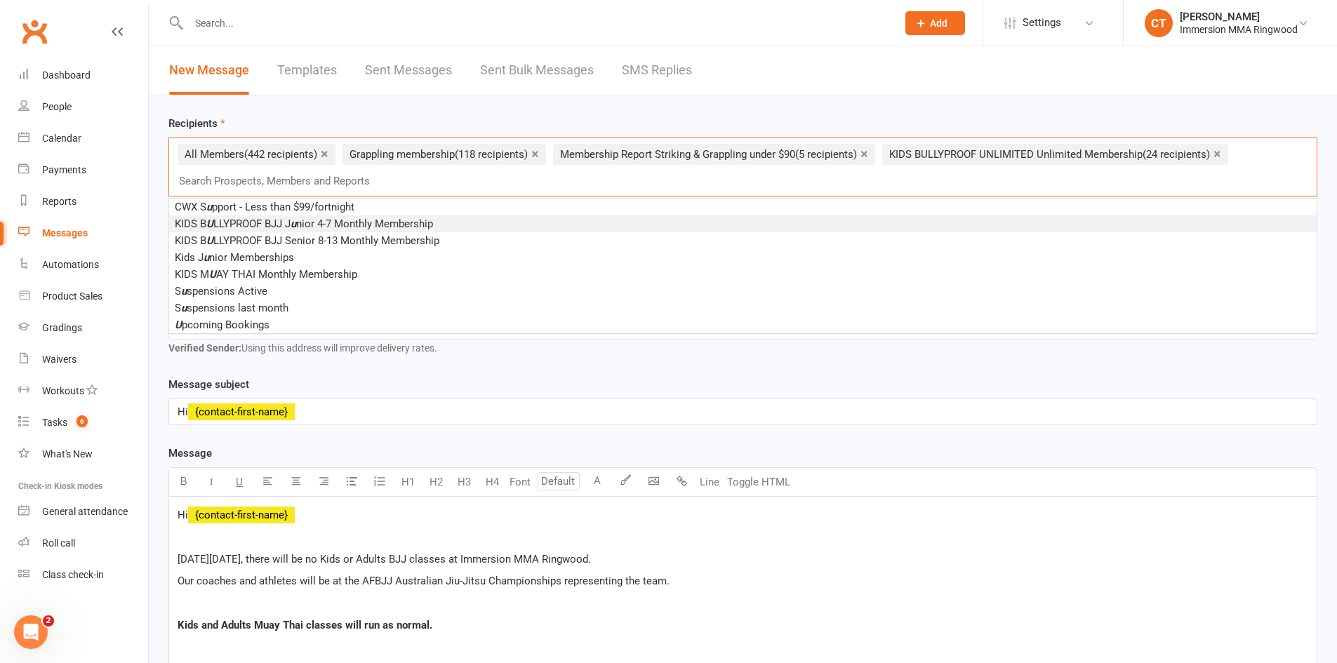
click at [306, 218] on span "KIDS B U LLYPROOF BJJ J u nior 4-7 Monthly Membership" at bounding box center [304, 224] width 258 height 13
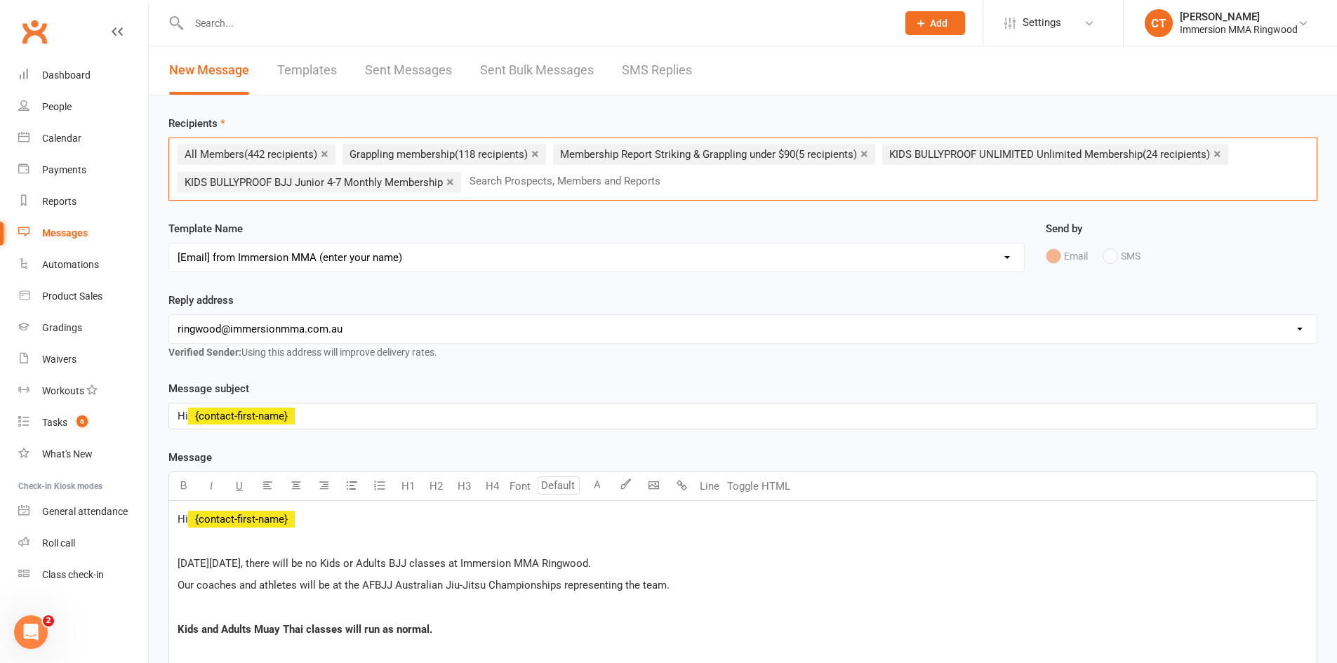
click at [528, 181] on input "text" at bounding box center [571, 181] width 206 height 18
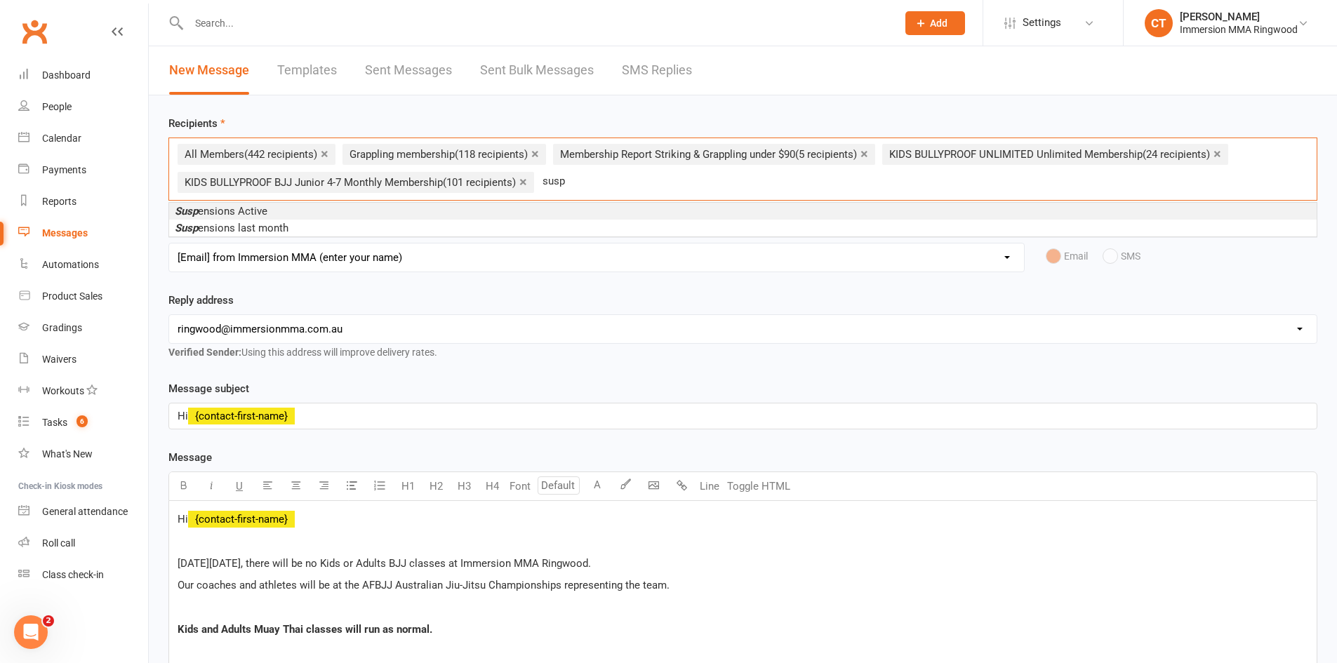
type input "susp"
click at [280, 213] on li "Susp ensions Active" at bounding box center [742, 211] width 1147 height 17
type input "muay"
click at [286, 206] on span "KIDS MUAY THAI Monthly Membership" at bounding box center [263, 211] width 177 height 13
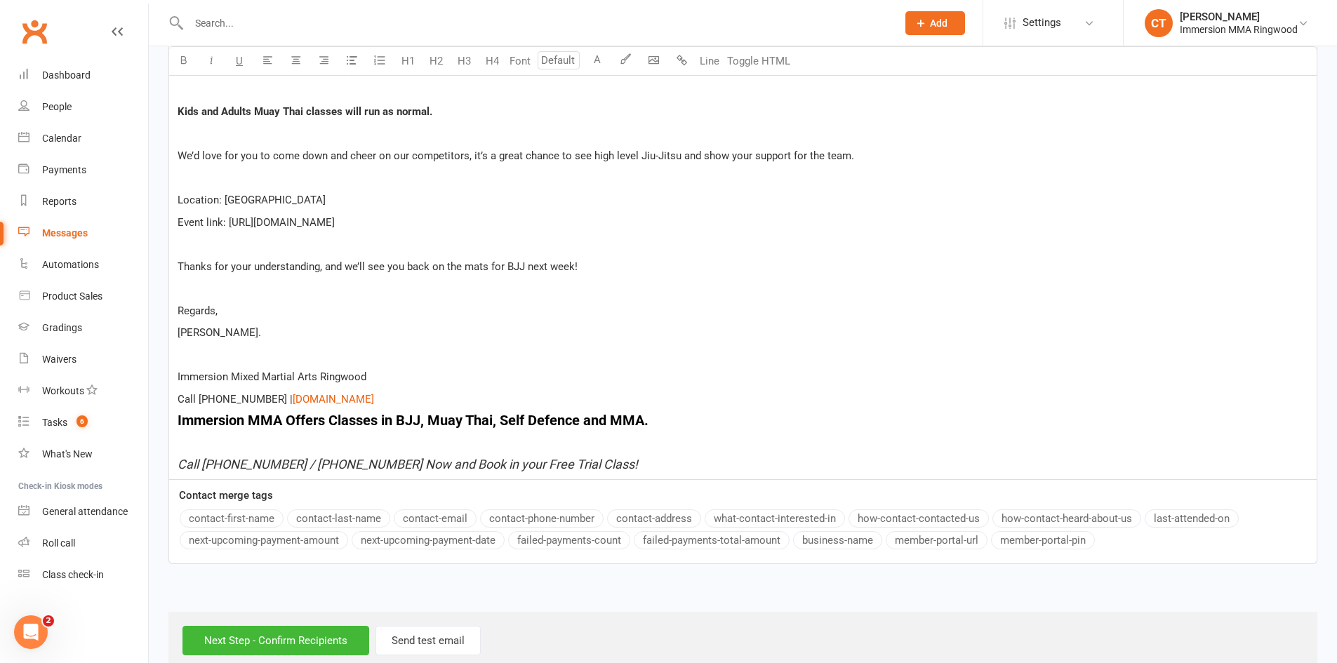
scroll to position [545, 0]
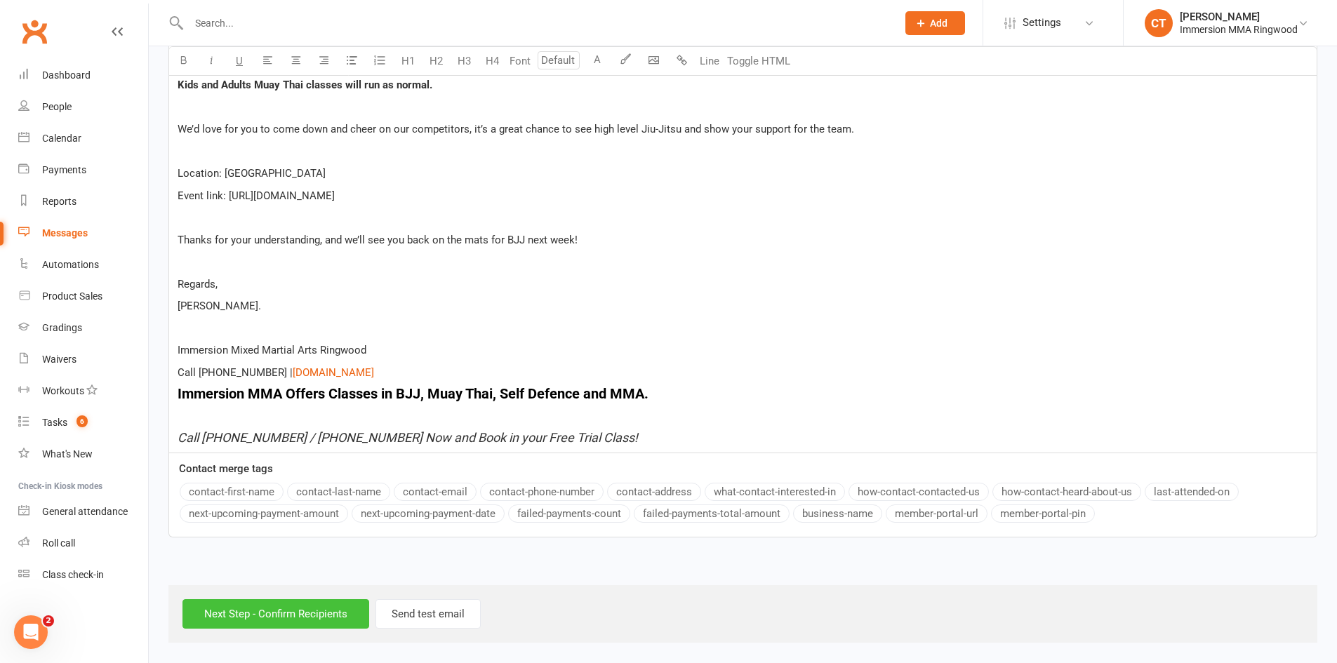
click at [282, 611] on input "Next Step - Confirm Recipients" at bounding box center [275, 613] width 187 height 29
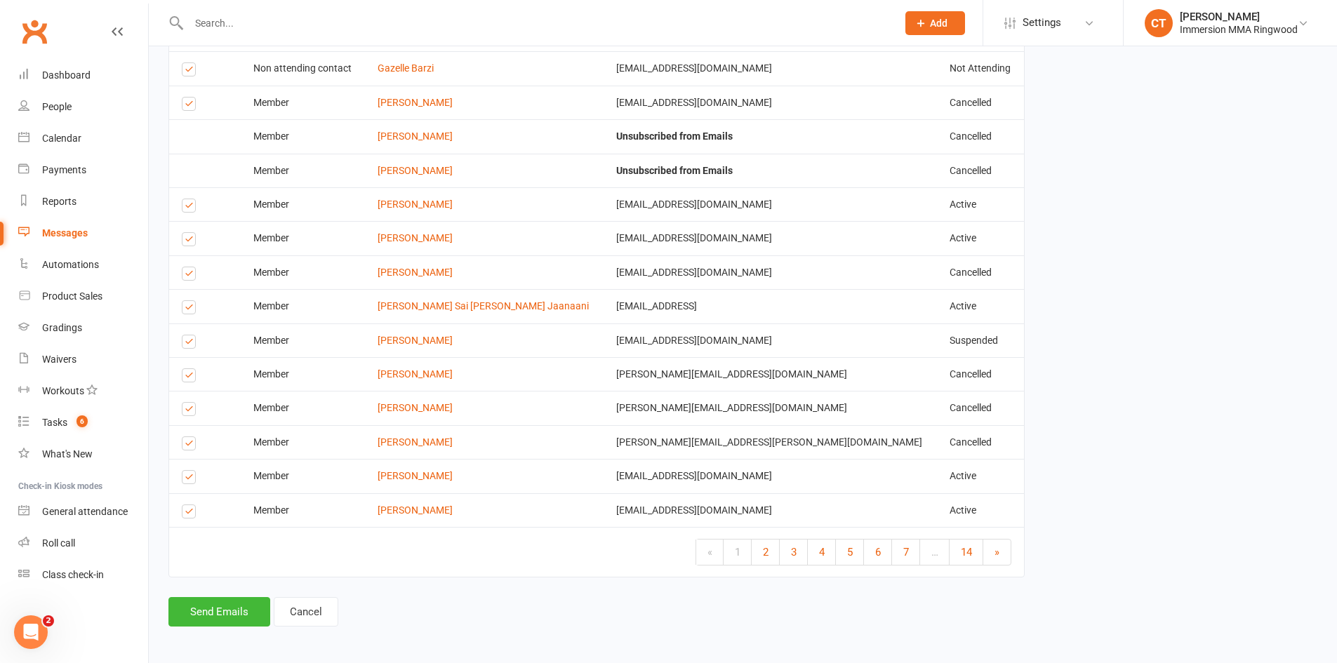
scroll to position [2032, 0]
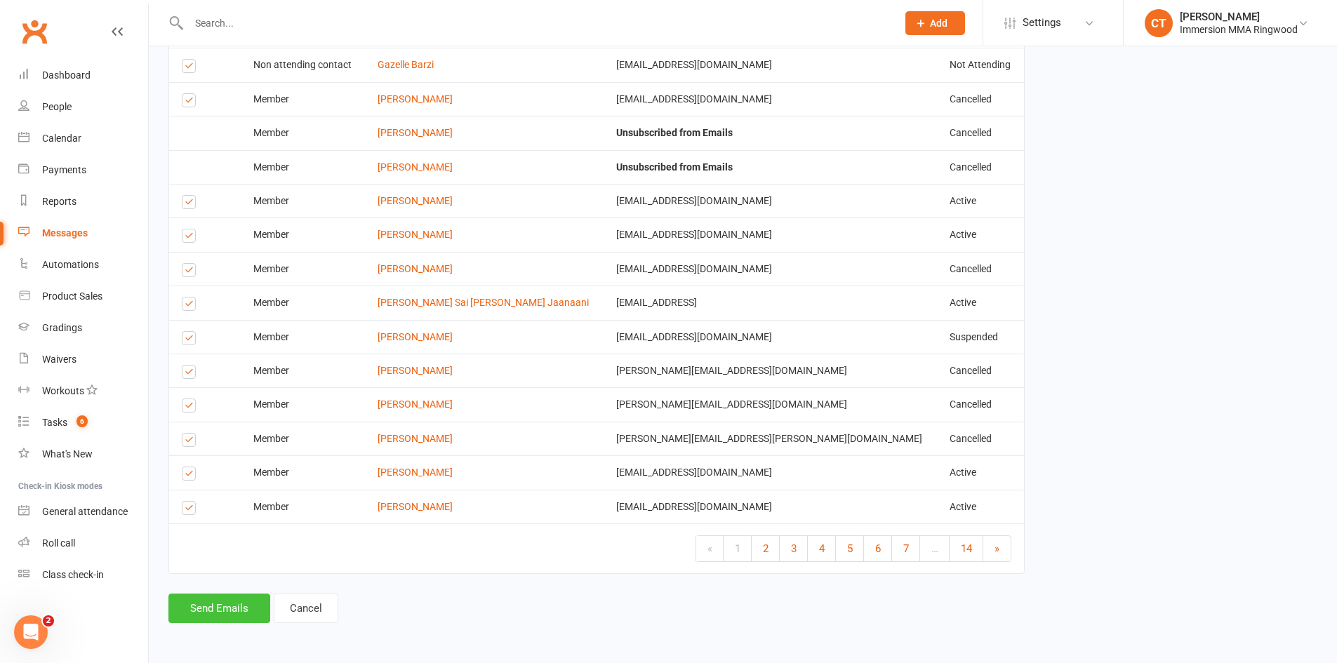
click at [237, 617] on button "Send Emails" at bounding box center [219, 608] width 102 height 29
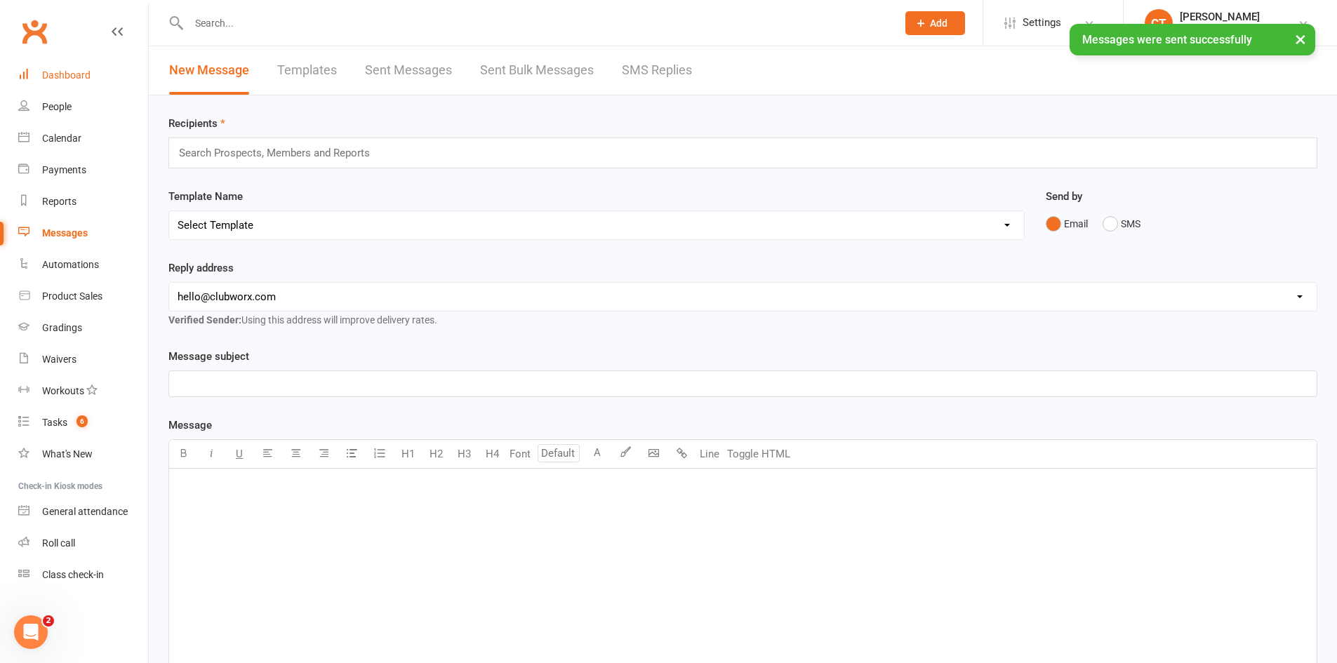
click at [48, 82] on link "Dashboard" at bounding box center [83, 76] width 130 height 32
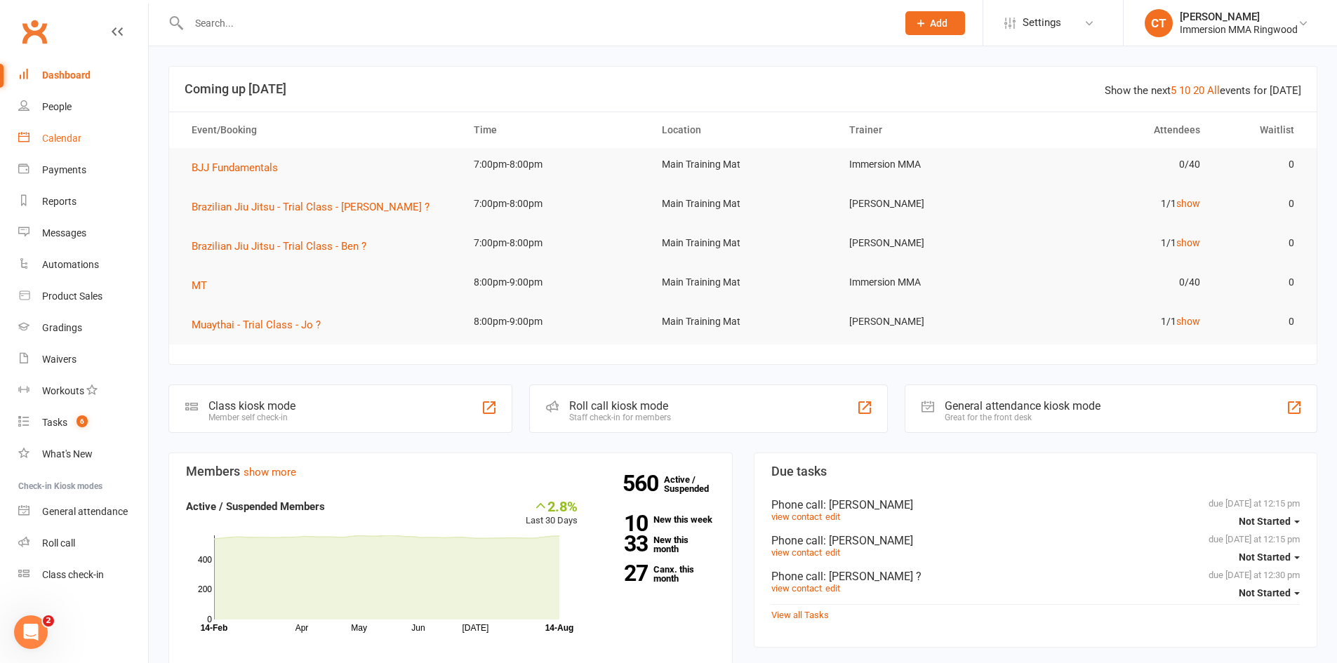
click at [73, 143] on div "Calendar" at bounding box center [61, 138] width 39 height 11
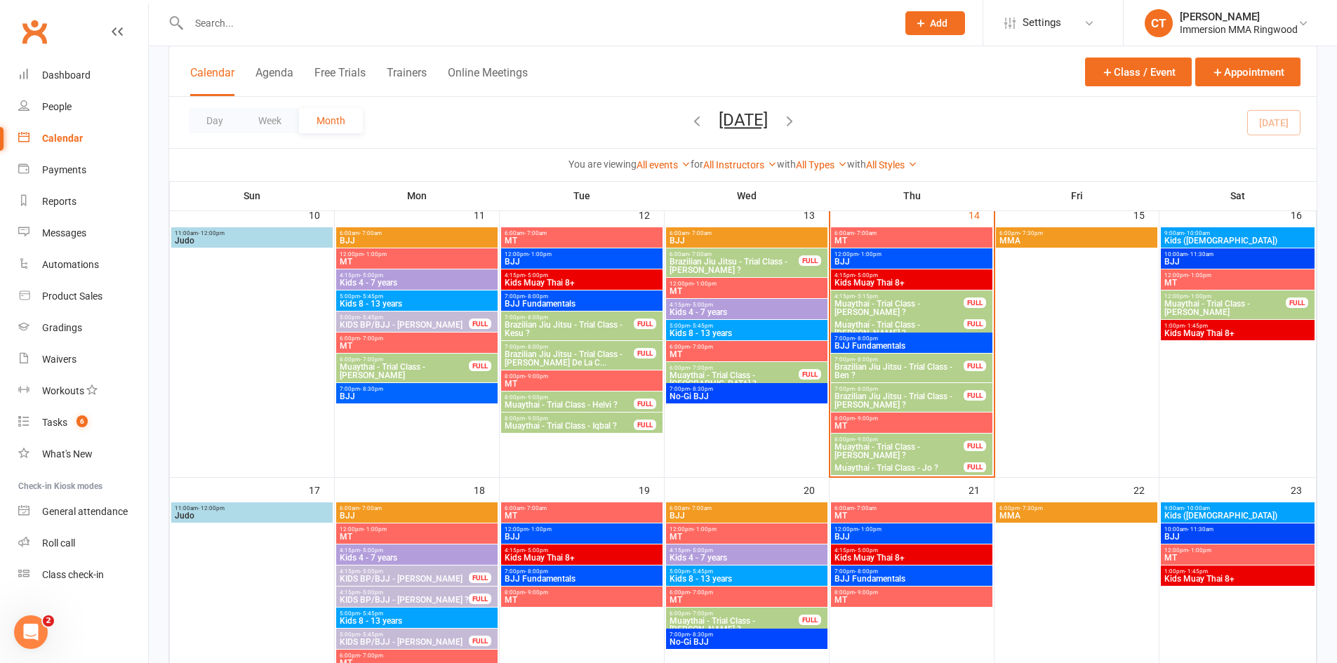
scroll to position [468, 0]
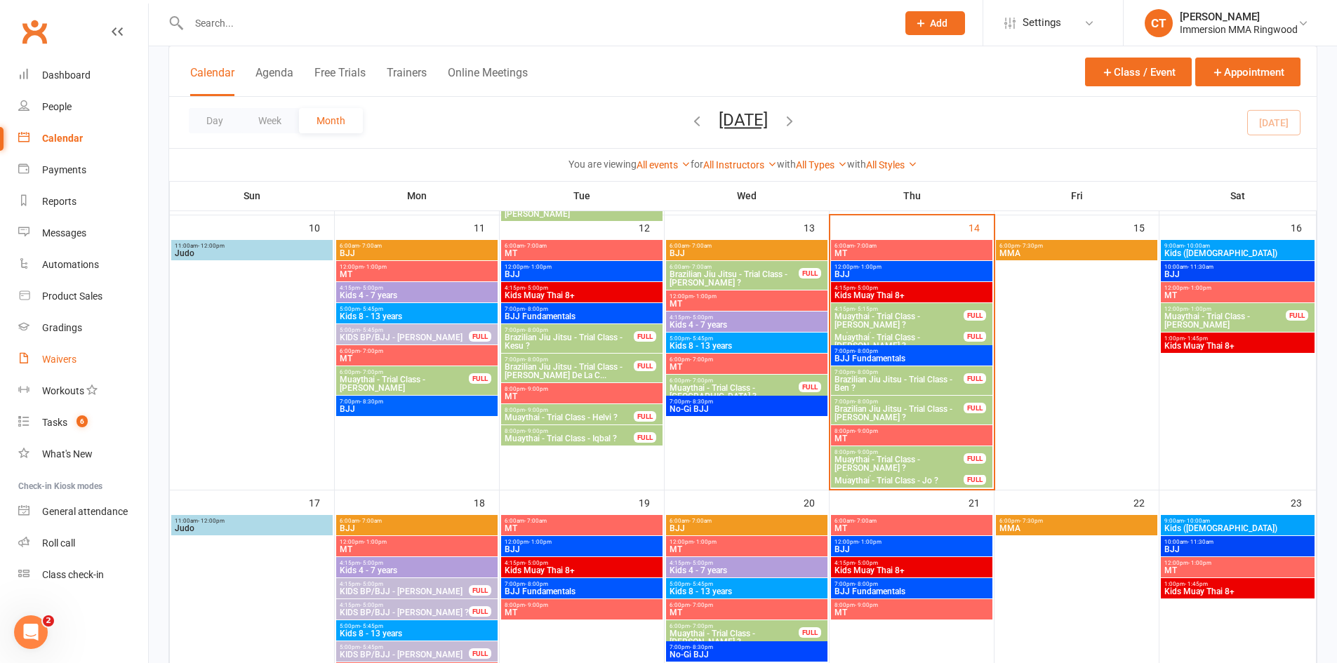
click at [65, 357] on div "Waivers" at bounding box center [59, 359] width 34 height 11
select select "25"
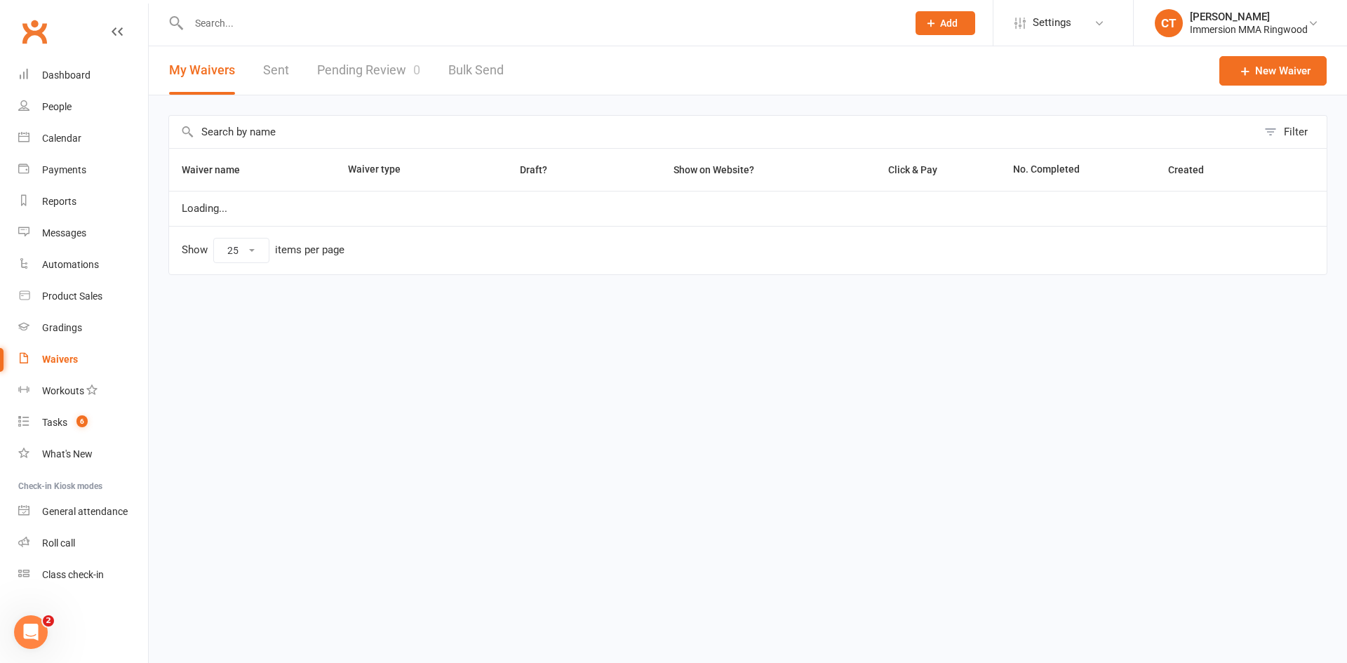
click at [384, 72] on link "Pending Review 0" at bounding box center [368, 70] width 103 height 48
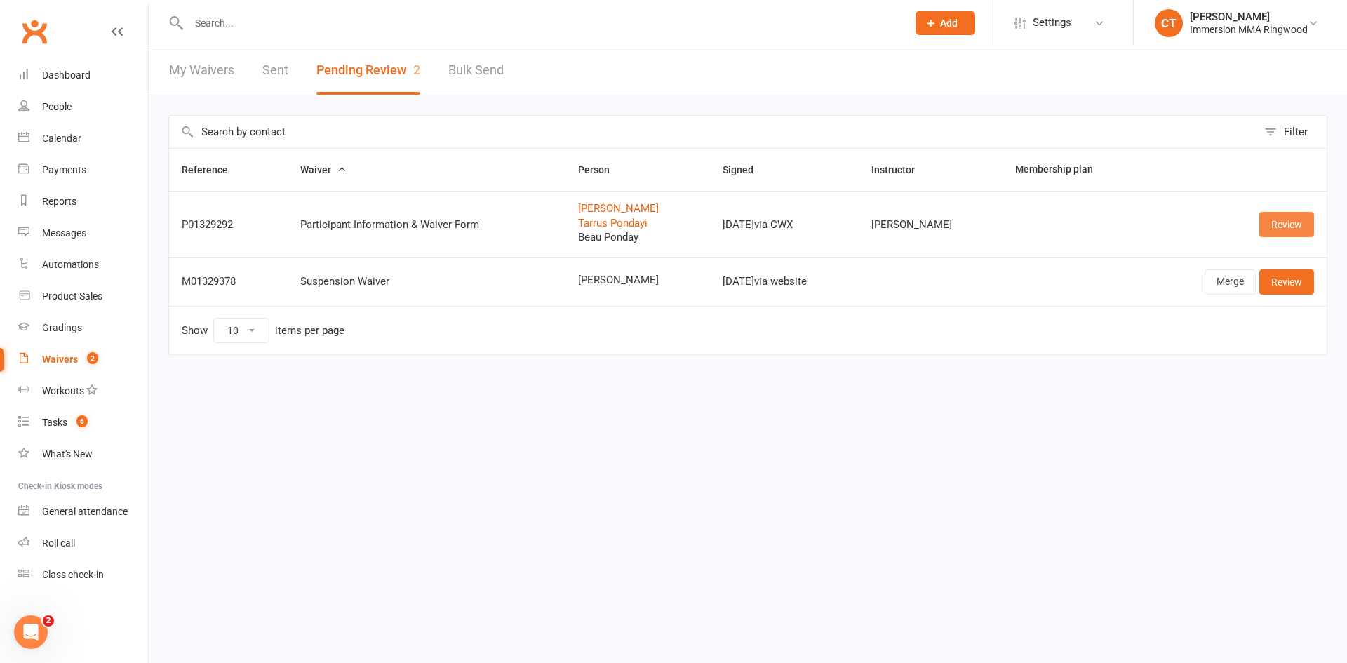
click at [1273, 220] on link "Review" at bounding box center [1287, 224] width 55 height 25
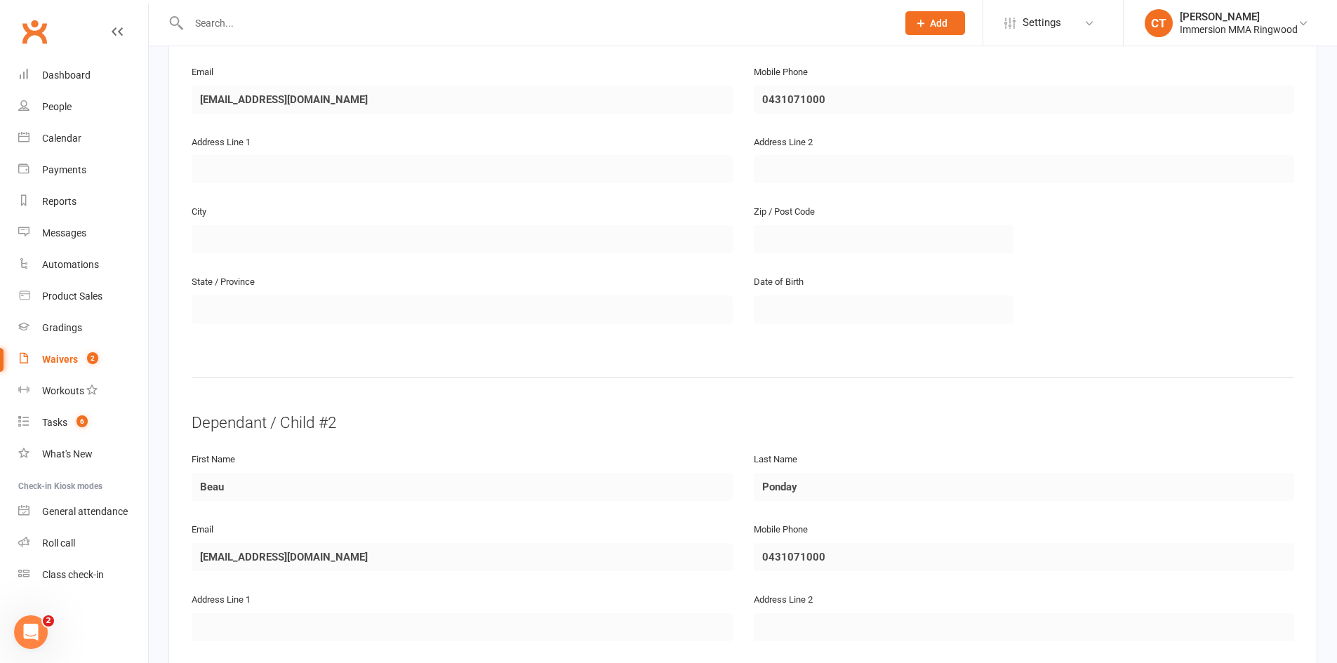
scroll to position [1596, 0]
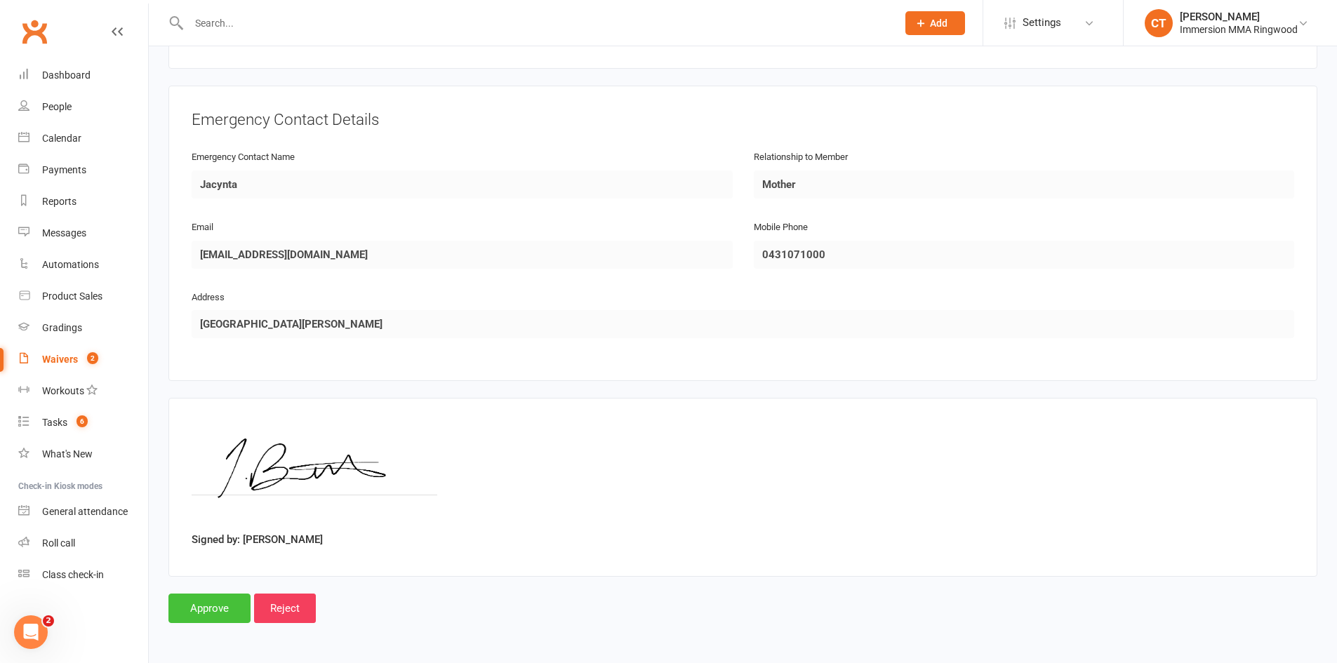
click at [229, 603] on input "Approve" at bounding box center [209, 608] width 82 height 29
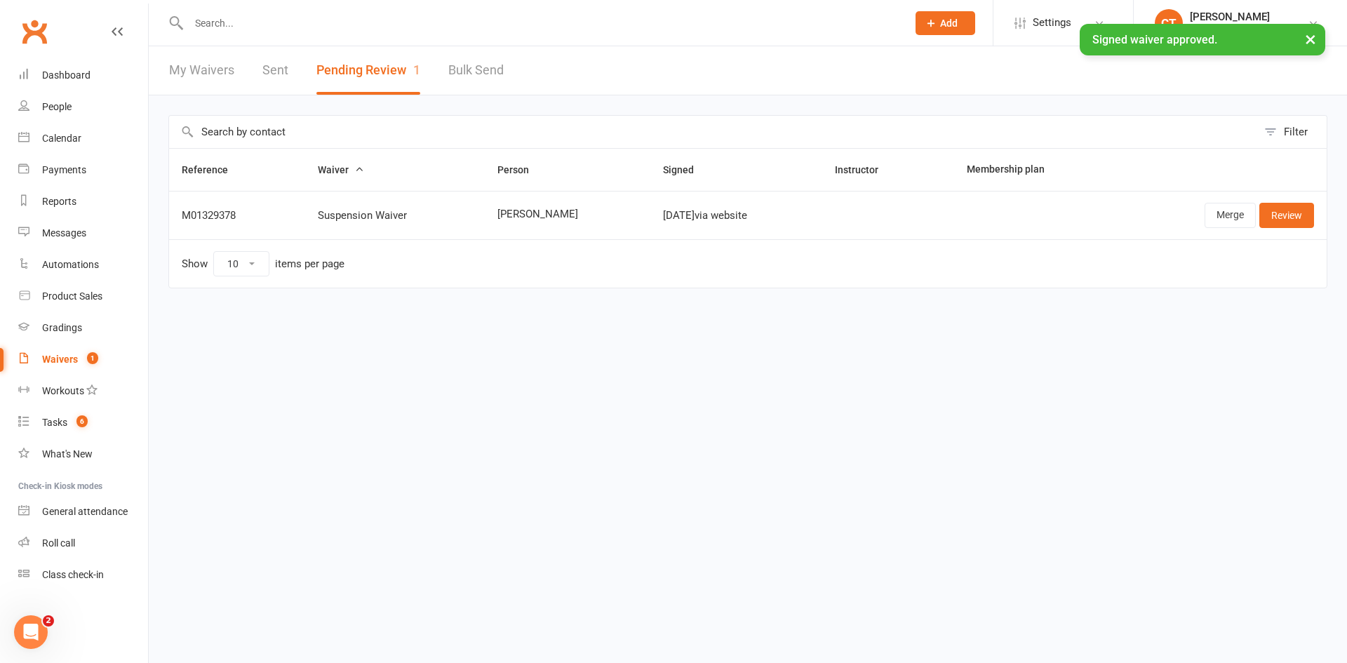
click at [521, 215] on span "simon lam" at bounding box center [568, 214] width 141 height 12
copy span "simon lam"
click at [1232, 222] on link "Merge" at bounding box center [1230, 215] width 51 height 25
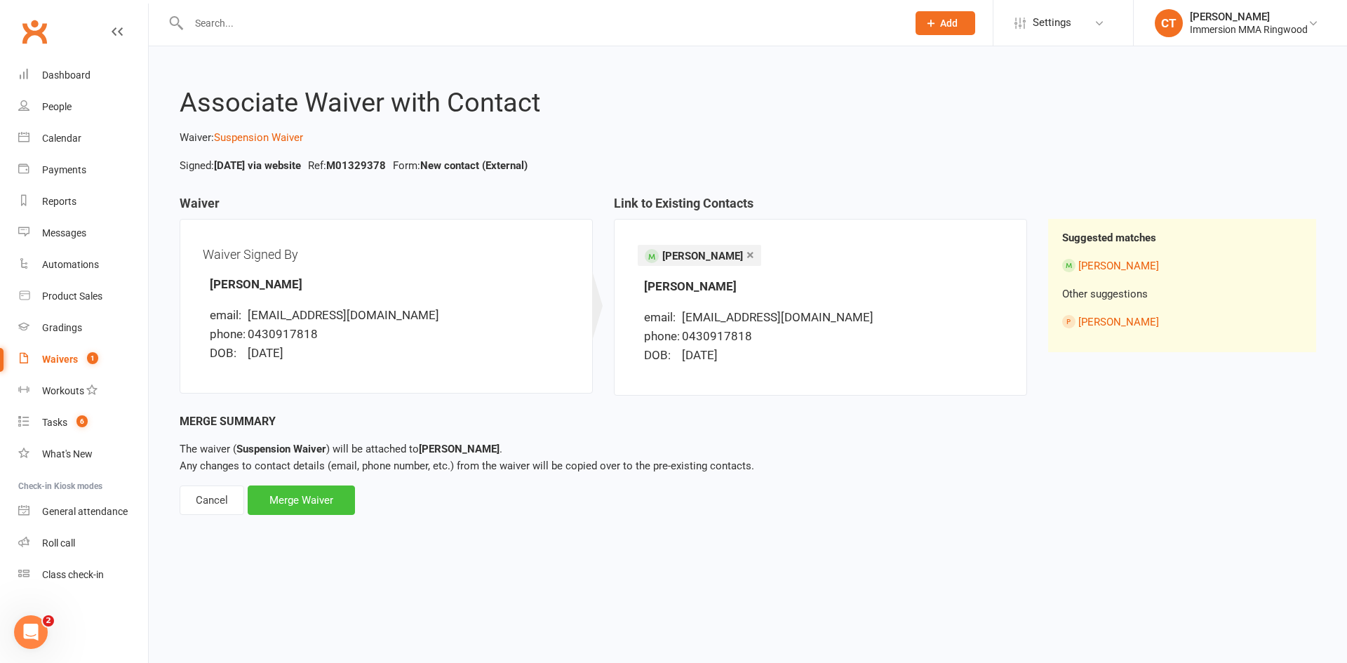
click at [309, 502] on div "Merge Waiver" at bounding box center [301, 500] width 107 height 29
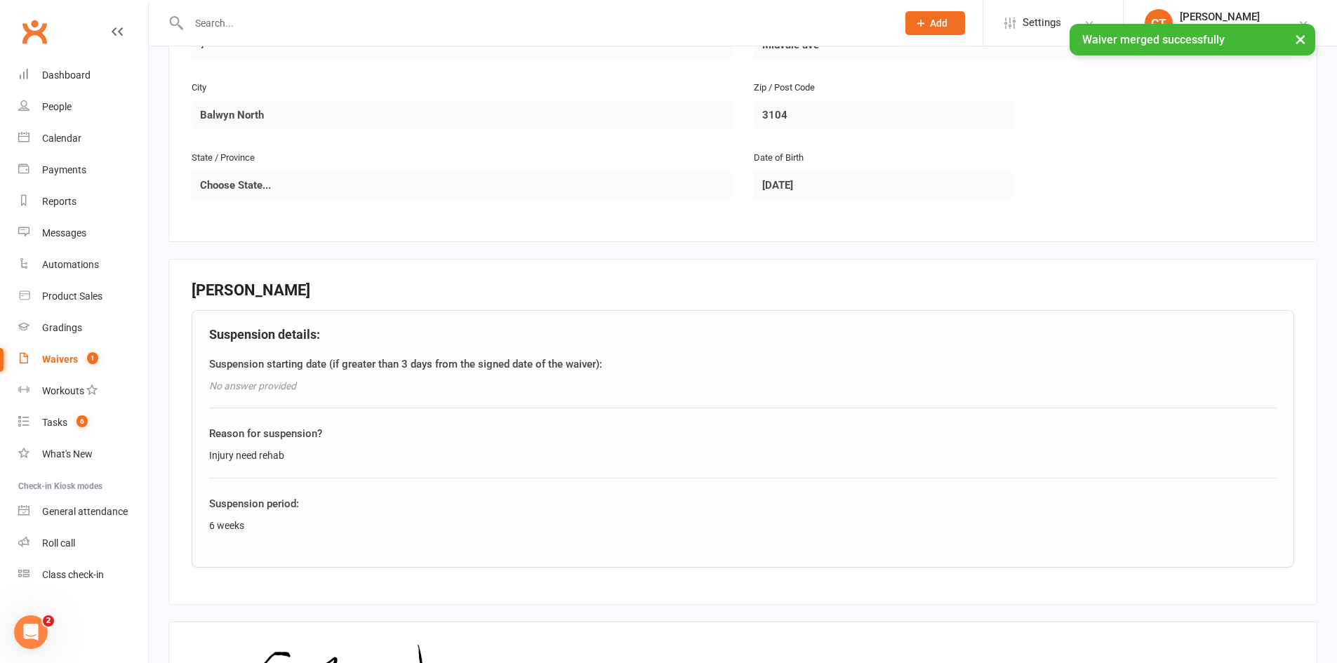
scroll to position [655, 0]
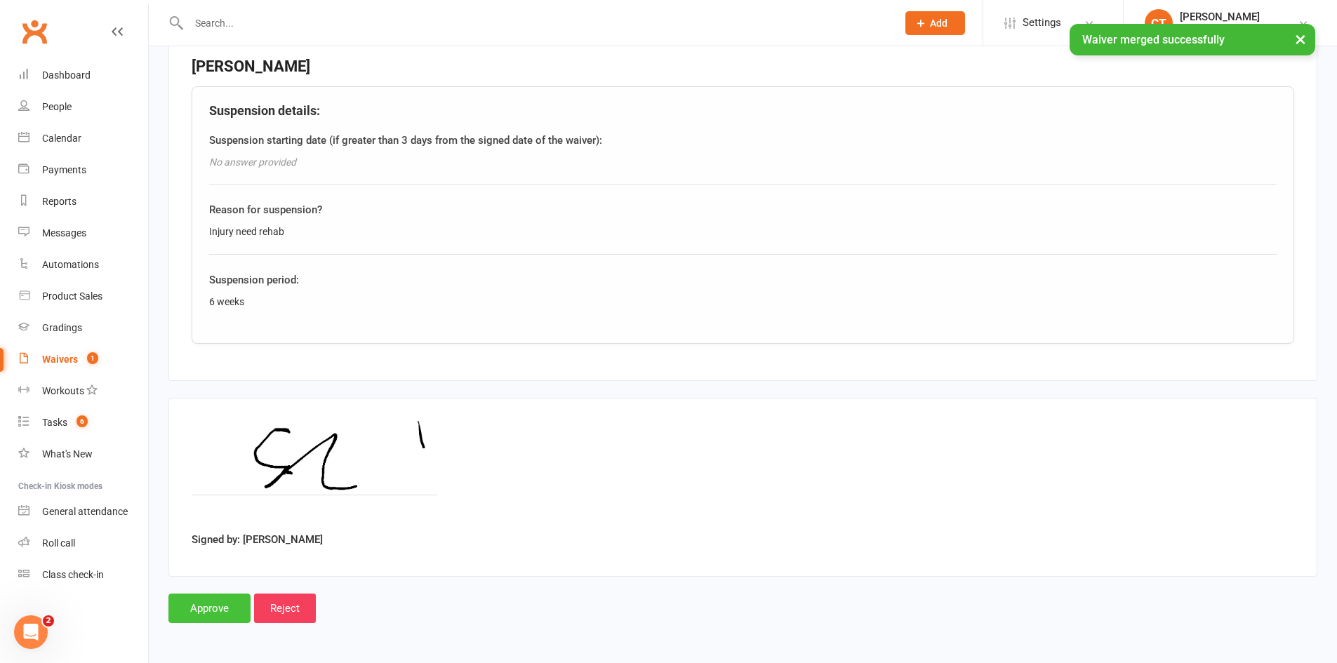
click at [210, 613] on input "Approve" at bounding box center [209, 608] width 82 height 29
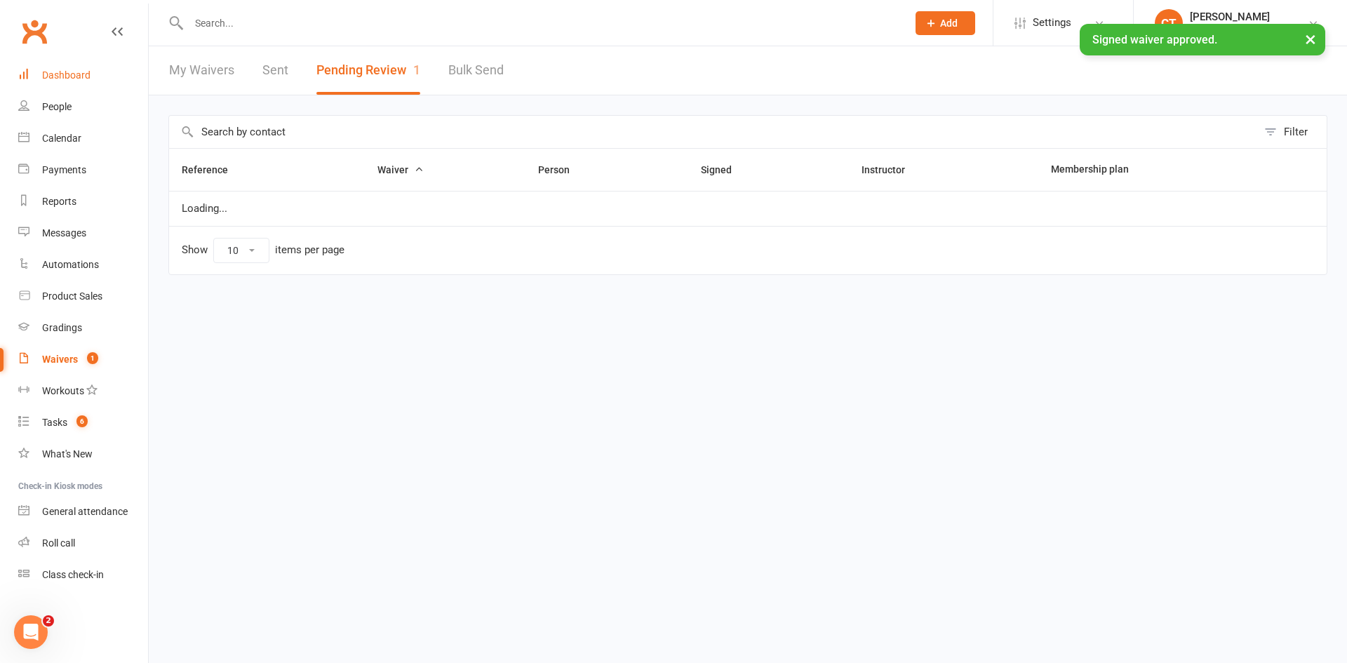
click at [62, 80] on div "Dashboard" at bounding box center [66, 74] width 48 height 11
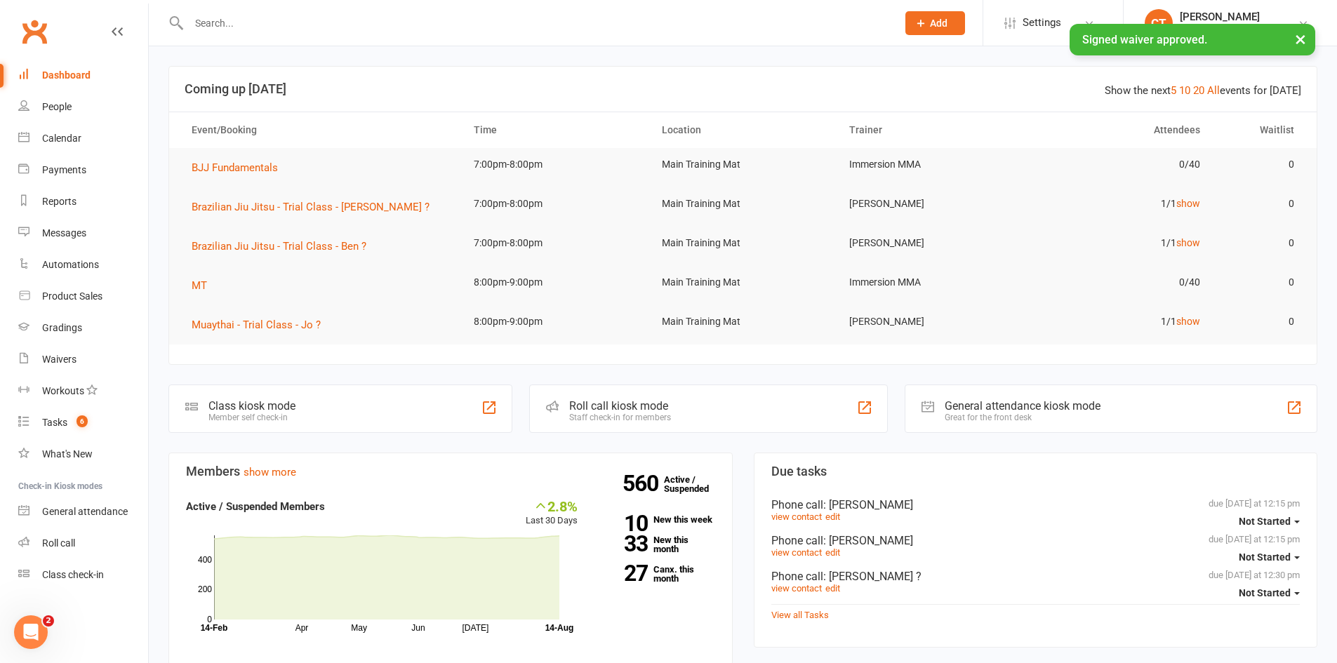
scroll to position [234, 0]
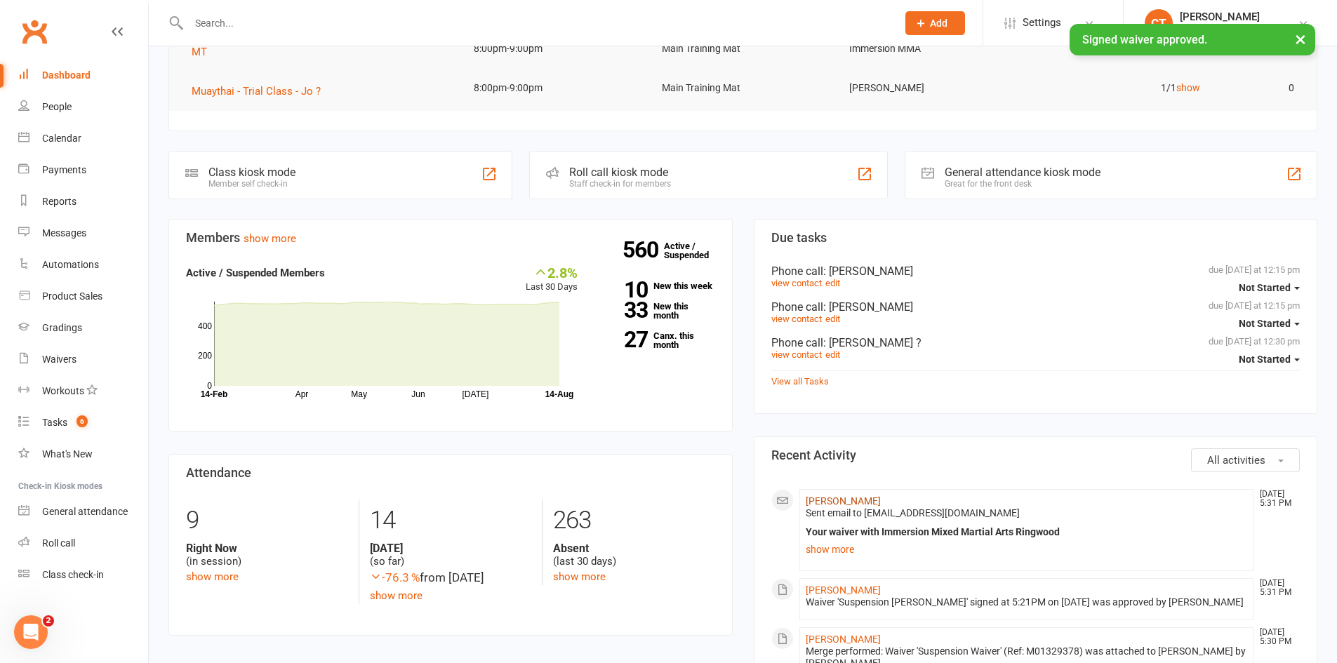
click at [832, 500] on link "simon lam" at bounding box center [843, 500] width 75 height 11
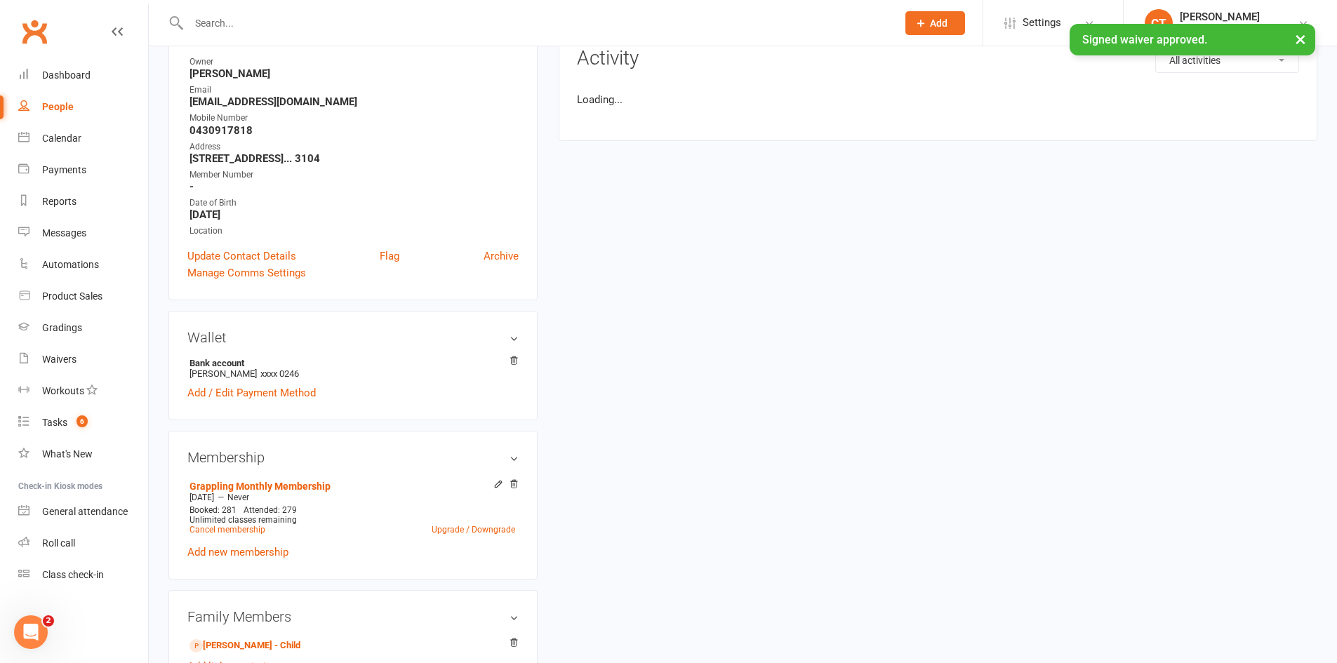
scroll to position [423, 0]
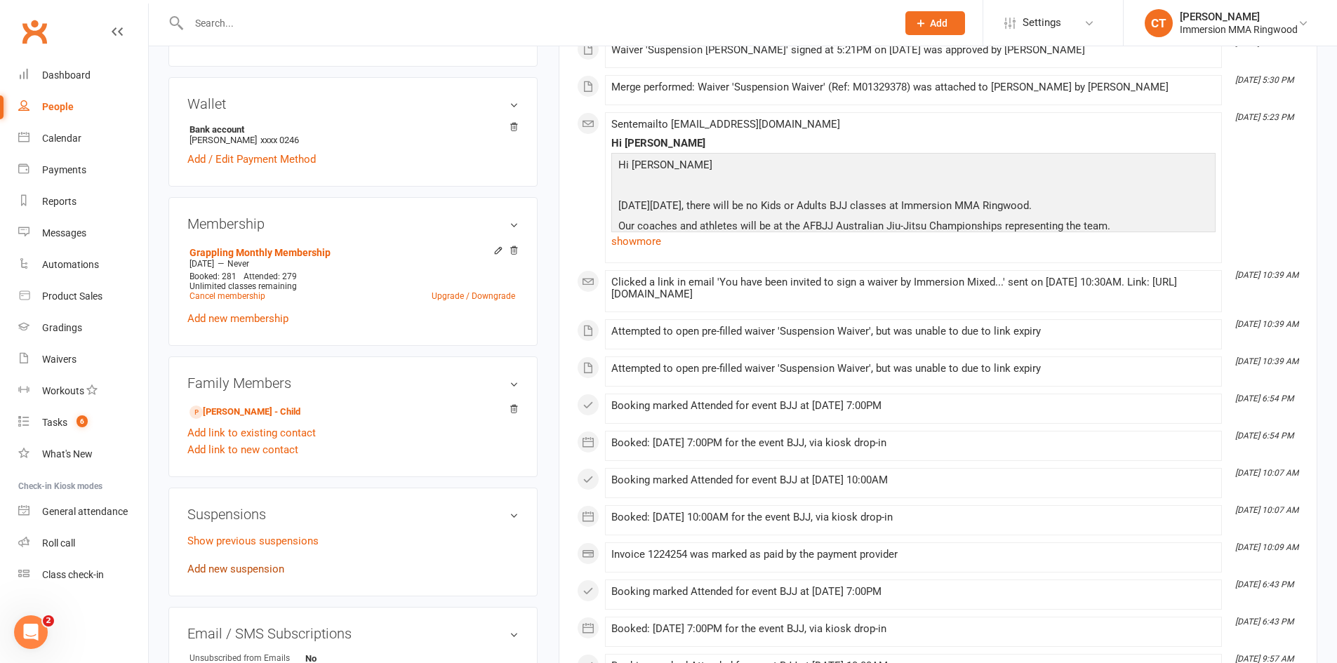
click at [262, 566] on link "Add new suspension" at bounding box center [235, 569] width 97 height 13
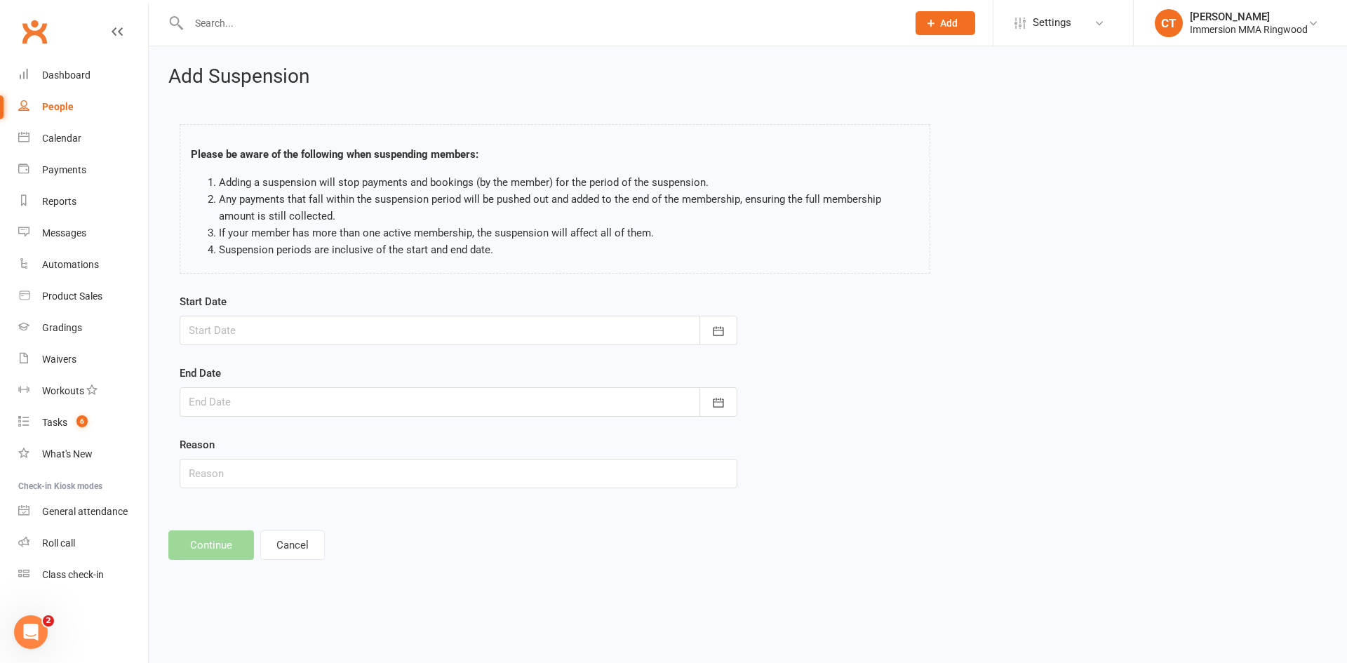
click at [306, 340] on div at bounding box center [459, 330] width 558 height 29
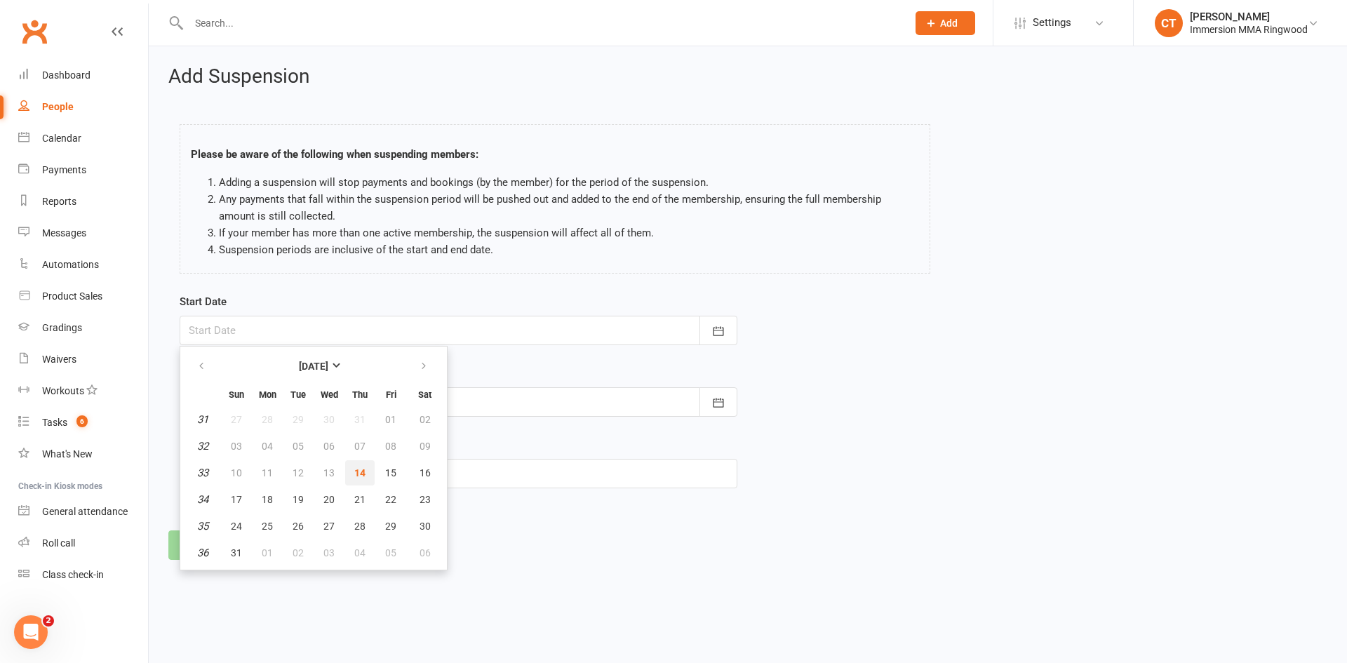
click at [354, 473] on span "14" at bounding box center [359, 472] width 11 height 11
type input "14 Aug 2025"
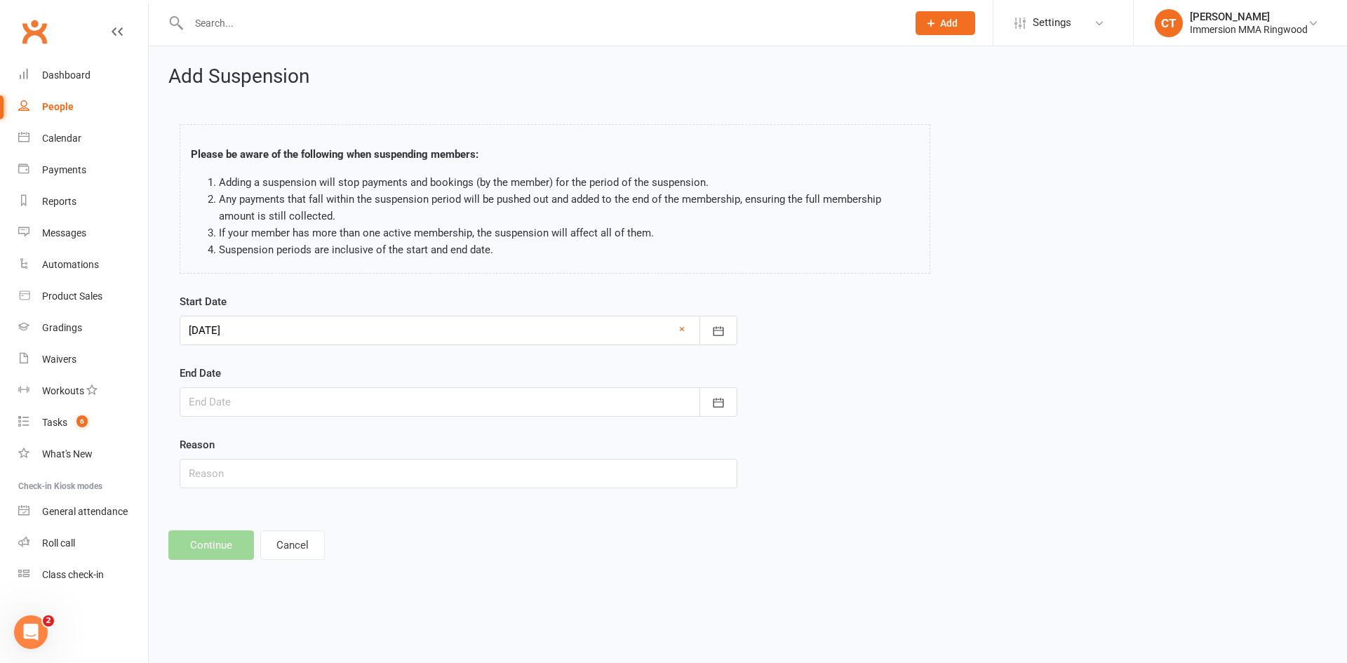
click at [360, 399] on div at bounding box center [459, 401] width 558 height 29
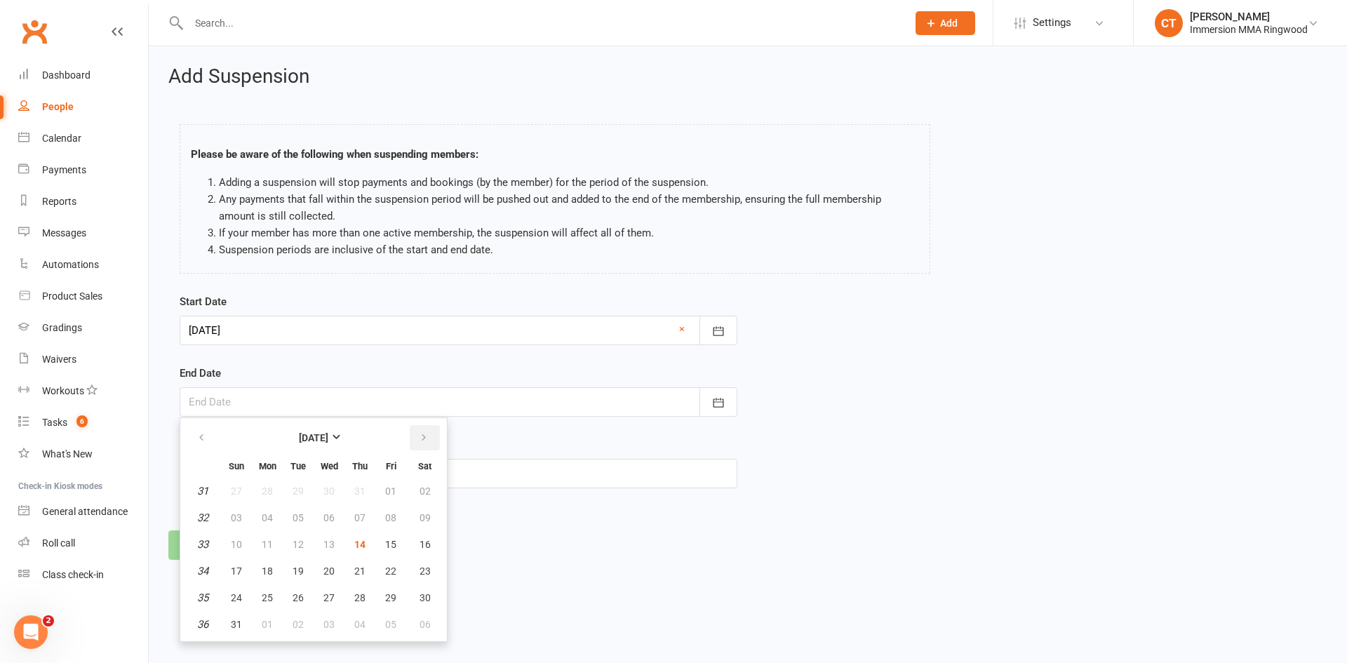
click at [431, 435] on button "button" at bounding box center [425, 437] width 30 height 25
click at [336, 567] on button "24" at bounding box center [328, 571] width 29 height 25
type input "24 Sep 2025"
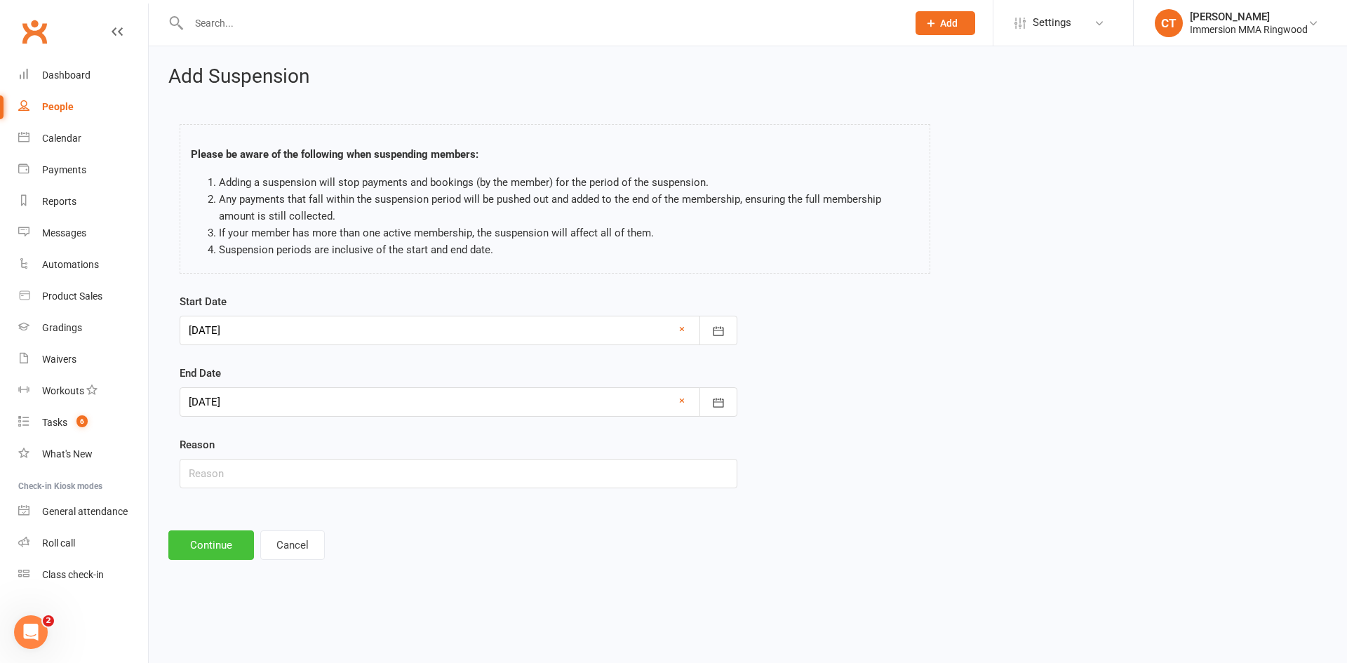
click at [201, 547] on button "Continue" at bounding box center [211, 545] width 86 height 29
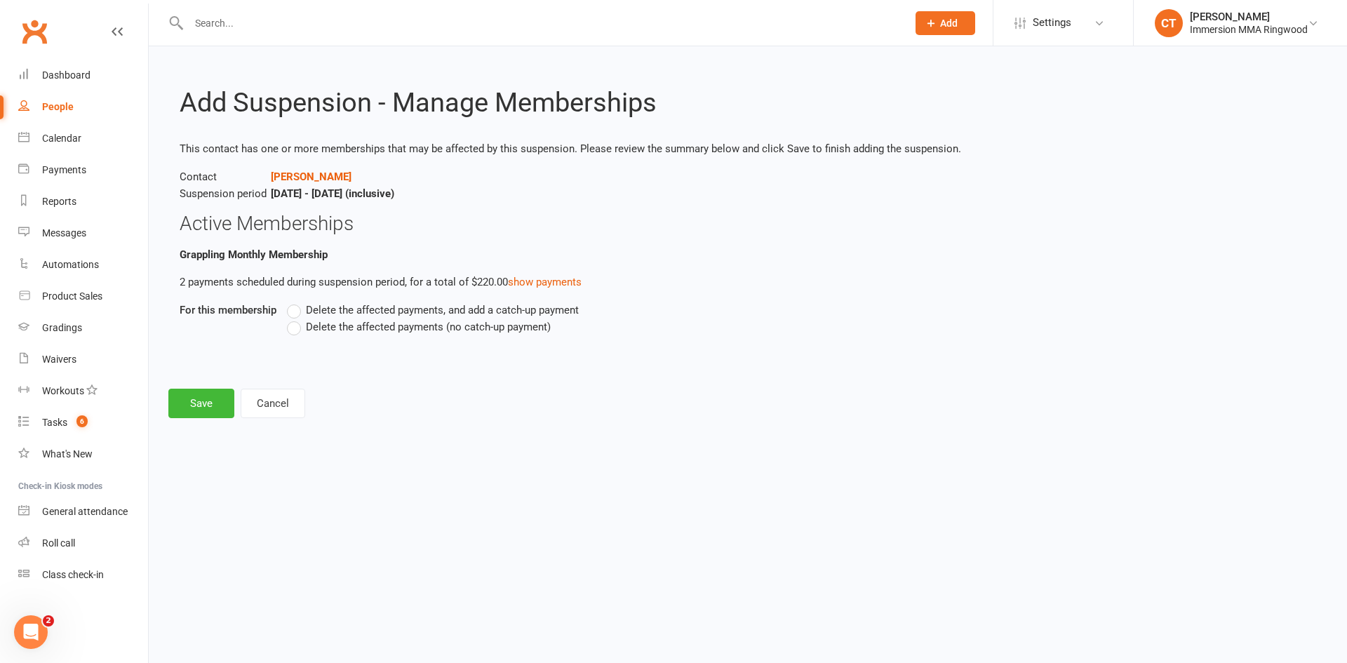
click at [294, 331] on label "Delete the affected payments (no catch-up payment)" at bounding box center [419, 327] width 264 height 17
click at [294, 319] on input "Delete the affected payments (no catch-up payment)" at bounding box center [291, 319] width 9 height 0
click at [201, 402] on button "Save" at bounding box center [201, 403] width 66 height 29
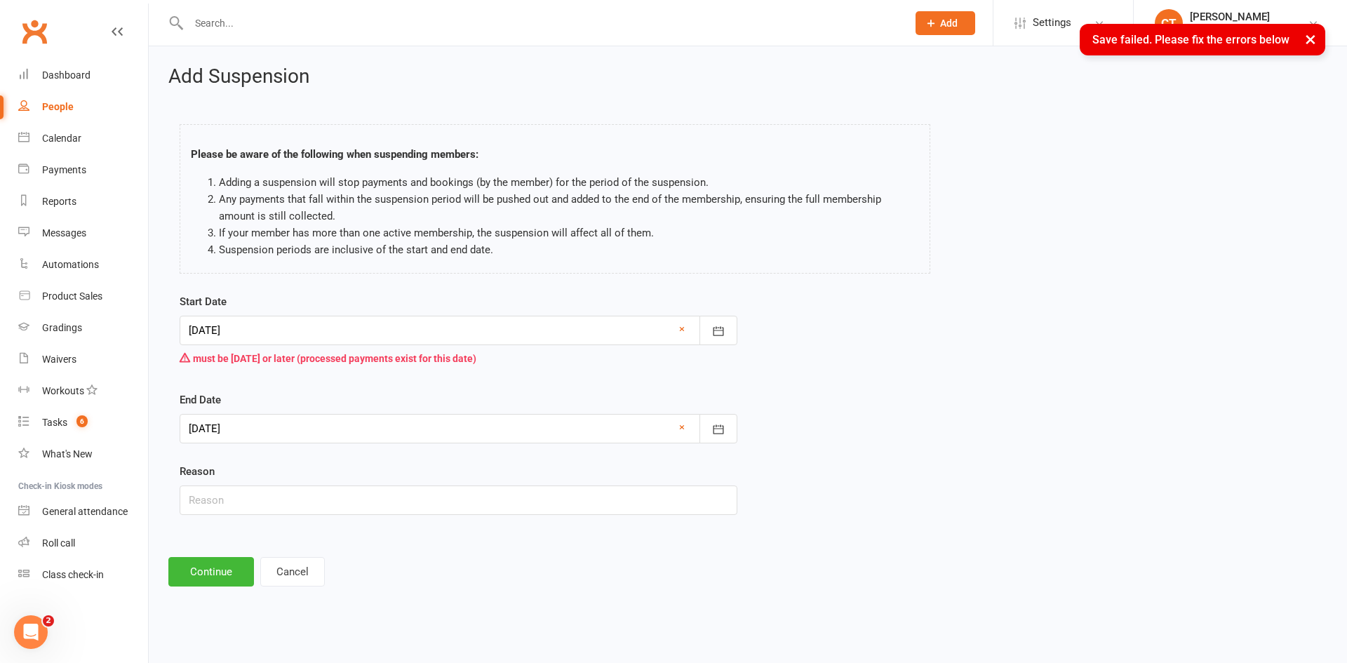
click at [253, 335] on div at bounding box center [459, 330] width 558 height 29
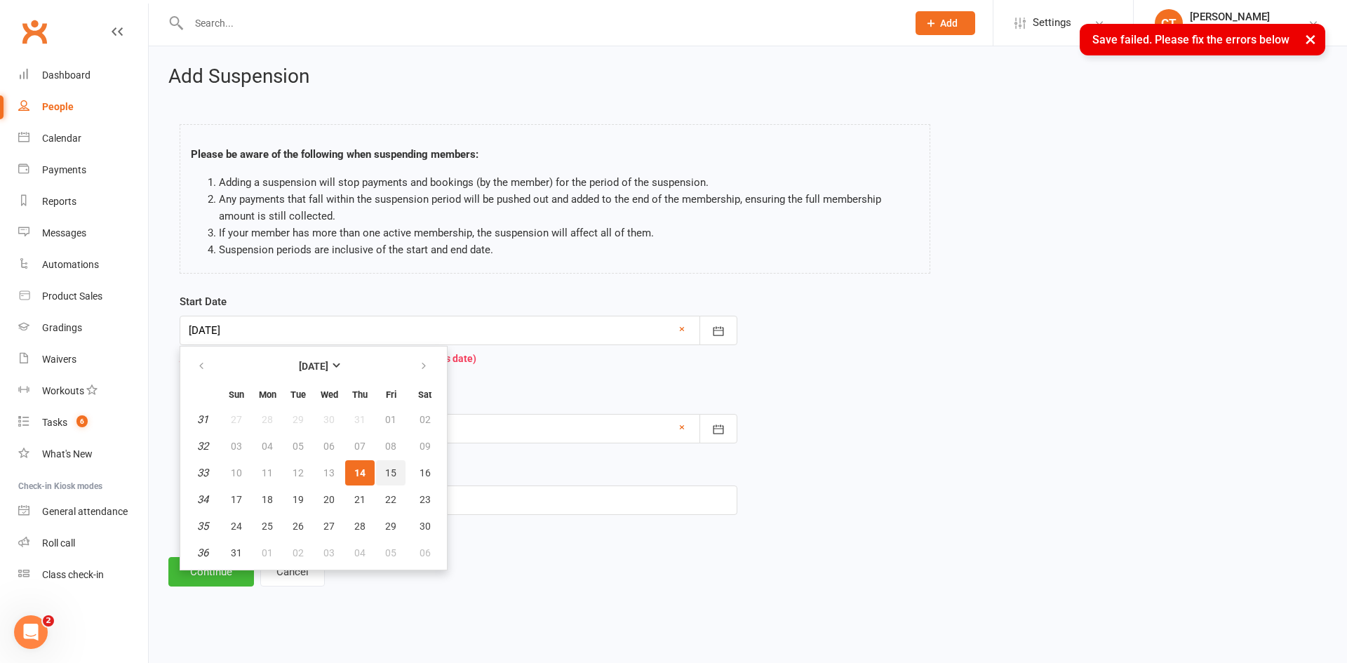
click at [391, 467] on span "15" at bounding box center [390, 472] width 11 height 11
type input "15 Aug 2025"
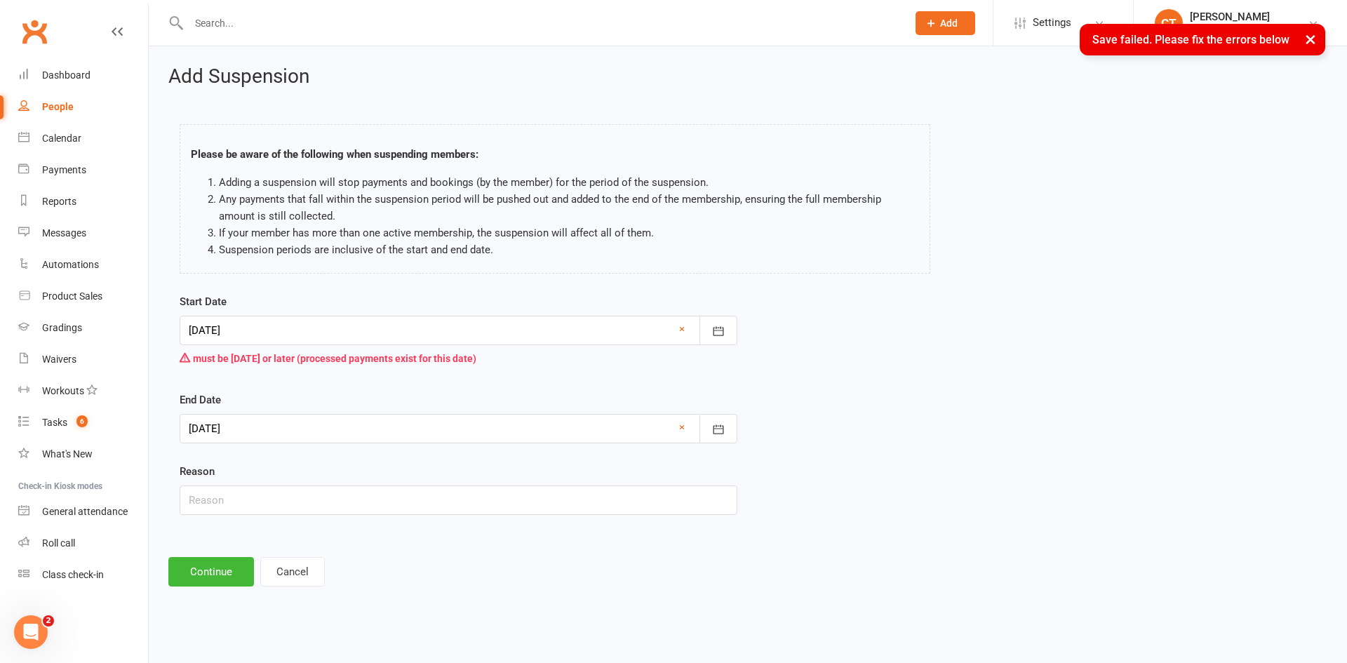
click at [309, 426] on div at bounding box center [459, 428] width 558 height 29
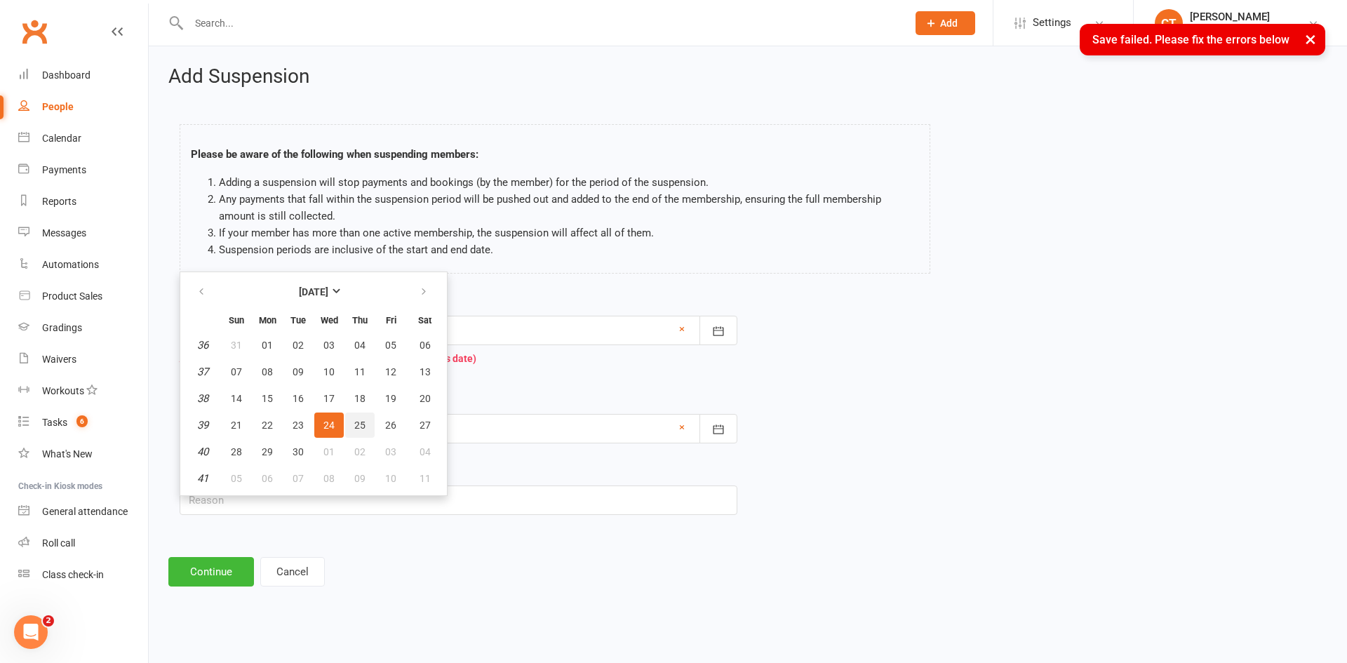
click at [355, 425] on span "25" at bounding box center [359, 425] width 11 height 11
type input "25 Sep 2025"
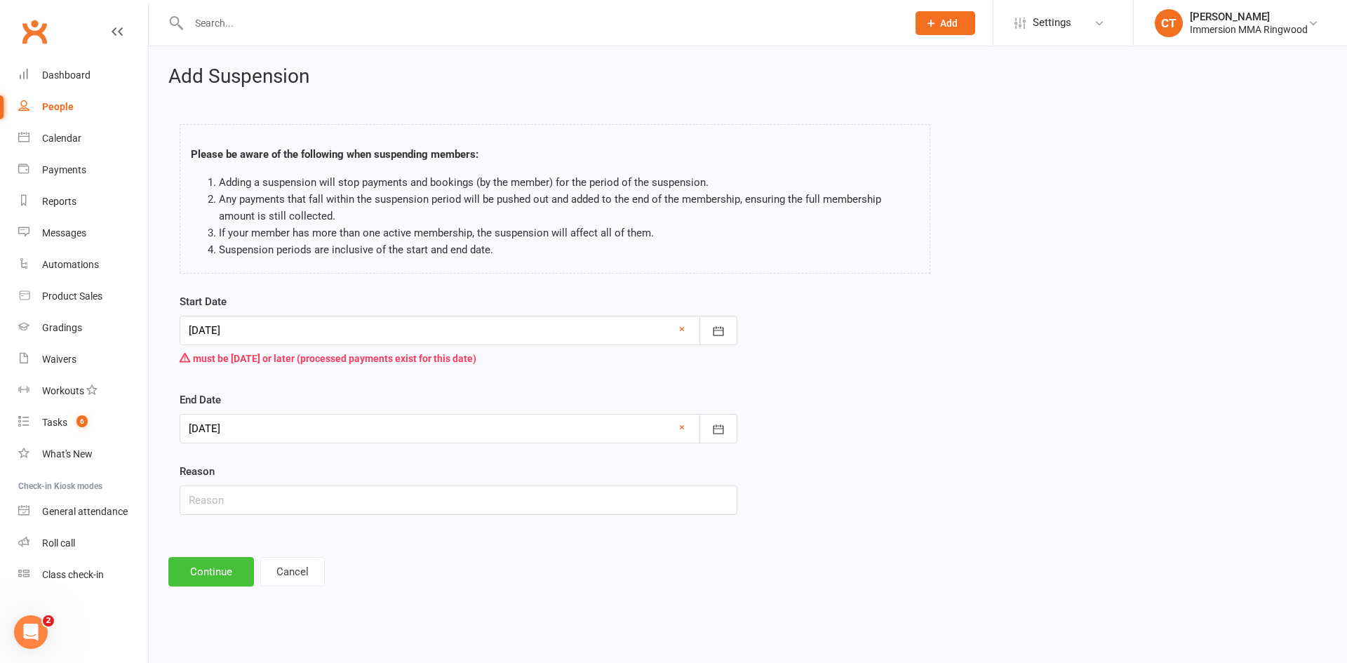
click at [234, 572] on button "Continue" at bounding box center [211, 571] width 86 height 29
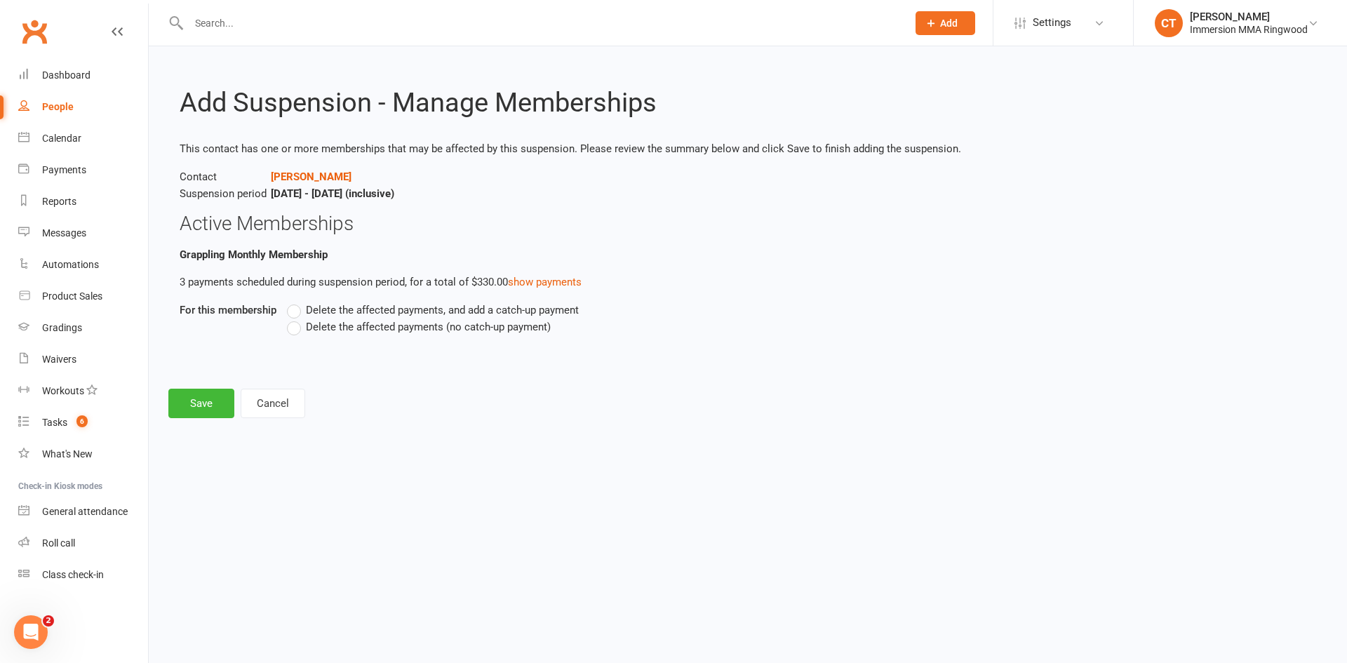
click at [346, 325] on span "Delete the affected payments (no catch-up payment)" at bounding box center [428, 326] width 245 height 15
click at [296, 319] on input "Delete the affected payments (no catch-up payment)" at bounding box center [291, 319] width 9 height 0
click at [200, 406] on button "Save" at bounding box center [201, 403] width 66 height 29
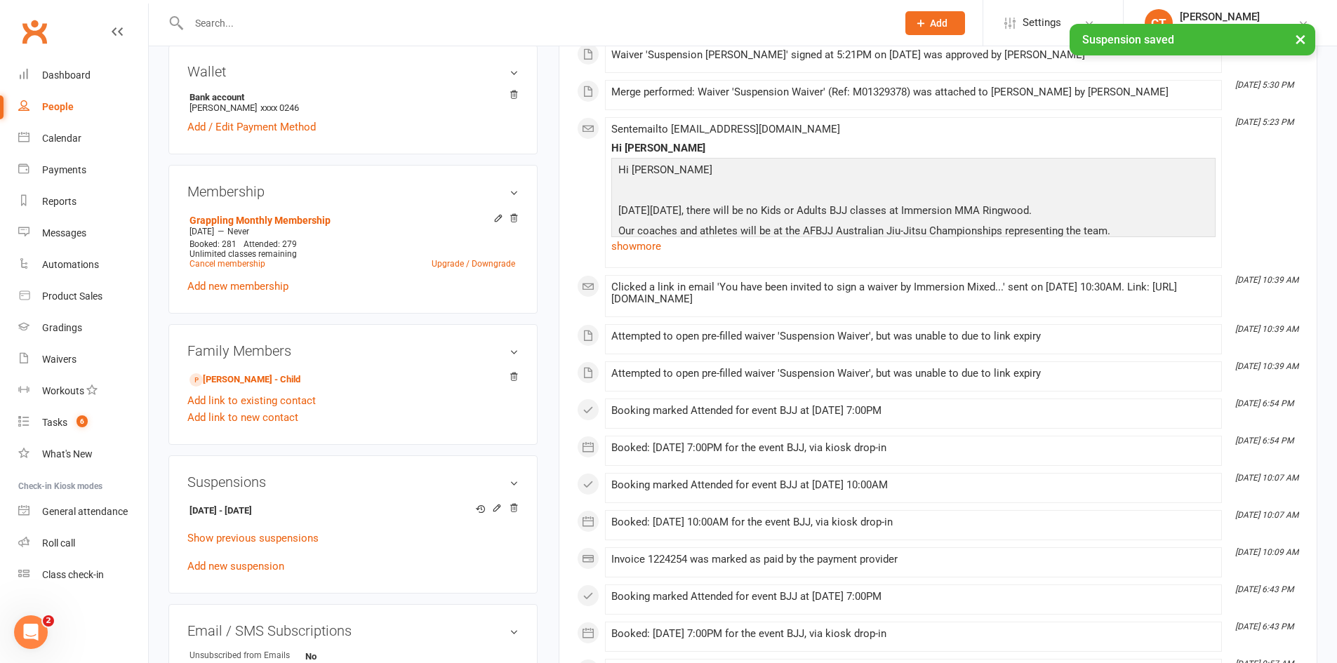
scroll to position [468, 0]
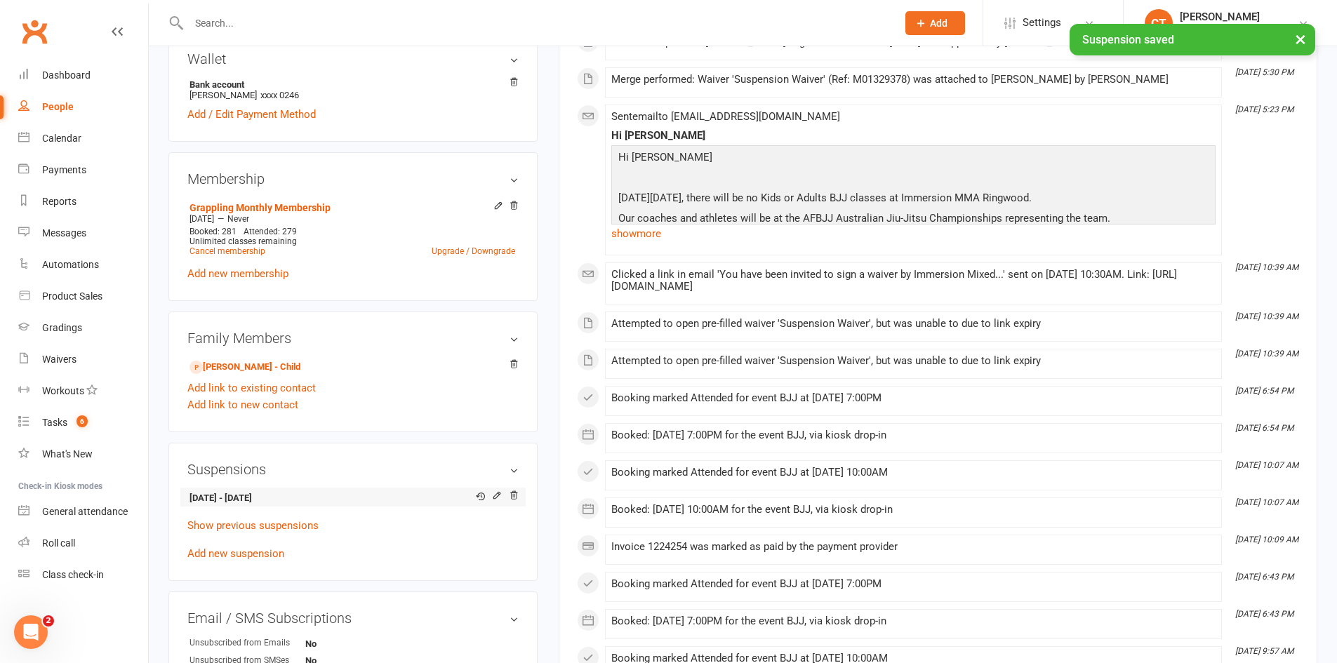
click at [254, 495] on strong "15 Aug 2025 - 25 Sep 2025" at bounding box center [350, 498] width 322 height 15
copy li "15 Aug 2025 - 25 Sep 2025"
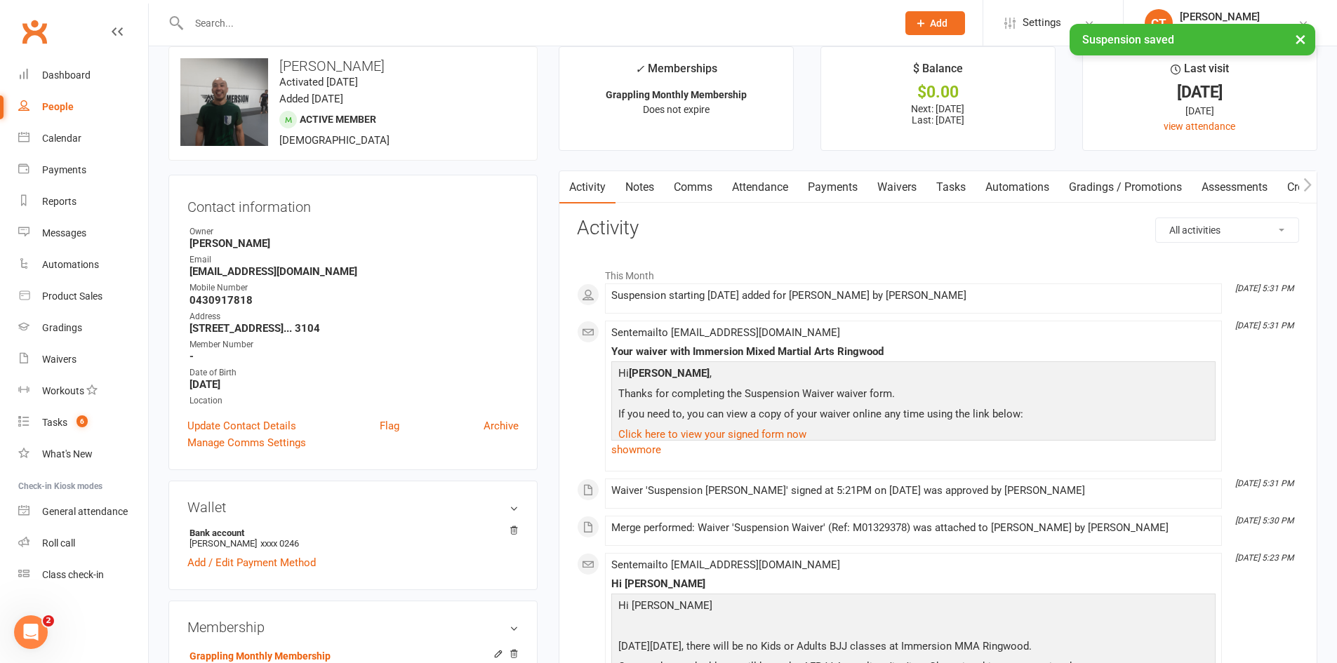
scroll to position [0, 0]
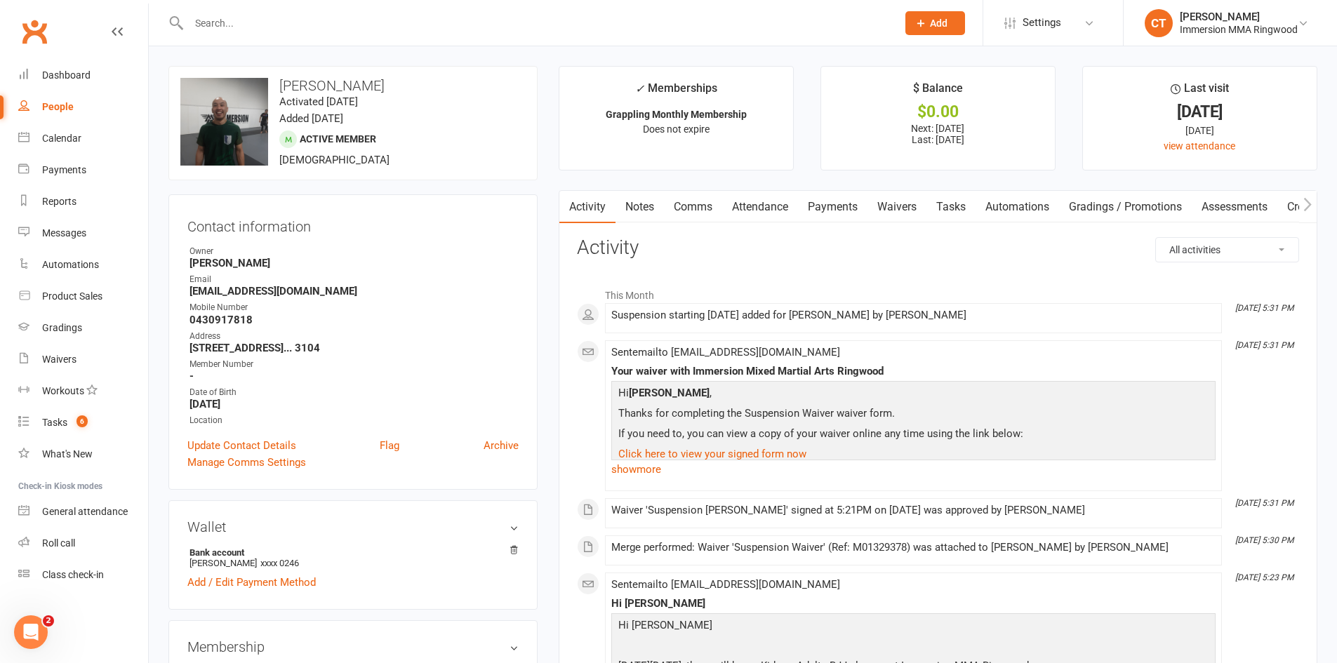
click at [693, 197] on link "Comms" at bounding box center [693, 207] width 58 height 32
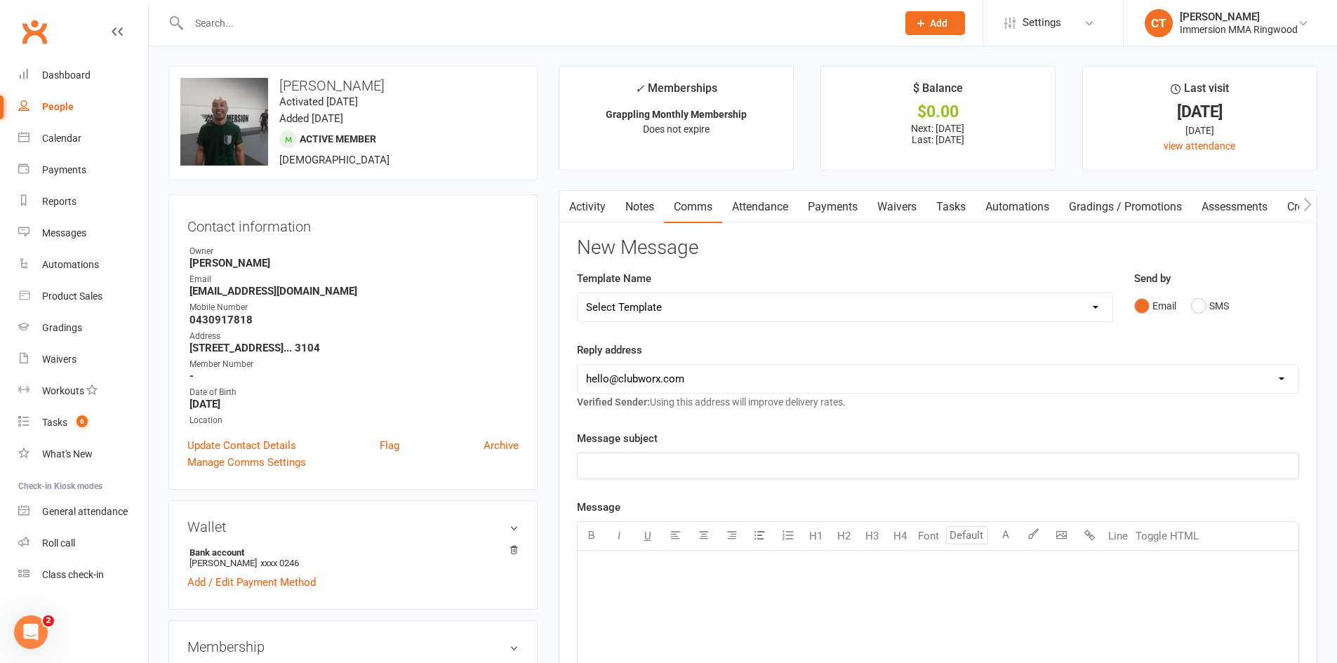
click at [660, 299] on select "Select Template [SMS] Chris - Call back message [SMS] Mark- Call back message […" at bounding box center [845, 307] width 535 height 28
select select "19"
click at [578, 293] on select "Select Template [SMS] Chris - Call back message [SMS] Mark- Call back message […" at bounding box center [845, 307] width 535 height 28
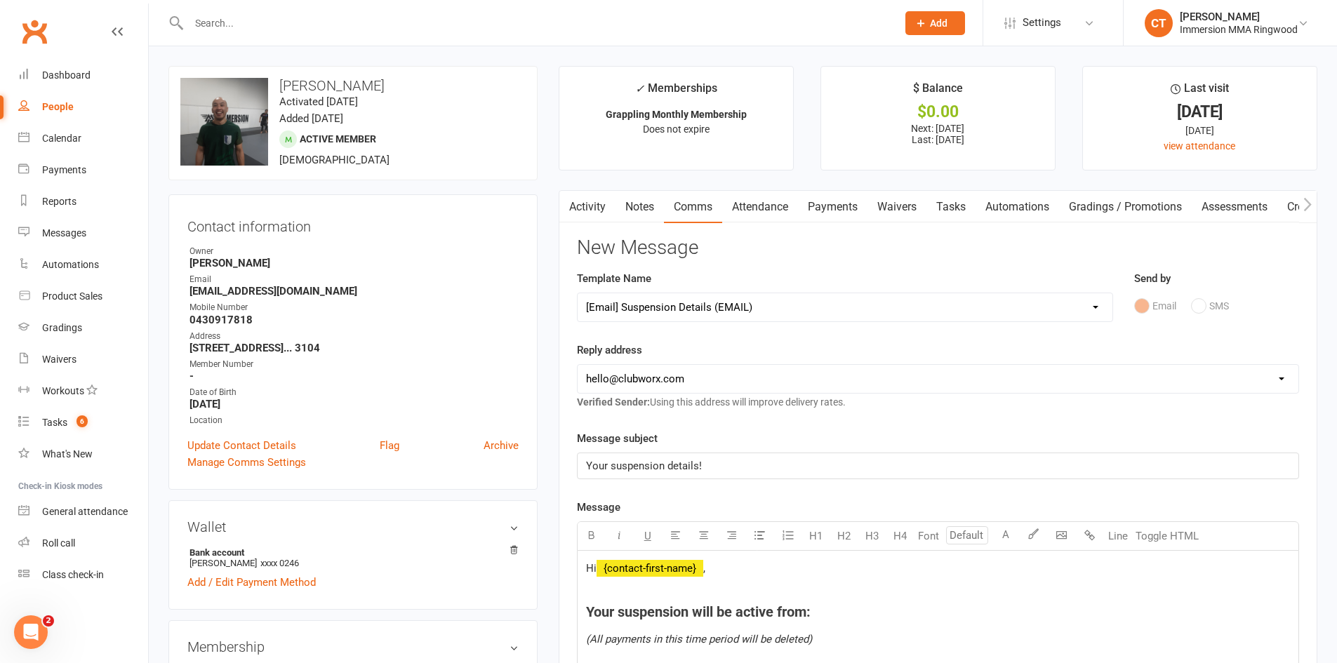
drag, startPoint x: 634, startPoint y: 372, endPoint x: 633, endPoint y: 380, distance: 8.5
click at [634, 372] on select "hello@clubworx.com ringwood@immersionmma.com.au david@immersionmma.com.au lee@i…" at bounding box center [938, 379] width 721 height 28
select select "1"
click at [578, 365] on select "hello@clubworx.com ringwood@immersionmma.com.au david@immersionmma.com.au lee@i…" at bounding box center [938, 379] width 721 height 28
click at [827, 611] on h4 "Your suspension will be active from:" at bounding box center [938, 611] width 704 height 15
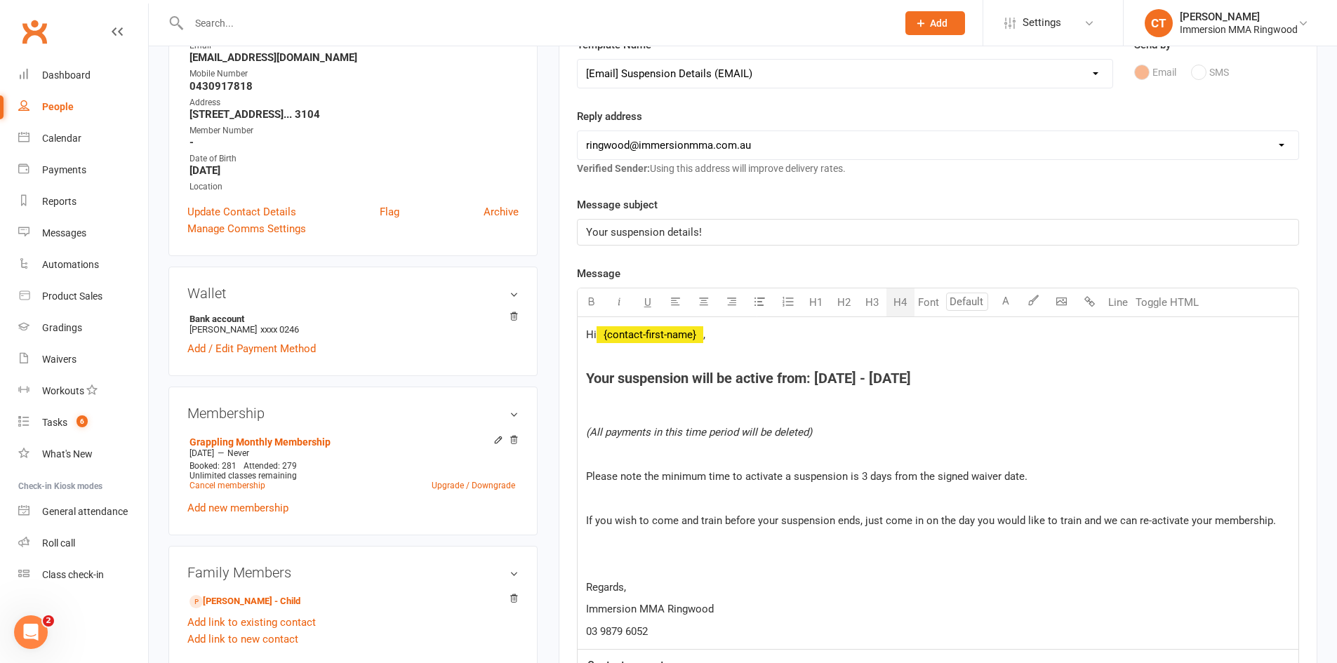
scroll to position [468, 0]
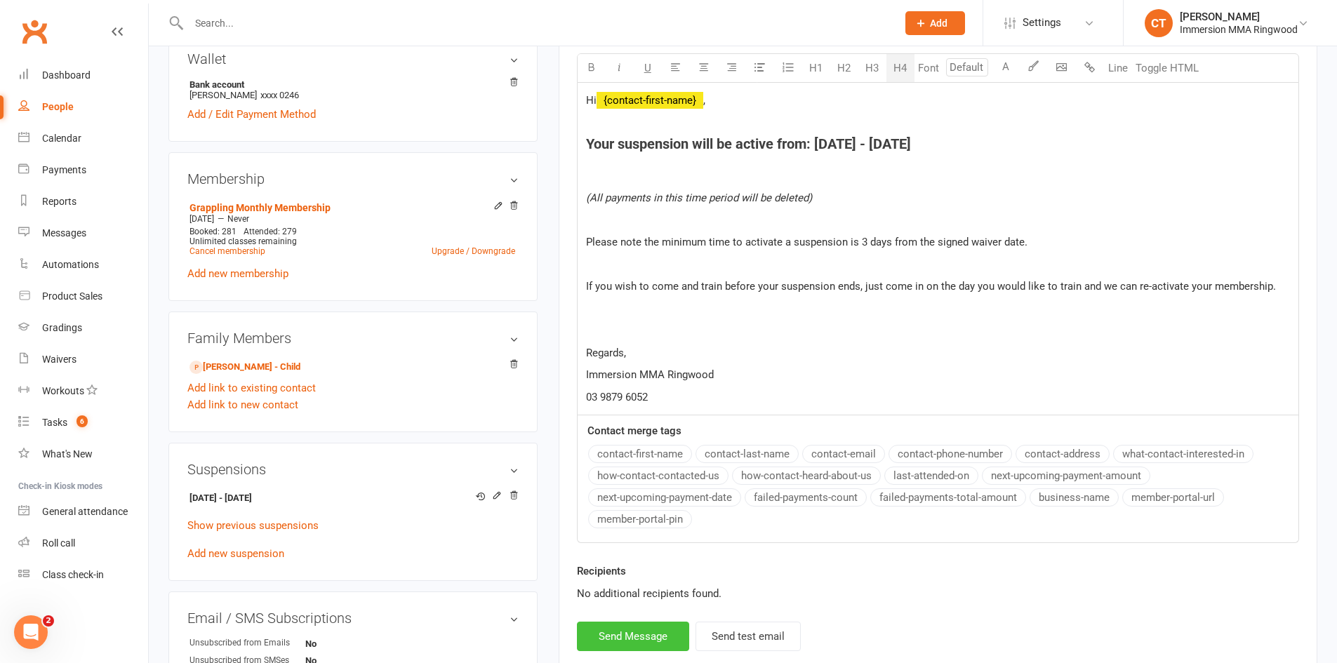
click at [645, 629] on button "Send Message" at bounding box center [633, 636] width 112 height 29
select select
select select "0"
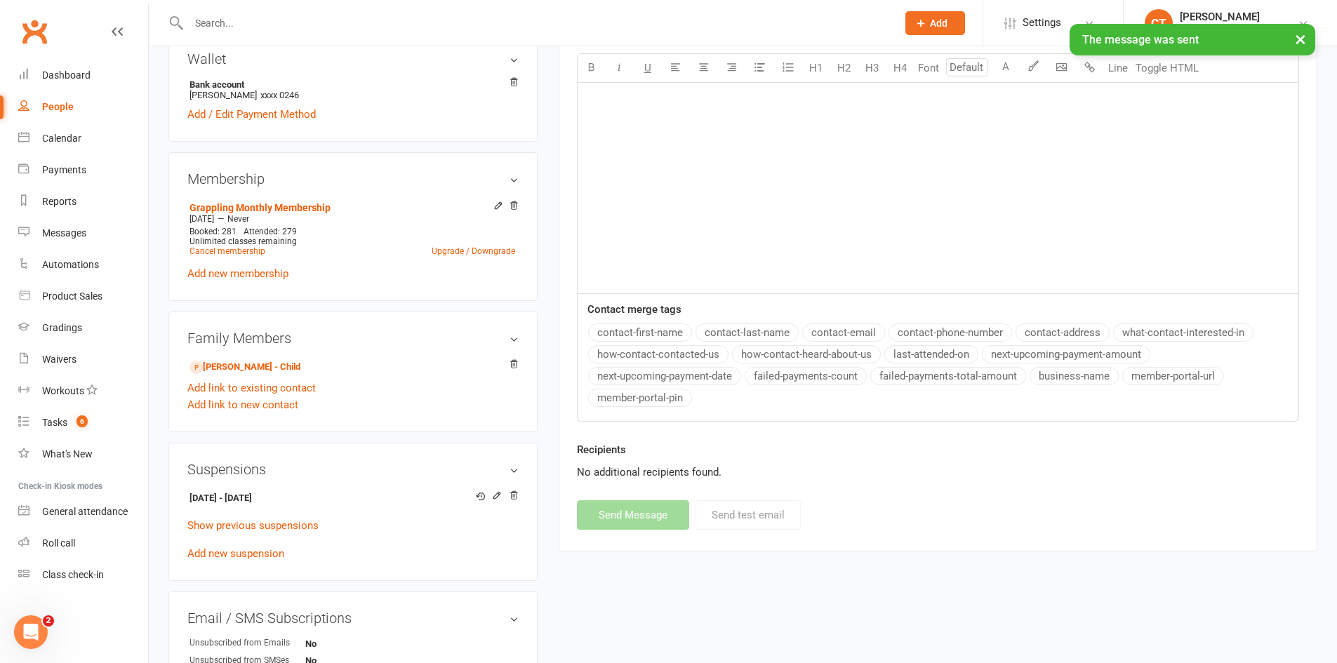
scroll to position [0, 0]
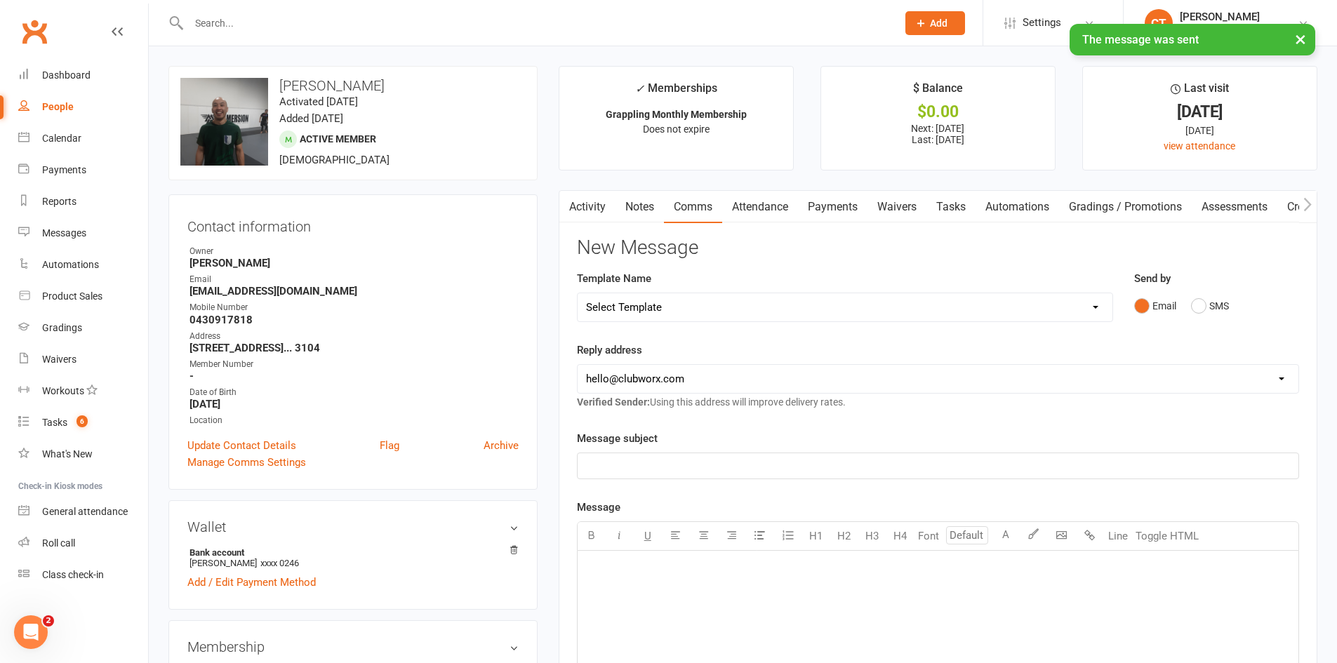
click at [639, 204] on link "Notes" at bounding box center [639, 207] width 48 height 32
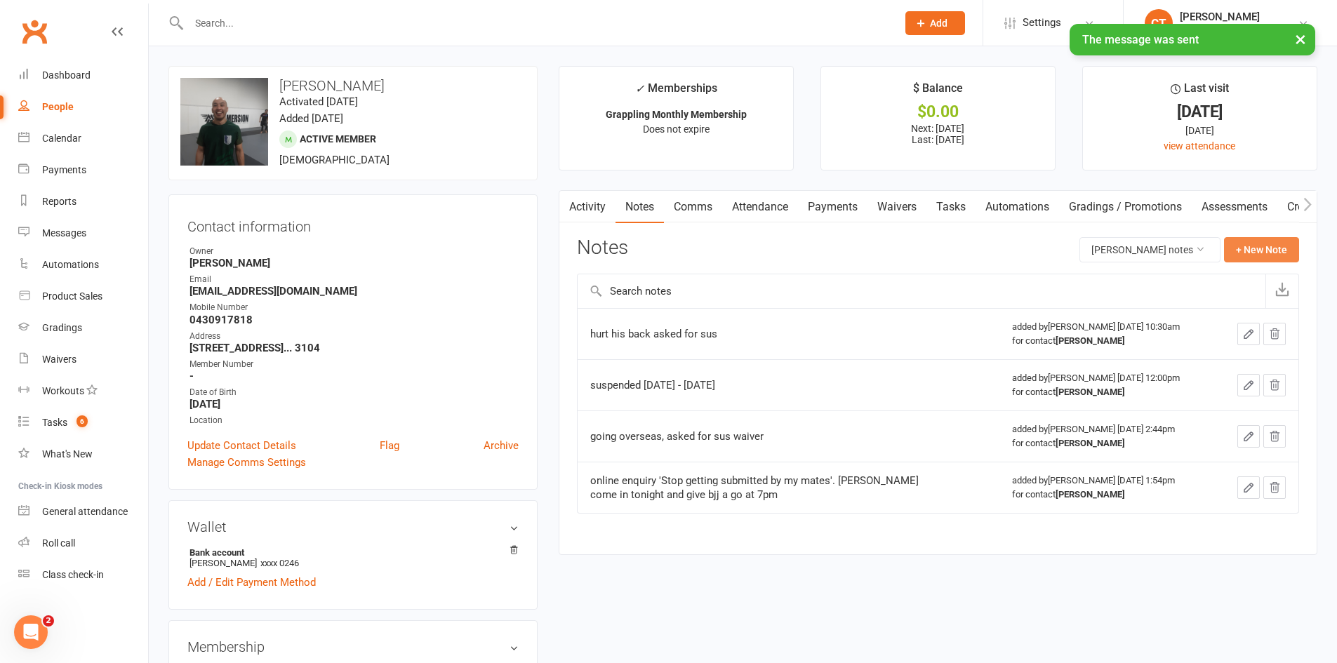
click at [1253, 243] on button "+ New Note" at bounding box center [1261, 249] width 75 height 25
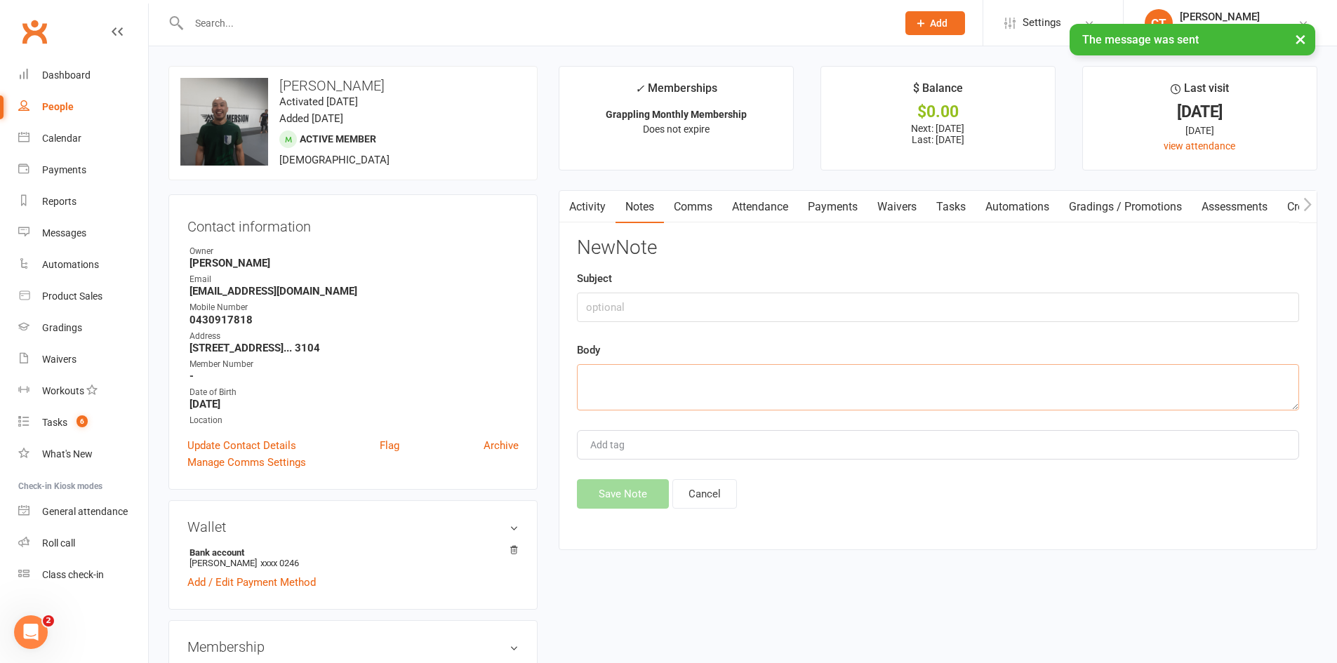
click at [853, 383] on textarea at bounding box center [938, 387] width 722 height 46
paste textarea "15 Aug 2025 - 25 Sep 2025"
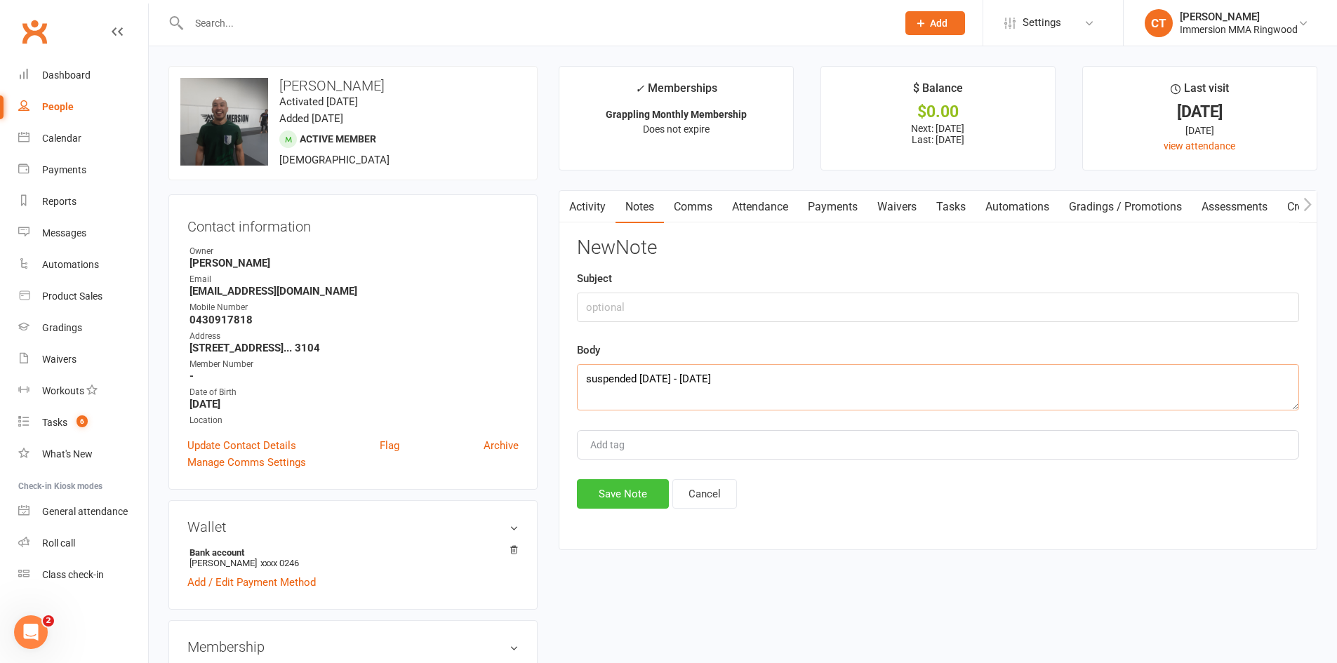
type textarea "suspended 15 Aug 2025 - 25 Sep 2025"
click at [660, 493] on button "Save Note" at bounding box center [623, 493] width 92 height 29
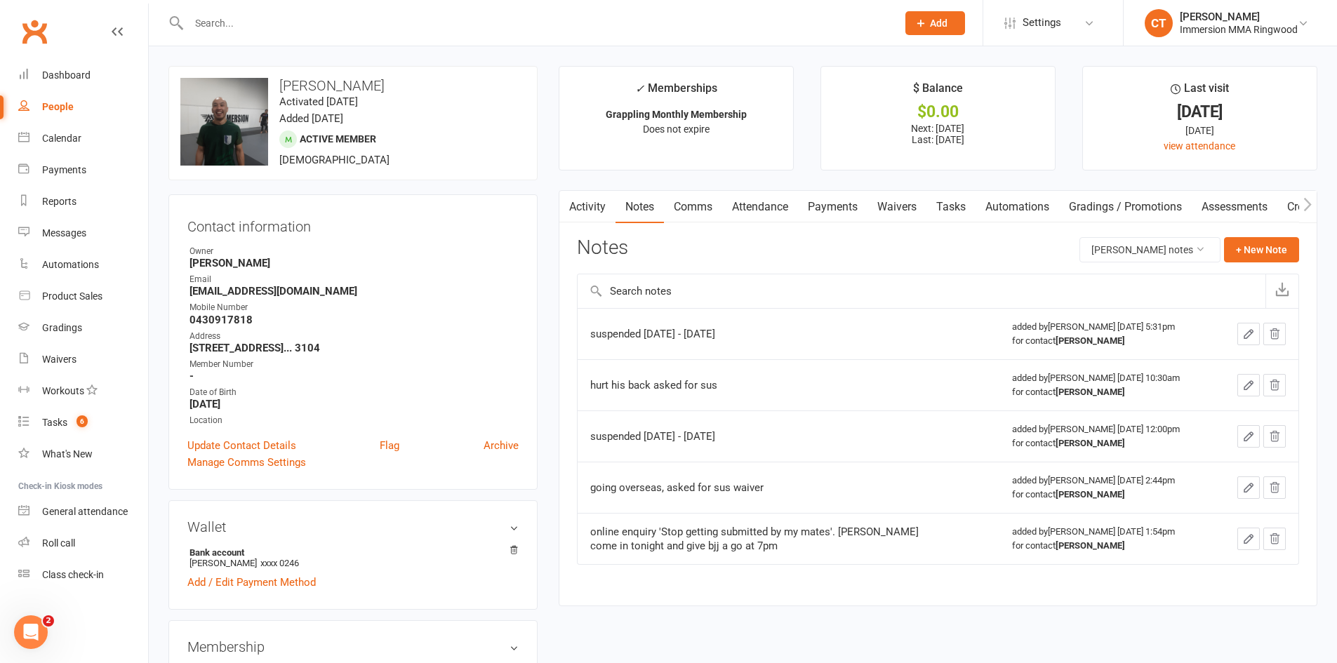
click at [697, 13] on input "text" at bounding box center [536, 23] width 702 height 20
type input "0"
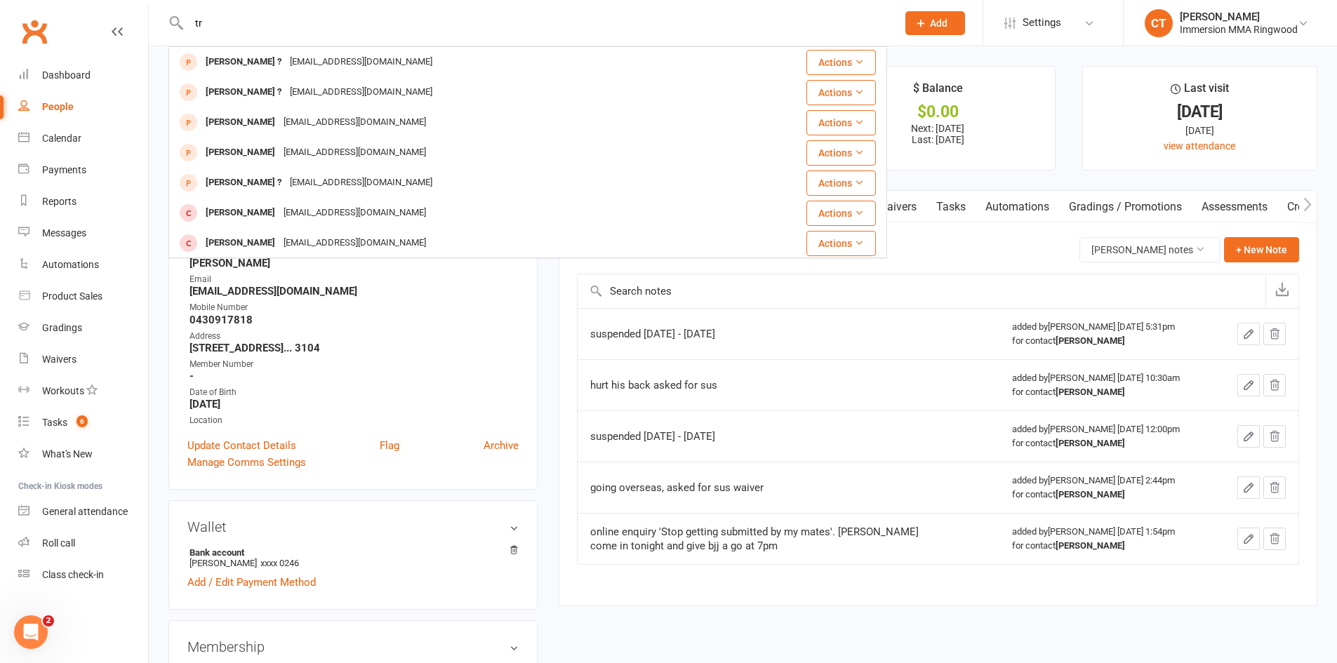
type input "t"
type input "Jack pre"
click at [431, 66] on div "Jack Prendergast jackprender1997@gmail.com" at bounding box center [448, 62] width 556 height 29
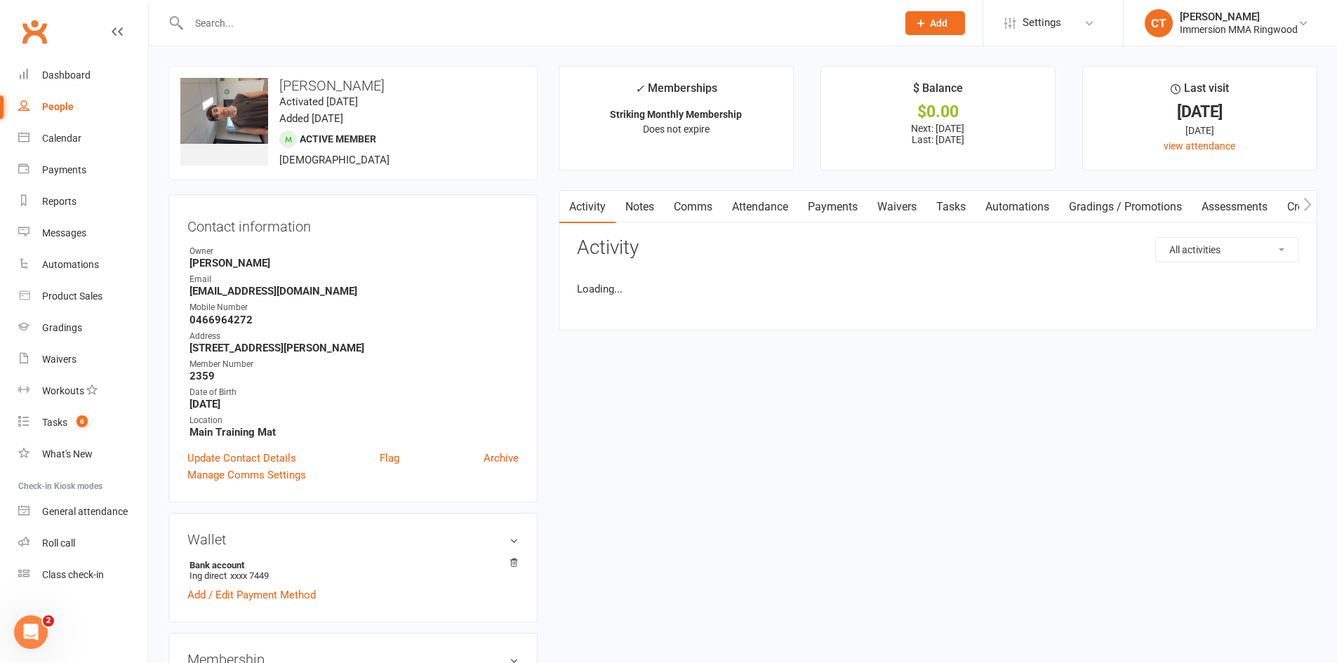
click at [900, 213] on link "Waivers" at bounding box center [896, 207] width 59 height 32
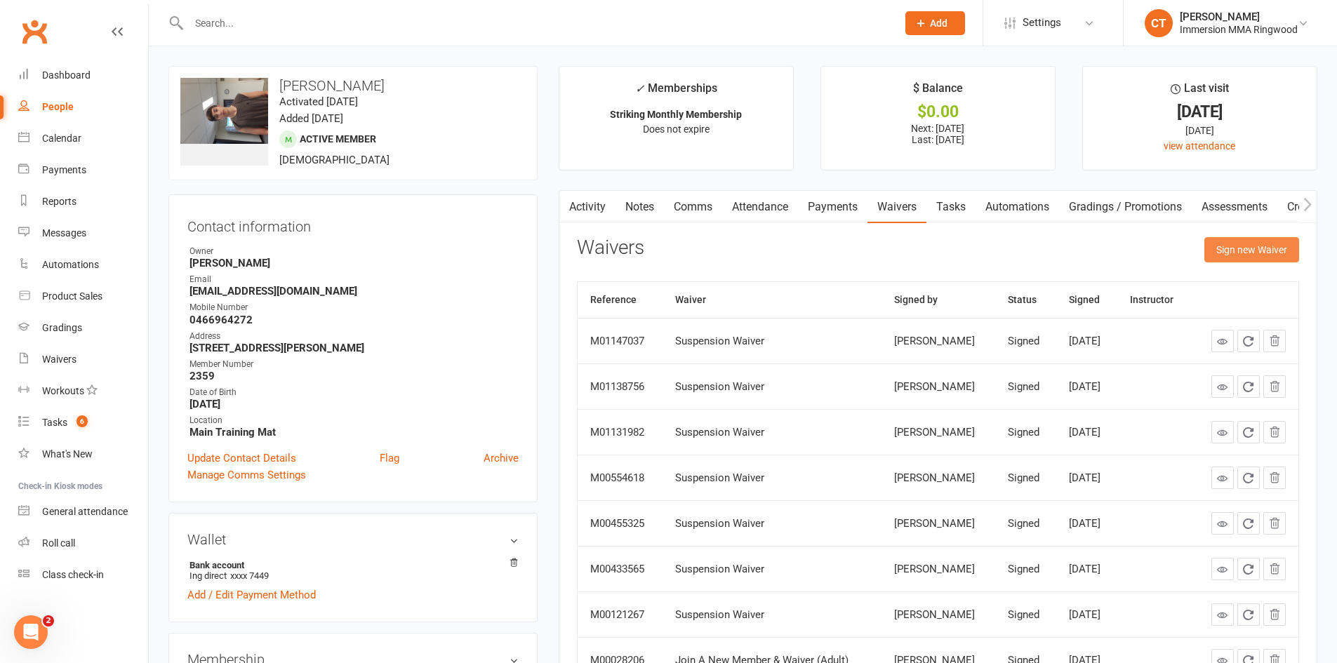
click at [1259, 251] on button "Sign new Waiver" at bounding box center [1251, 249] width 95 height 25
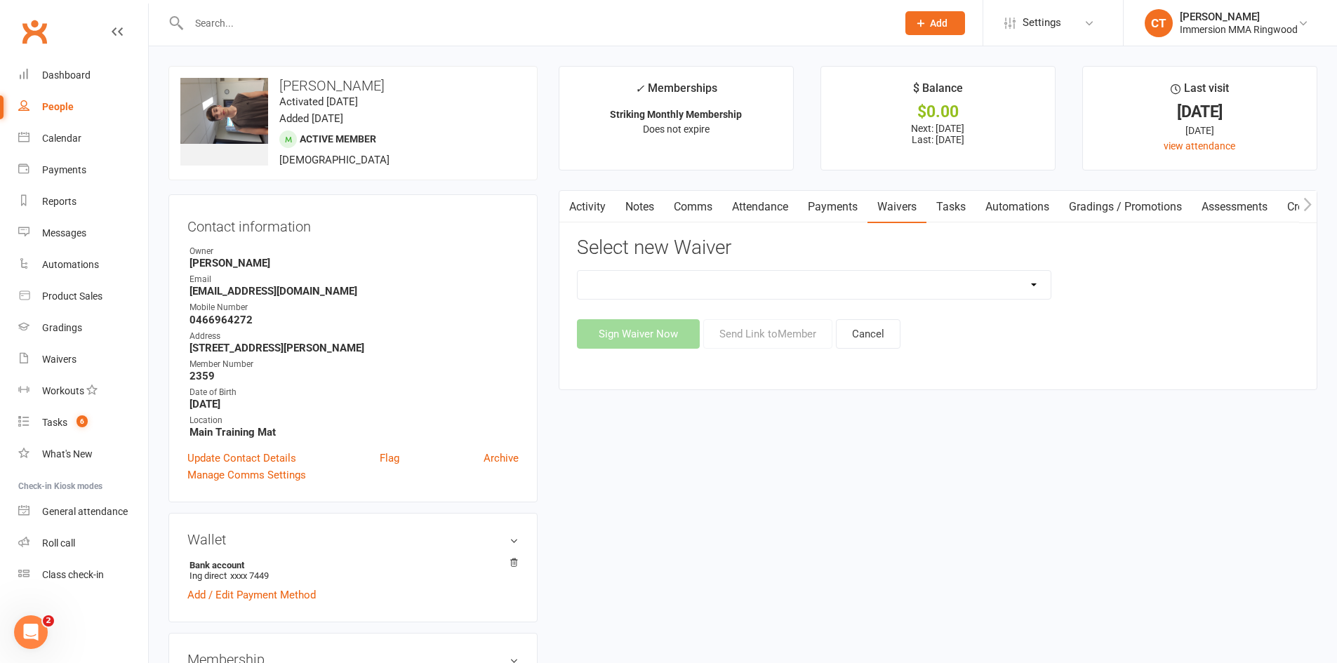
click at [646, 291] on select "Cancellation Waiver Lockdown Support Waiver Membership Waiver Direct Debit Memb…" at bounding box center [814, 285] width 473 height 28
select select "1168"
click at [578, 271] on select "Cancellation Waiver Lockdown Support Waiver Membership Waiver Direct Debit Memb…" at bounding box center [814, 285] width 473 height 28
click at [770, 331] on button "Send Link to Member" at bounding box center [767, 333] width 129 height 29
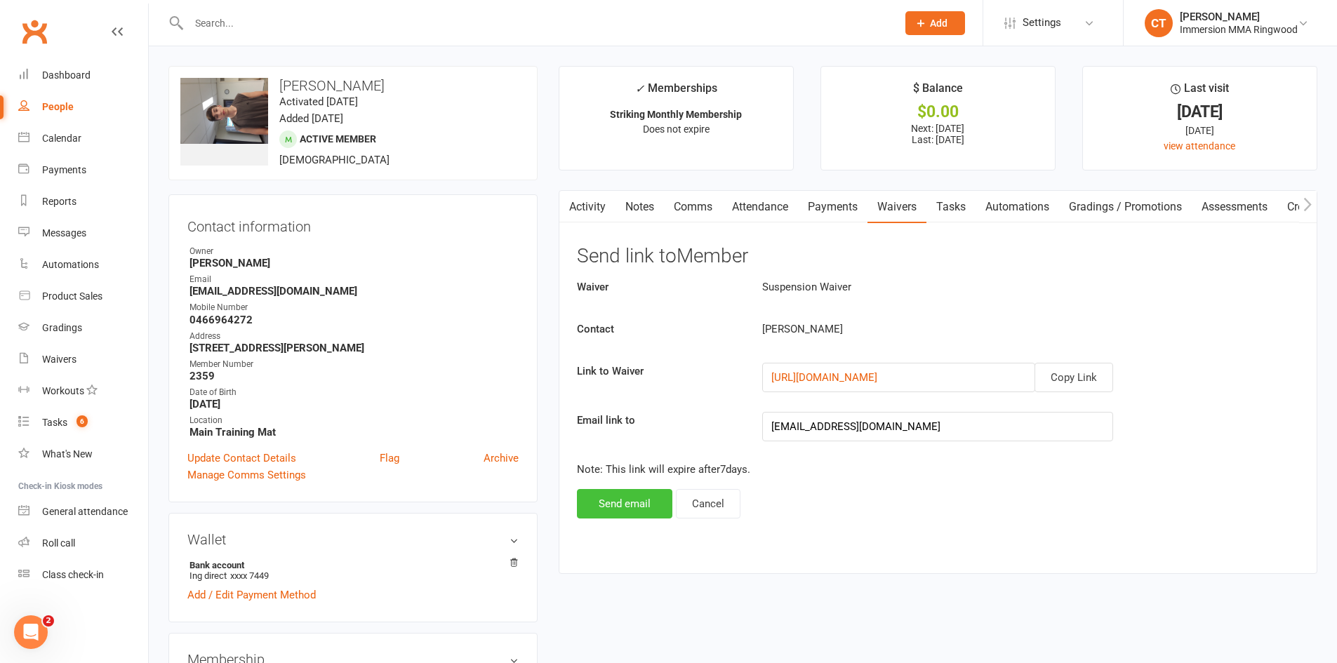
click at [621, 507] on button "Send email" at bounding box center [624, 503] width 95 height 29
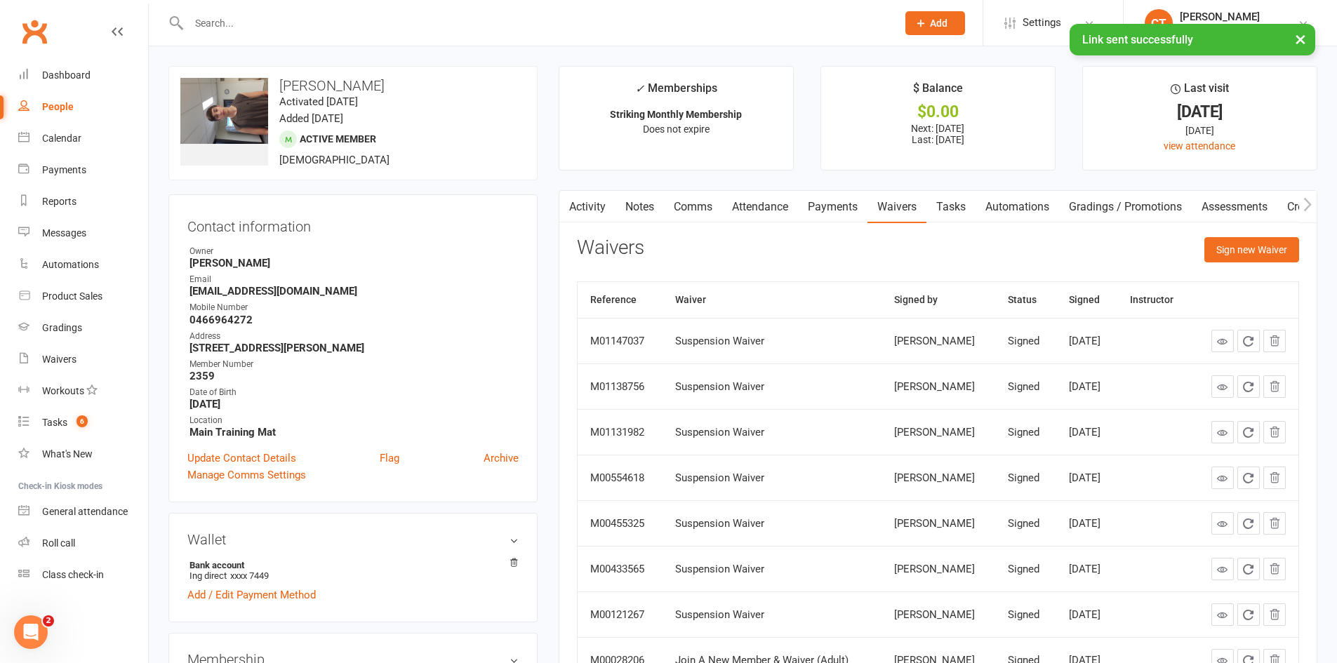
click at [820, 204] on link "Payments" at bounding box center [832, 207] width 69 height 32
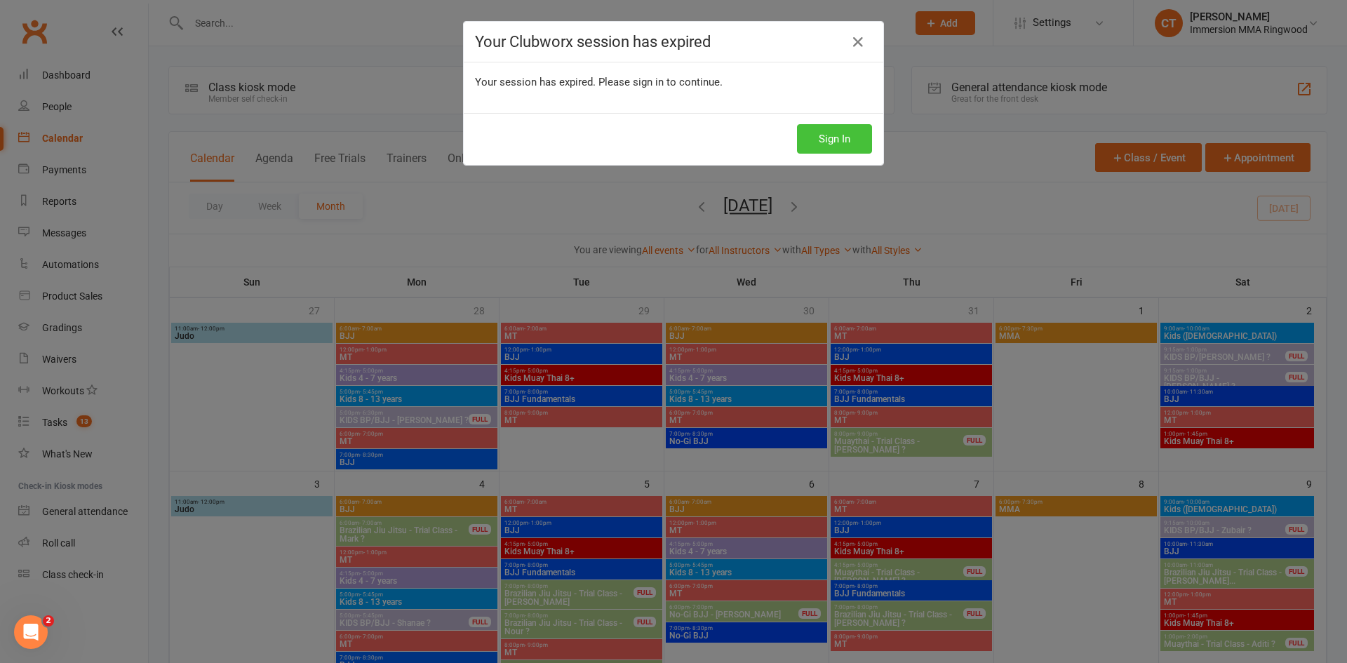
click at [846, 147] on button "Sign In" at bounding box center [834, 138] width 75 height 29
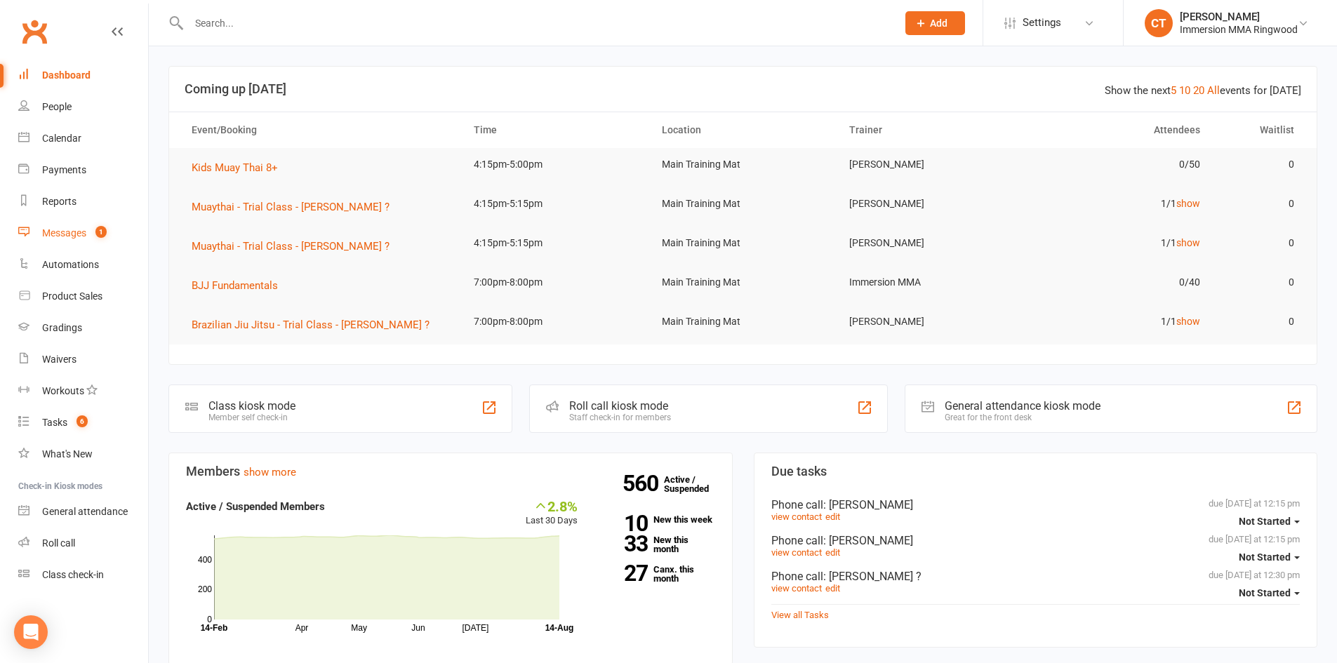
click at [51, 231] on div "Messages" at bounding box center [64, 232] width 44 height 11
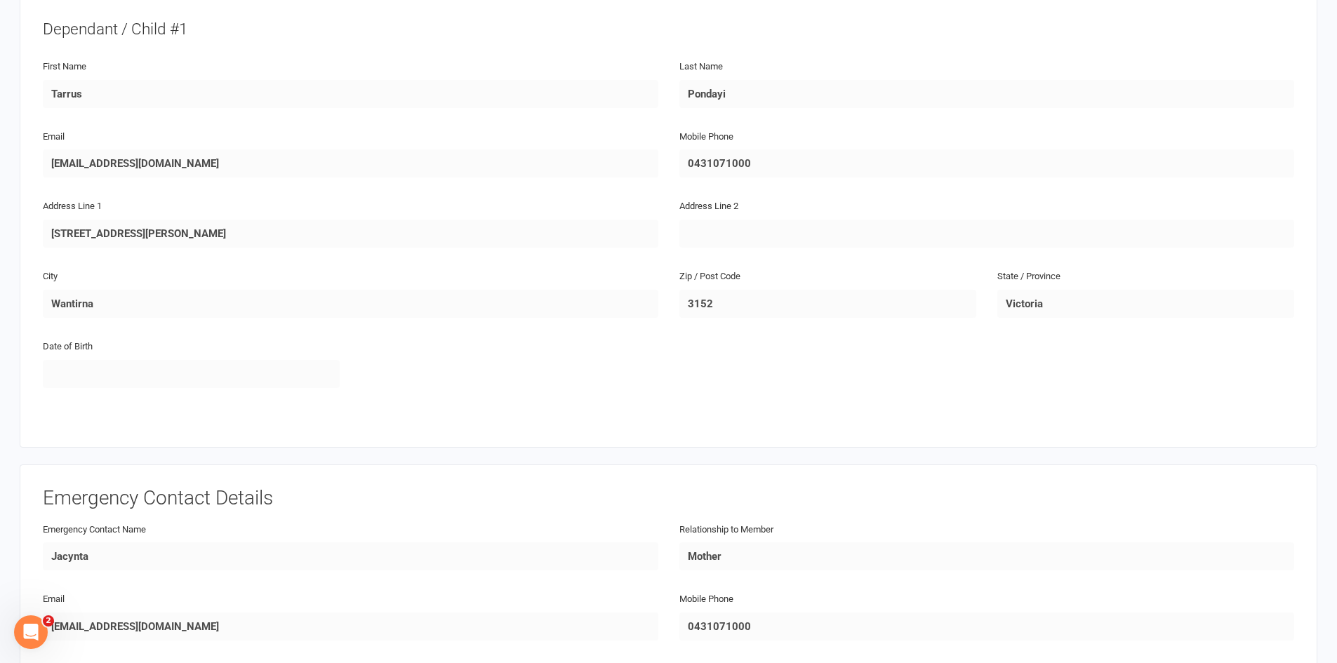
scroll to position [935, 0]
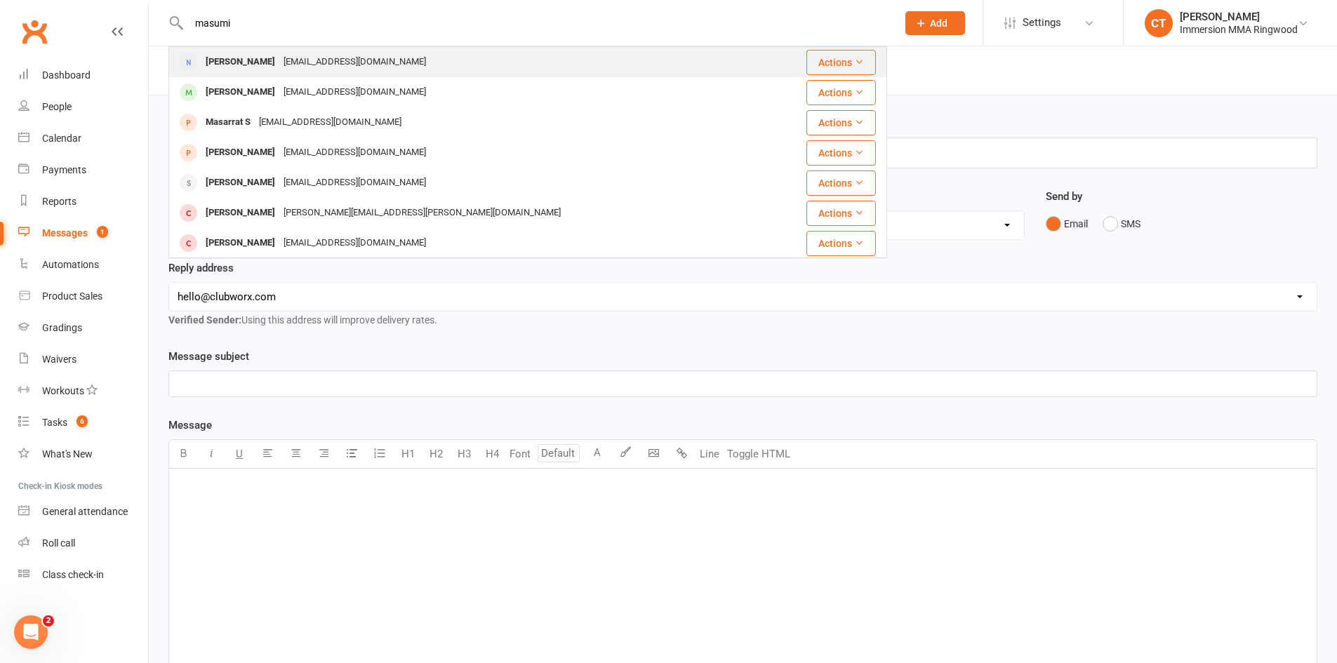
type input "masumi"
click at [243, 67] on div "Masumi Namiki" at bounding box center [240, 62] width 78 height 20
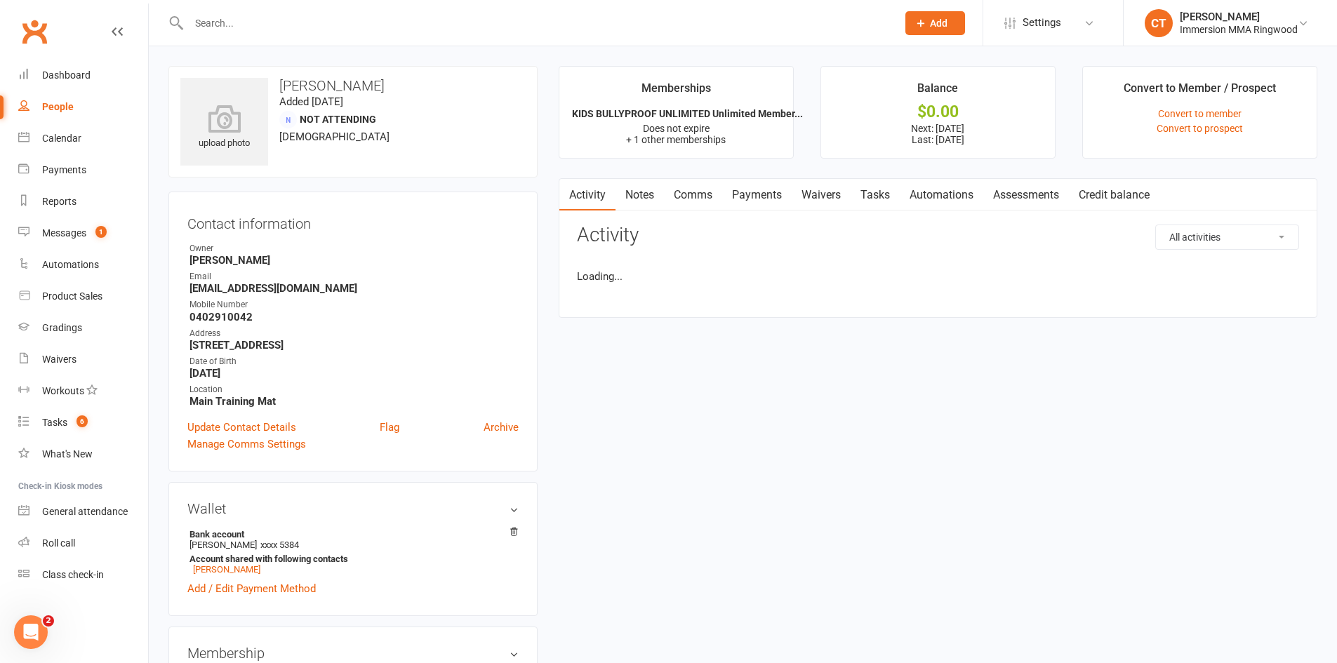
click at [756, 194] on link "Payments" at bounding box center [756, 195] width 69 height 32
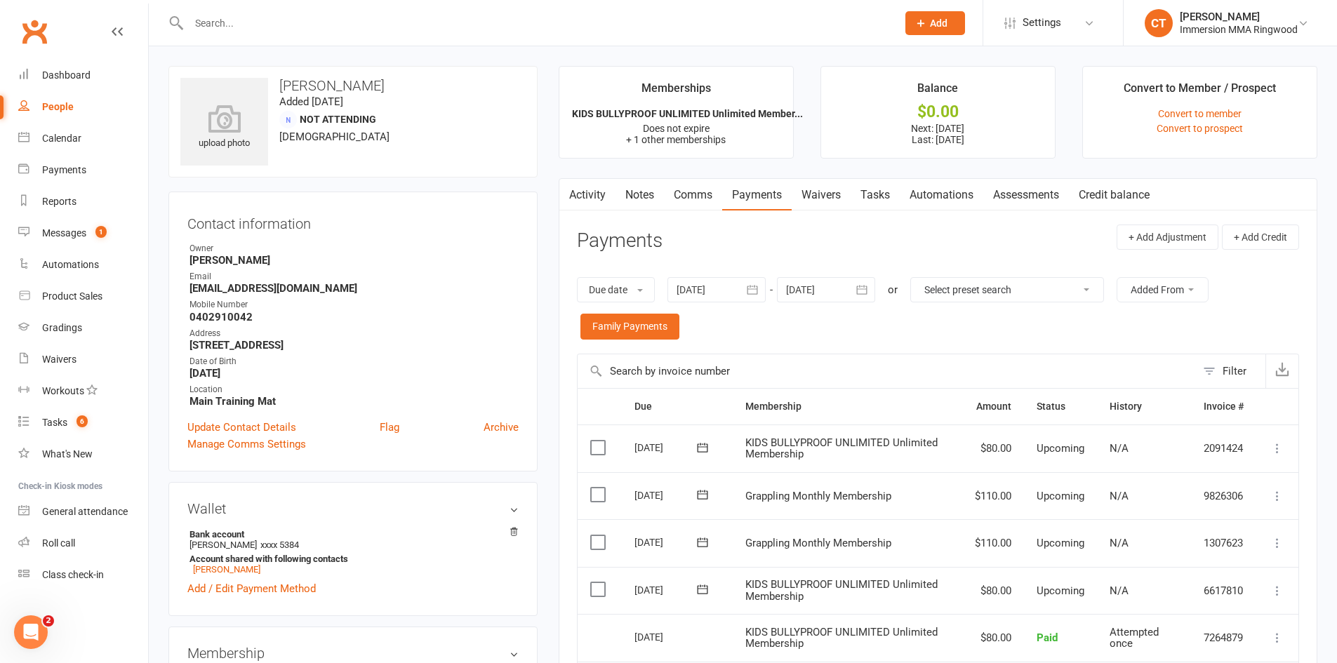
click at [797, 289] on div at bounding box center [826, 289] width 98 height 25
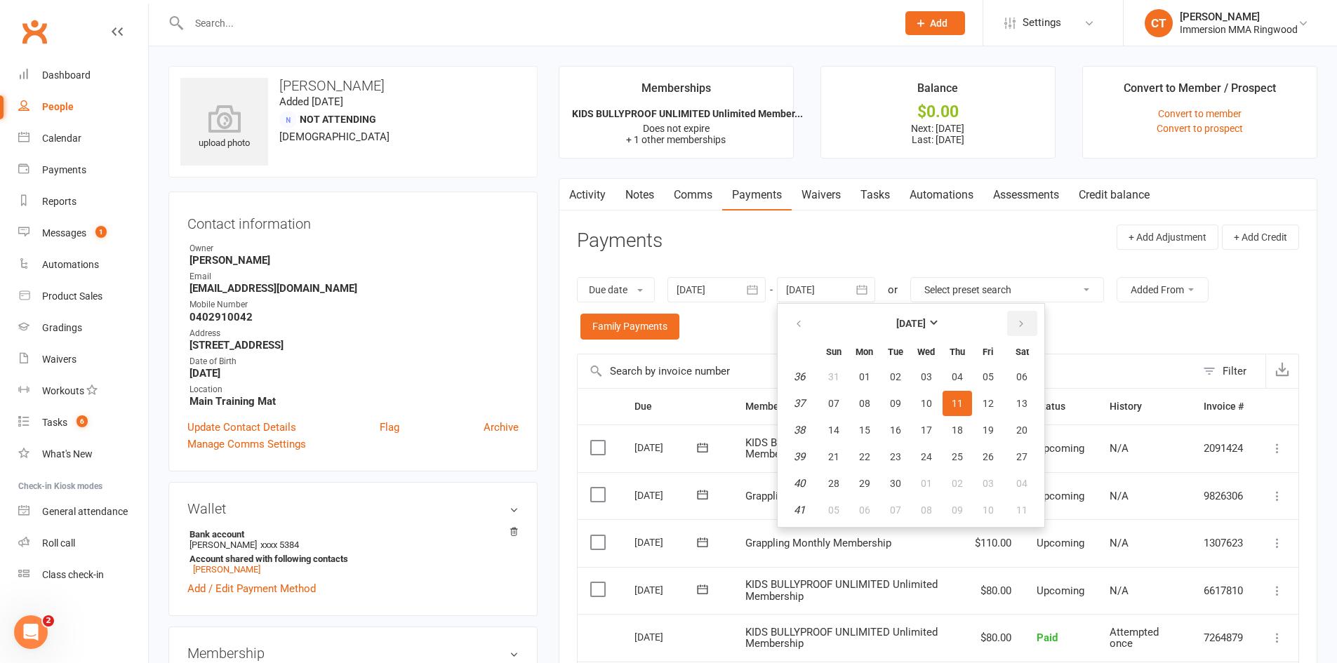
click at [1026, 326] on icon "button" at bounding box center [1021, 324] width 10 height 11
click at [972, 457] on button "23" at bounding box center [956, 456] width 29 height 25
type input "23 Oct 2025"
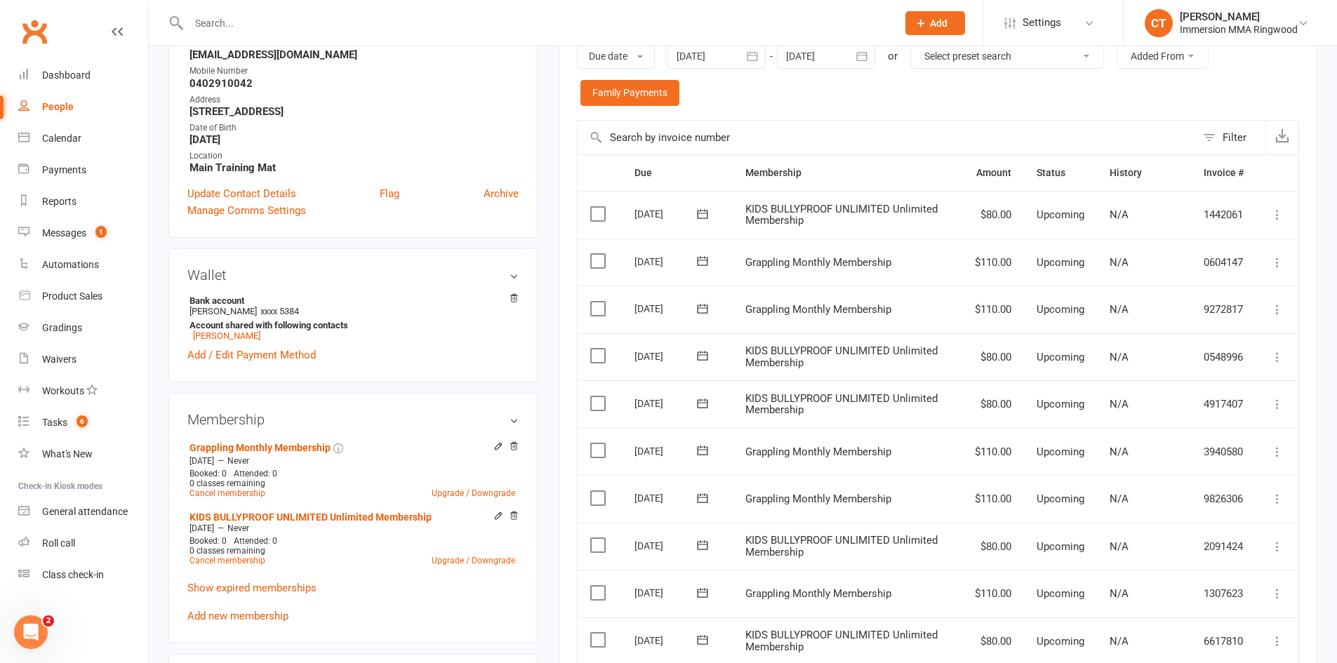
scroll to position [468, 0]
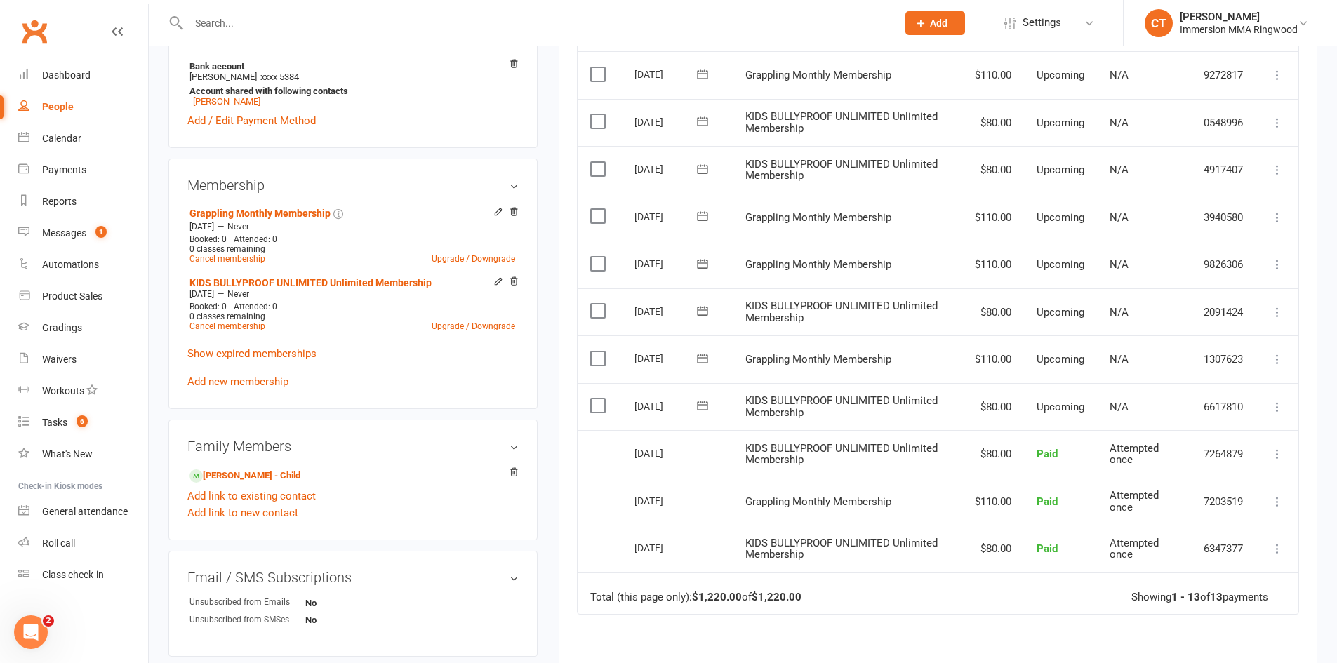
click at [1278, 263] on icon at bounding box center [1277, 265] width 14 height 14
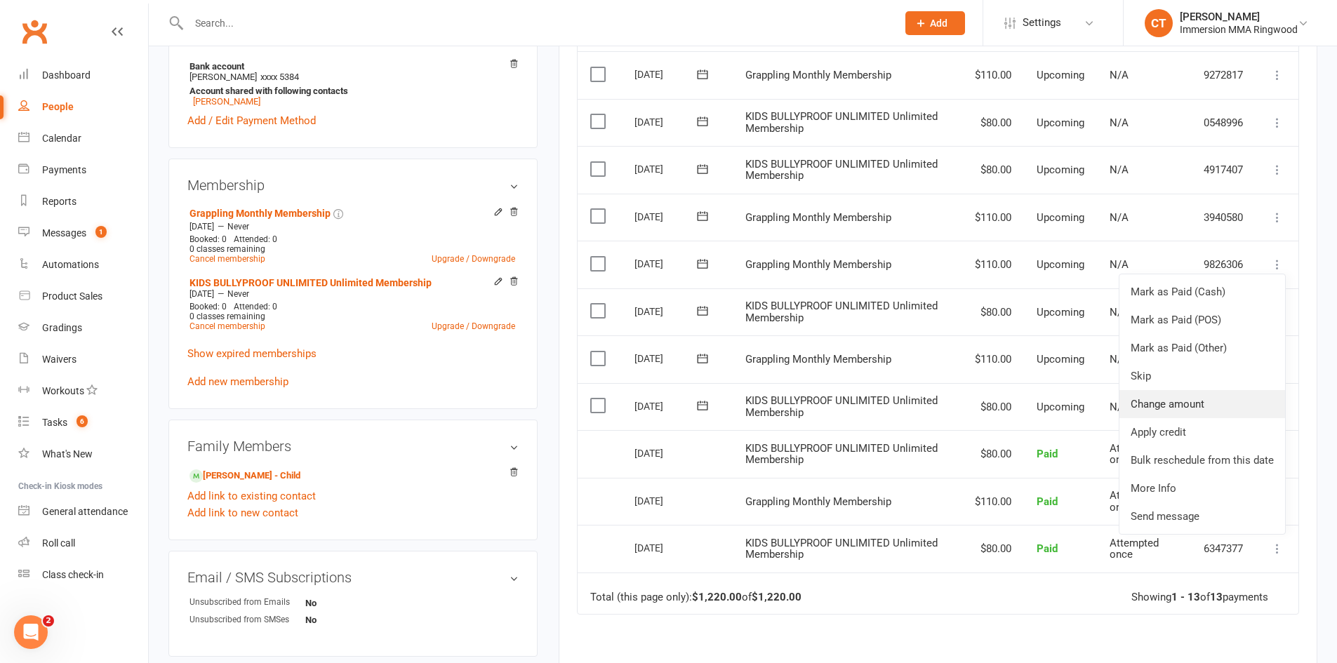
click at [1217, 396] on link "Change amount" at bounding box center [1202, 404] width 166 height 28
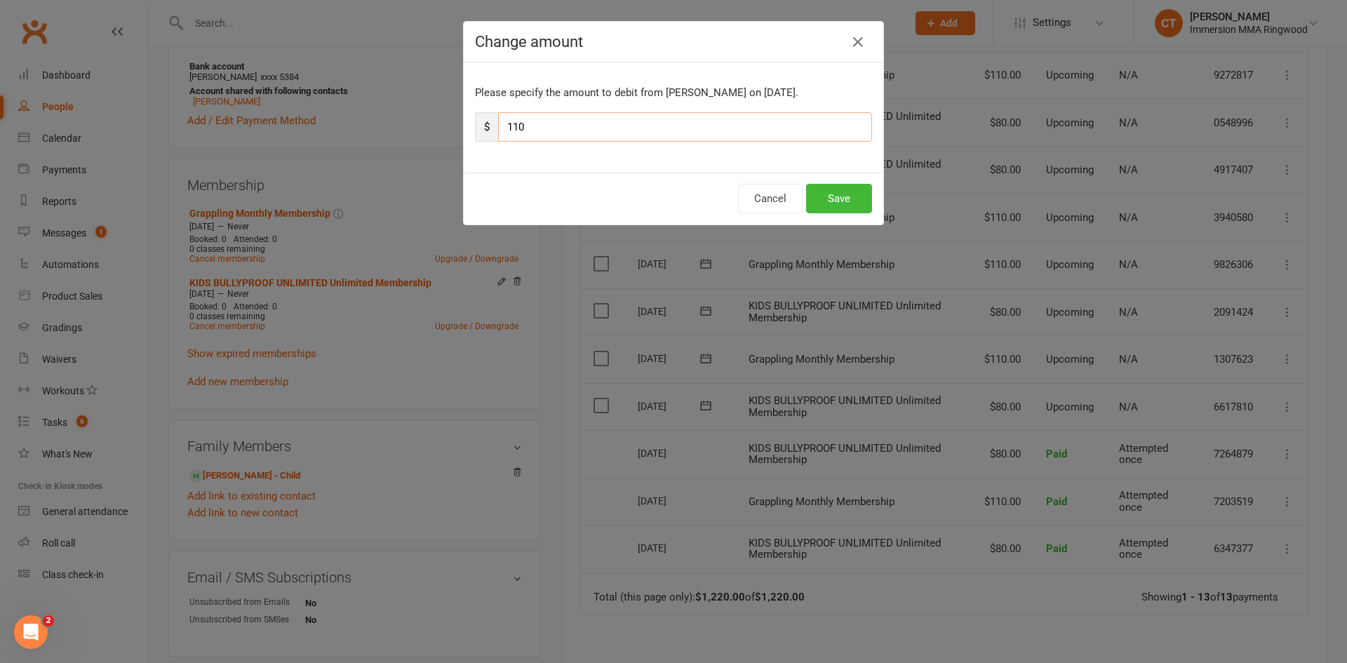
drag, startPoint x: 579, startPoint y: 124, endPoint x: 488, endPoint y: 114, distance: 91.0
click at [488, 114] on div "$ 110" at bounding box center [673, 126] width 397 height 29
type input "55"
click at [842, 202] on button "Save" at bounding box center [839, 198] width 66 height 29
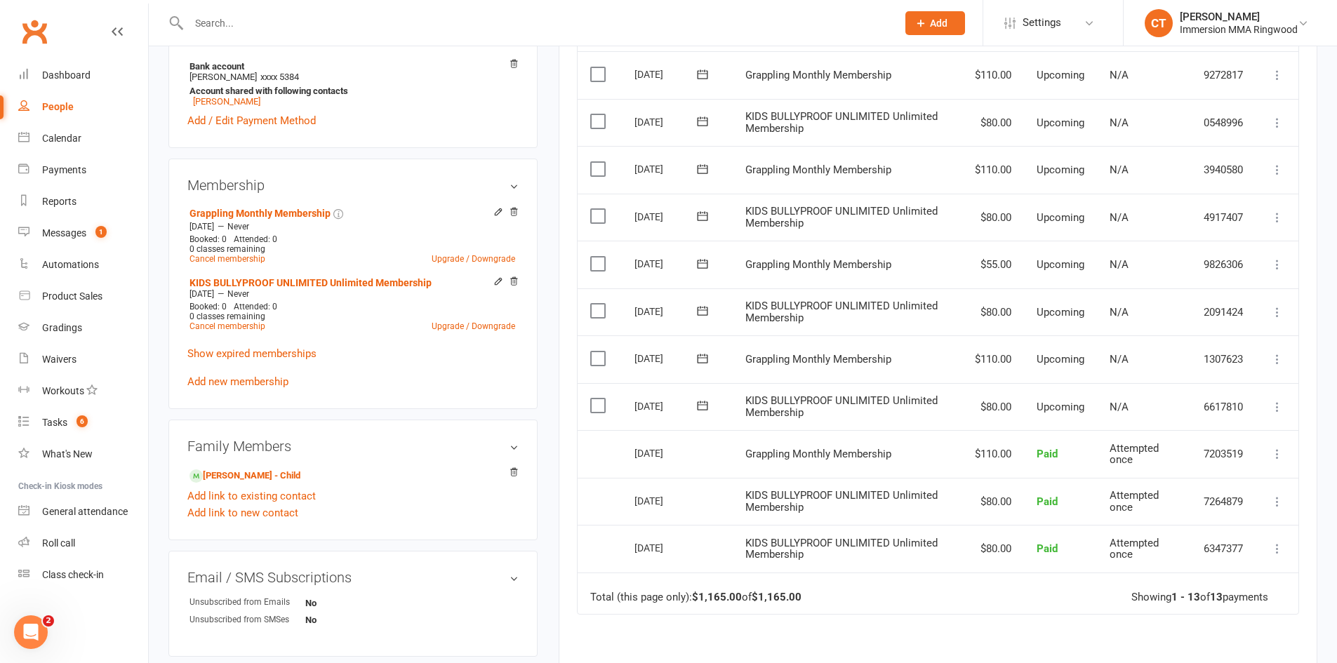
click at [1276, 313] on icon at bounding box center [1277, 312] width 14 height 14
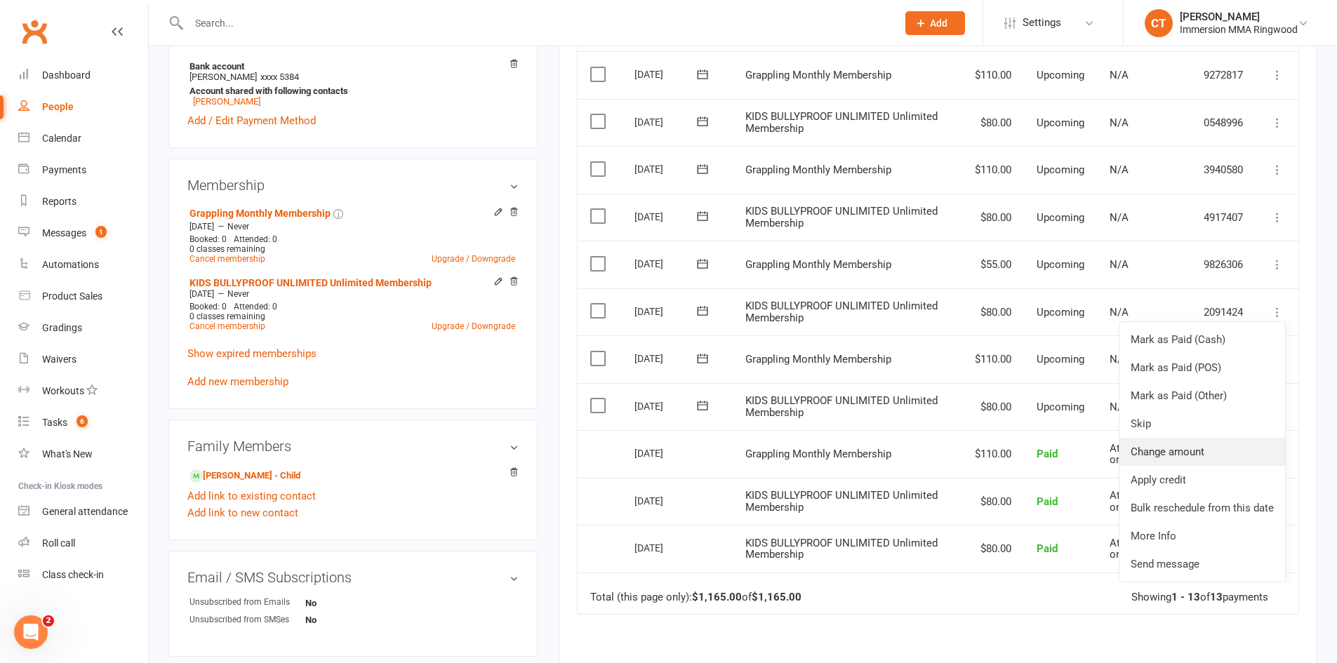
click at [1192, 457] on link "Change amount" at bounding box center [1202, 452] width 166 height 28
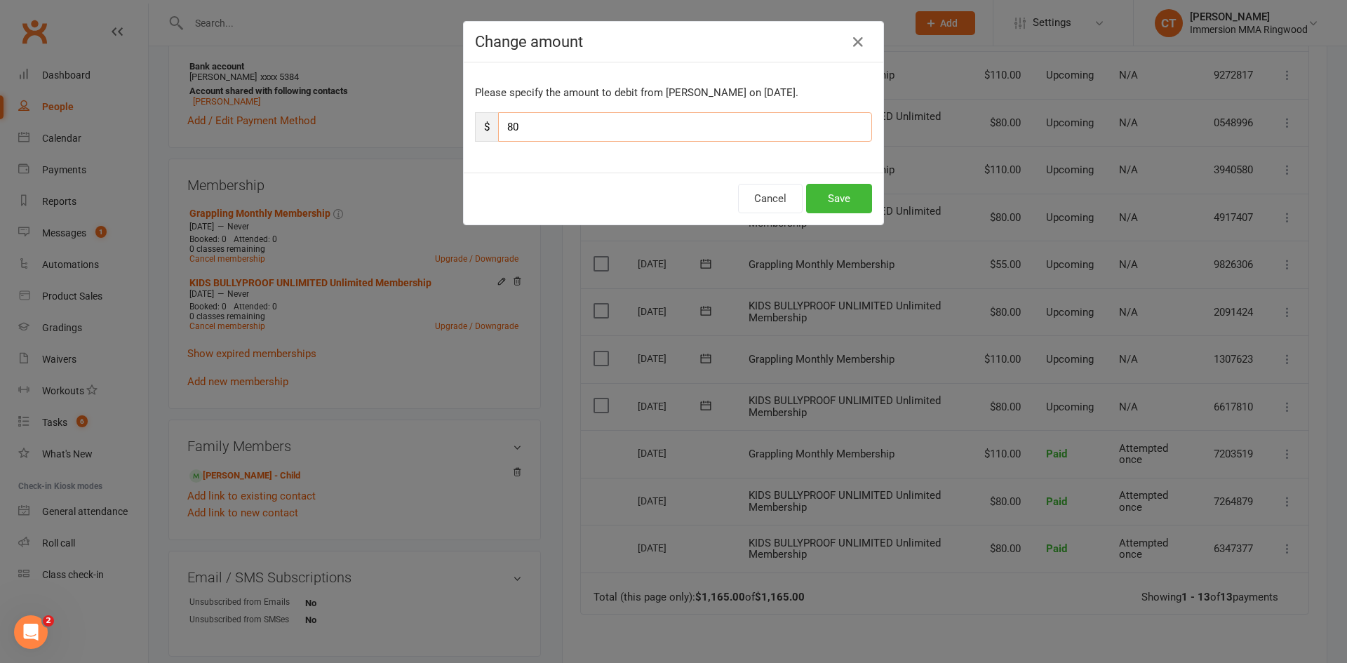
drag, startPoint x: 523, startPoint y: 123, endPoint x: 493, endPoint y: 123, distance: 30.2
click at [498, 123] on input "80" at bounding box center [685, 126] width 374 height 29
type input "40"
click at [829, 196] on button "Save" at bounding box center [839, 198] width 66 height 29
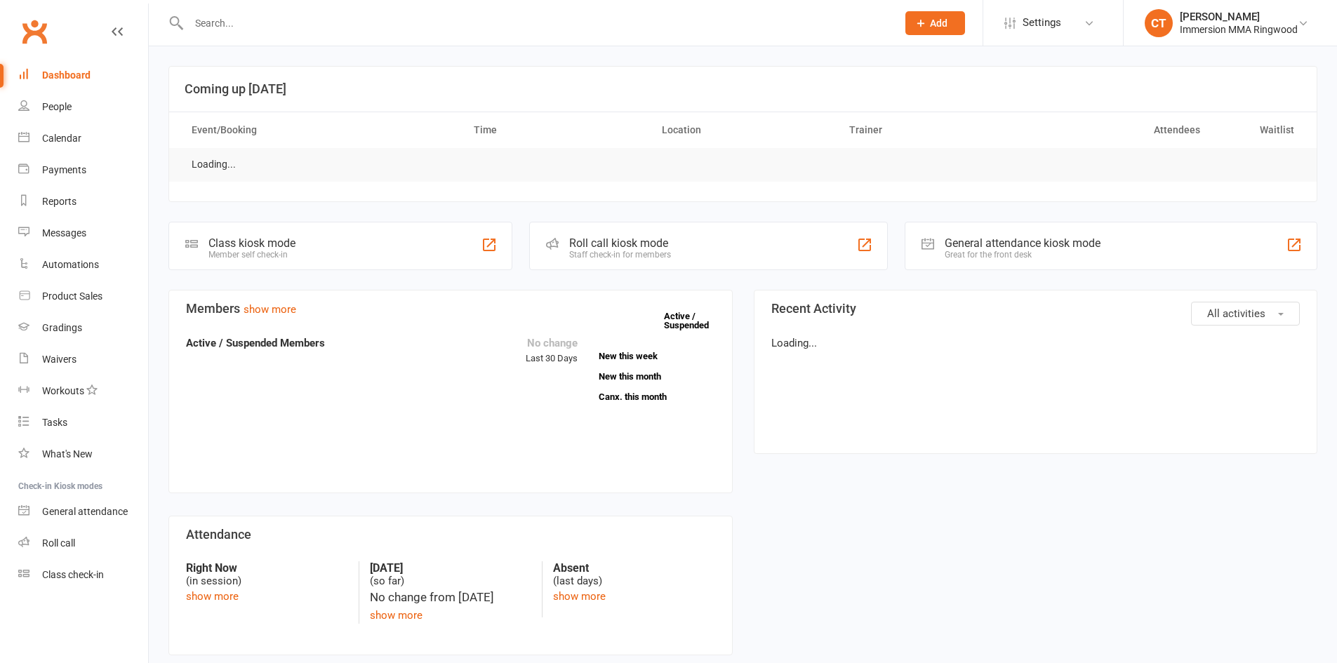
click at [339, 25] on input "text" at bounding box center [536, 23] width 702 height 20
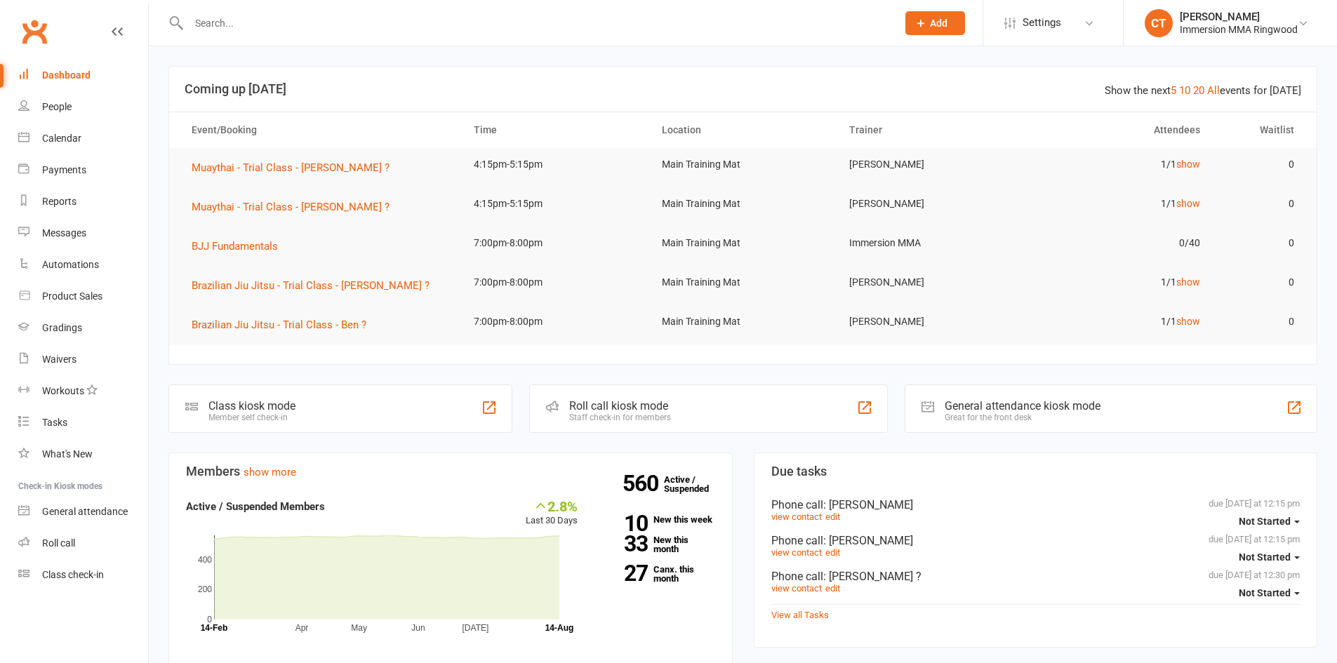
paste input "[EMAIL_ADDRESS][DOMAIN_NAME]"
type input "ndc007@live.com"
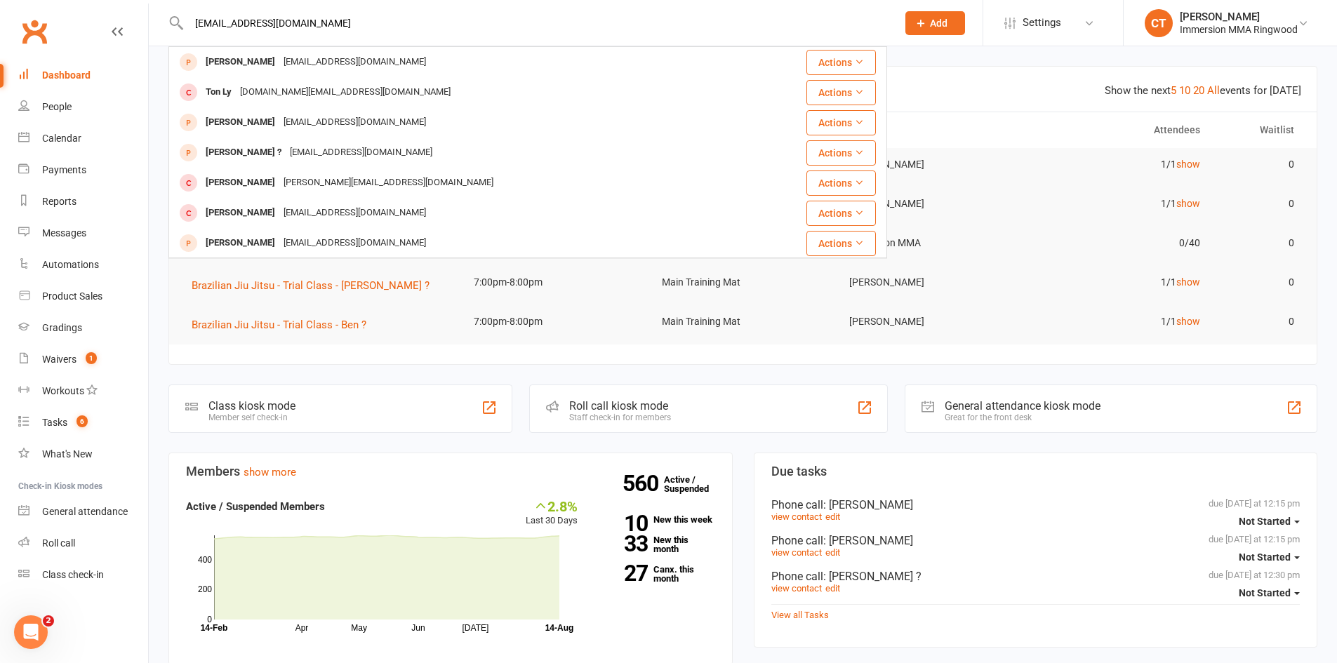
drag, startPoint x: 335, startPoint y: 25, endPoint x: 169, endPoint y: 20, distance: 166.4
click at [169, 20] on div "ndc007@live.com Austin Gill austingill@live.com.au Actions Ton Ly ton.ly@live.c…" at bounding box center [527, 23] width 719 height 46
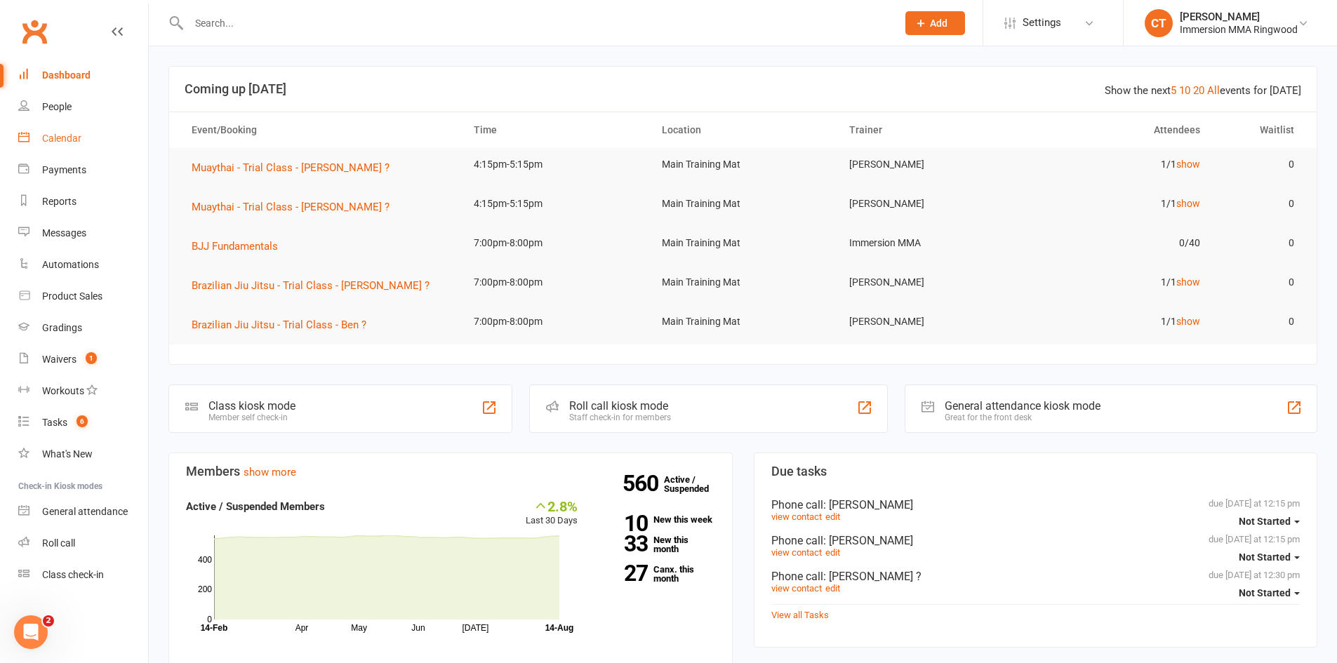
click at [65, 140] on div "Calendar" at bounding box center [61, 138] width 39 height 11
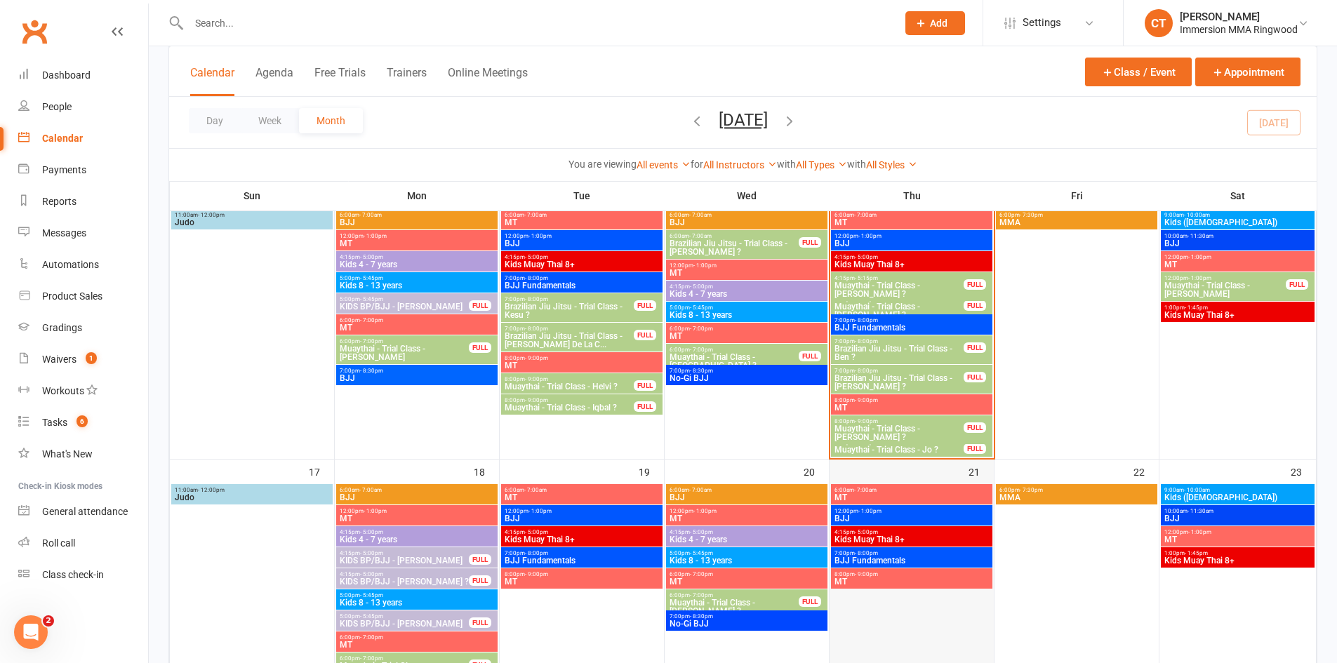
scroll to position [468, 0]
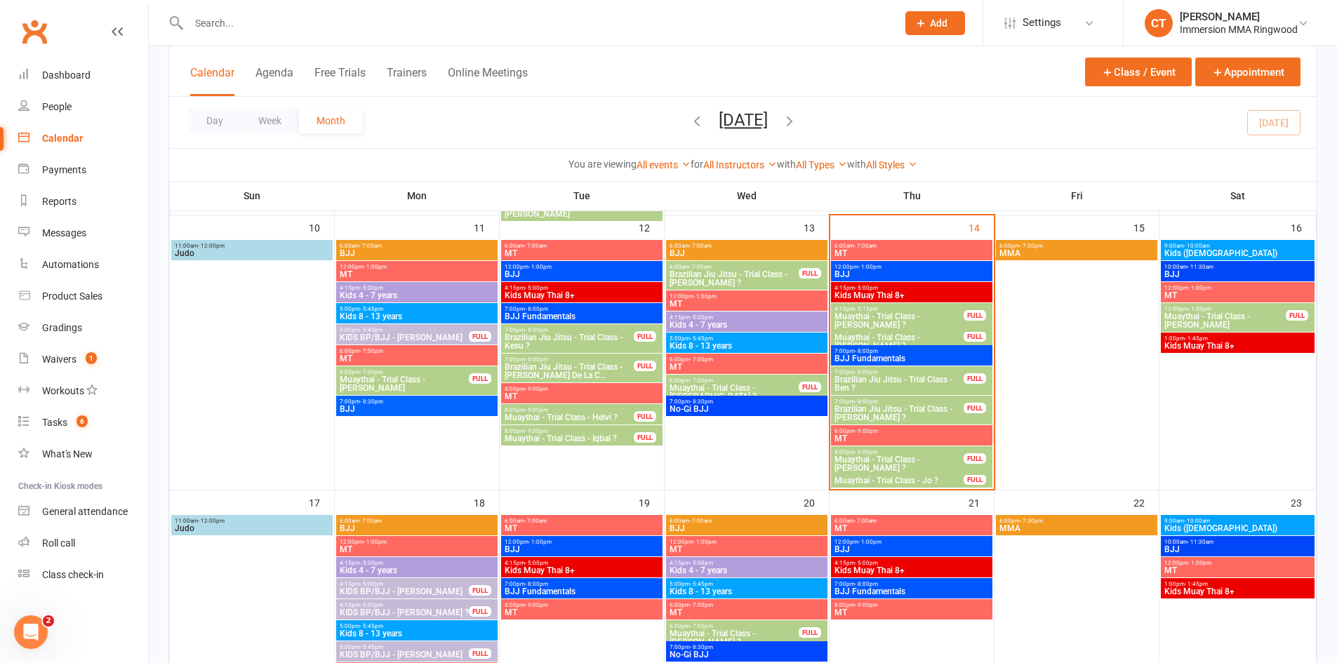
click at [267, 14] on div at bounding box center [527, 23] width 719 height 46
click at [273, 22] on input "text" at bounding box center [536, 23] width 702 height 20
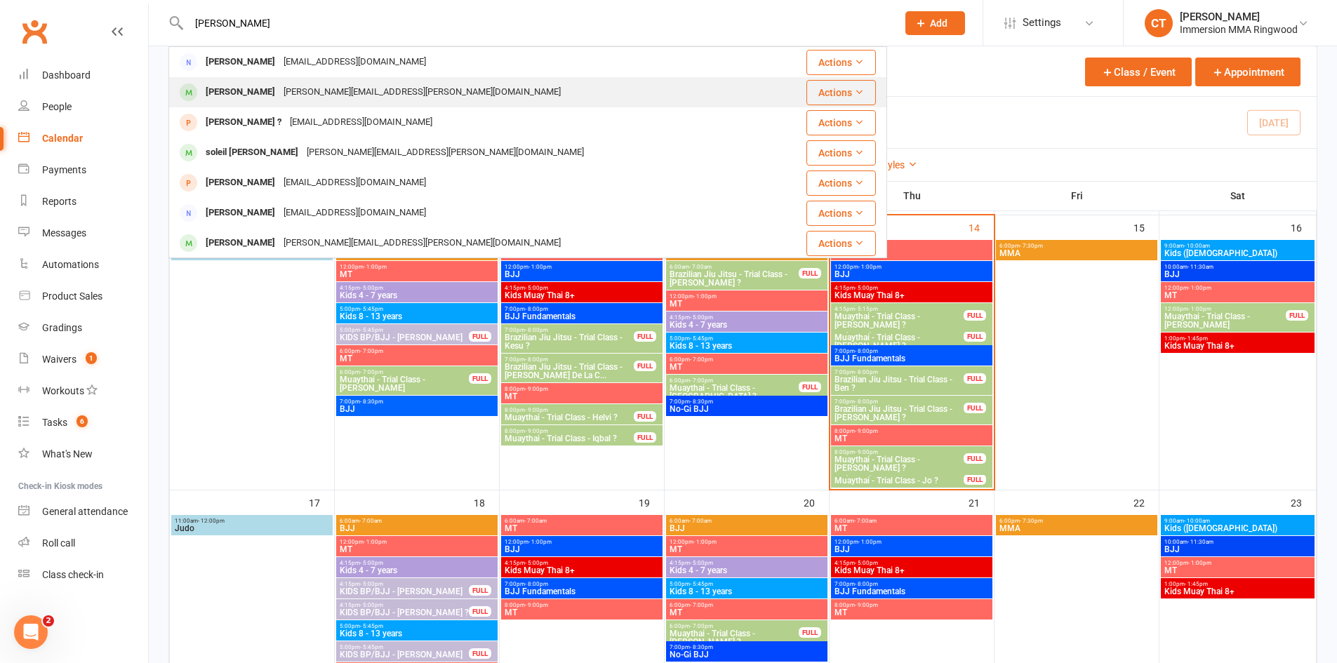
type input "belinda"
click at [279, 94] on div "belinda.negri@gmail.com" at bounding box center [422, 92] width 286 height 20
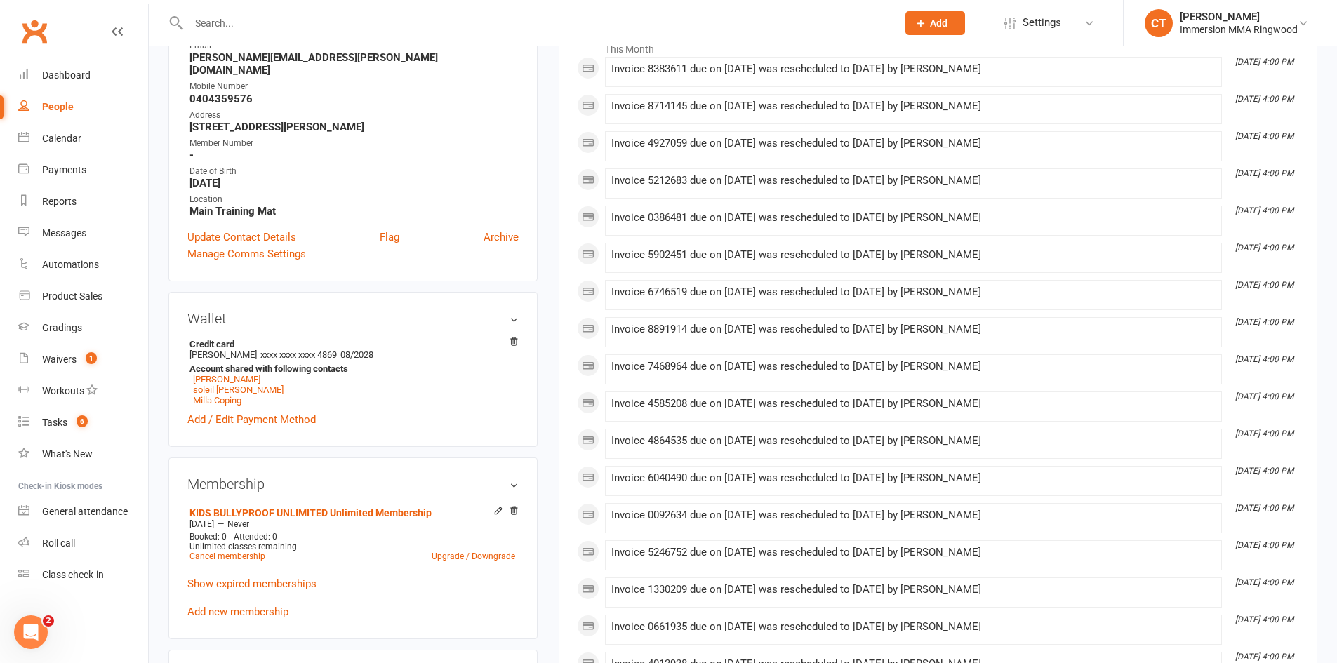
scroll to position [468, 0]
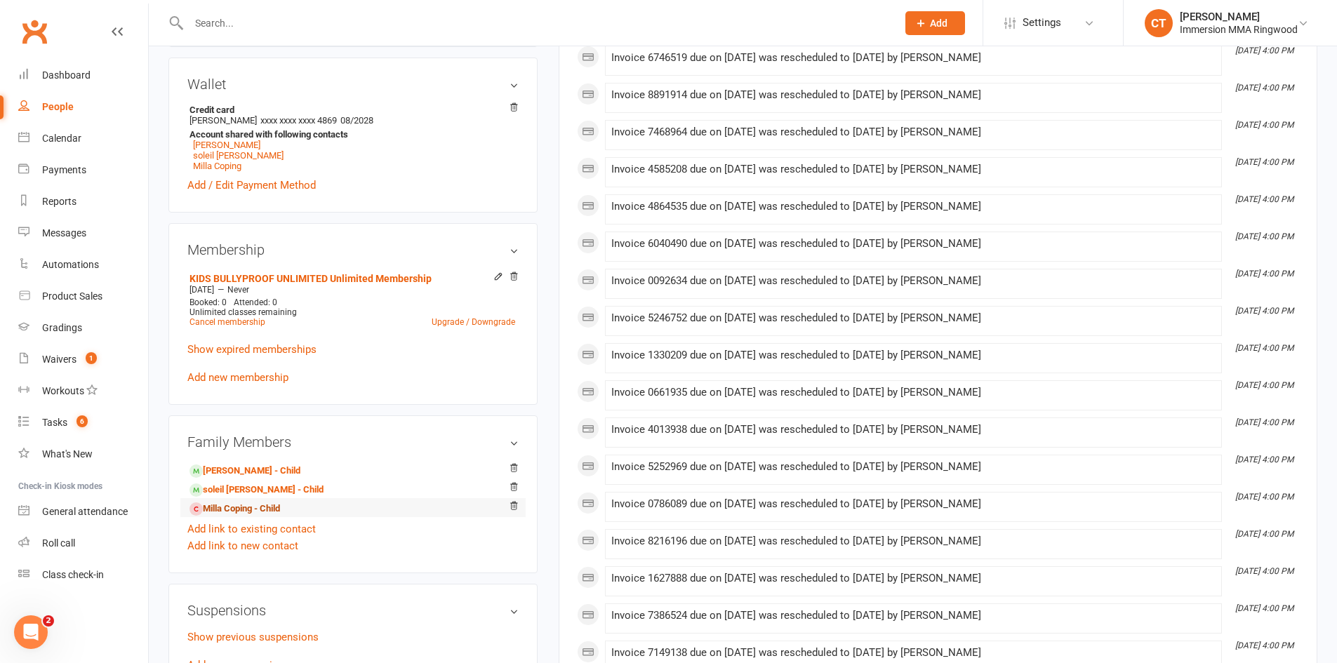
click at [255, 502] on link "Milla Coping - Child" at bounding box center [234, 509] width 91 height 15
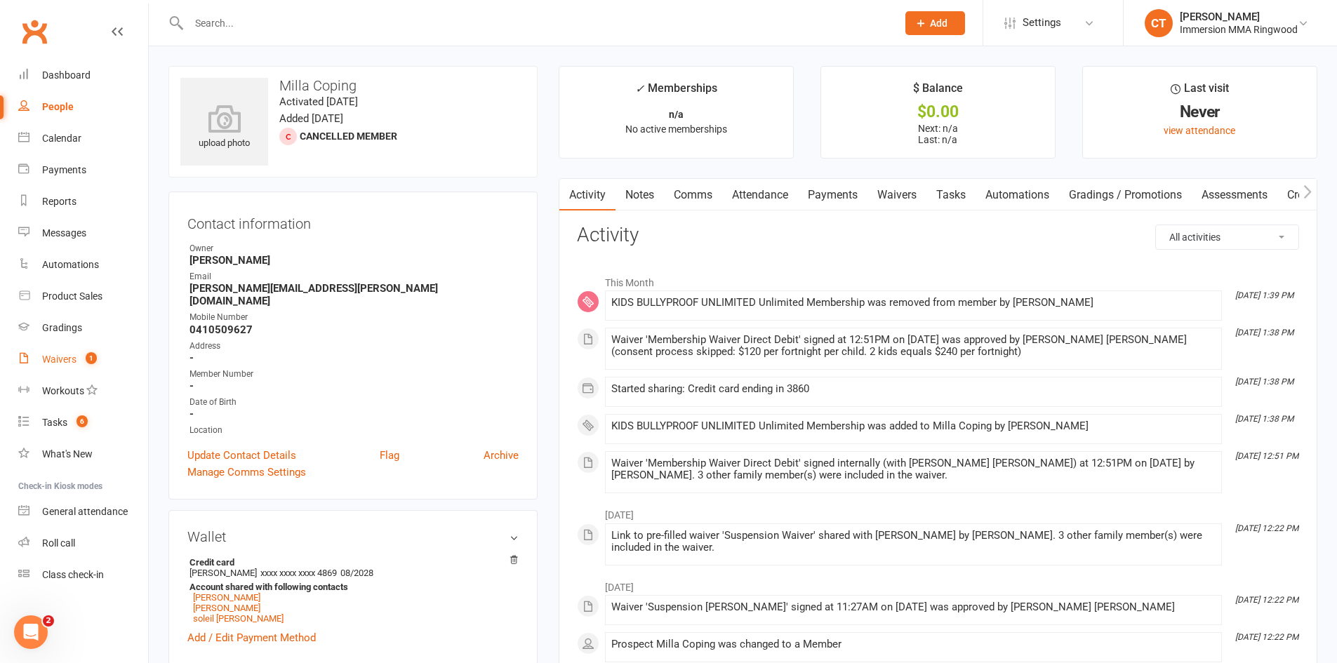
click at [84, 354] on count-badge "1" at bounding box center [88, 359] width 18 height 11
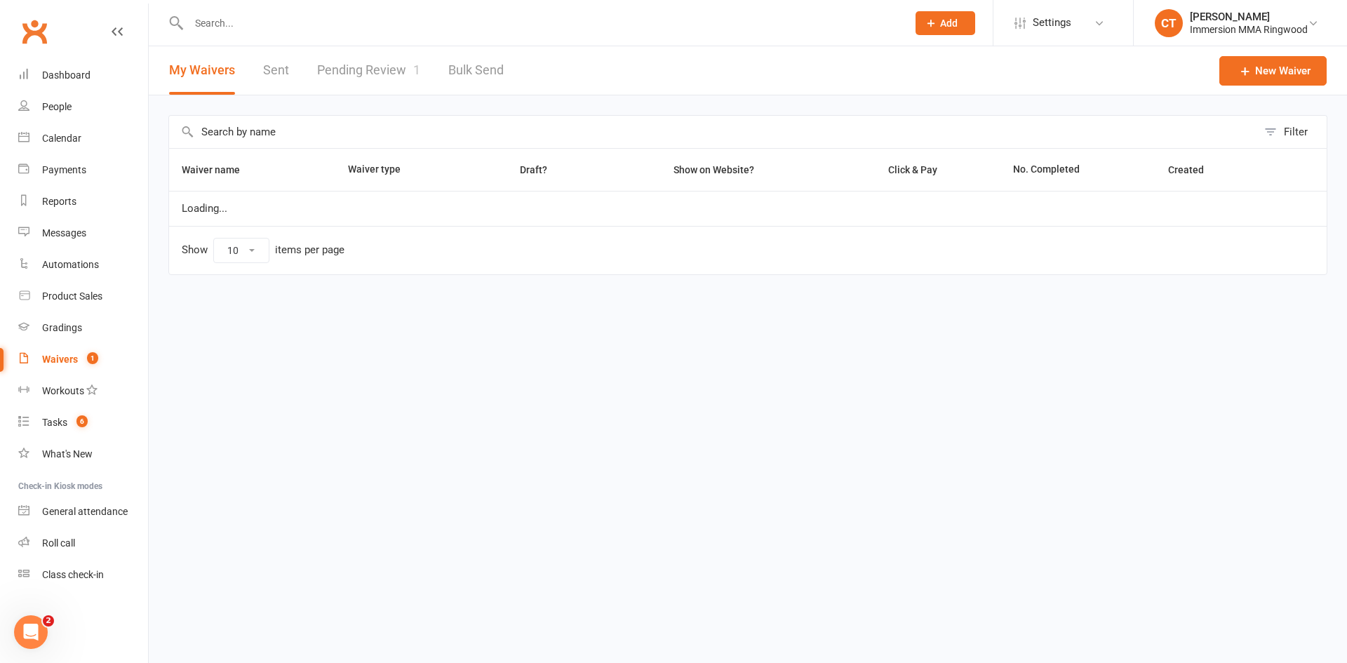
select select "25"
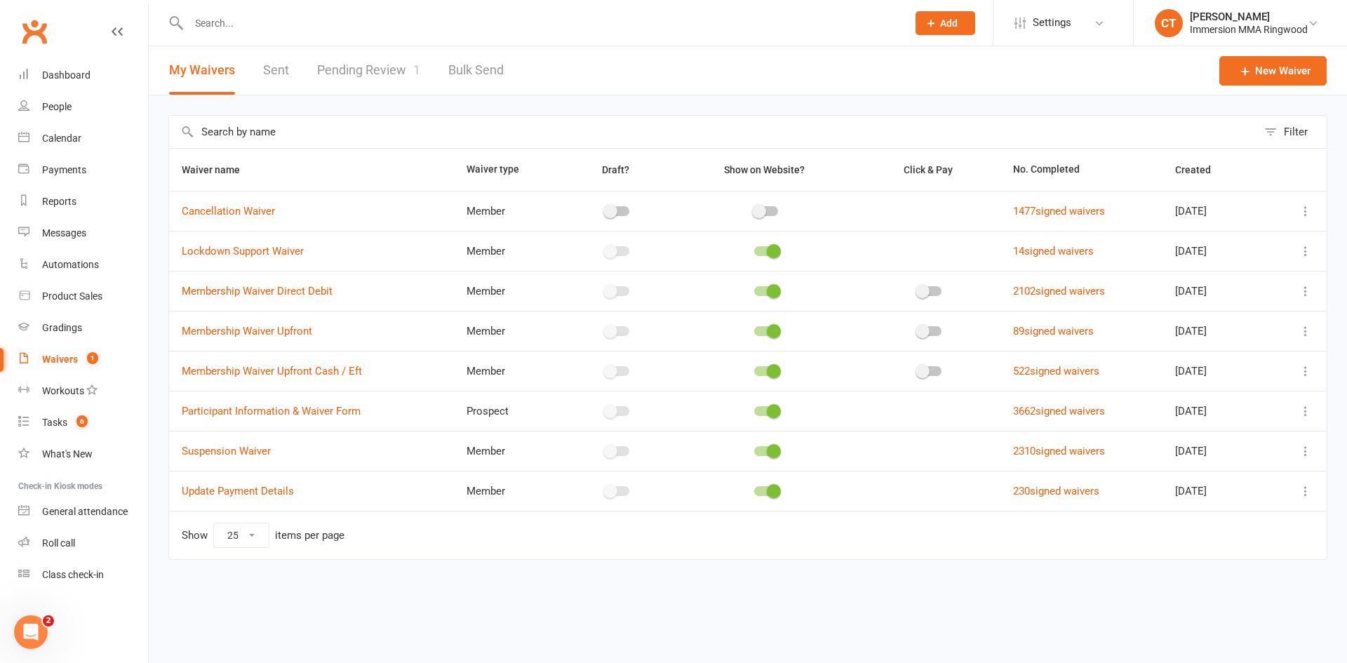
click at [156, 344] on div "Filter Waiver name Waiver type Draft? Show on Website? Click & Pay No. Complete…" at bounding box center [748, 347] width 1199 height 504
click at [1306, 333] on icon at bounding box center [1306, 331] width 14 height 14
click at [1262, 411] on link "Copy external link to clipboard" at bounding box center [1231, 415] width 165 height 28
